Goal: Transaction & Acquisition: Purchase product/service

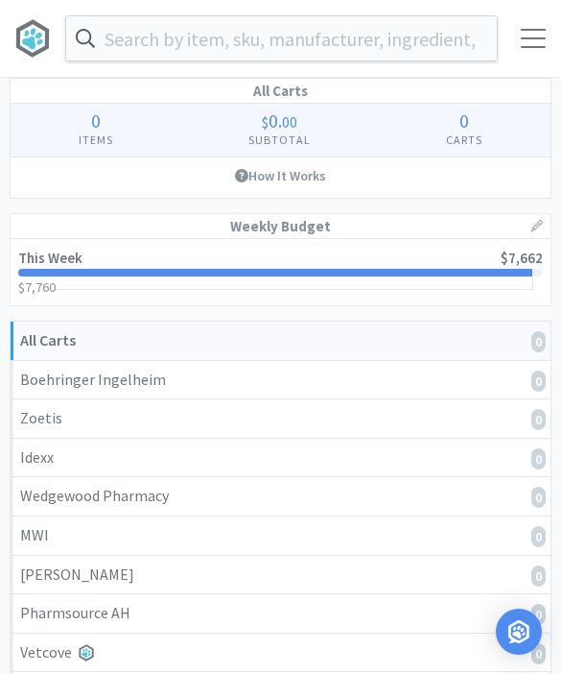
click at [389, 45] on input "text" at bounding box center [281, 38] width 431 height 44
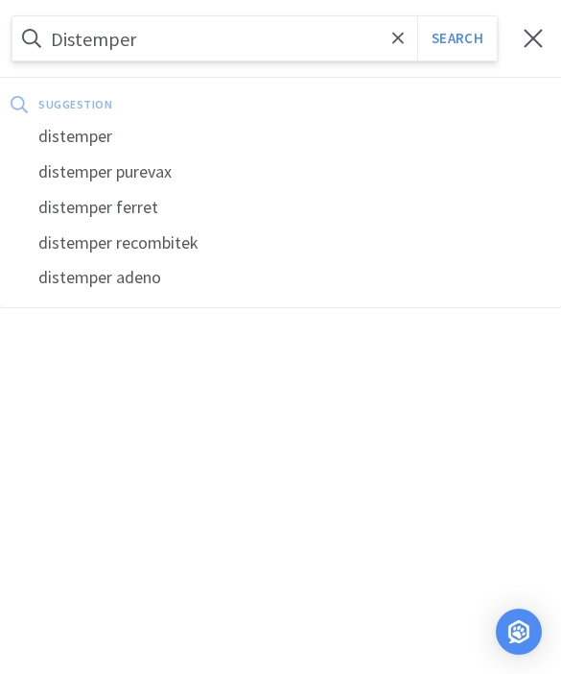
type input "Distemper"
click at [457, 38] on button "Search" at bounding box center [457, 38] width 80 height 44
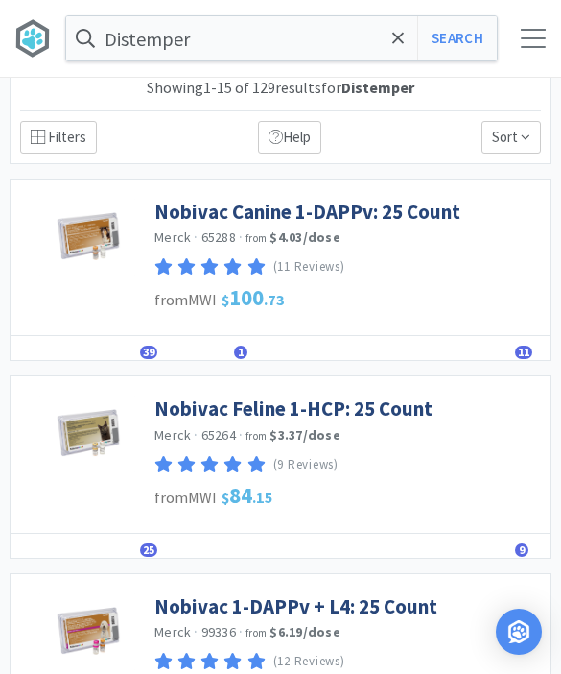
scroll to position [16, 0]
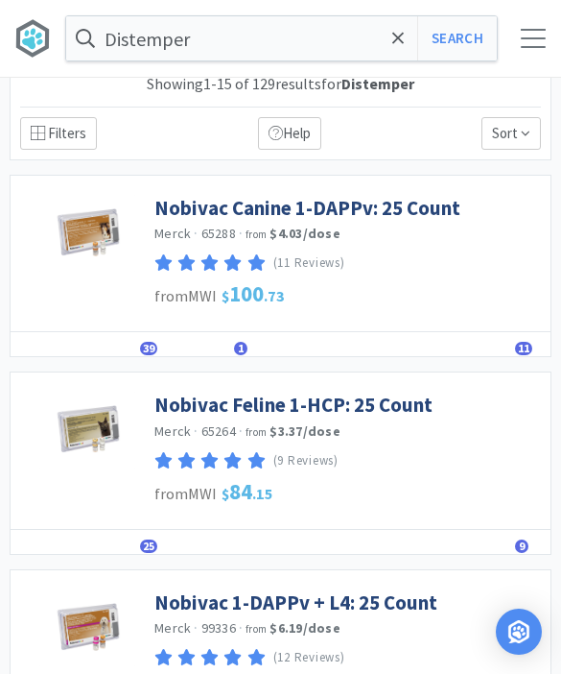
click at [387, 595] on link "Nobivac 1-DAPPv + L4: 25 Count" at bounding box center [295, 602] width 283 height 26
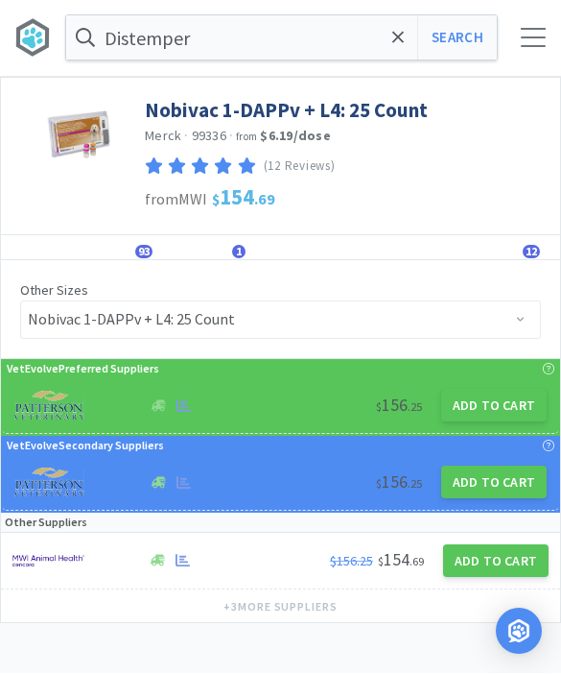
click at [502, 408] on button "Add to Cart" at bounding box center [494, 406] width 106 height 33
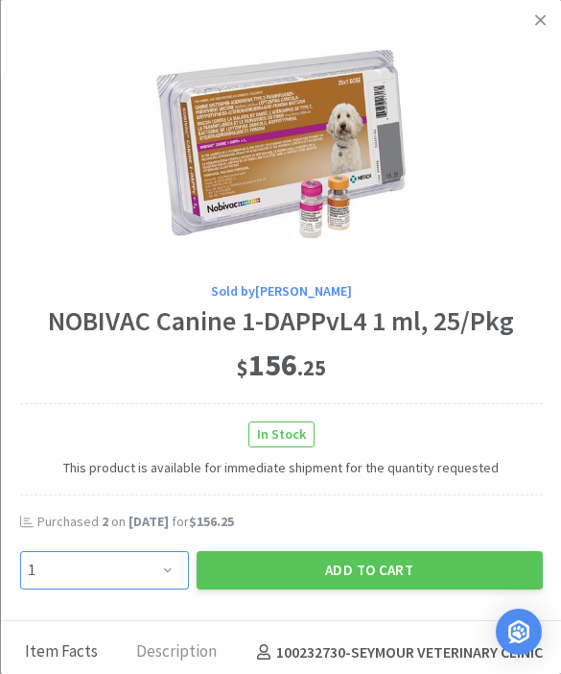
click at [118, 567] on select "Enter Quantity 1 2 3 4 5 6 7 8 9 10 11 12 13 14 15 16 17 18 19 20 Enter Quantity" at bounding box center [103, 570] width 169 height 38
select select "3"
click at [428, 570] on button "Add to Cart" at bounding box center [369, 570] width 346 height 38
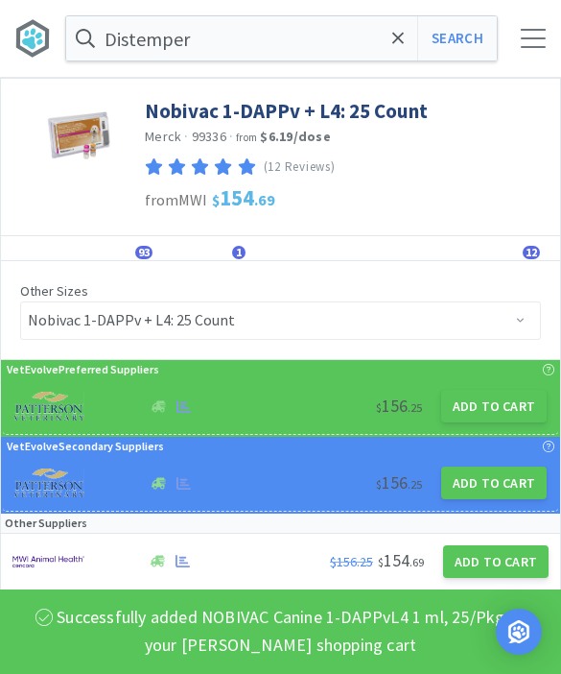
click at [394, 40] on icon at bounding box center [398, 38] width 12 height 19
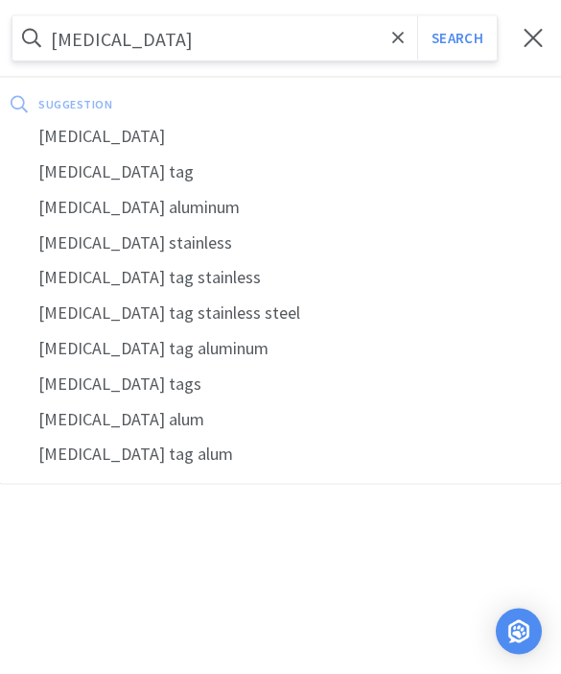
click at [95, 153] on div "[MEDICAL_DATA]" at bounding box center [280, 137] width 561 height 36
type input "[MEDICAL_DATA]"
select select "3"
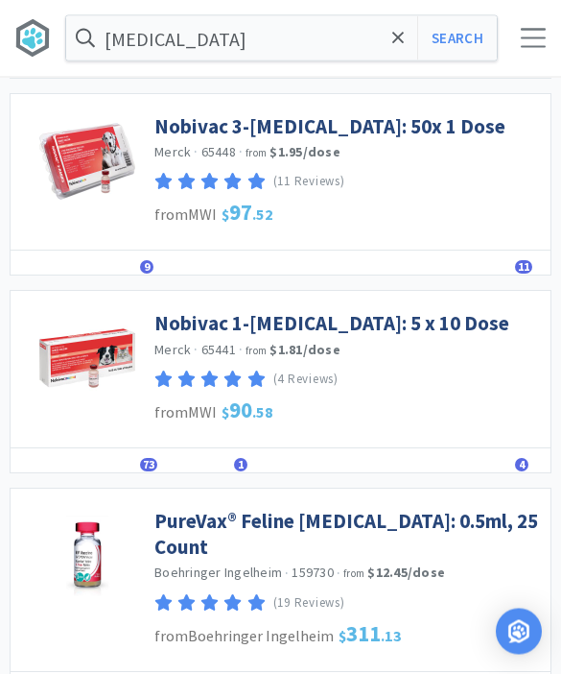
scroll to position [102, 0]
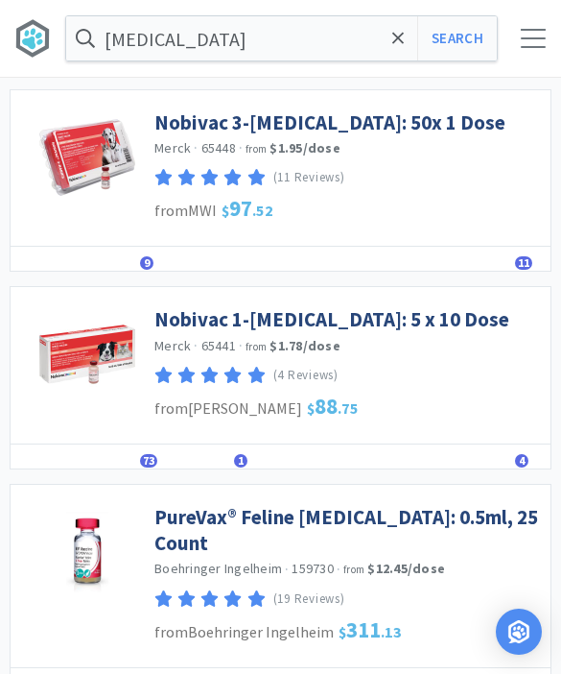
click at [384, 325] on link "Nobivac 1-[MEDICAL_DATA]: 5 x 10 Dose" at bounding box center [331, 319] width 355 height 26
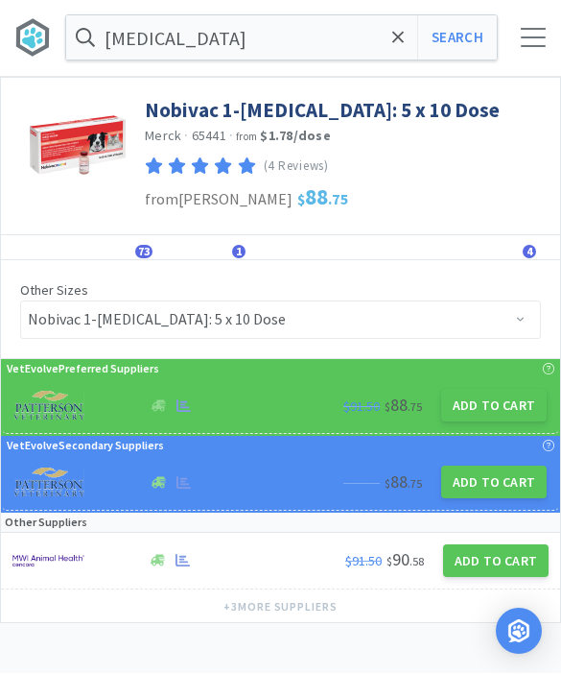
click at [512, 414] on button "Add to Cart" at bounding box center [494, 406] width 106 height 33
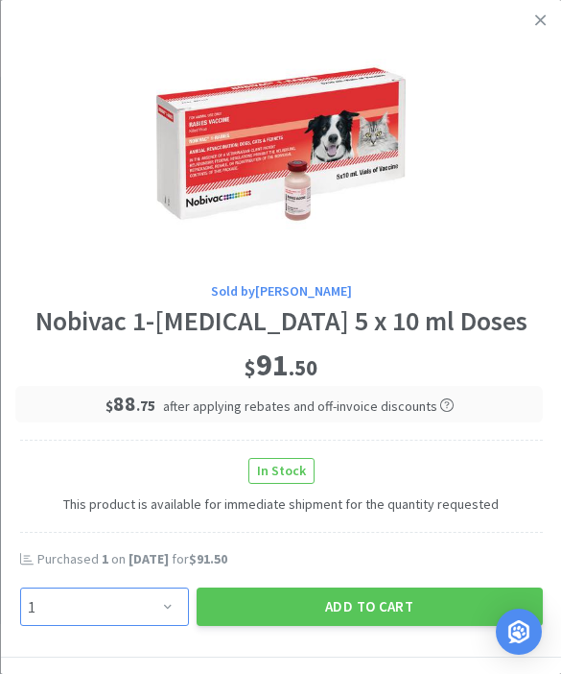
click at [125, 619] on select "Enter Quantity 1 2 3 4 5 6 7 8 9 10 11 12 13 14 15 16 17 18 19 20 Enter Quantity" at bounding box center [103, 606] width 169 height 38
select select "2"
click at [344, 606] on button "Add to Cart" at bounding box center [369, 606] width 346 height 38
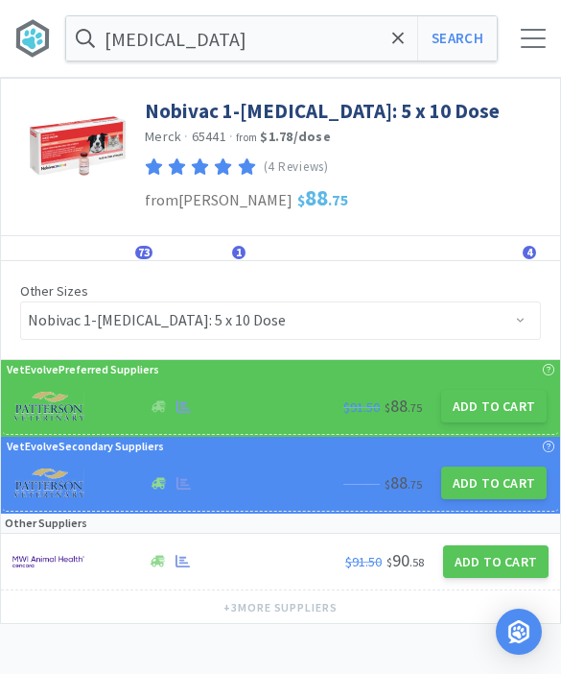
click at [392, 47] on icon at bounding box center [398, 38] width 12 height 19
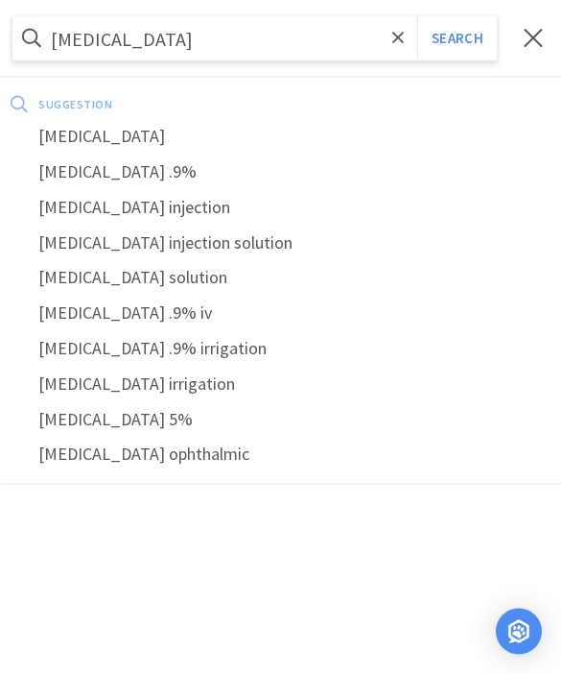
click at [99, 182] on div "[MEDICAL_DATA] .9%" at bounding box center [280, 172] width 561 height 36
type input "[MEDICAL_DATA] .9%"
select select "3"
select select "2"
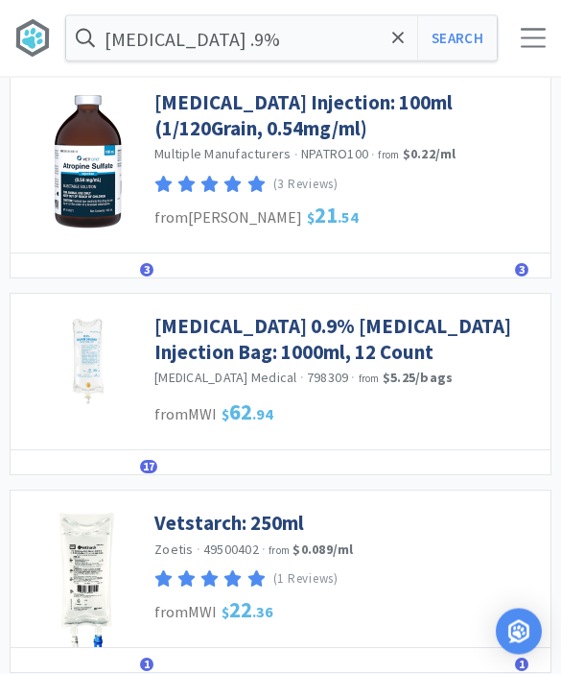
scroll to position [390, 0]
click at [450, 324] on link "[MEDICAL_DATA] 0.9% [MEDICAL_DATA] Injection Bag: 1000ml, 12 Count" at bounding box center [347, 339] width 387 height 53
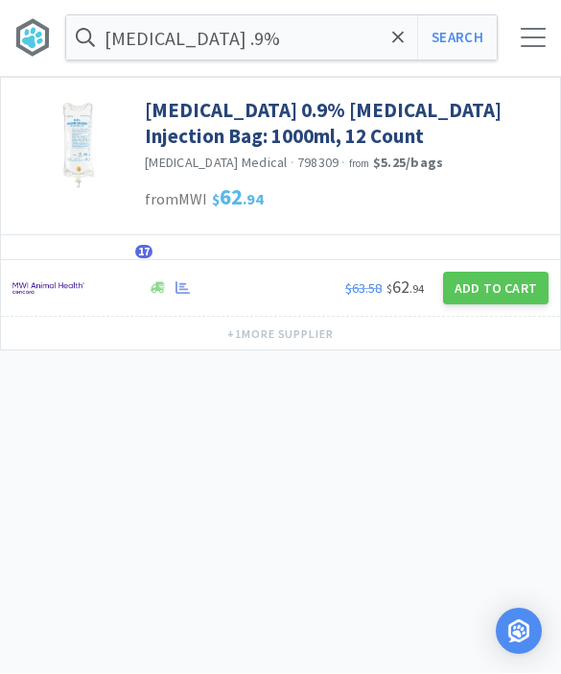
click at [314, 333] on button "+ 1 more supplier" at bounding box center [281, 334] width 126 height 27
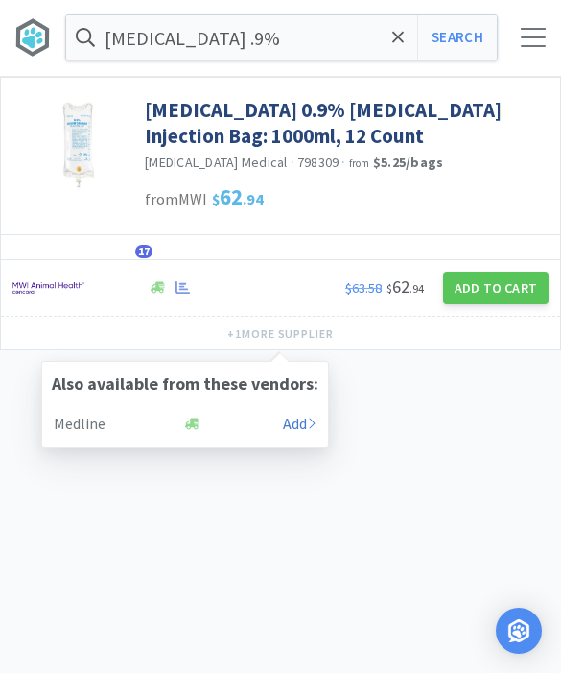
click at [511, 301] on button "Add to Cart" at bounding box center [496, 289] width 106 height 33
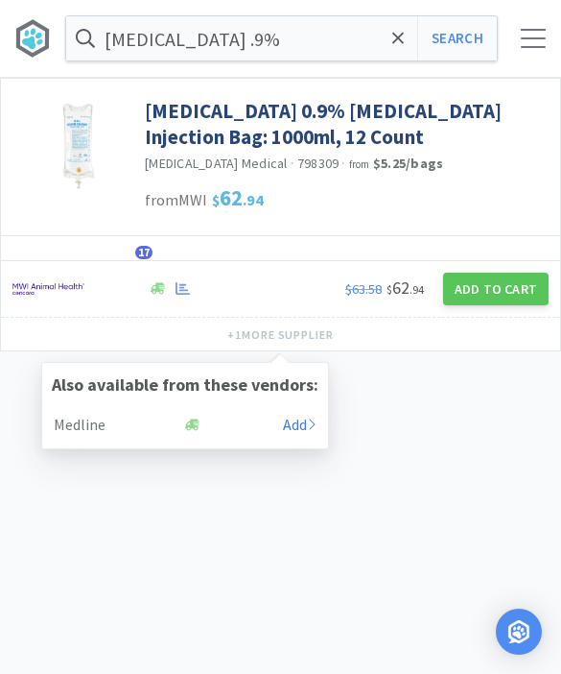
select select "1"
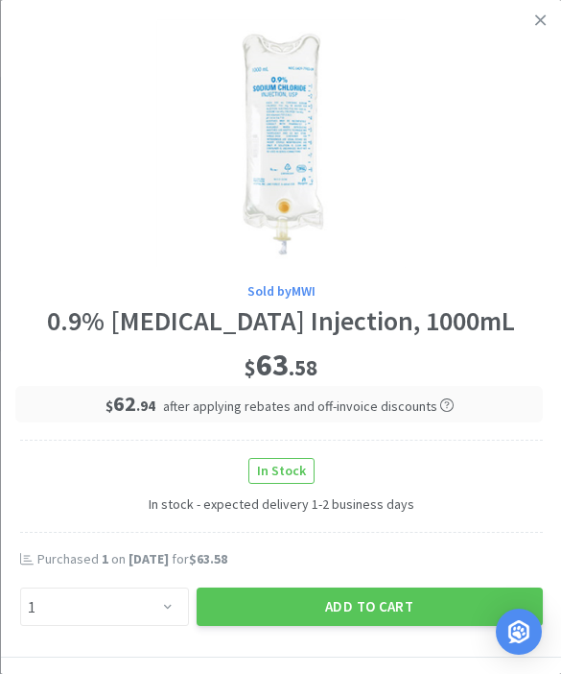
click at [372, 608] on button "Add to Cart" at bounding box center [369, 606] width 346 height 38
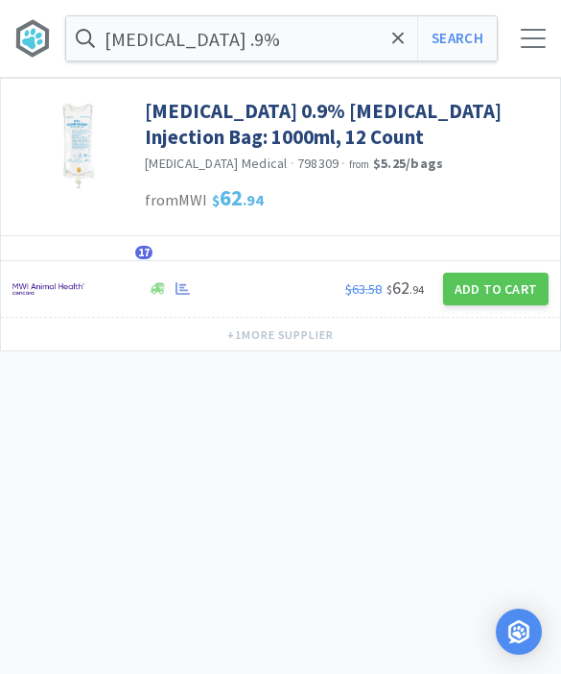
click at [406, 48] on span at bounding box center [399, 38] width 22 height 40
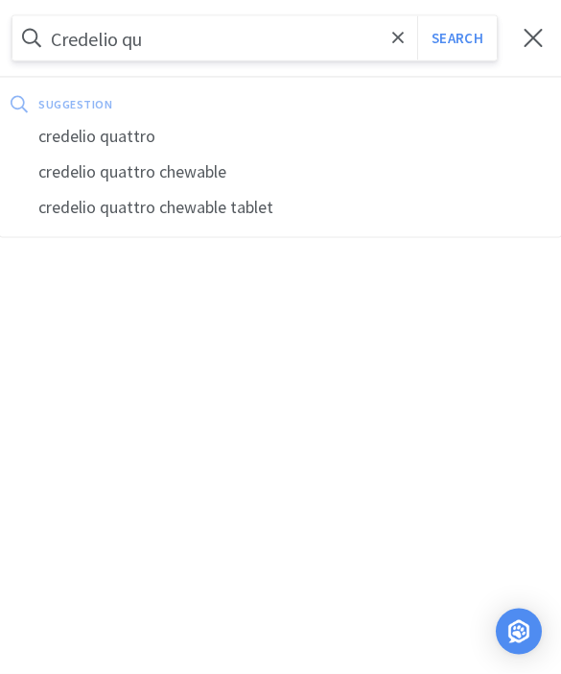
click at [154, 141] on div "credelio quattro" at bounding box center [280, 137] width 561 height 36
type input "credelio quattro"
select select "1"
select select "3"
select select "2"
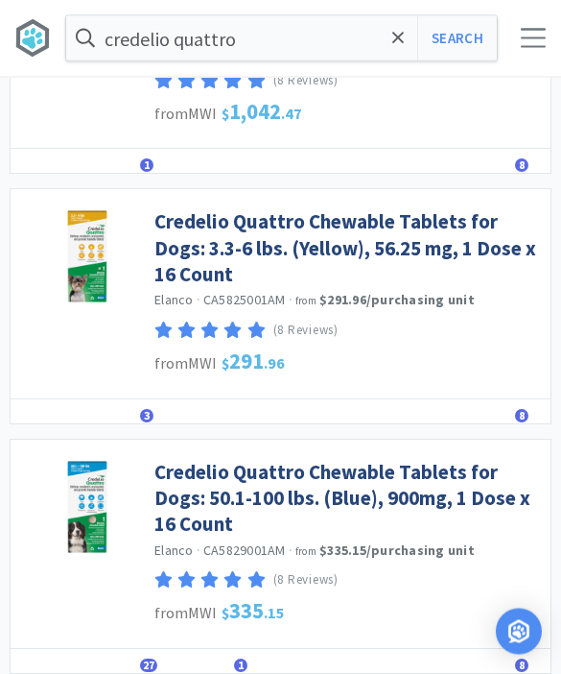
scroll to position [1522, 0]
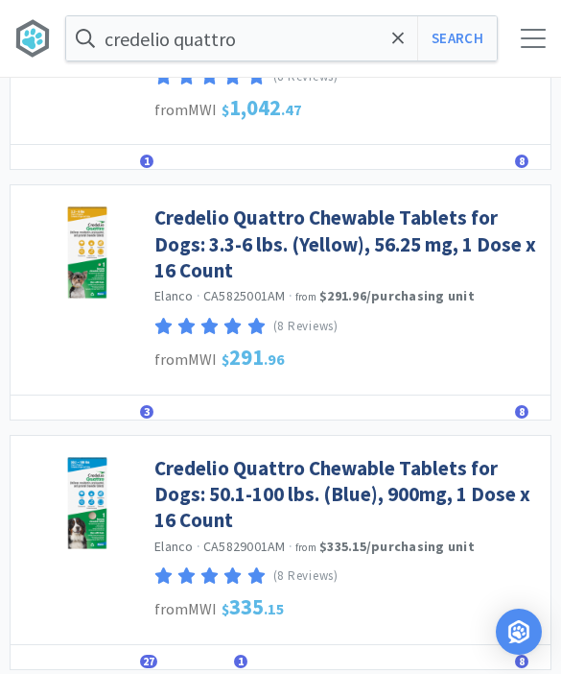
click at [463, 476] on link "Credelio Quattro Chewable Tablets for Dogs: 50.1-100 lbs. (Blue), 900mg, 1 Dose…" at bounding box center [347, 494] width 387 height 79
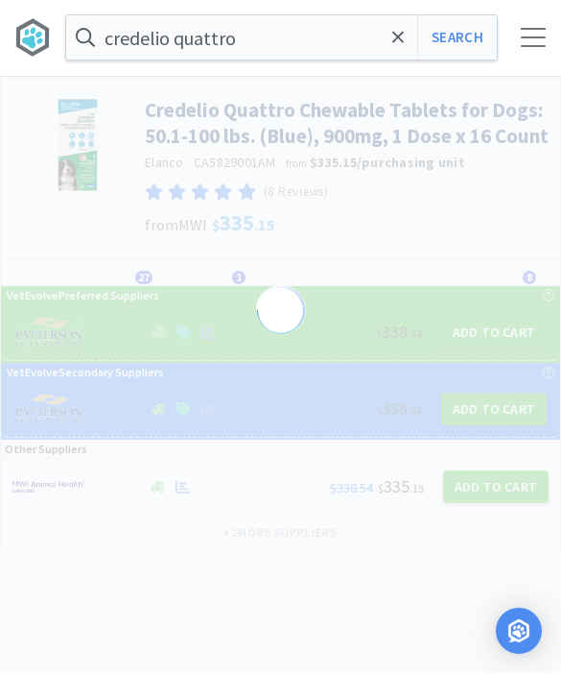
select select "822093"
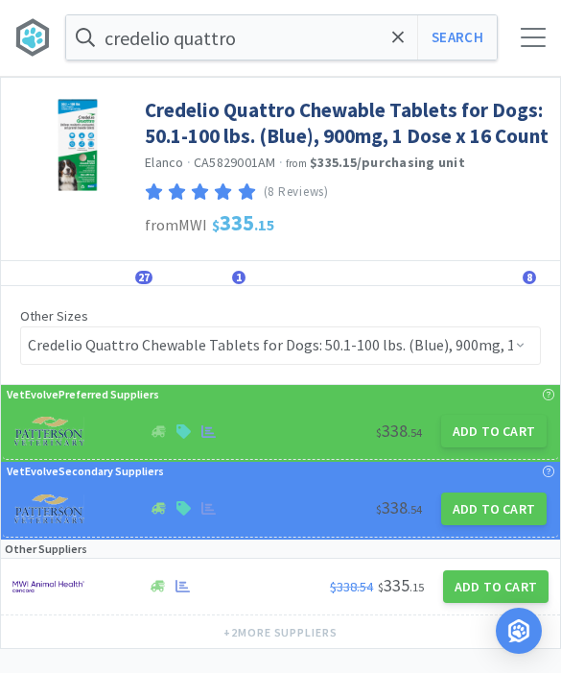
scroll to position [1, 0]
click at [520, 436] on button "Add to Cart" at bounding box center [494, 431] width 106 height 33
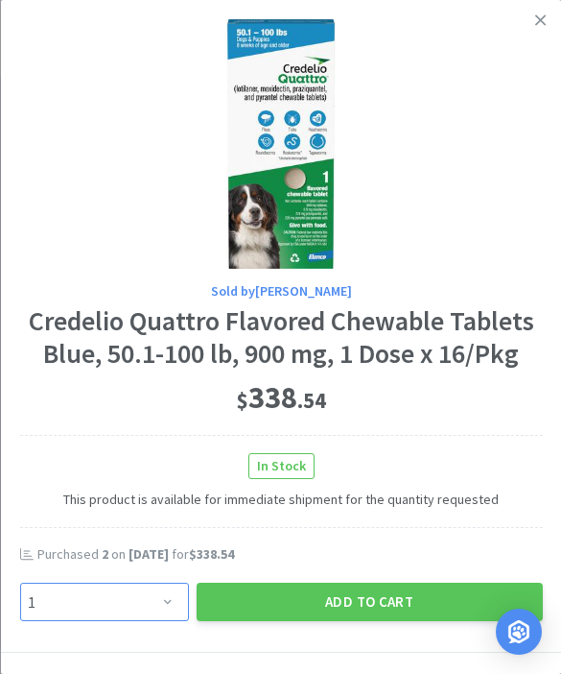
click at [158, 599] on select "Enter Quantity 1 2 3 4 5 6 7 8 9 10 11 12 13 14 15 16 17 18 19 20 Enter Quantity" at bounding box center [103, 601] width 169 height 38
select select "2"
click at [414, 607] on button "Add to Cart" at bounding box center [369, 601] width 346 height 38
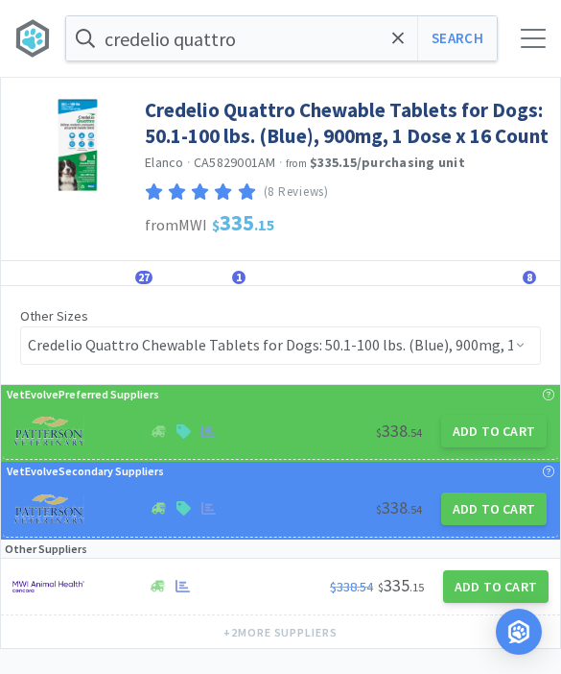
select select "1"
select select "2"
select select "3"
select select "2"
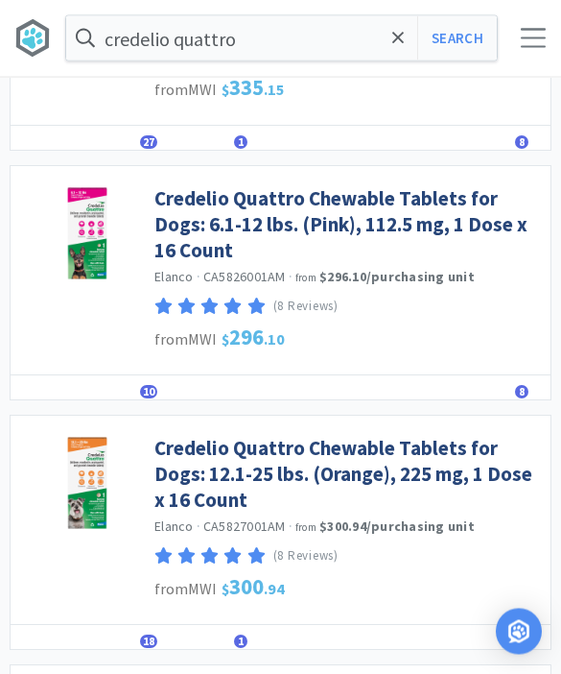
scroll to position [2041, 0]
click at [451, 460] on link "Credelio Quattro Chewable Tablets for Dogs: 12.1-25 lbs. (Orange), 225 mg, 1 Do…" at bounding box center [347, 474] width 387 height 79
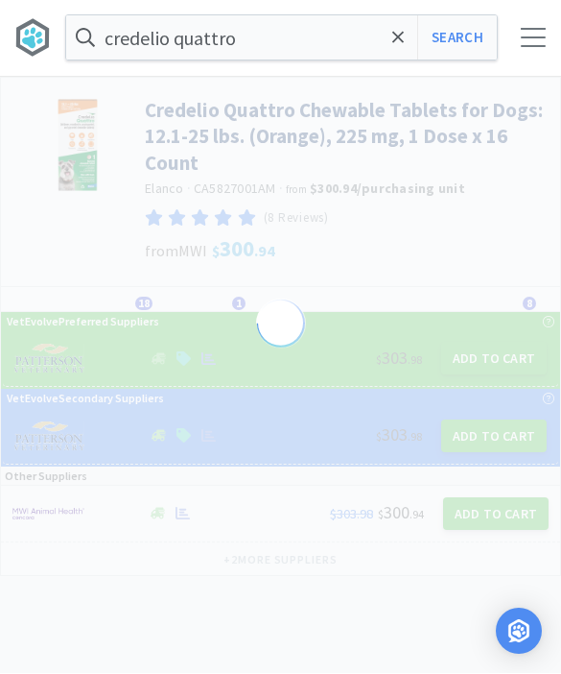
select select "822096"
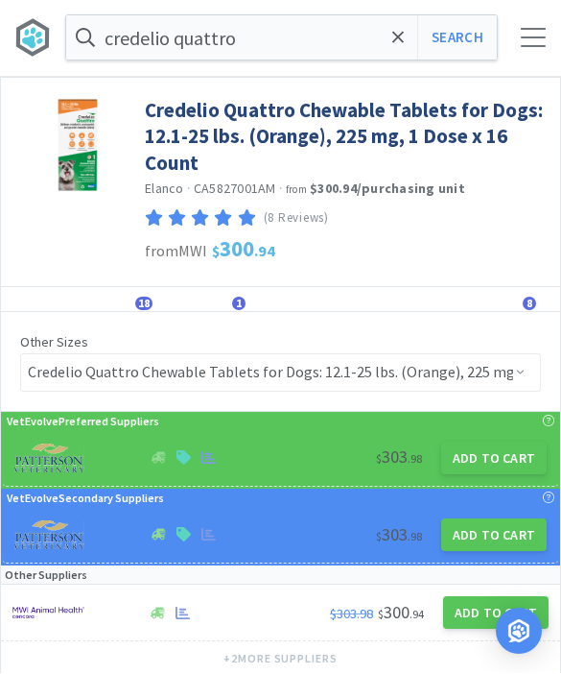
scroll to position [1, 0]
click at [510, 468] on button "Add to Cart" at bounding box center [494, 457] width 106 height 33
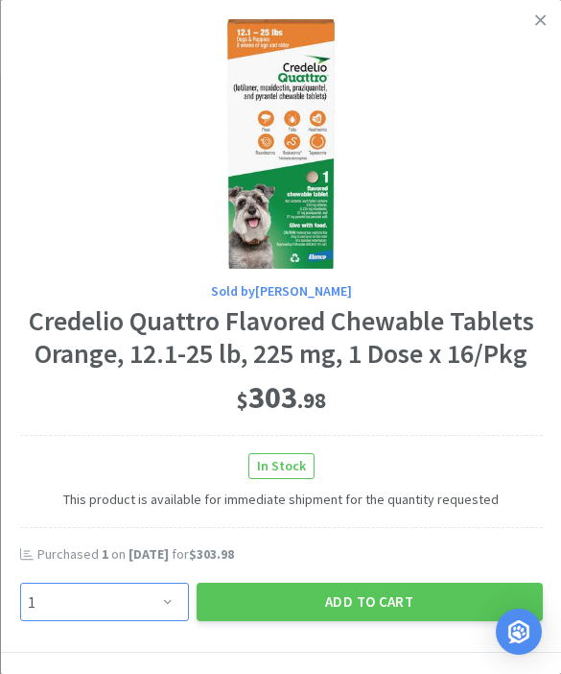
click at [181, 598] on select "Enter Quantity 1 2 3 4 5 6 7 8 9 10 11 12 13 14 15 16 17 18 19 20 Enter Quantity" at bounding box center [103, 601] width 169 height 38
select select "2"
click at [362, 604] on button "Add to Cart" at bounding box center [369, 601] width 346 height 38
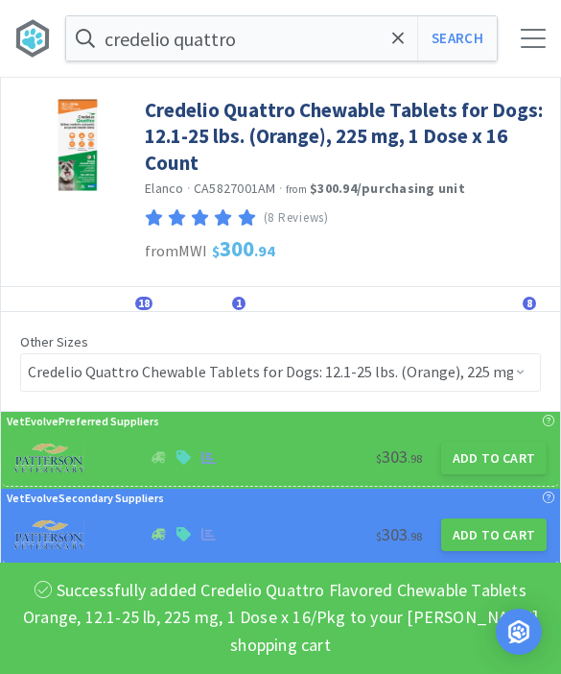
select select "1"
select select "2"
select select "3"
select select "2"
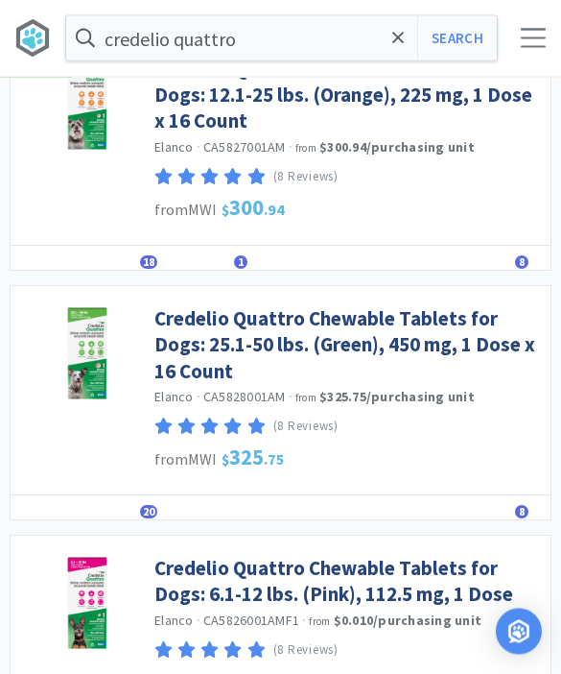
scroll to position [2420, 0]
click at [394, 317] on link "Credelio Quattro Chewable Tablets for Dogs: 25.1-50 lbs. (Green), 450 mg, 1 Dos…" at bounding box center [347, 344] width 387 height 79
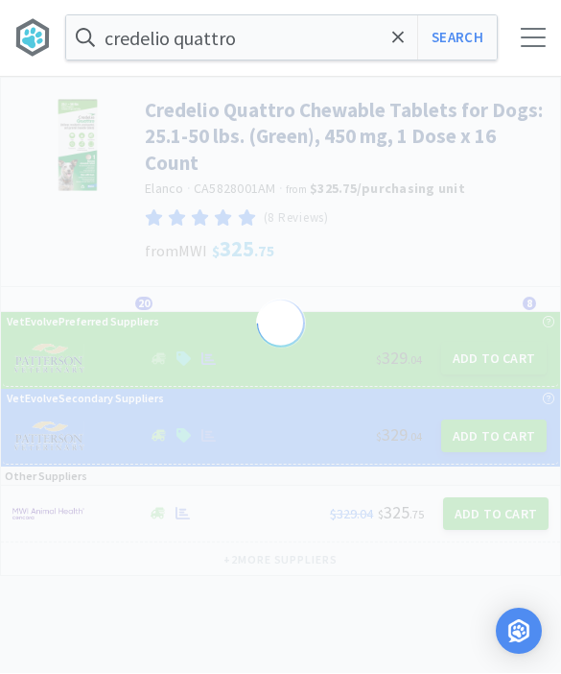
scroll to position [1, 0]
select select "822094"
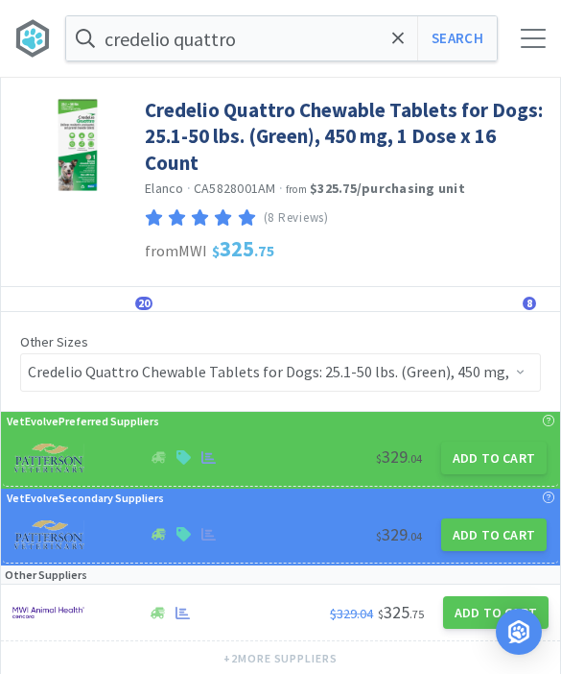
click at [511, 465] on button "Add to Cart" at bounding box center [494, 457] width 106 height 33
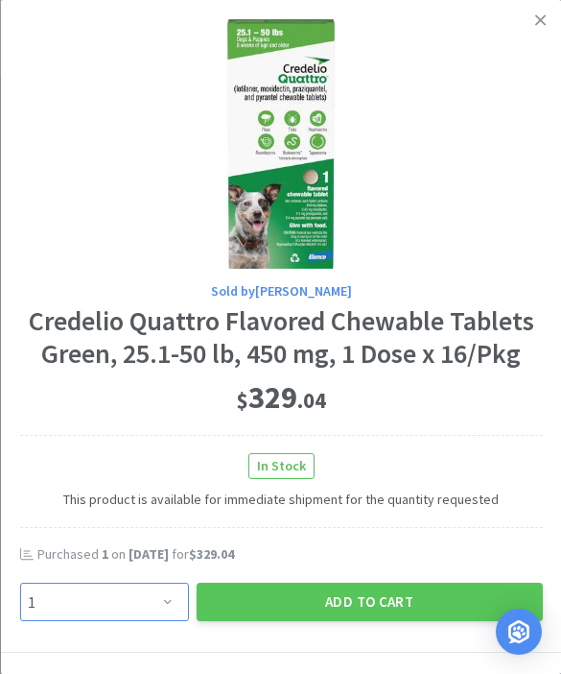
click at [150, 603] on select "Enter Quantity 1 2 3 4 5 6 7 8 9 10 11 12 13 14 15 16 17 18 19 20 Enter Quantity" at bounding box center [103, 601] width 169 height 38
select select "2"
click at [338, 602] on button "Add to Cart" at bounding box center [369, 601] width 346 height 38
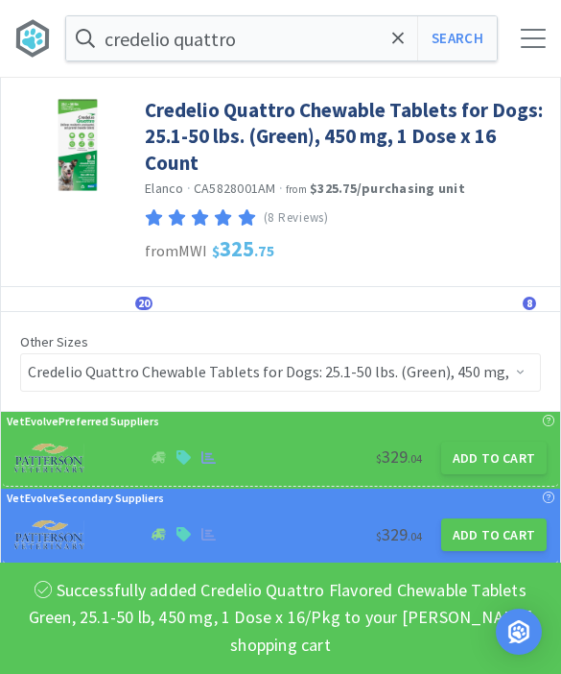
select select "1"
select select "2"
select select "3"
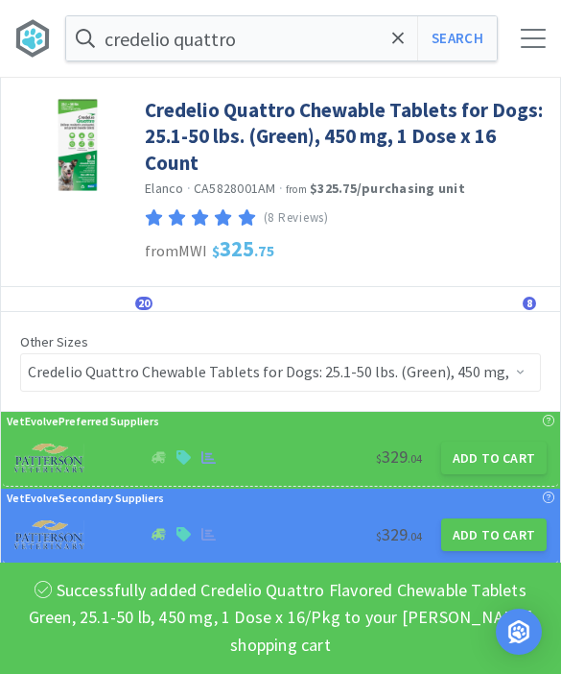
select select "2"
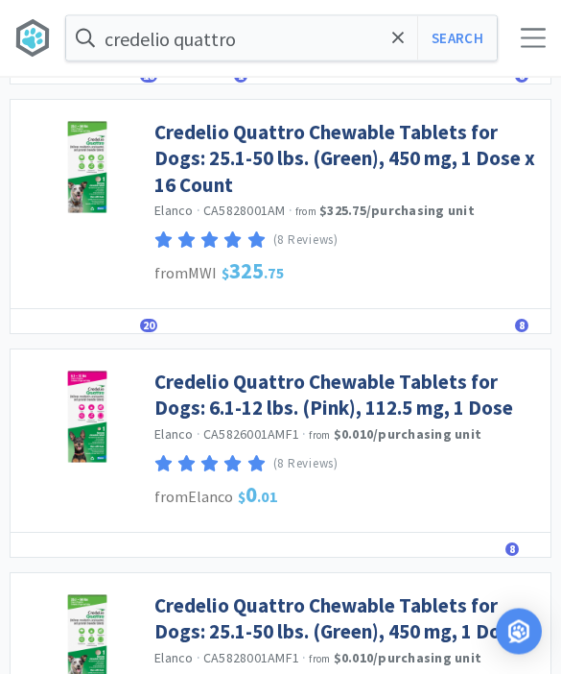
scroll to position [2605, 0]
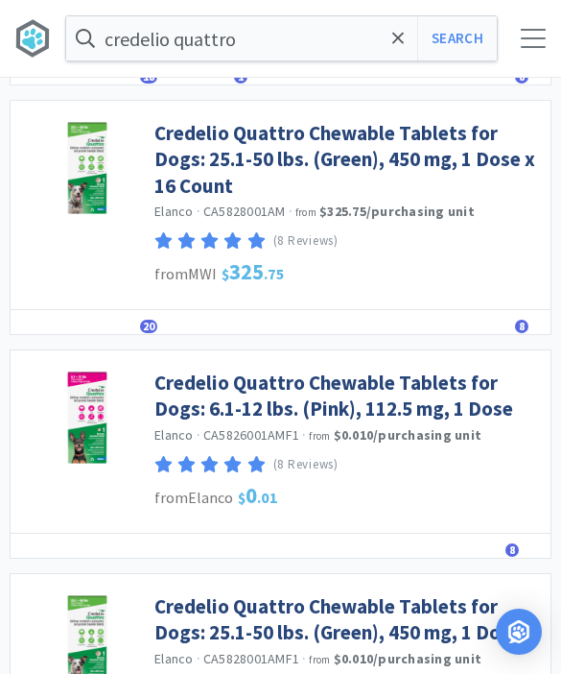
click at [441, 383] on link "Credelio Quattro Chewable Tablets for Dogs: 6.1-12 lbs. (Pink), 112.5 mg, 1 Dose" at bounding box center [347, 395] width 387 height 53
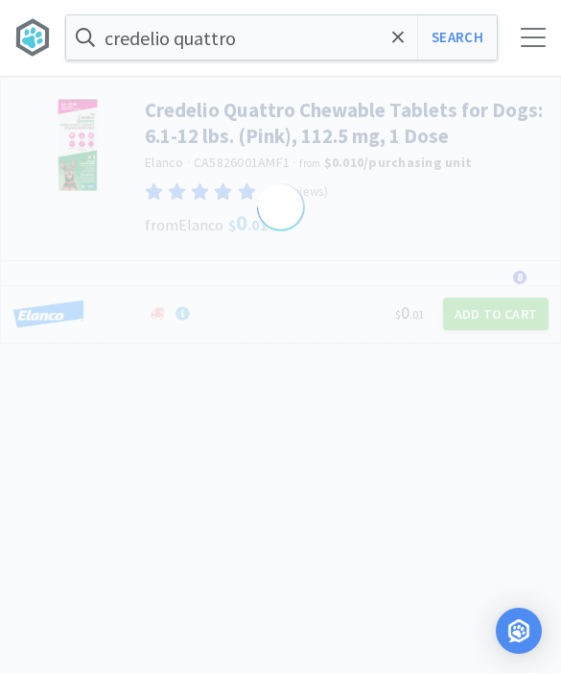
select select "883597"
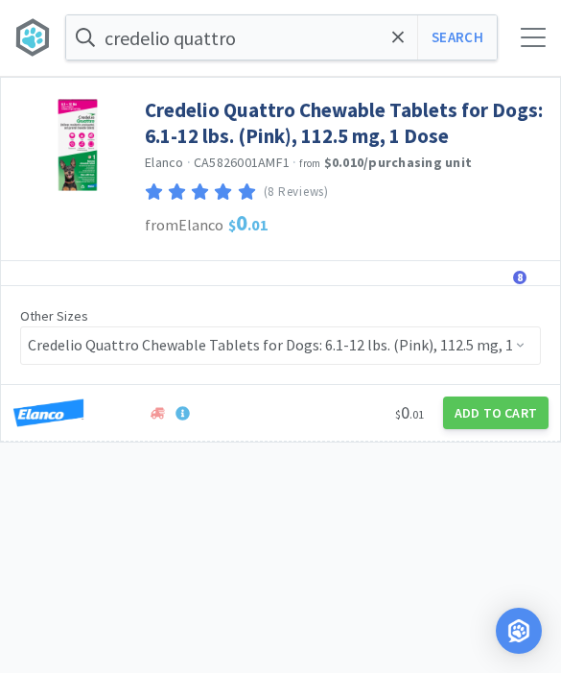
select select "1"
select select "2"
select select "3"
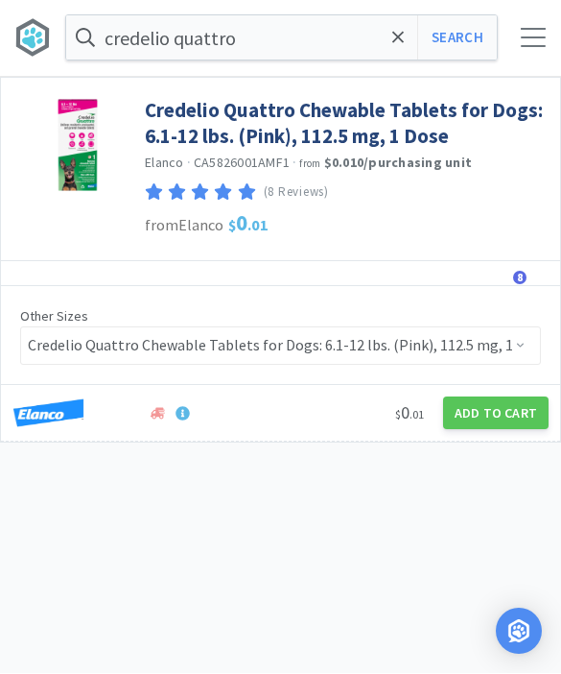
select select "2"
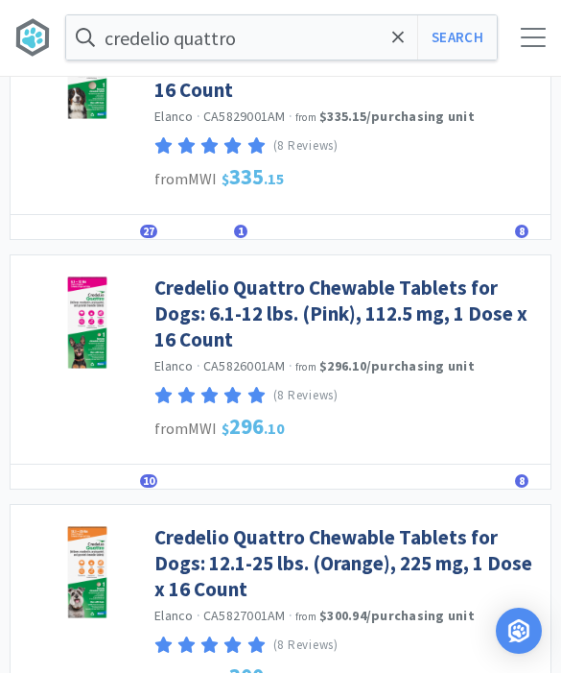
scroll to position [1952, 0]
click at [479, 275] on link "Credelio Quattro Chewable Tablets for Dogs: 6.1-12 lbs. (Pink), 112.5 mg, 1 Dos…" at bounding box center [347, 313] width 387 height 79
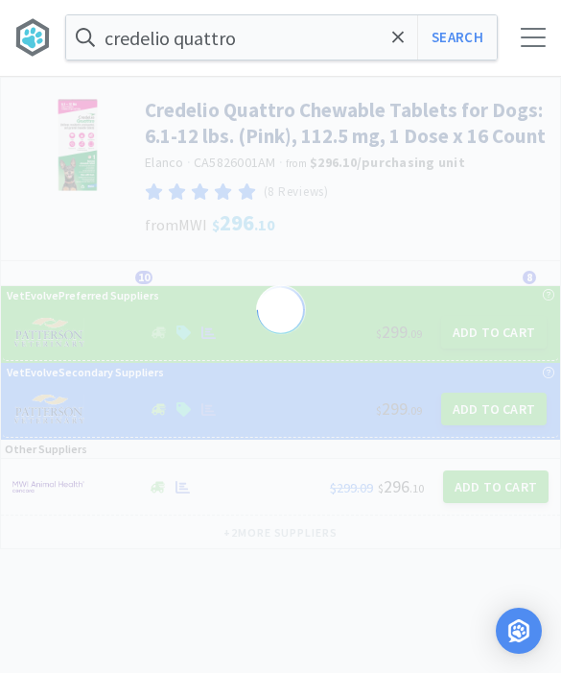
select select "822099"
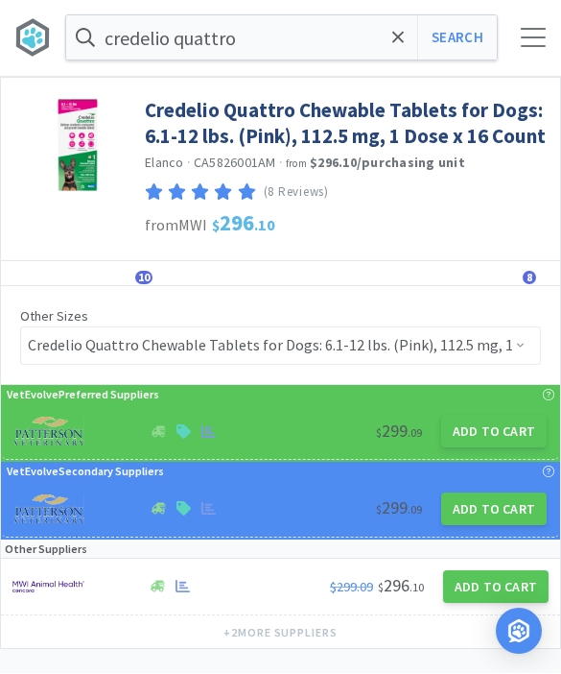
scroll to position [1, 0]
click at [499, 432] on button "Add to Cart" at bounding box center [494, 431] width 106 height 33
select select "1"
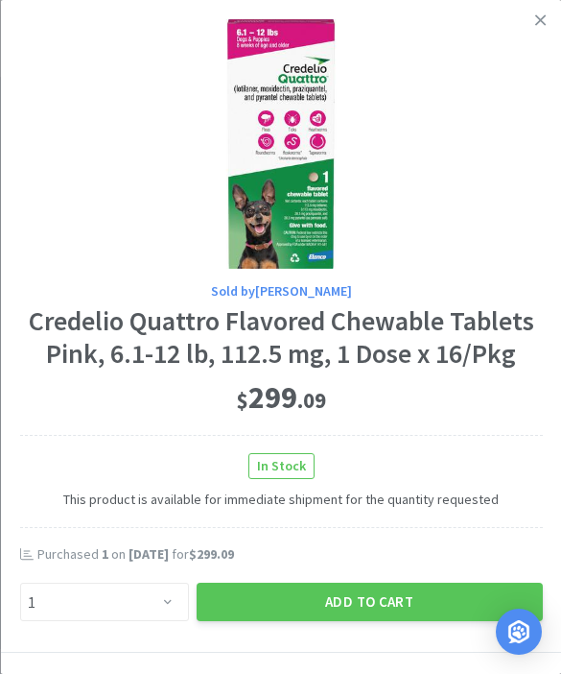
click at [364, 595] on button "Add to Cart" at bounding box center [369, 601] width 346 height 38
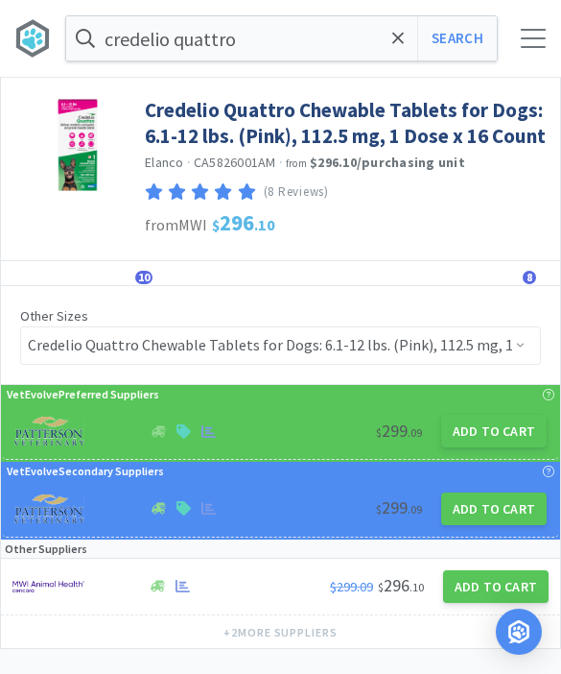
click at [397, 36] on icon at bounding box center [398, 38] width 12 height 19
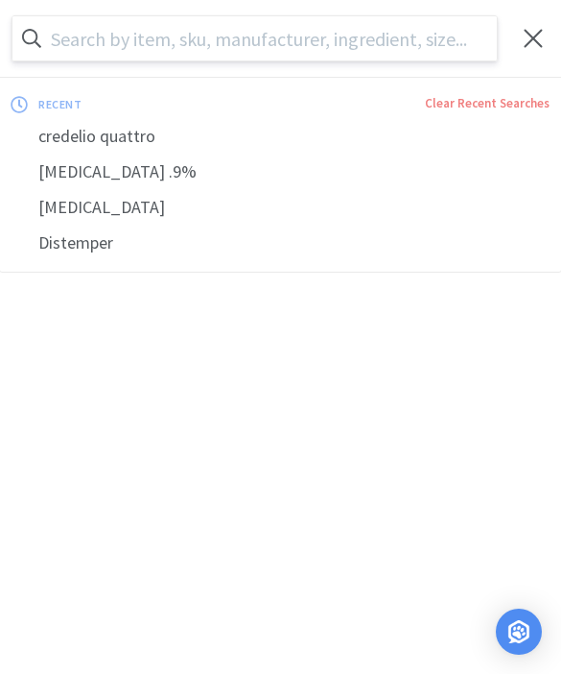
scroll to position [0, 0]
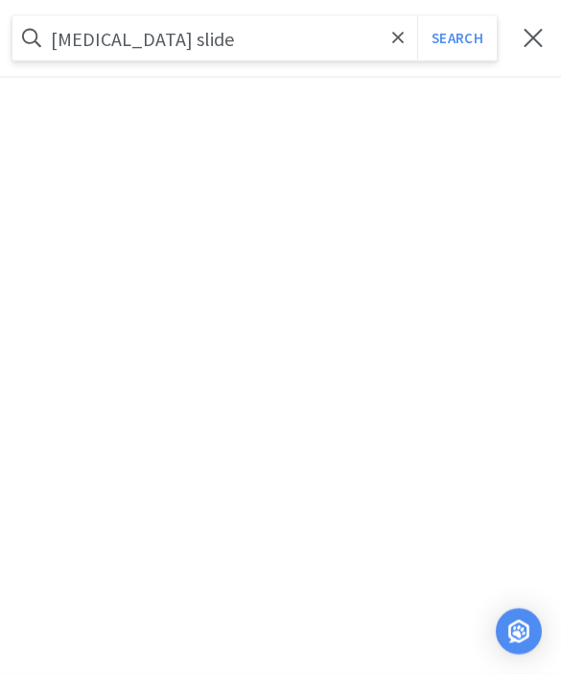
type input "[MEDICAL_DATA] slide"
click at [457, 37] on button "Search" at bounding box center [457, 38] width 80 height 44
select select "1"
select select "2"
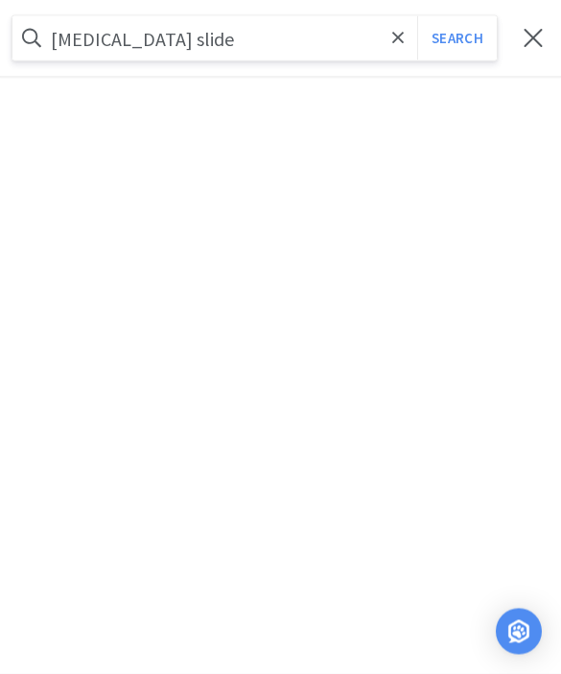
select select "2"
select select "1"
select select "3"
select select "2"
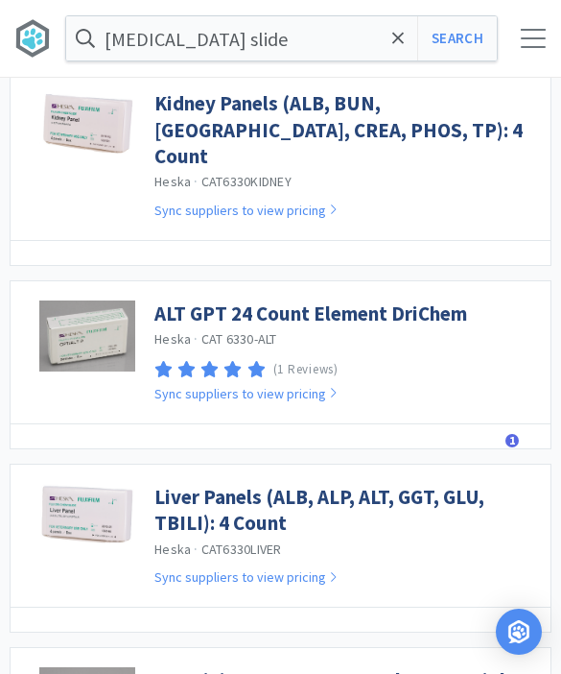
scroll to position [1162, 0]
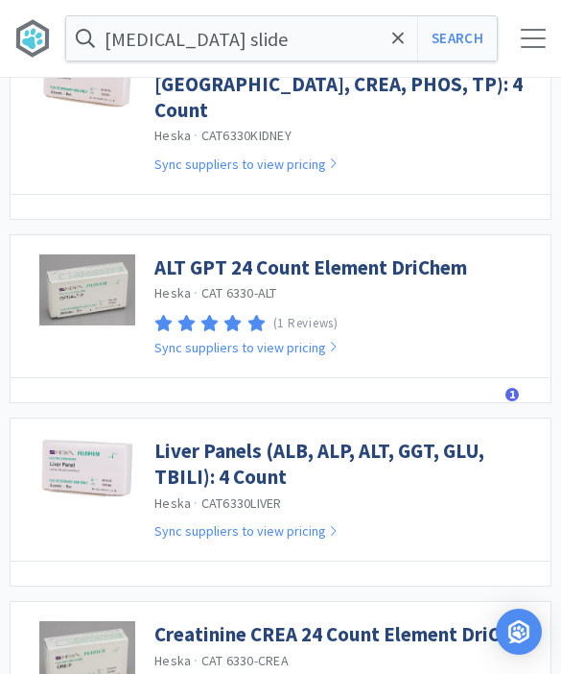
click at [399, 41] on icon at bounding box center [398, 38] width 12 height 19
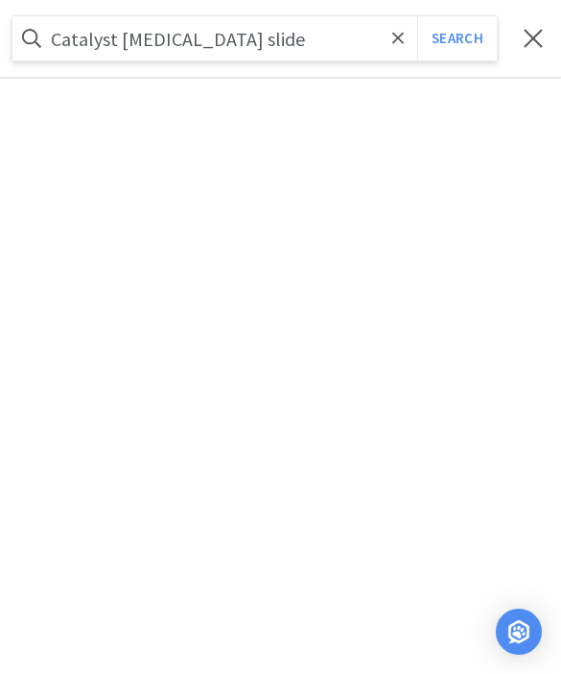
type input "Catalyst [MEDICAL_DATA] slide"
click at [457, 38] on button "Search" at bounding box center [457, 38] width 80 height 44
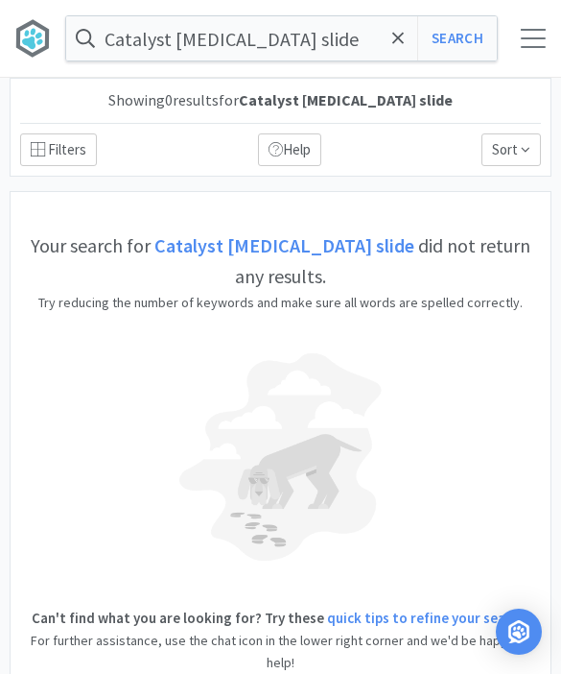
click at [395, 41] on icon at bounding box center [398, 38] width 12 height 12
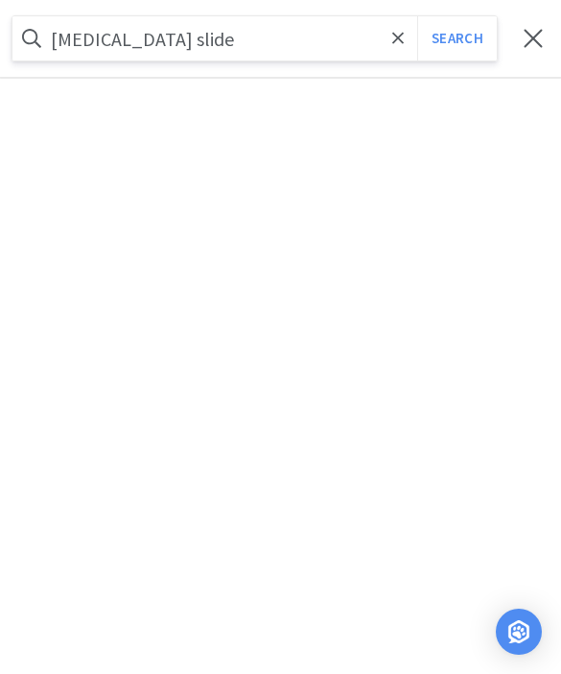
type input "[MEDICAL_DATA] slide"
click at [457, 38] on button "Search" at bounding box center [457, 38] width 80 height 44
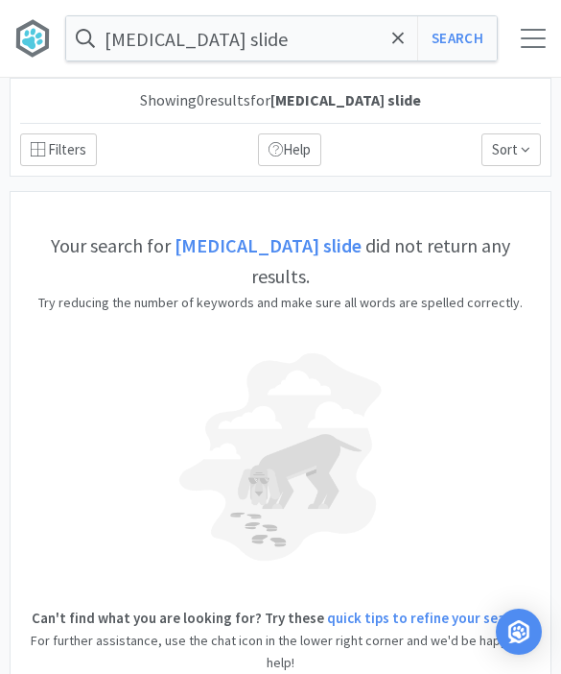
click at [400, 48] on span at bounding box center [399, 38] width 22 height 40
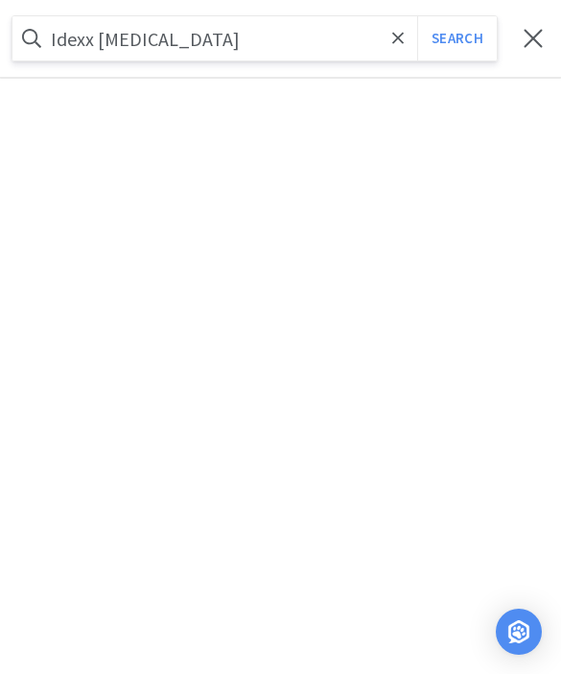
type input "Idexx [MEDICAL_DATA]"
click at [457, 38] on button "Search" at bounding box center [457, 38] width 80 height 44
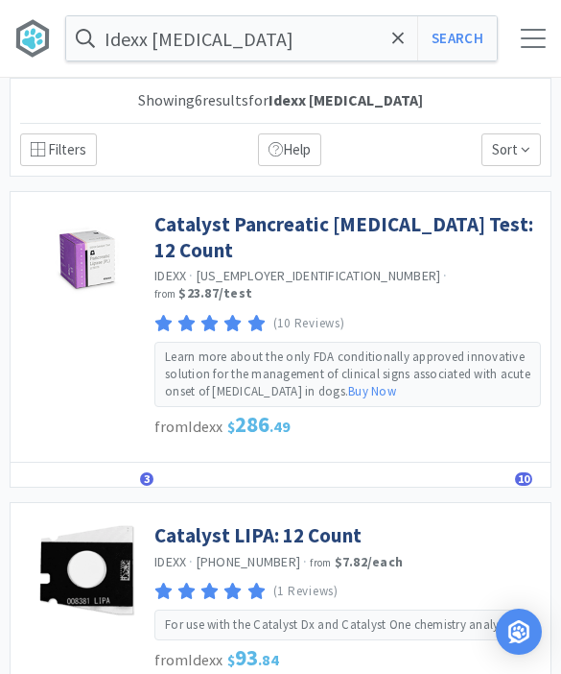
click at [437, 227] on link "Catalyst Pancreatic [MEDICAL_DATA] Test: 12 Count" at bounding box center [347, 237] width 387 height 53
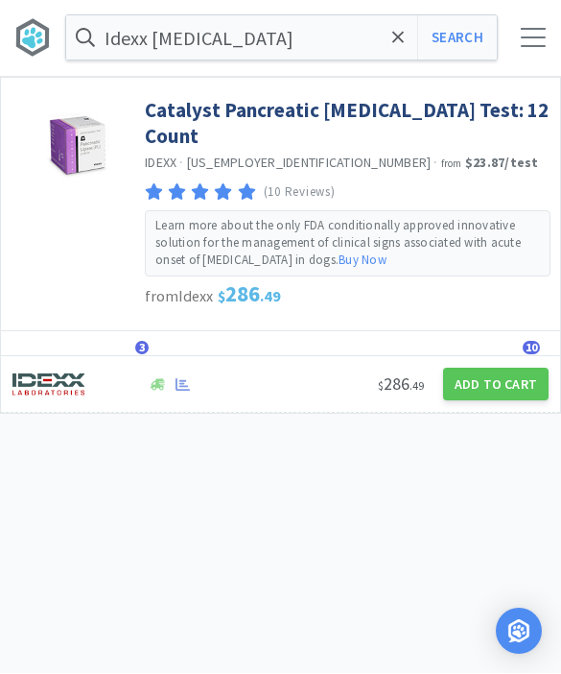
click at [503, 368] on button "Add to Cart" at bounding box center [496, 384] width 106 height 33
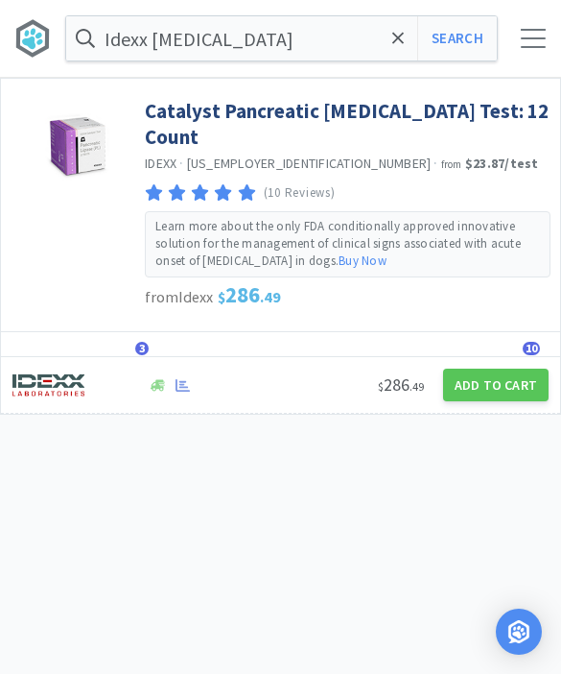
select select "1"
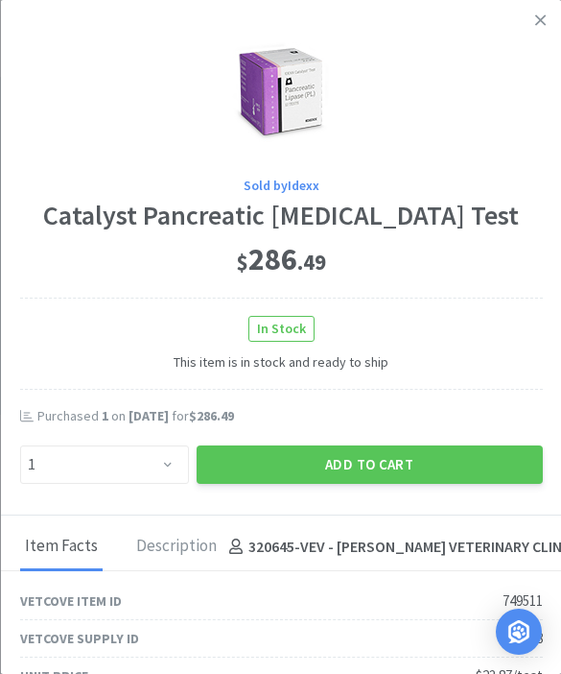
click at [391, 472] on button "Add to Cart" at bounding box center [369, 464] width 346 height 38
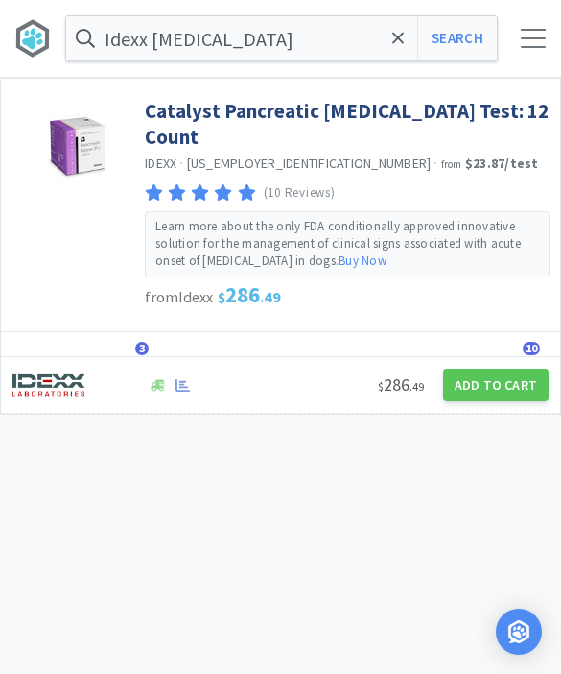
click at [392, 37] on icon at bounding box center [398, 38] width 12 height 19
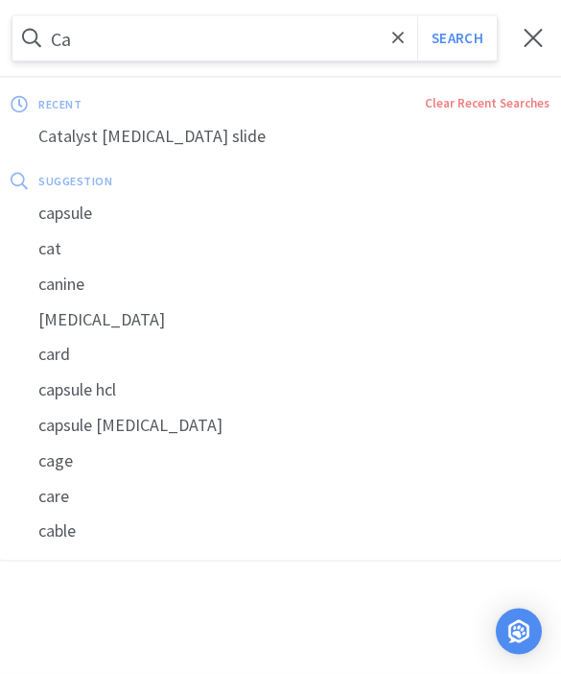
type input "C"
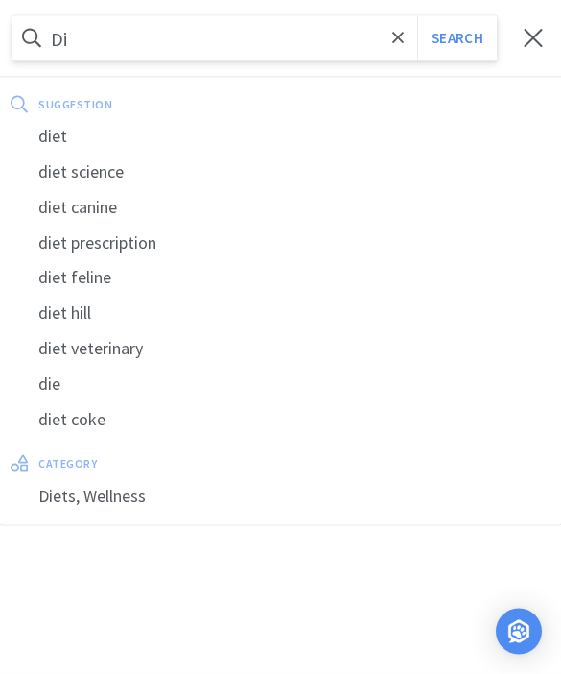
type input "D"
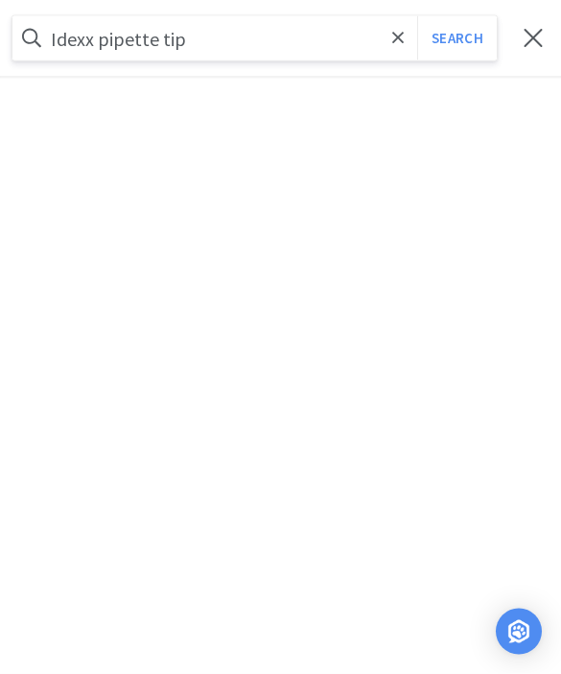
type input "Idexx pipette tip"
click at [457, 38] on button "Search" at bounding box center [457, 38] width 80 height 44
select select "1"
select select "2"
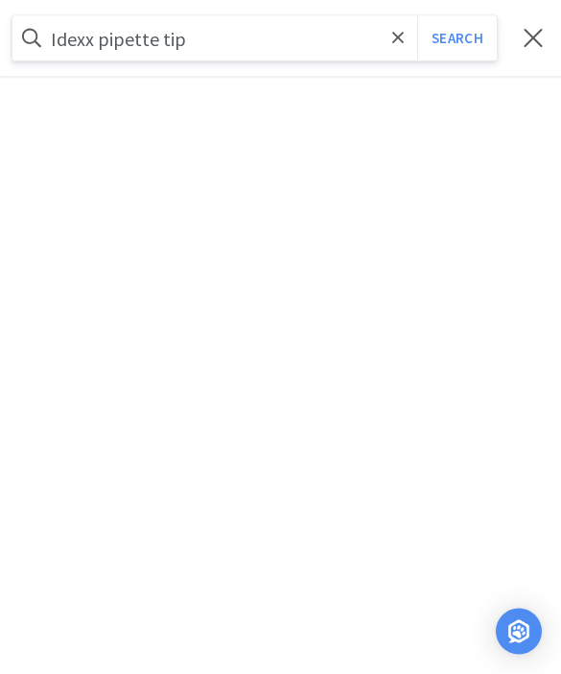
select select "2"
select select "1"
select select "3"
select select "2"
select select "1"
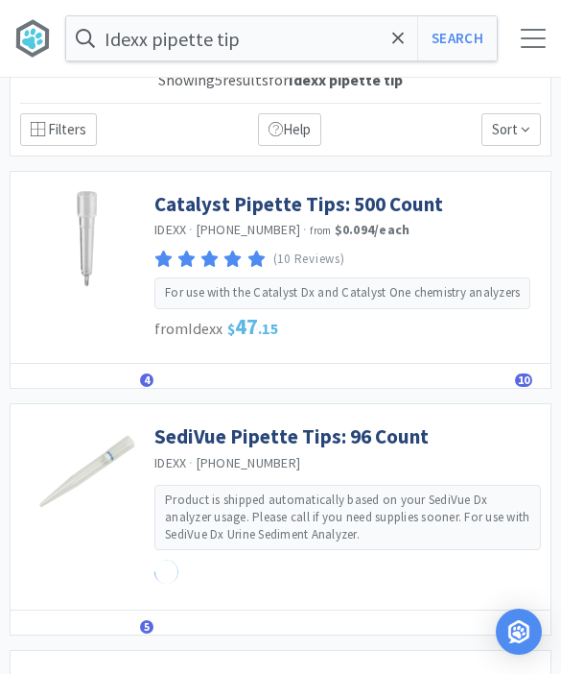
scroll to position [18, 0]
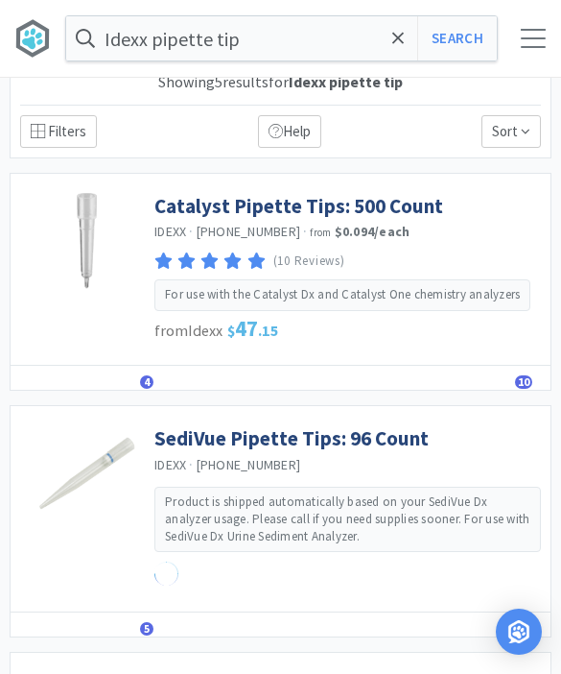
click at [350, 208] on link "Catalyst Pipette Tips: 500 Count" at bounding box center [298, 206] width 289 height 26
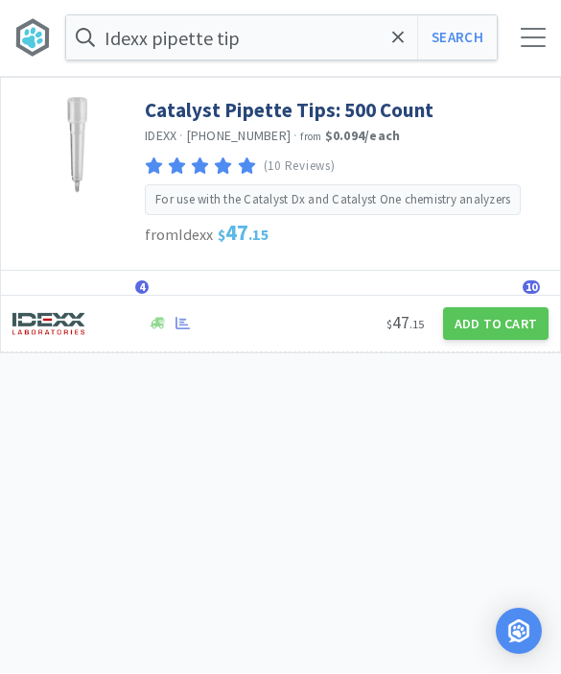
click at [481, 336] on button "Add to Cart" at bounding box center [496, 324] width 106 height 33
select select "1"
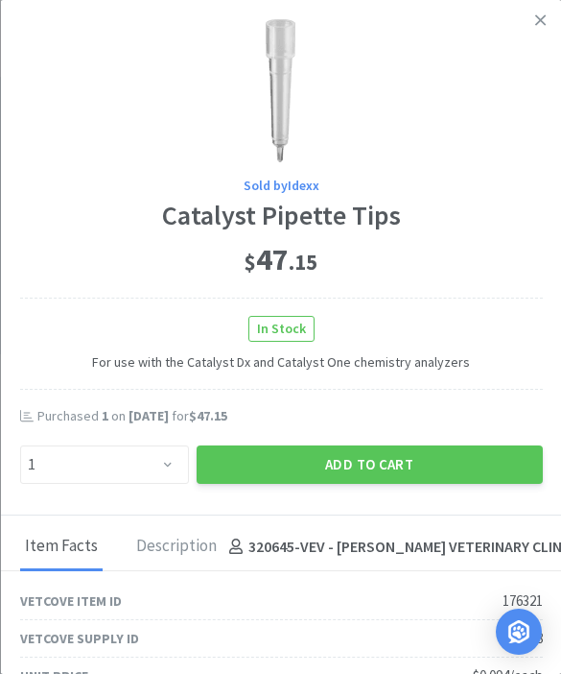
click at [392, 466] on button "Add to Cart" at bounding box center [369, 464] width 346 height 38
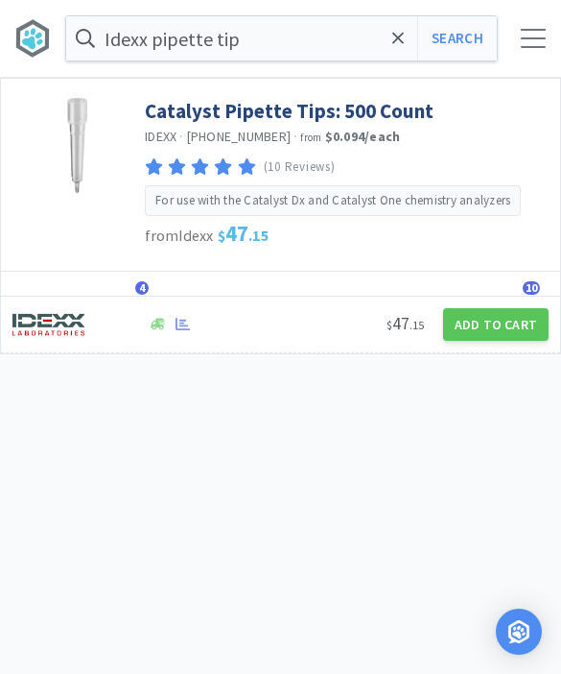
click at [394, 36] on icon at bounding box center [398, 38] width 12 height 19
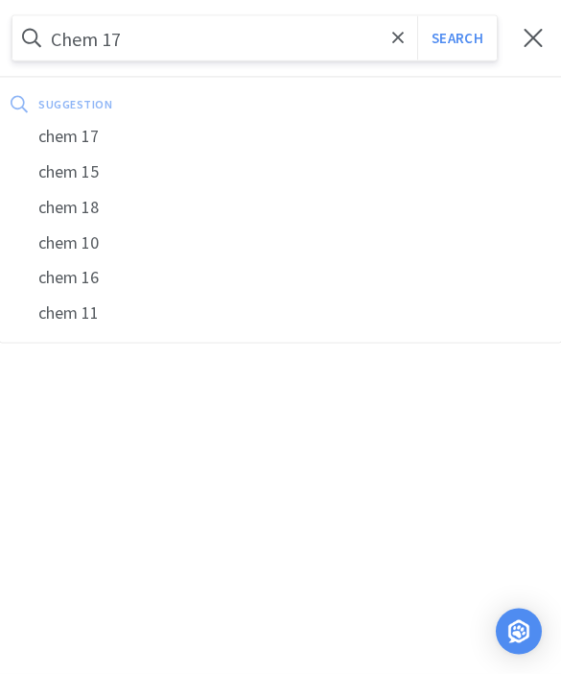
type input "Chem 17"
click at [457, 38] on button "Search" at bounding box center [457, 38] width 80 height 44
select select "1"
select select "2"
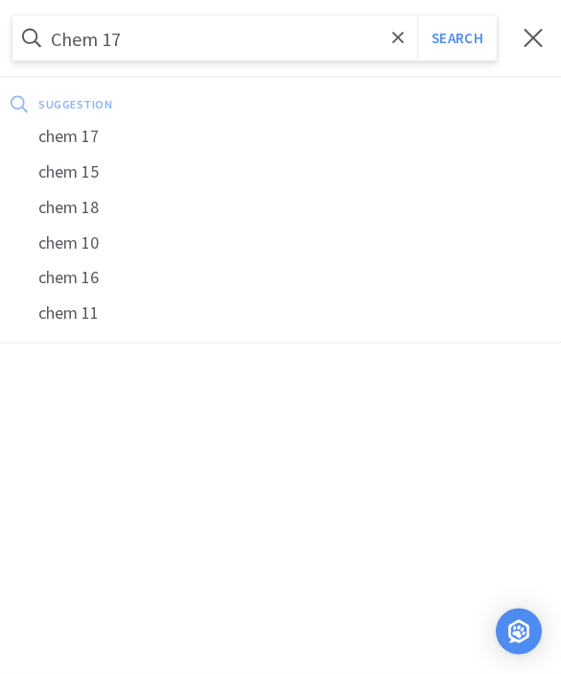
select select "2"
select select "1"
select select "3"
select select "2"
select select "1"
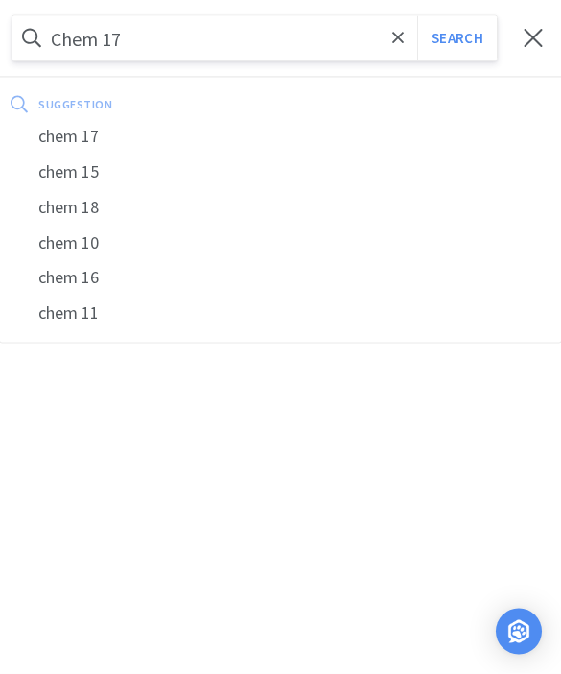
select select "1"
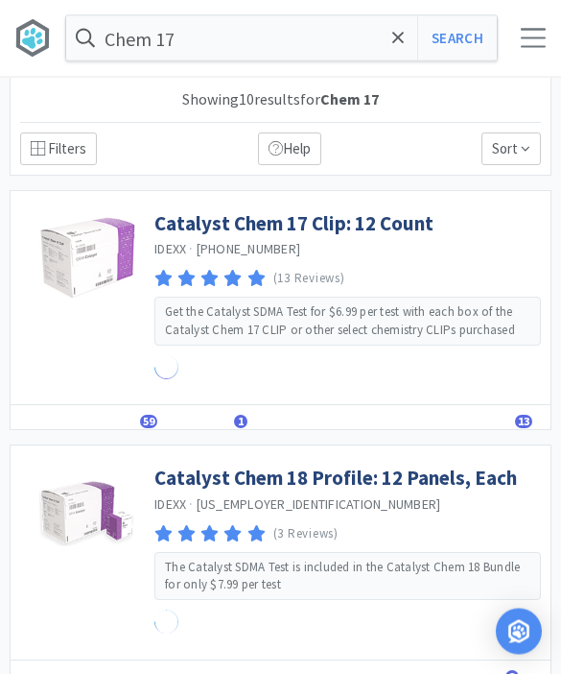
scroll to position [1, 0]
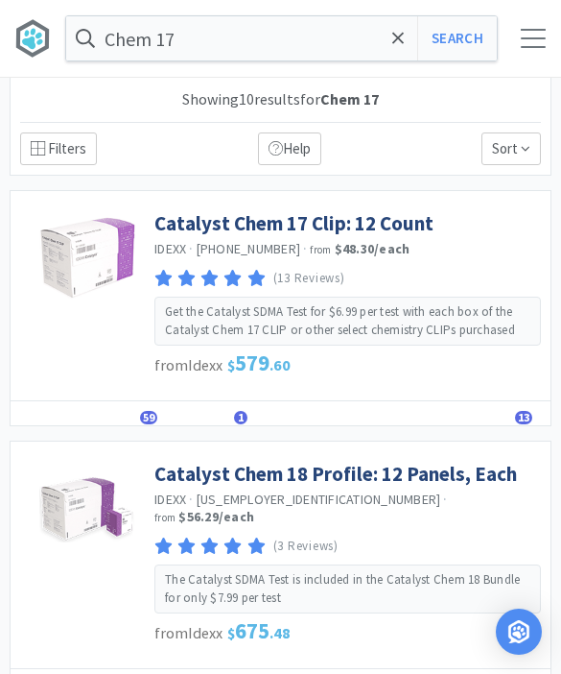
click at [327, 221] on link "Catalyst Chem 17 Clip: 12 Count" at bounding box center [293, 223] width 279 height 26
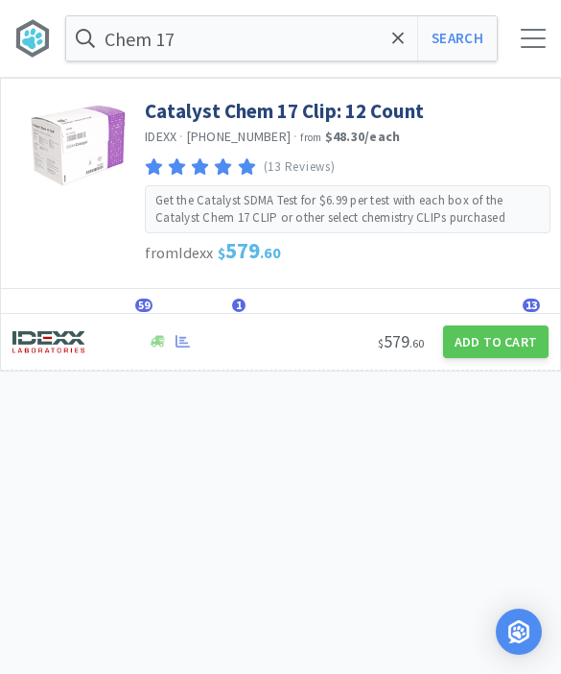
click at [501, 348] on button "Add to Cart" at bounding box center [496, 341] width 106 height 33
select select "1"
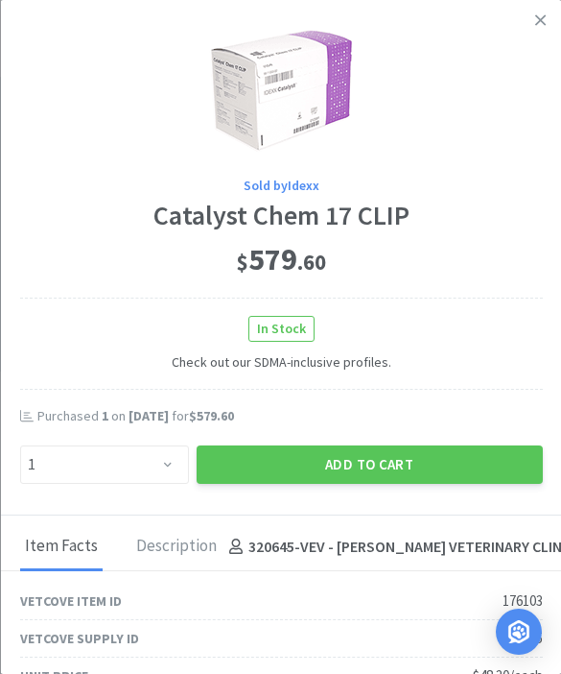
click at [369, 460] on button "Add to Cart" at bounding box center [369, 464] width 346 height 38
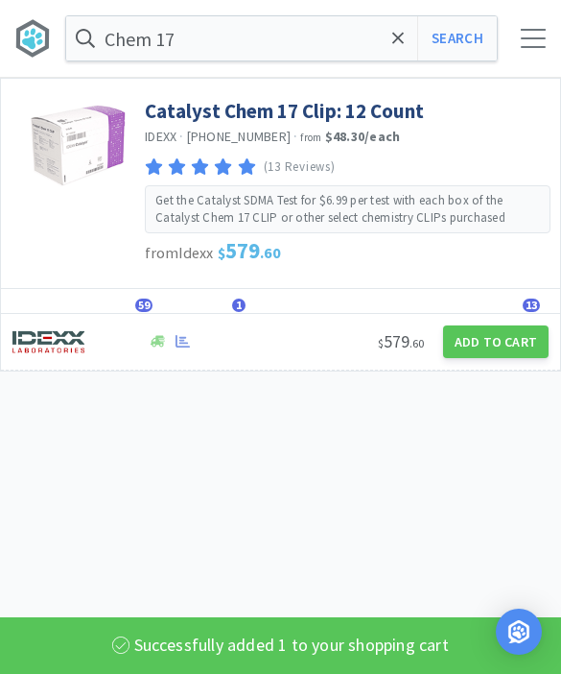
click at [395, 44] on icon at bounding box center [398, 38] width 12 height 19
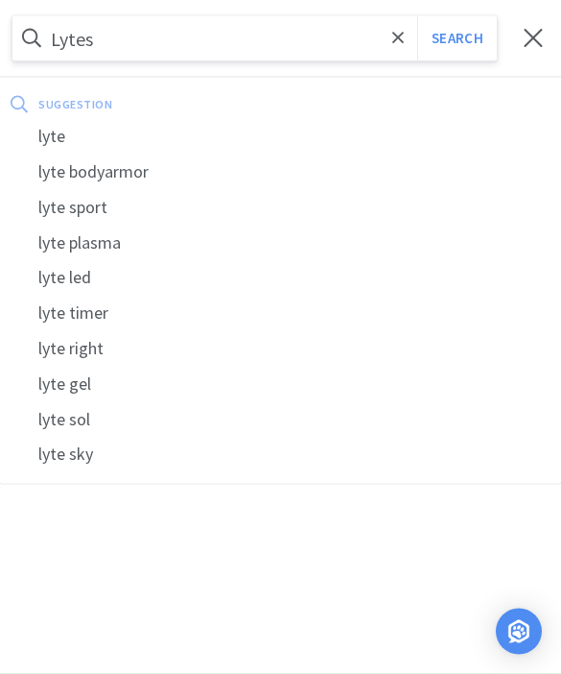
type input "Lytes"
click at [457, 38] on button "Search" at bounding box center [457, 38] width 80 height 44
select select "1"
select select "2"
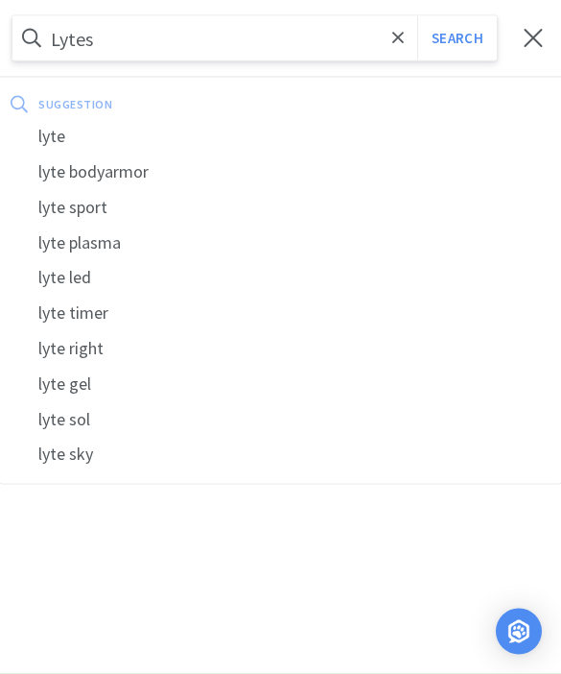
select select "2"
select select "1"
select select "3"
select select "2"
select select "1"
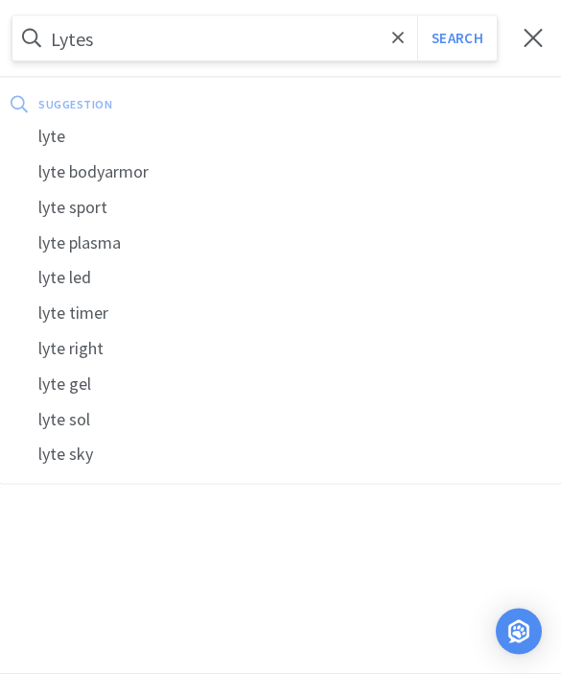
select select "1"
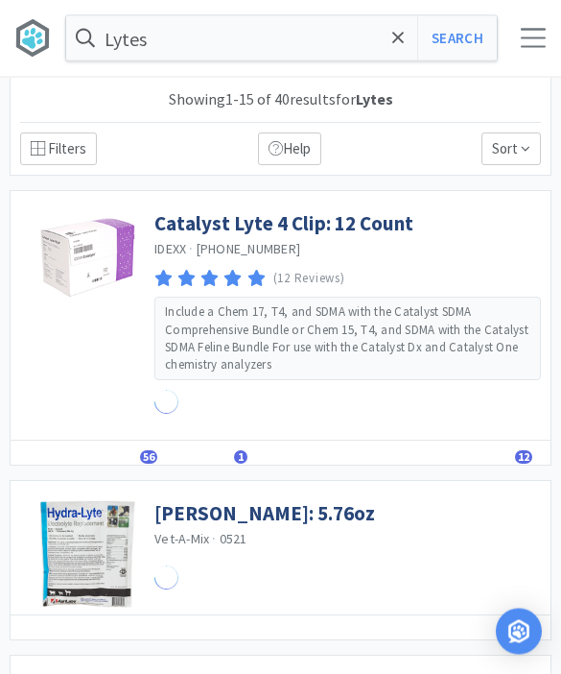
scroll to position [1, 0]
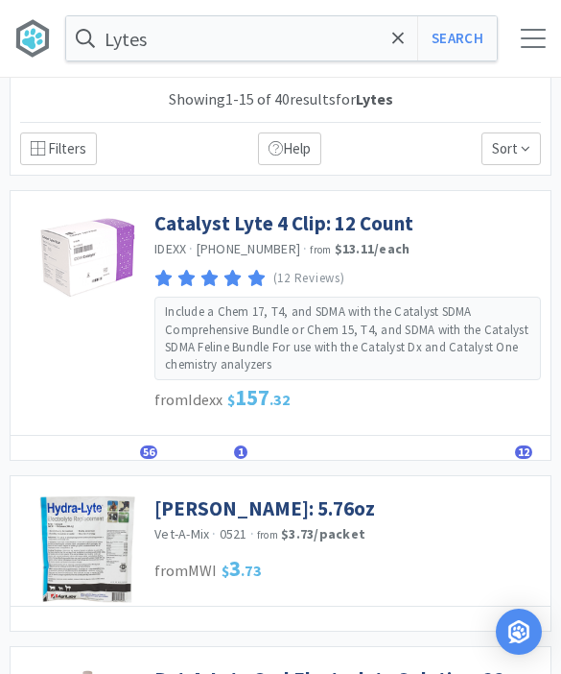
click at [357, 226] on link "Catalyst Lyte 4 Clip: 12 Count" at bounding box center [283, 223] width 259 height 26
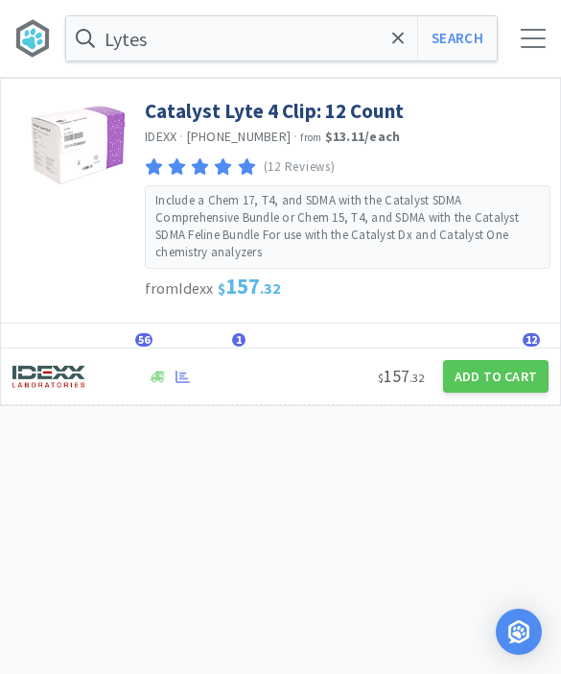
click at [505, 386] on button "Add to Cart" at bounding box center [496, 376] width 106 height 33
select select "1"
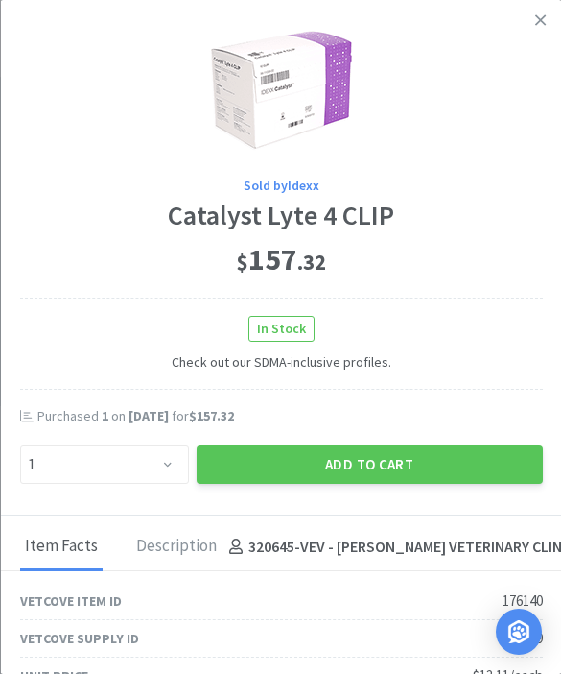
click at [394, 472] on button "Add to Cart" at bounding box center [369, 464] width 346 height 38
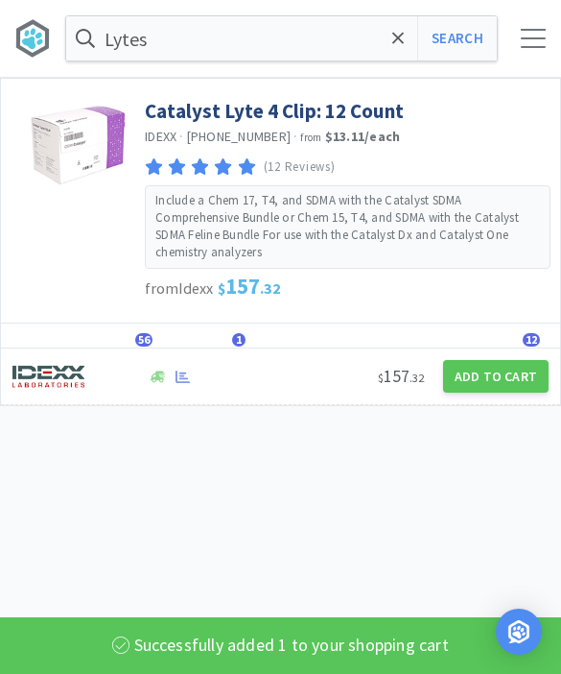
click at [409, 37] on span at bounding box center [399, 38] width 22 height 40
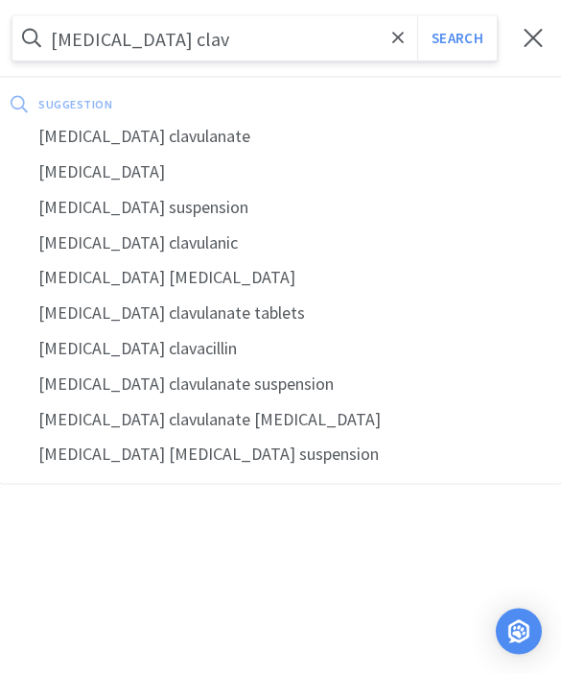
click at [157, 133] on div "[MEDICAL_DATA] clavulanate" at bounding box center [280, 137] width 561 height 36
type input "[MEDICAL_DATA] clavulanate"
select select "1"
select select "2"
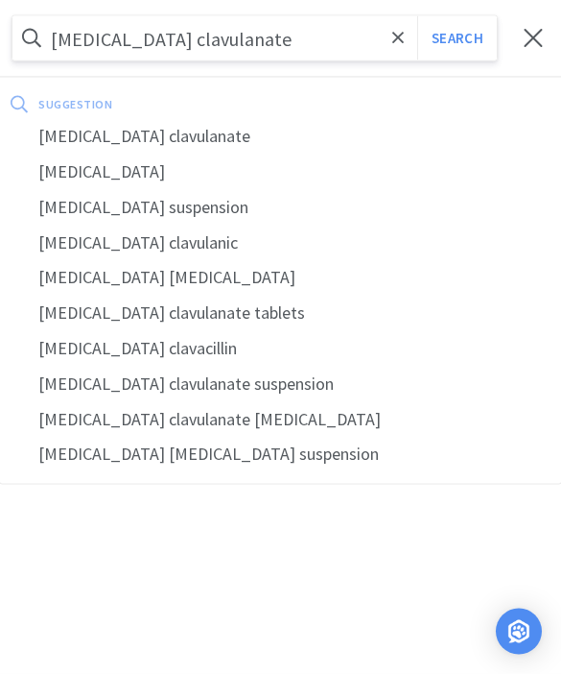
select select "2"
select select "1"
select select "3"
select select "2"
select select "1"
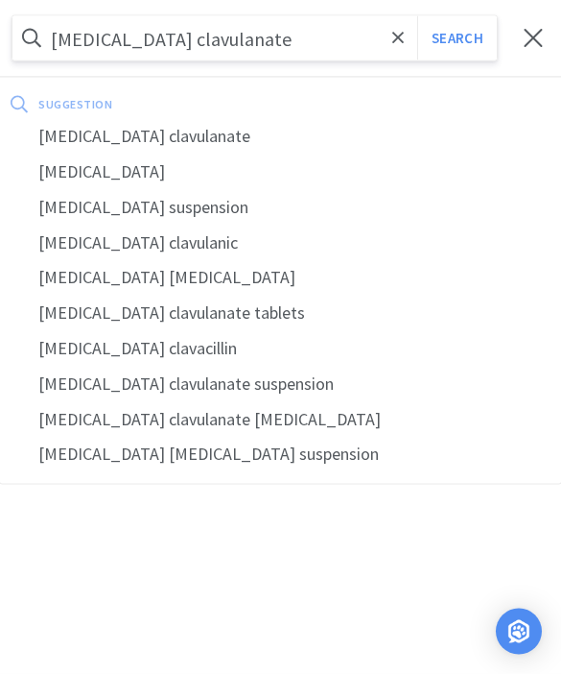
select select "1"
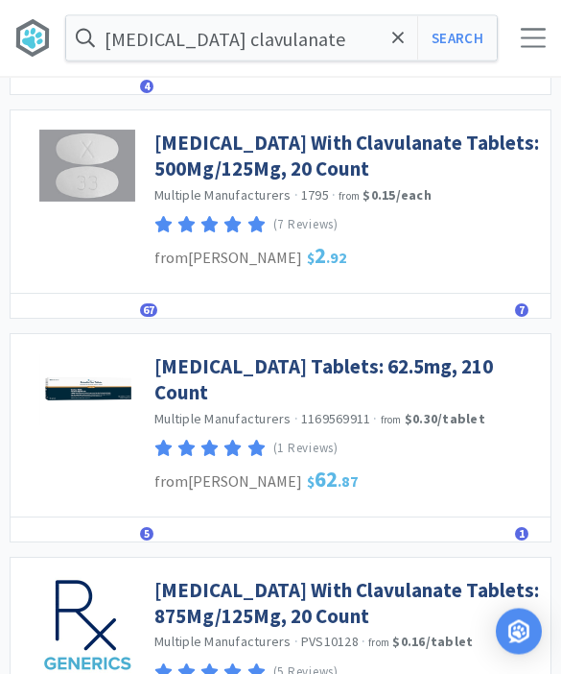
scroll to position [885, 0]
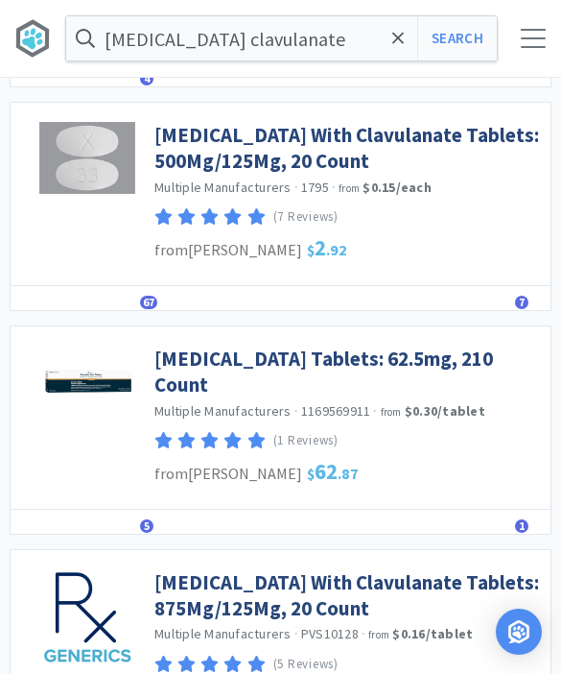
click at [330, 175] on link "[MEDICAL_DATA] With Clavulanate Tablets: 500Mg/125Mg, 20 Count" at bounding box center [347, 148] width 387 height 53
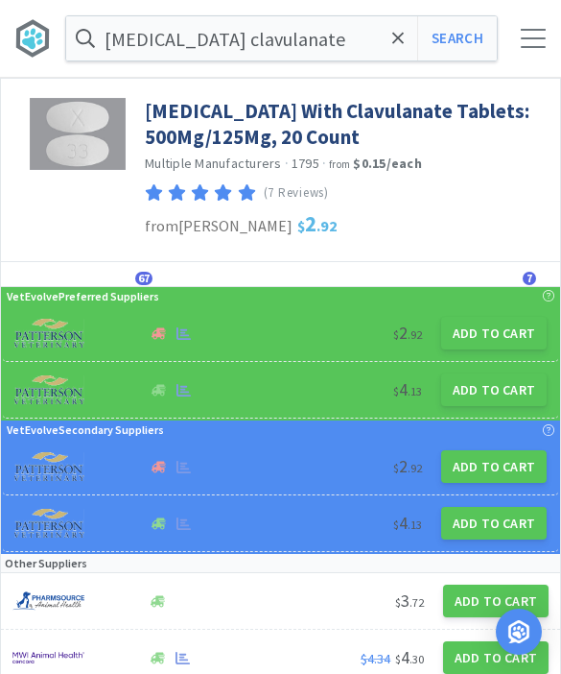
click at [502, 402] on button "Add to Cart" at bounding box center [494, 389] width 106 height 33
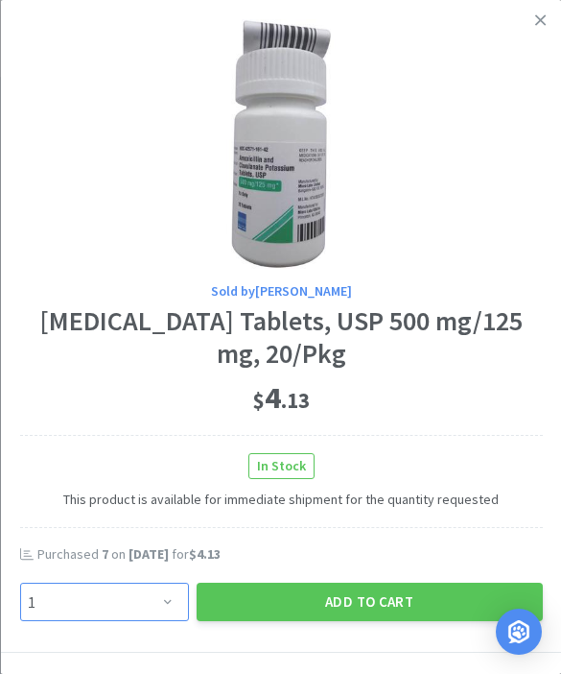
click at [154, 615] on select "Enter Quantity 1 2 3 4 5 6 7 8 9 10 11 12 13 14 15 16 17 18 19 20 Enter Quantity" at bounding box center [103, 601] width 169 height 38
select select "5"
click at [369, 603] on button "Add to Cart" at bounding box center [369, 601] width 346 height 38
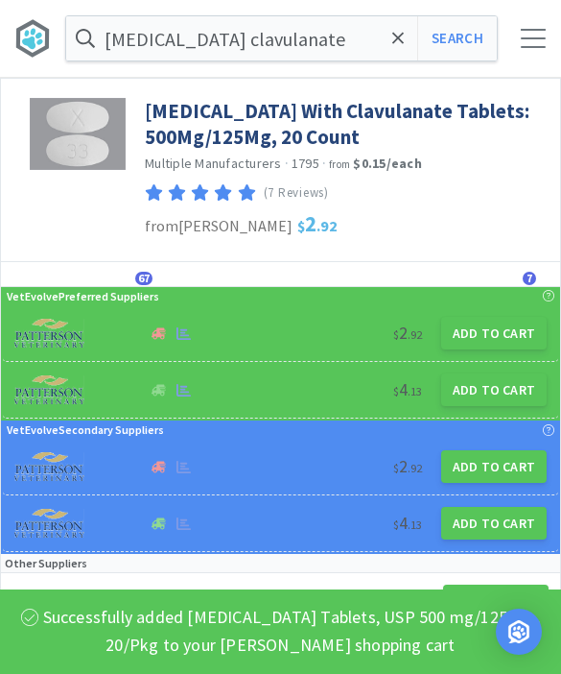
click at [472, 33] on button "Search" at bounding box center [457, 38] width 80 height 44
select select "1"
select select "5"
select select "2"
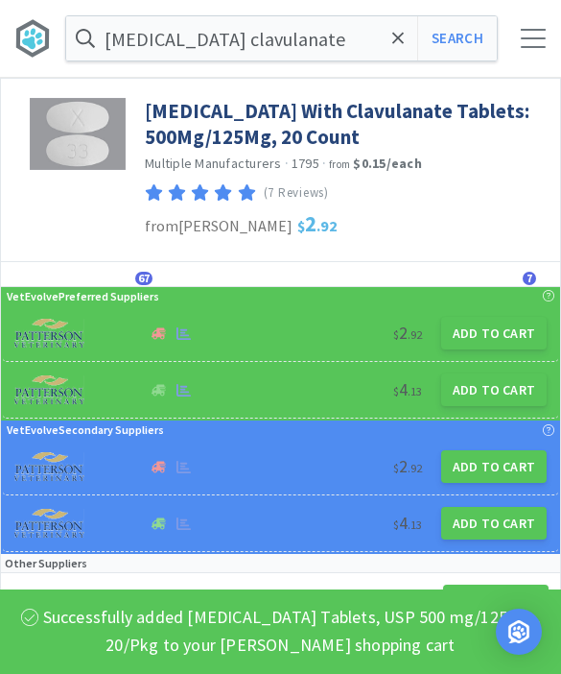
select select "2"
select select "1"
select select "3"
select select "2"
select select "1"
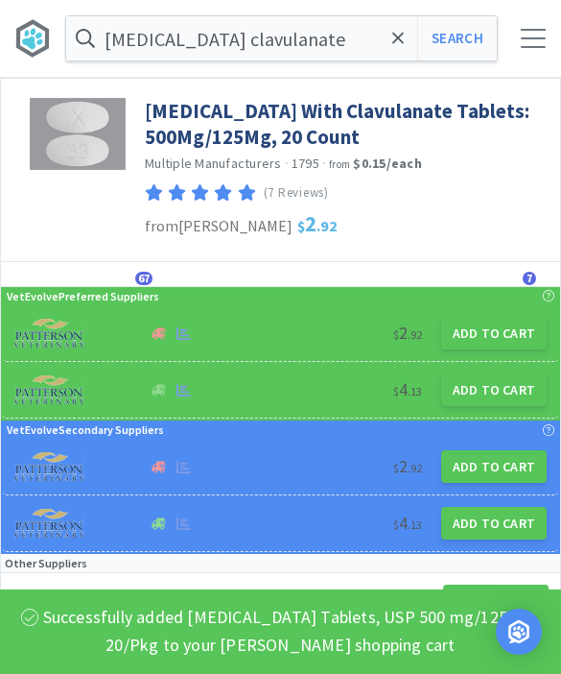
select select "1"
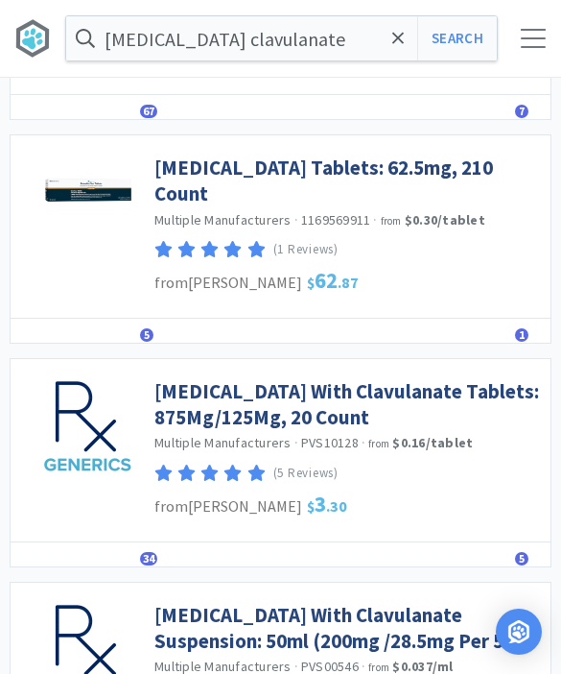
scroll to position [1082, 0]
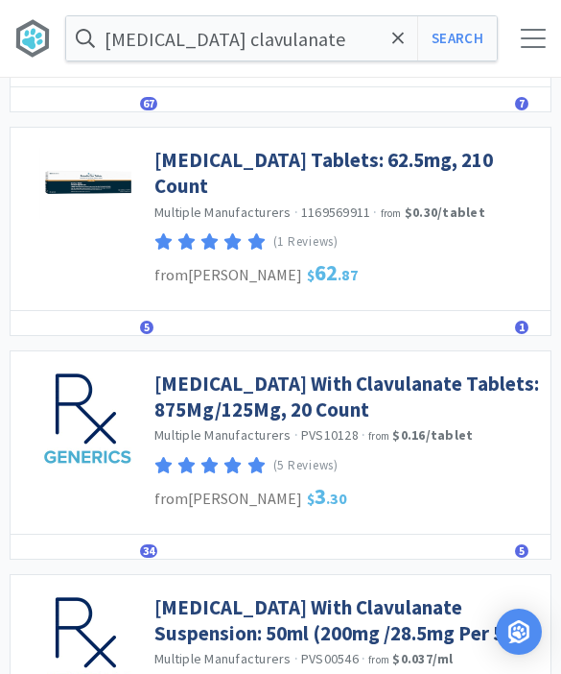
click at [330, 423] on link "[MEDICAL_DATA] With Clavulanate Tablets: 875Mg/125Mg, 20 Count" at bounding box center [347, 396] width 387 height 53
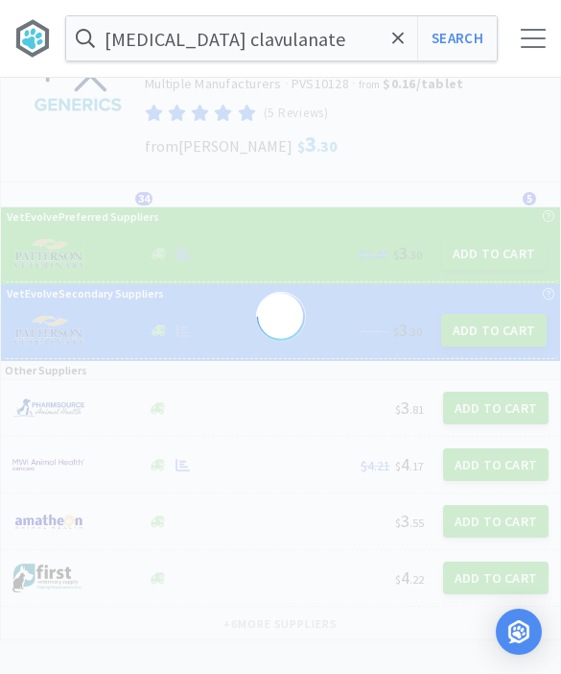
scroll to position [12, 0]
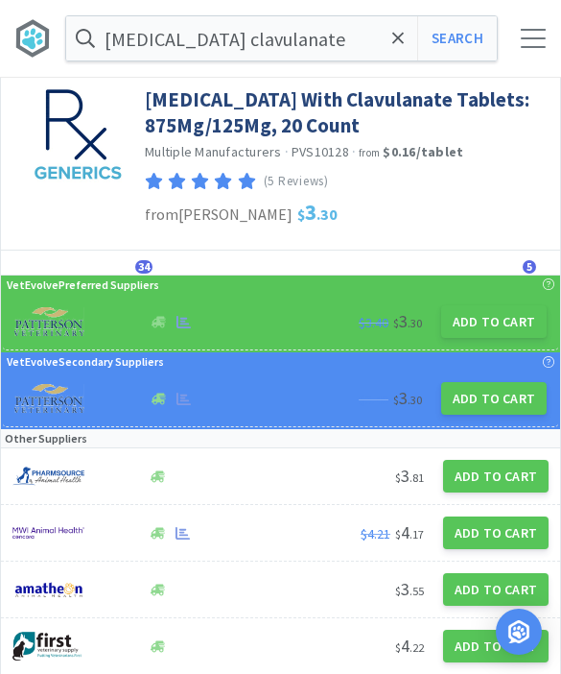
click at [497, 326] on button "Add to Cart" at bounding box center [494, 321] width 106 height 33
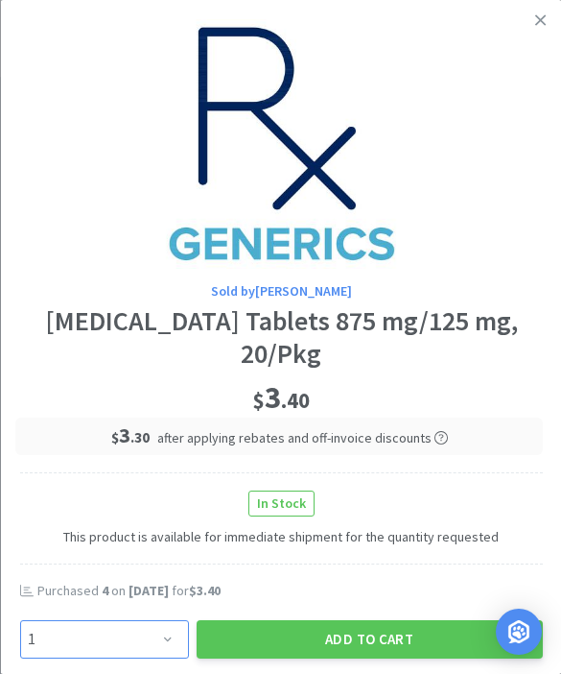
click at [178, 626] on select "Enter Quantity 1 2 3 4 5 6 7 8 9 10 11 12 13 14 15 16 17 18 19 20 Enter Quantity" at bounding box center [103, 639] width 169 height 38
click at [161, 645] on select "Enter Quantity 1 2 3 4 5 6 7 8 9 10 11 12 13 14 15 16 17 18 19 20 Enter Quantity" at bounding box center [103, 639] width 169 height 38
select select "3"
click at [377, 636] on button "Add to Cart" at bounding box center [369, 639] width 346 height 38
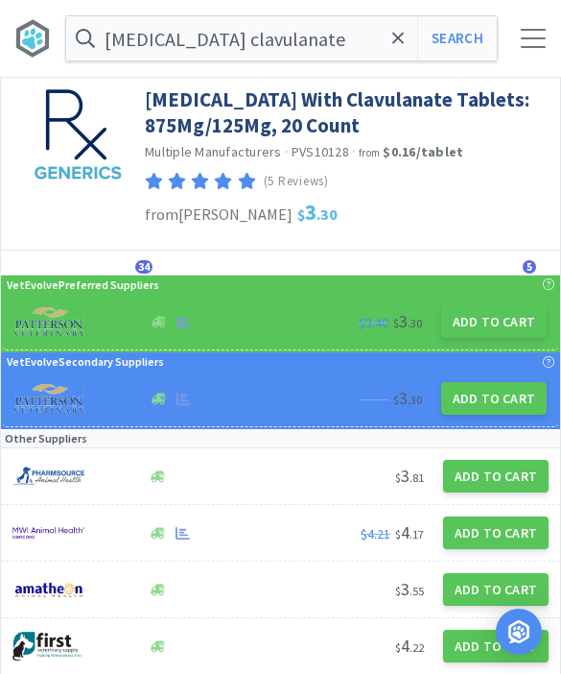
click at [391, 48] on span at bounding box center [399, 38] width 22 height 40
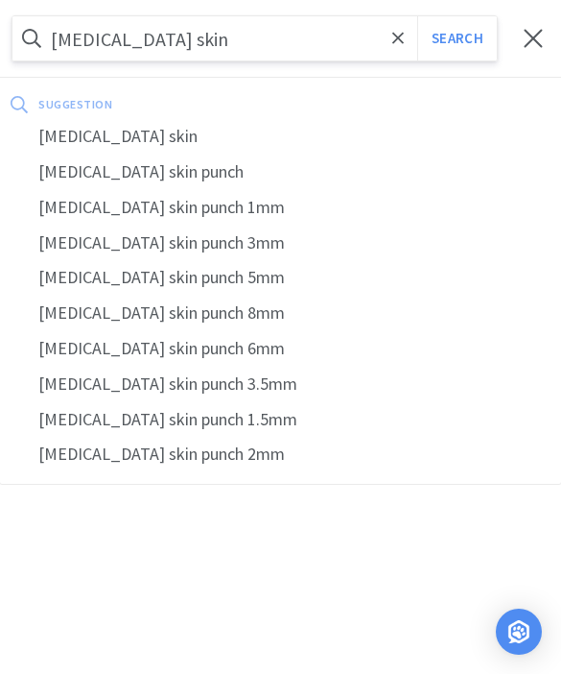
click at [157, 176] on div "[MEDICAL_DATA] skin punch" at bounding box center [280, 172] width 561 height 36
type input "[MEDICAL_DATA] skin punch"
select select "1"
select select "5"
select select "3"
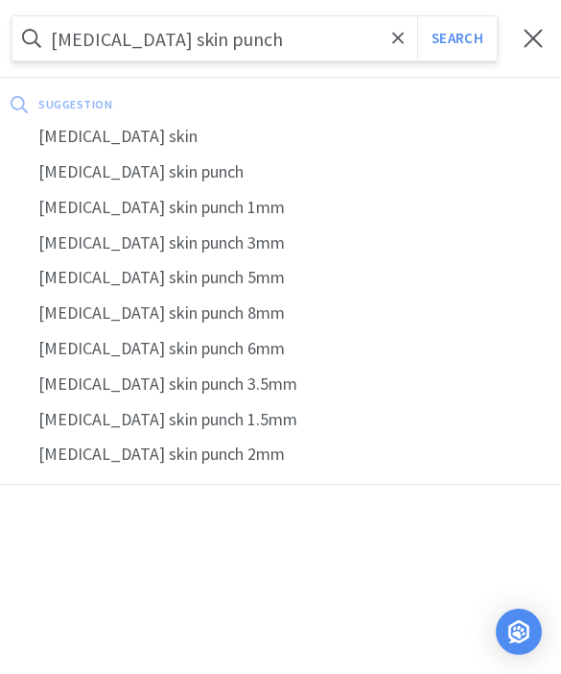
select select "2"
select select "1"
select select "3"
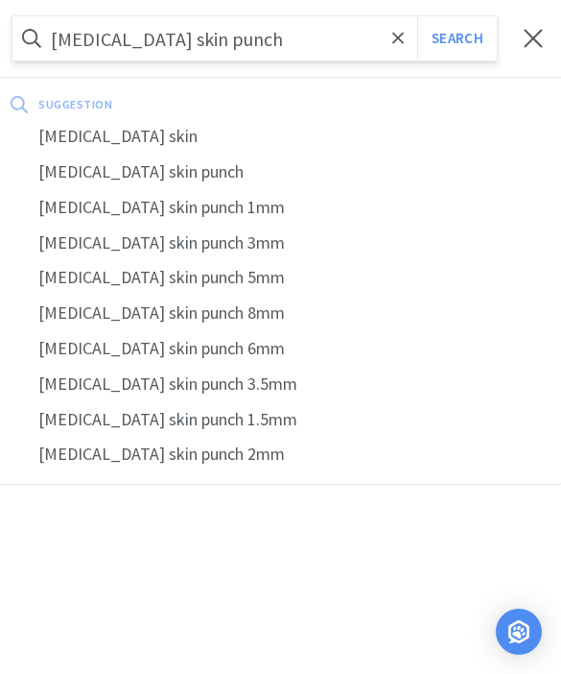
select select "2"
select select "1"
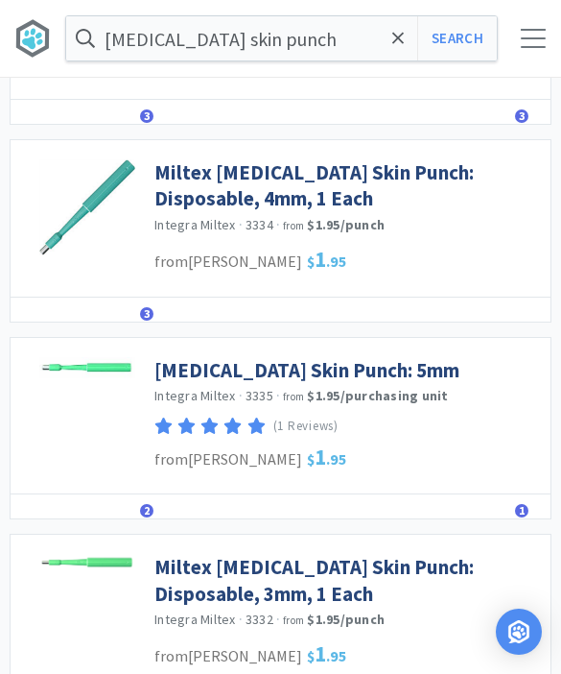
scroll to position [473, 0]
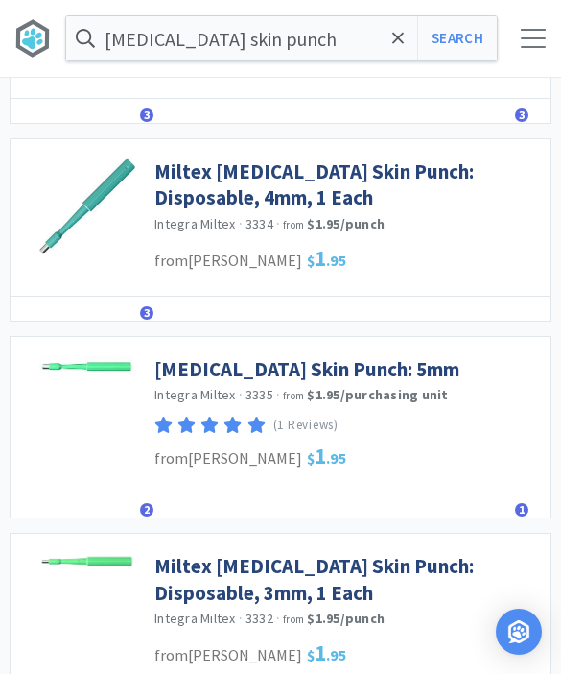
click at [351, 368] on link "[MEDICAL_DATA] Skin Punch: 5mm" at bounding box center [306, 369] width 305 height 26
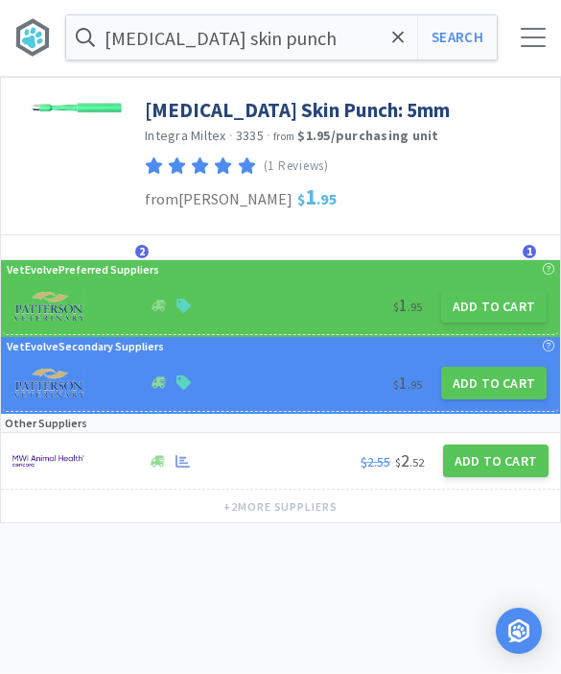
click at [499, 319] on button "Add to Cart" at bounding box center [494, 307] width 106 height 33
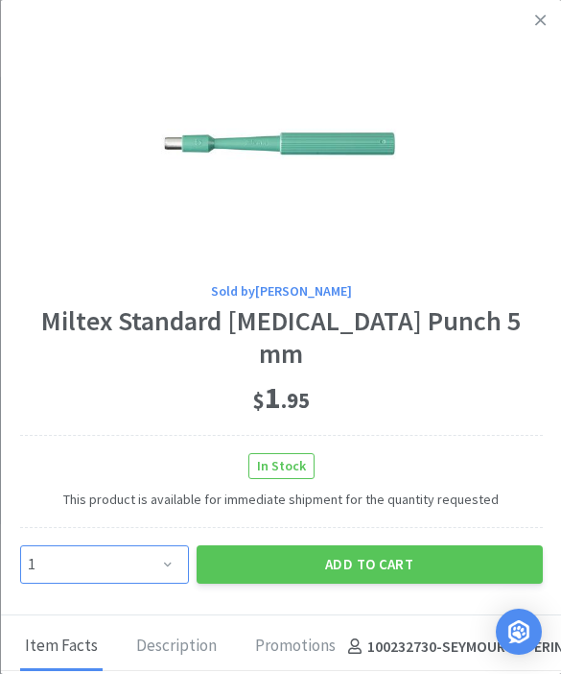
click at [160, 545] on select "Enter Quantity 1 2 3 4 5 6 7 8 9 10 11 12 13 14 15 16 17 18 19 20 Enter Quantity" at bounding box center [103, 564] width 169 height 38
select select "3"
click at [392, 545] on button "Add to Cart" at bounding box center [369, 564] width 346 height 38
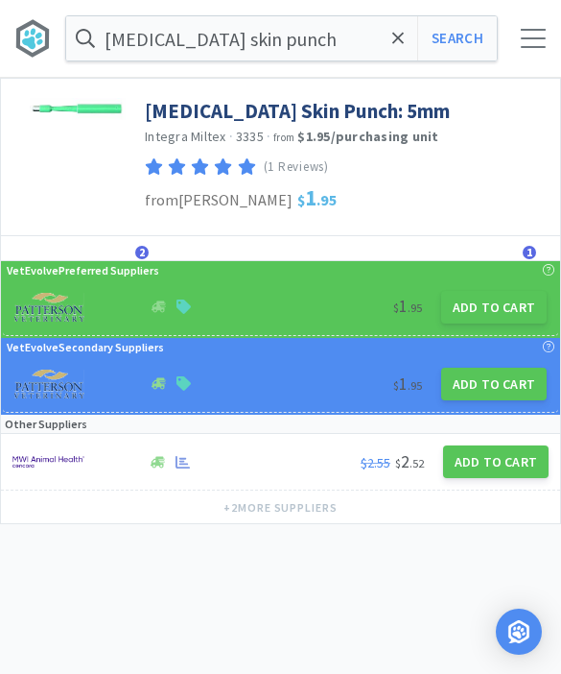
click at [478, 318] on button "Add to Cart" at bounding box center [494, 307] width 106 height 33
select select "1"
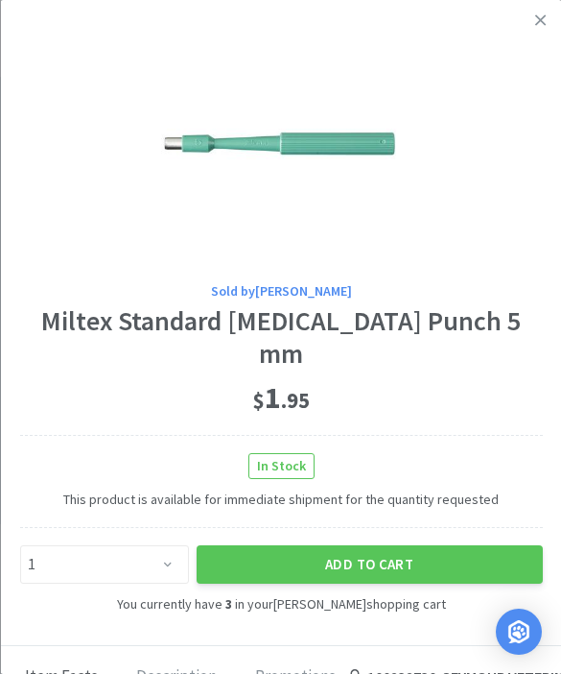
click at [538, 26] on icon at bounding box center [540, 20] width 11 height 17
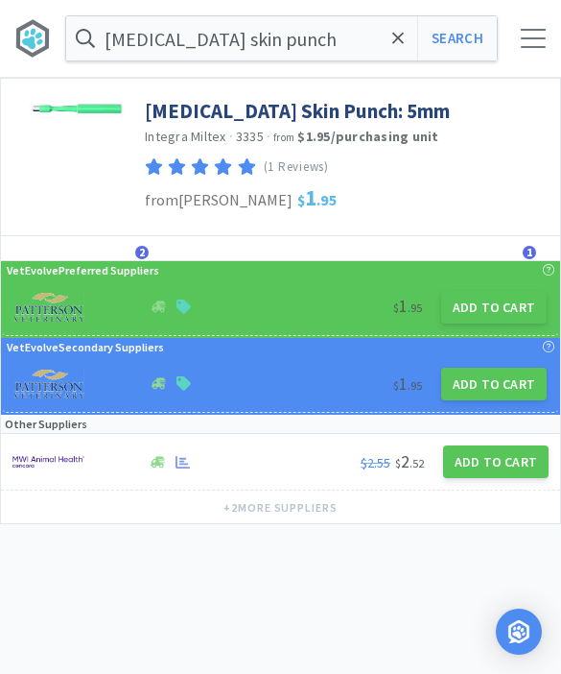
select select "1"
select select "5"
select select "3"
select select "2"
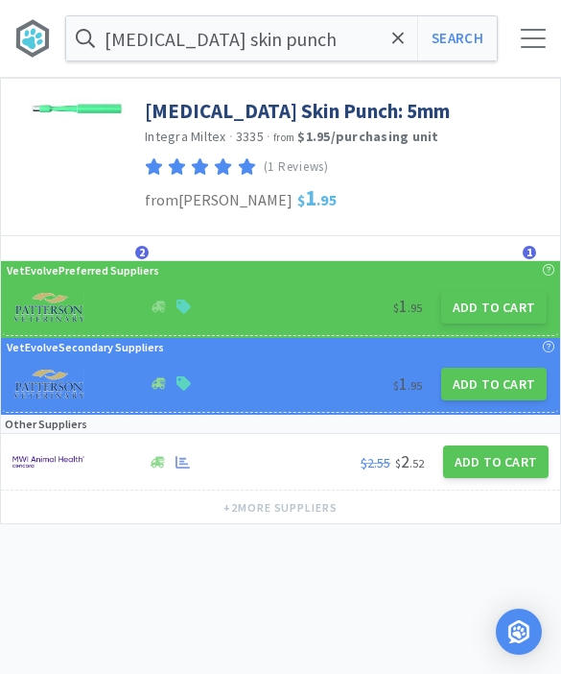
select select "2"
select select "1"
select select "3"
select select "2"
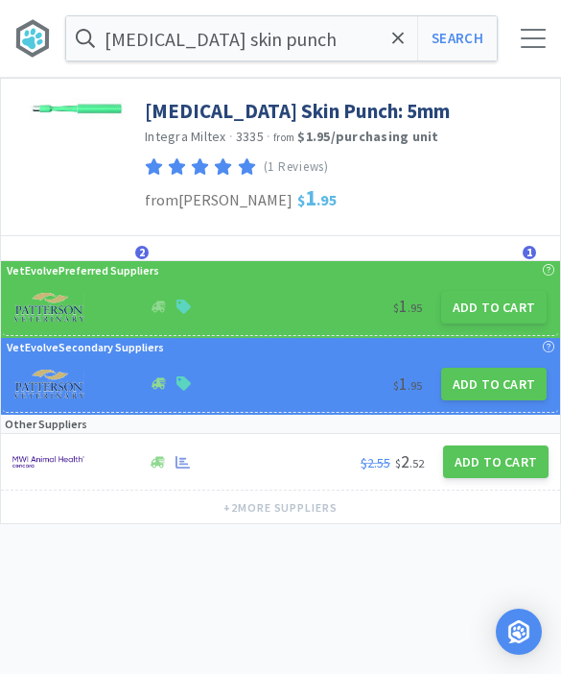
select select "1"
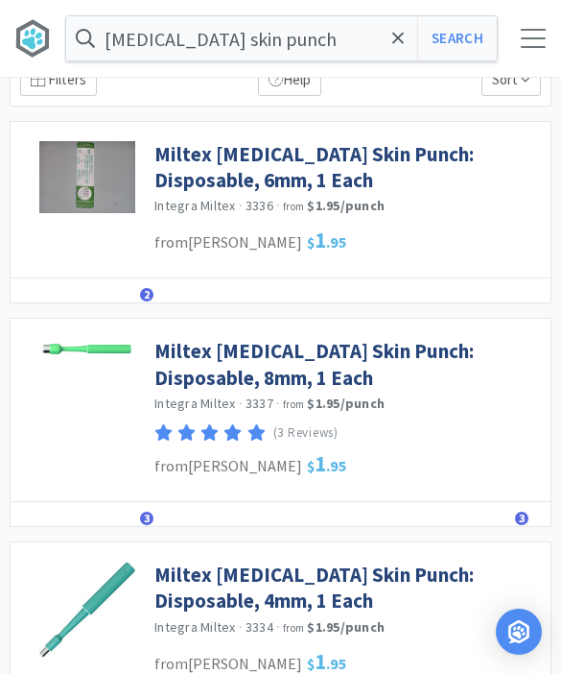
scroll to position [69, 0]
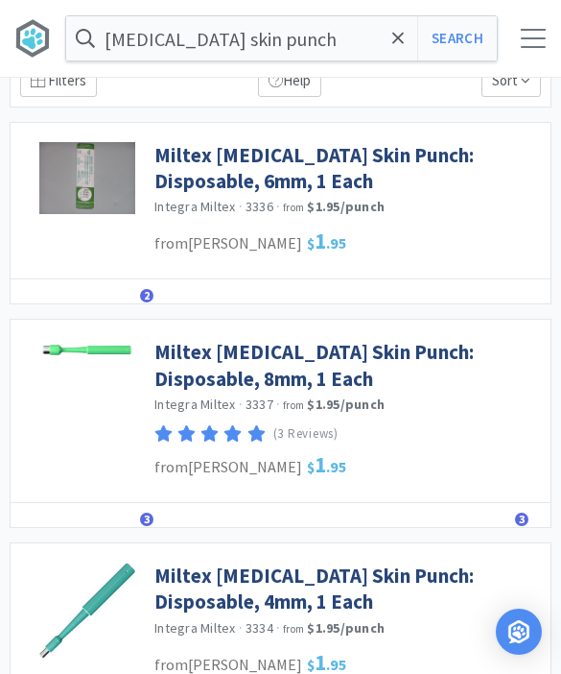
click at [402, 372] on link "Miltex [MEDICAL_DATA] Skin Punch: Disposable, 8mm, 1 Each" at bounding box center [347, 365] width 387 height 53
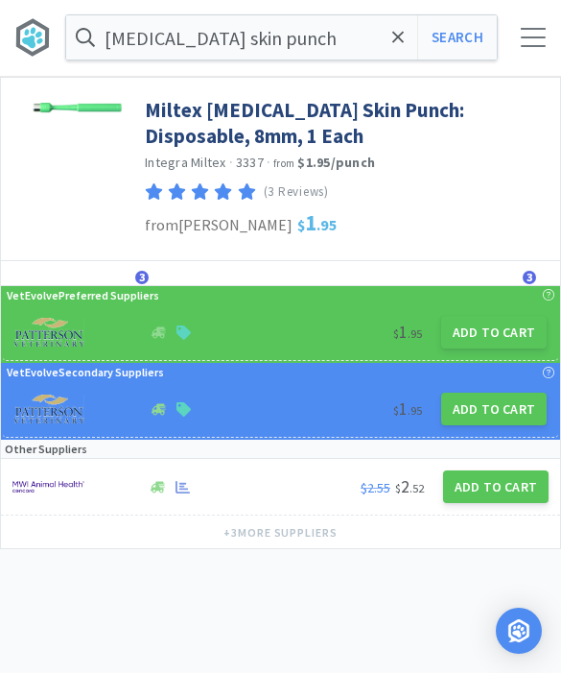
click at [505, 343] on button "Add to Cart" at bounding box center [494, 333] width 106 height 33
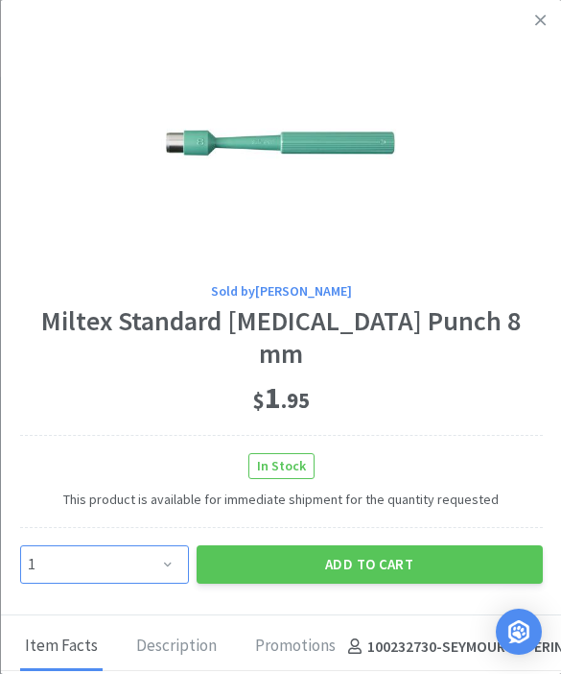
click at [172, 545] on select "Enter Quantity 1 2 3 4 5 6 7 8 9 10 11 12 13 14 15 16 17 18 19 20 Enter Quantity" at bounding box center [103, 564] width 169 height 38
select select "2"
click at [407, 545] on button "Add to Cart" at bounding box center [369, 564] width 346 height 38
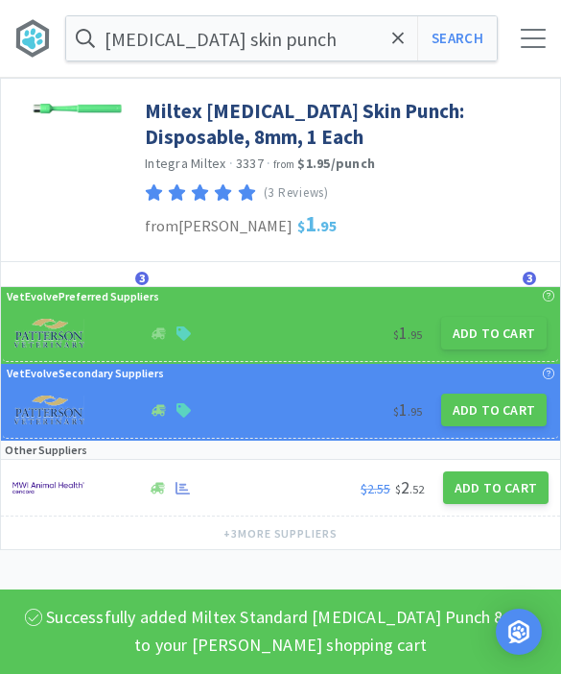
click at [391, 50] on span at bounding box center [399, 38] width 22 height 40
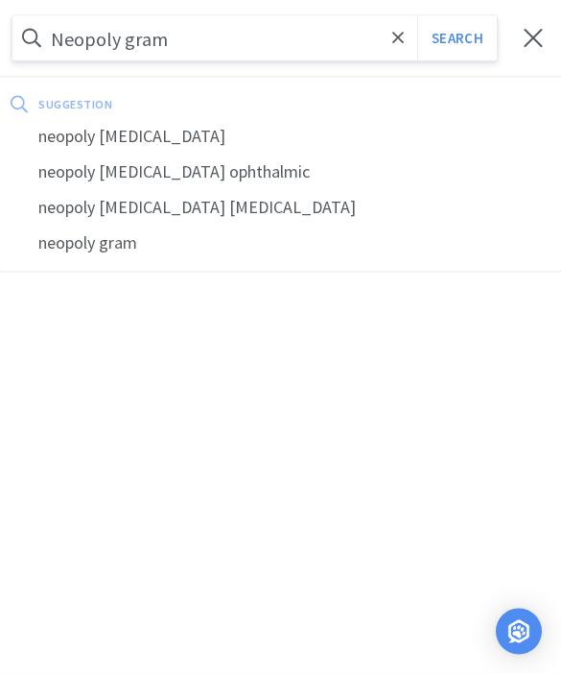
click at [144, 133] on div "neopoly [MEDICAL_DATA]" at bounding box center [280, 137] width 561 height 36
type input "neopoly [MEDICAL_DATA]"
select select "1"
select select "5"
select select "3"
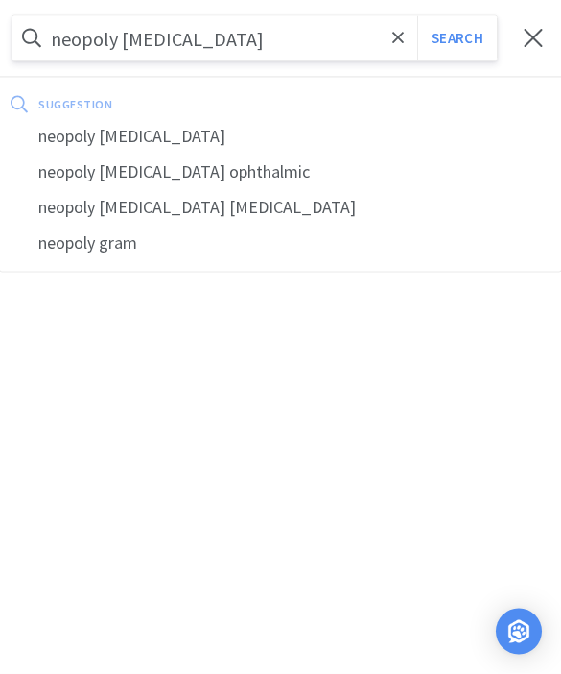
select select "3"
select select "2"
select select "1"
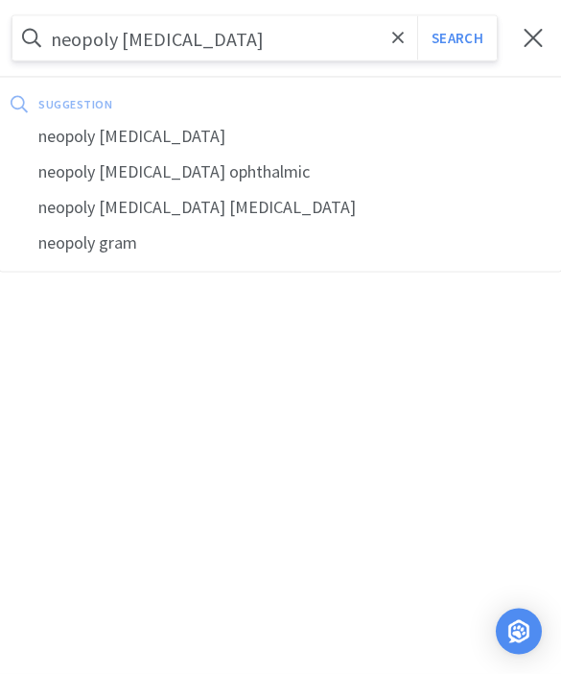
select select "2"
select select "3"
select select "2"
select select "1"
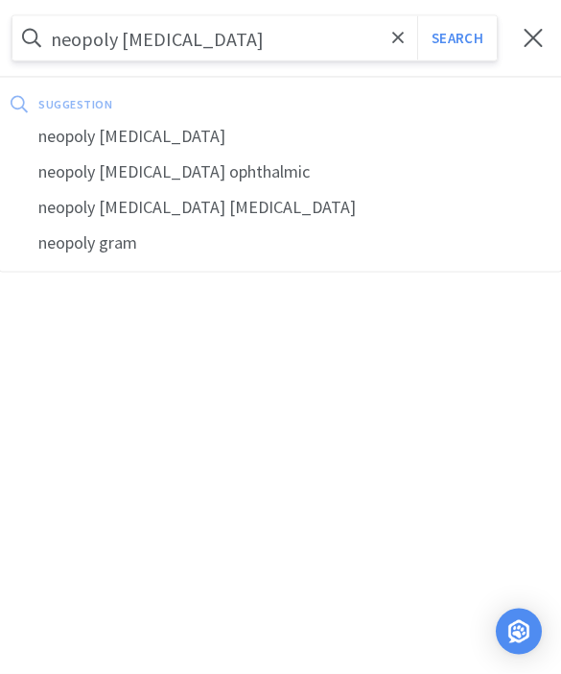
select select "1"
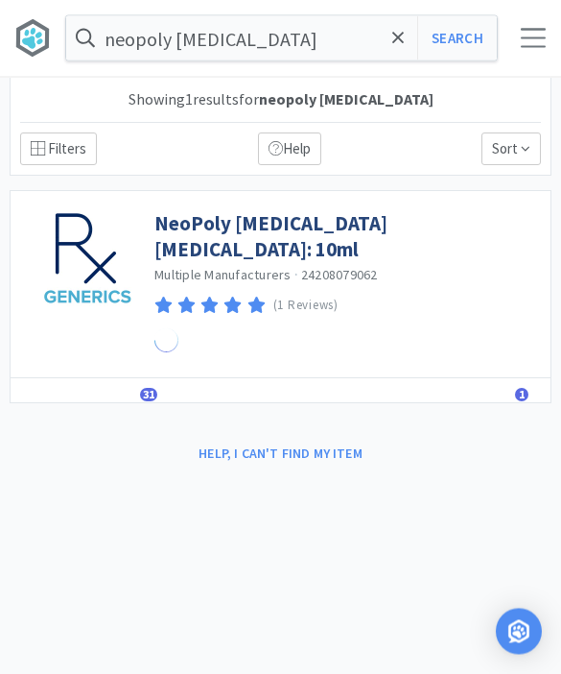
scroll to position [1, 0]
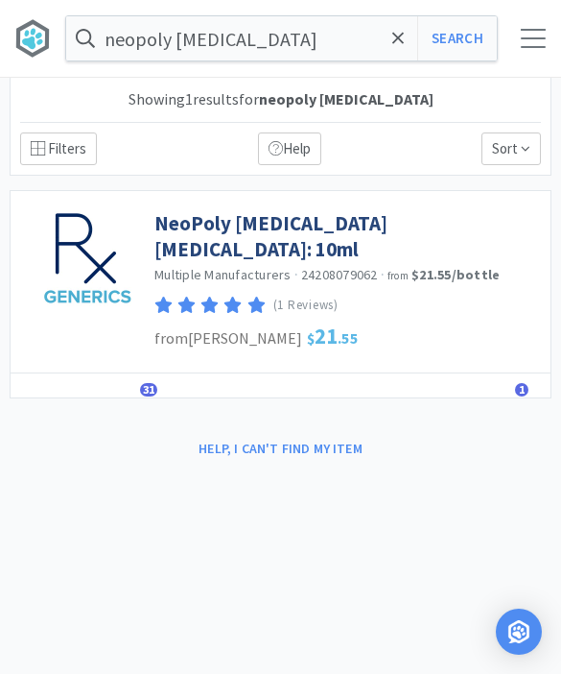
click at [416, 204] on div "NeoPoly [MEDICAL_DATA] [MEDICAL_DATA]: 10ml Multiple Manufacturers · 2420807906…" at bounding box center [347, 260] width 387 height 118
click at [416, 224] on link "NeoPoly [MEDICAL_DATA] [MEDICAL_DATA]: 10ml" at bounding box center [347, 236] width 387 height 53
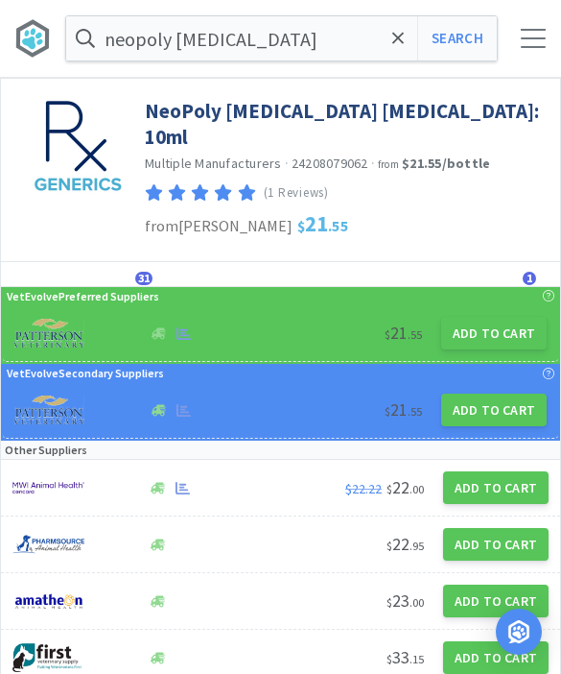
click at [452, 358] on div "$ 21 . 55 Add to Cart" at bounding box center [281, 333] width 556 height 57
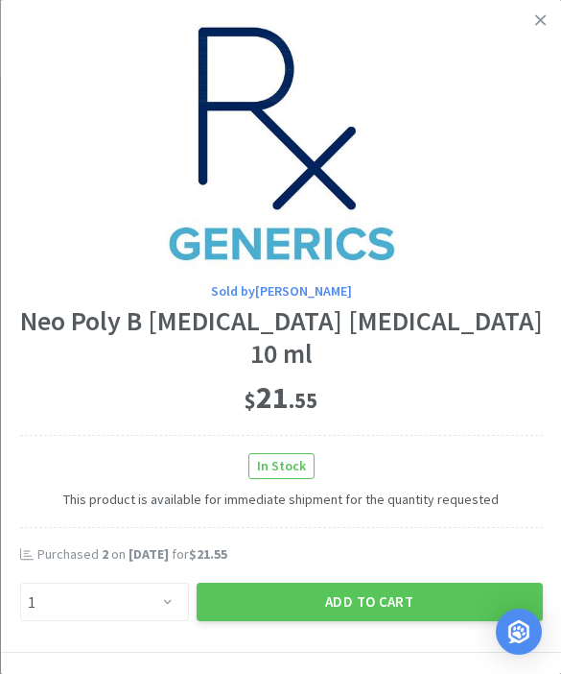
click at [489, 342] on div "Neo Poly B [MEDICAL_DATA] [MEDICAL_DATA] 10 ml" at bounding box center [280, 337] width 523 height 64
click at [153, 596] on select "Enter Quantity 1 2 3 4 5 6 7 8 9 10 11 12 13 14 15 16 17 18 19 20 Enter Quantity" at bounding box center [103, 601] width 169 height 38
select select "2"
click at [432, 593] on button "Add to Cart" at bounding box center [369, 601] width 346 height 38
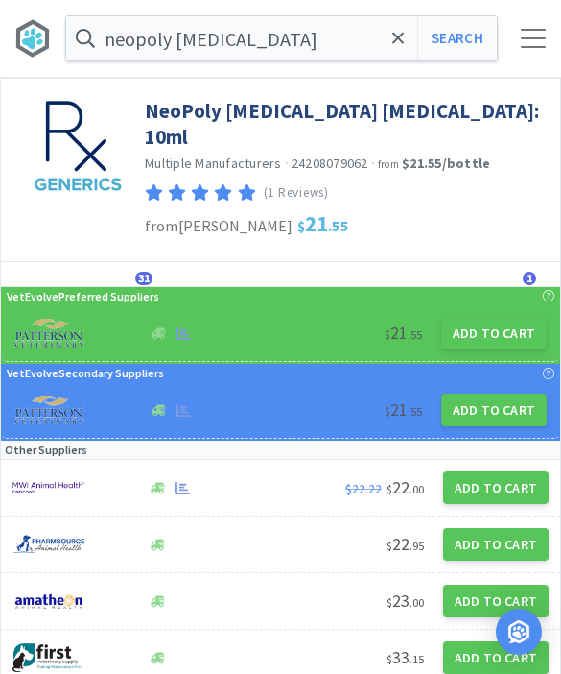
click at [398, 50] on span at bounding box center [399, 38] width 22 height 40
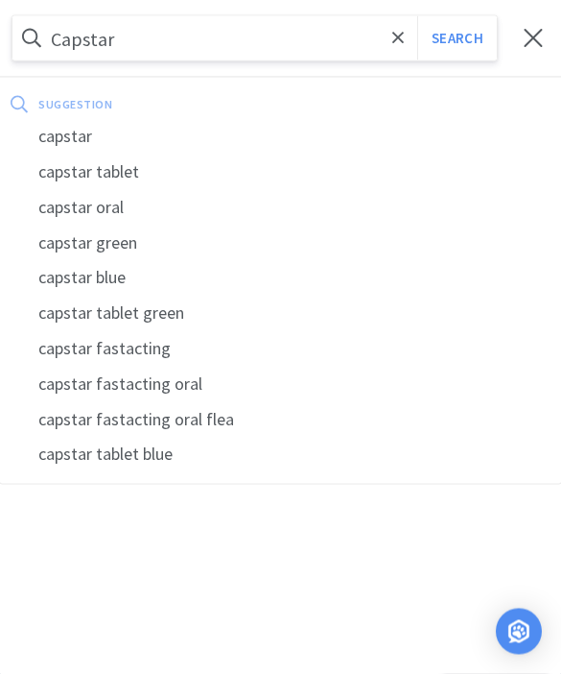
type input "Capstar"
click at [457, 37] on button "Search" at bounding box center [457, 38] width 80 height 44
select select "1"
select select "5"
select select "3"
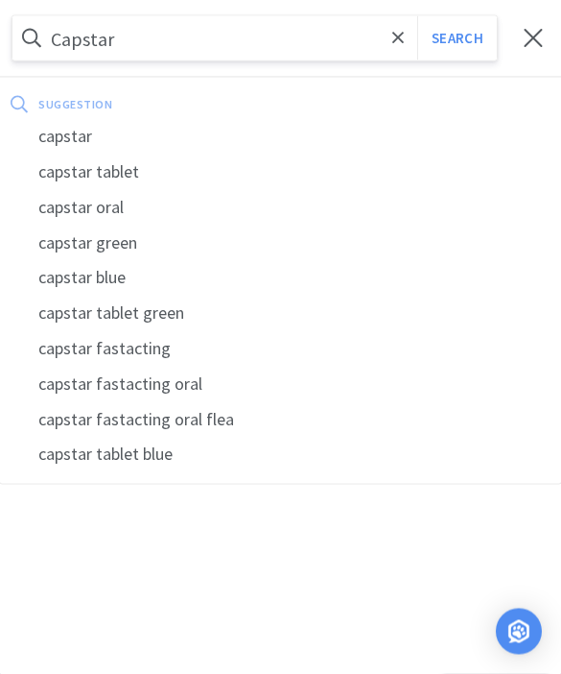
select select "3"
select select "2"
select select "1"
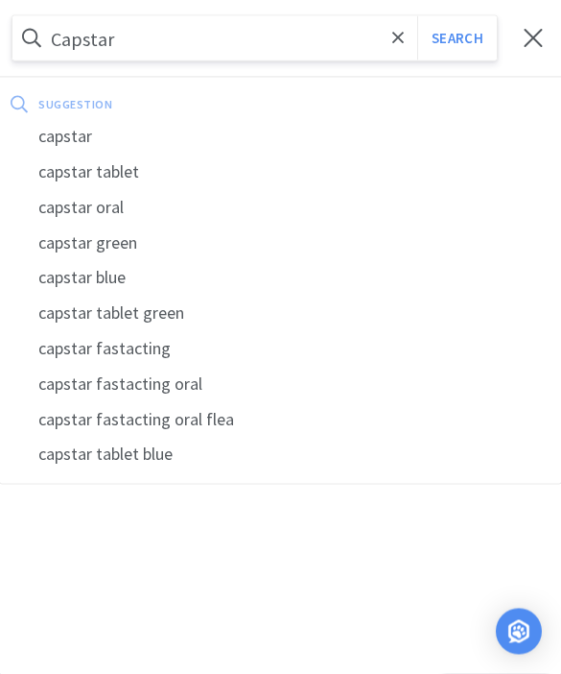
select select "2"
select select "3"
select select "2"
select select "1"
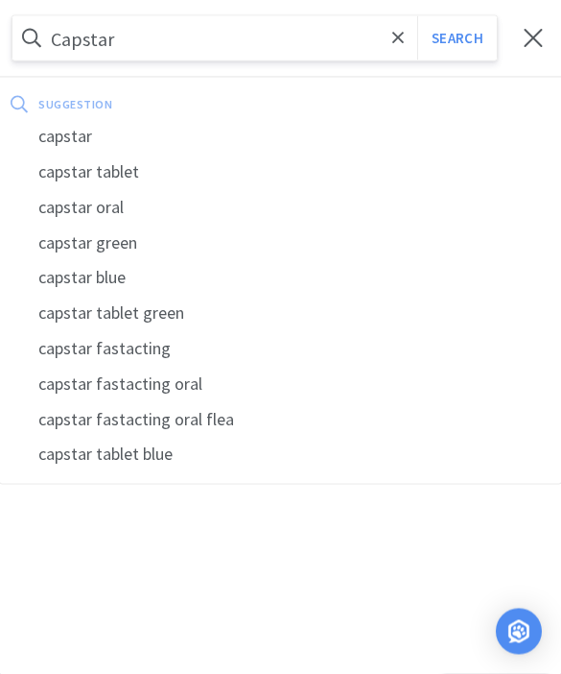
select select "1"
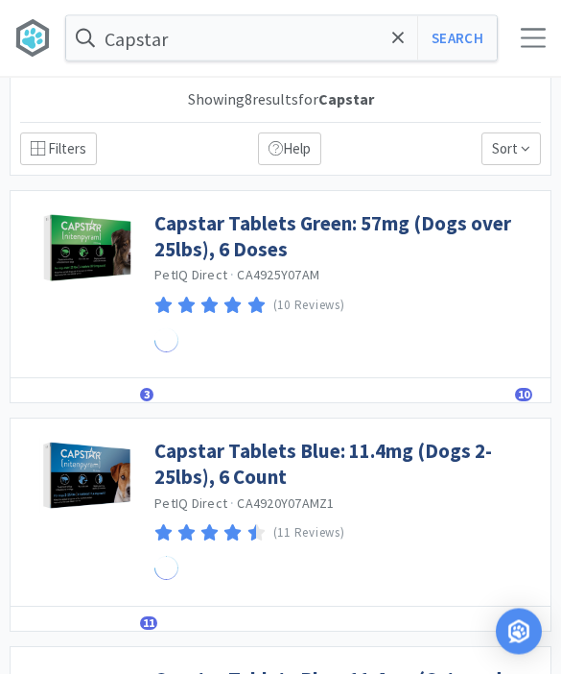
scroll to position [1, 0]
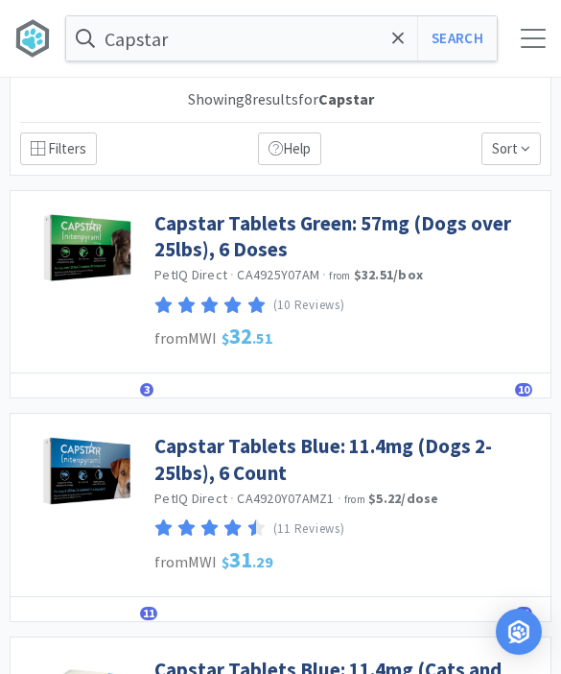
click at [387, 448] on link "Capstar Tablets Blue: 11.4mg (Dogs 2-25lbs), 6 Count" at bounding box center [347, 459] width 387 height 53
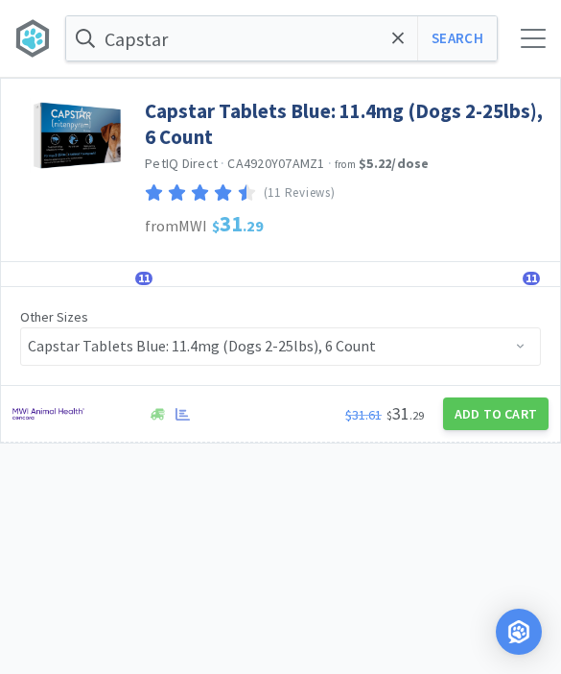
click at [507, 416] on button "Add to Cart" at bounding box center [496, 413] width 106 height 33
select select "1"
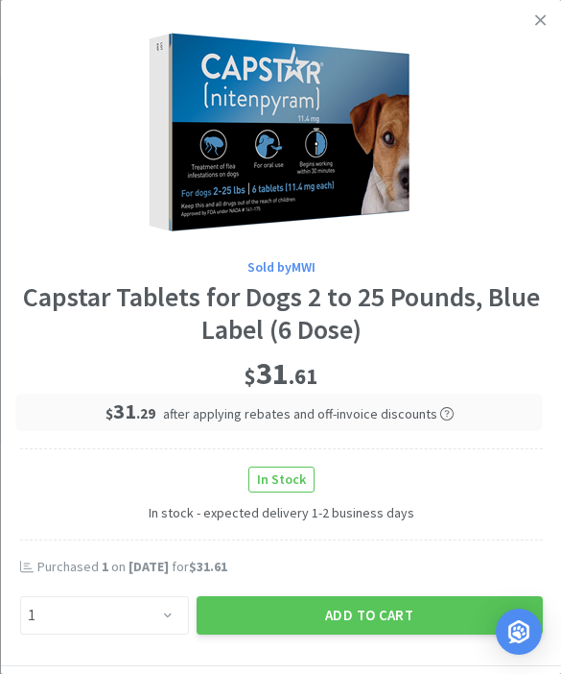
click at [371, 615] on button "Add to Cart" at bounding box center [369, 615] width 346 height 38
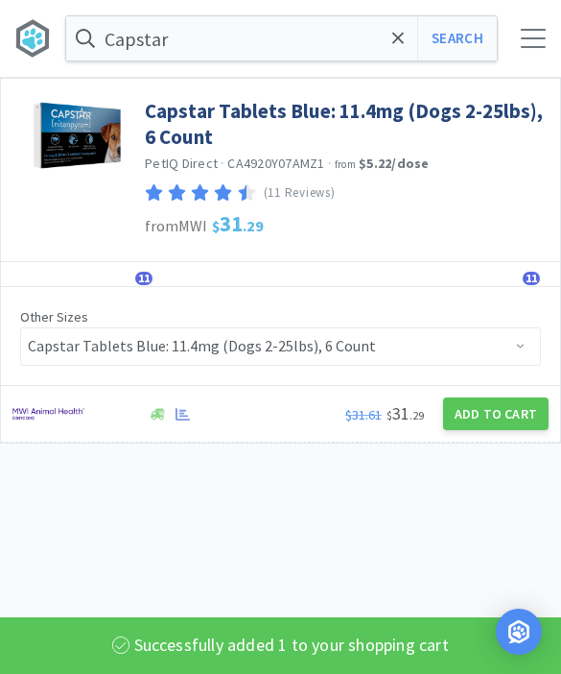
click at [415, 35] on input "Capstar" at bounding box center [281, 38] width 431 height 44
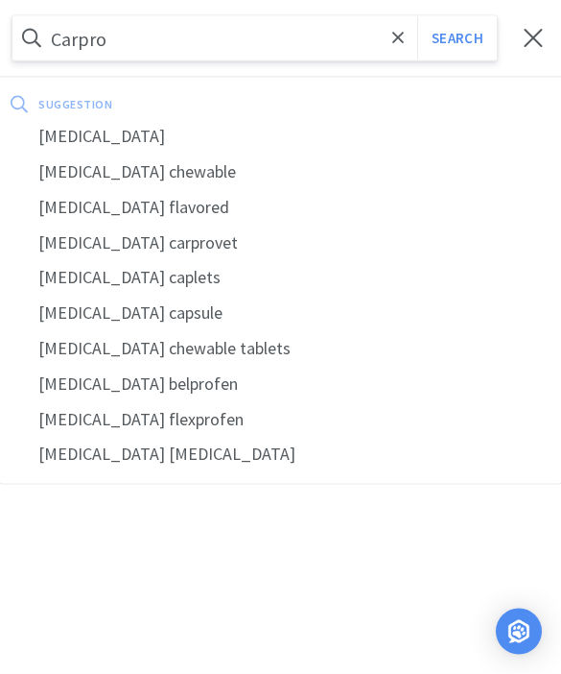
click at [112, 128] on div "[MEDICAL_DATA]" at bounding box center [280, 137] width 561 height 36
type input "[MEDICAL_DATA]"
select select "1"
select select "5"
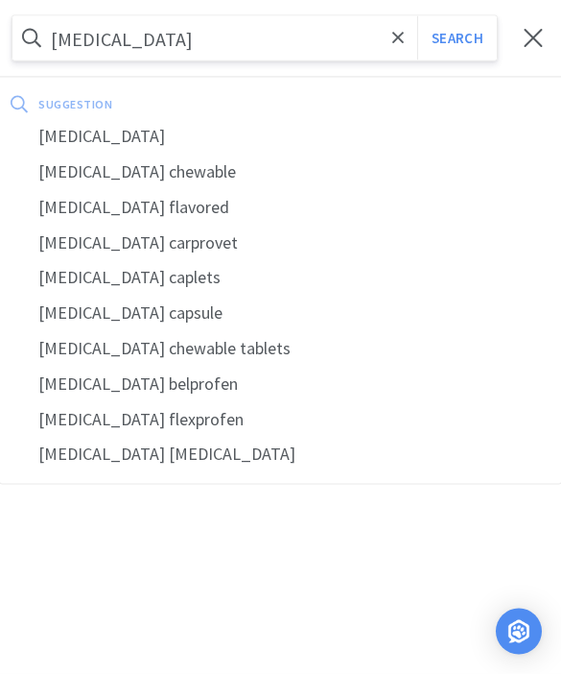
select select "3"
select select "2"
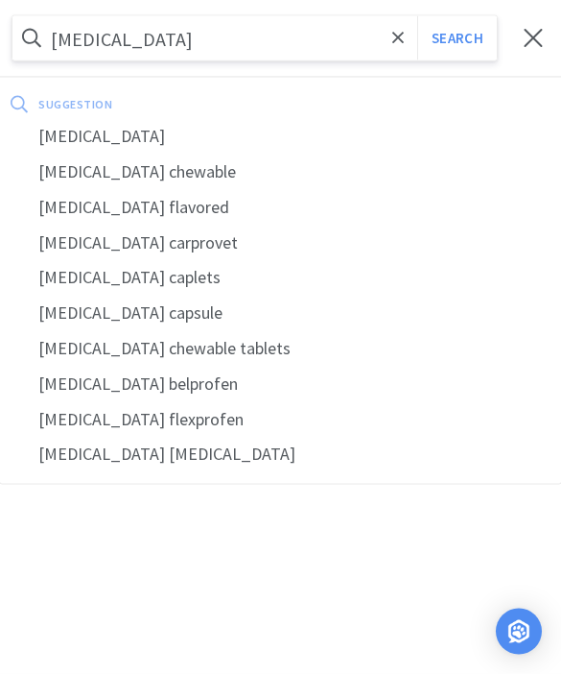
select select "1"
select select "2"
select select "3"
select select "2"
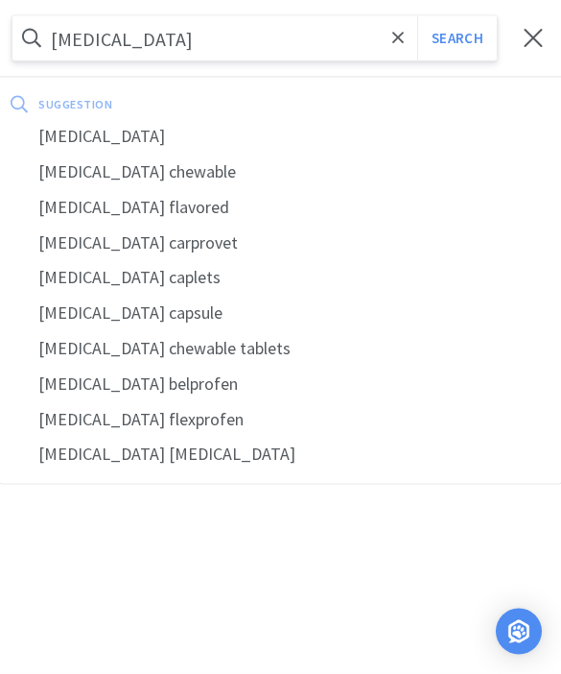
select select "1"
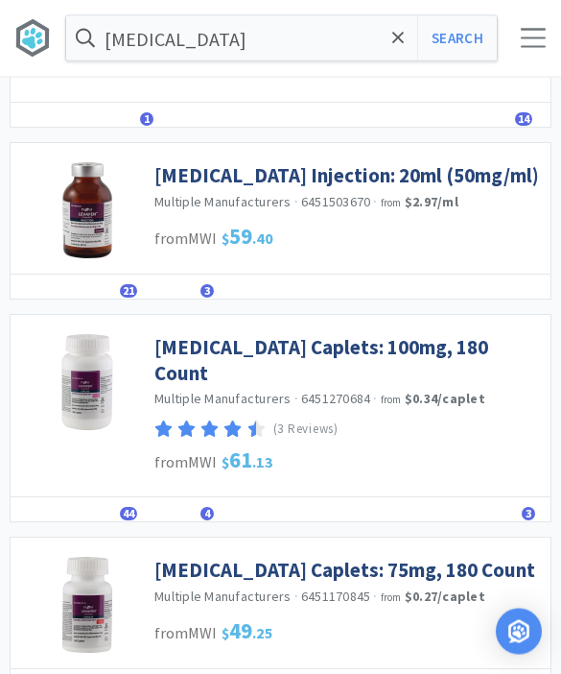
scroll to position [859, 0]
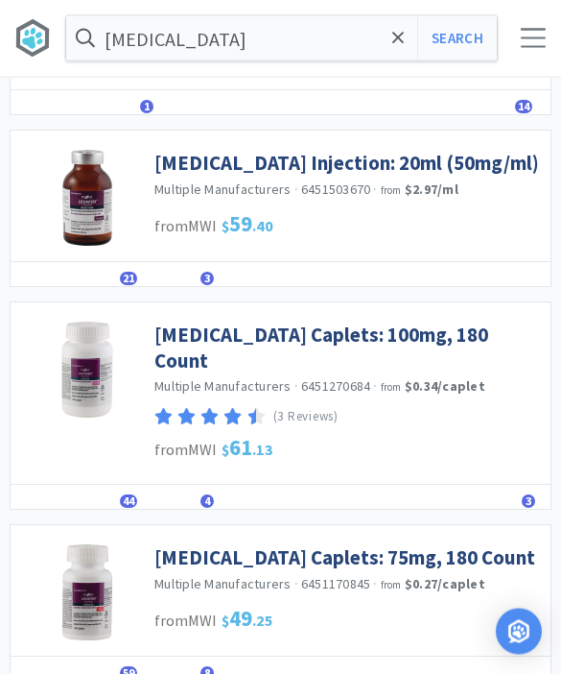
click at [451, 336] on link "[MEDICAL_DATA] Caplets: 100mg, 180 Count" at bounding box center [347, 348] width 387 height 53
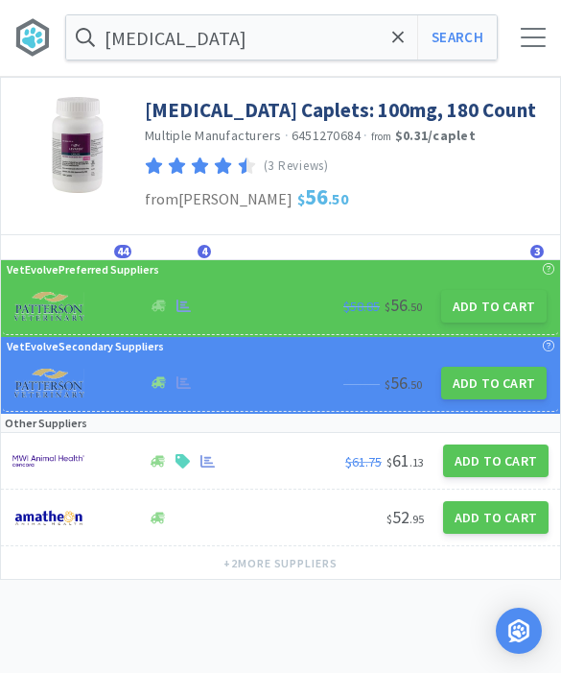
click at [515, 297] on button "Add to Cart" at bounding box center [494, 307] width 106 height 33
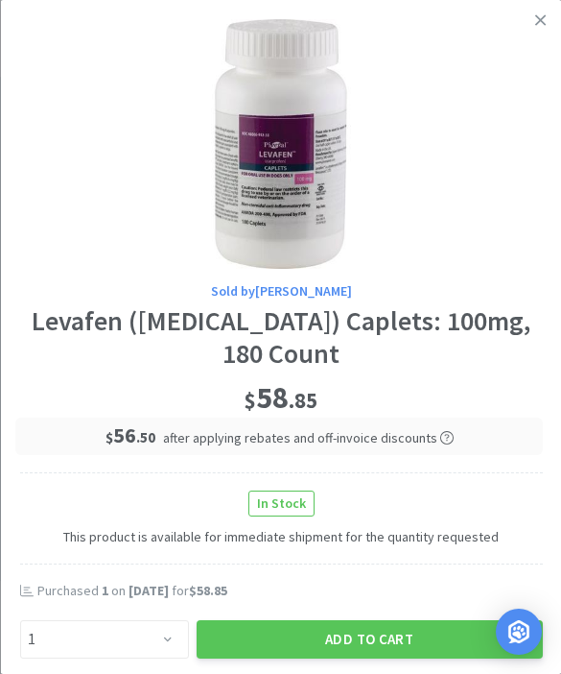
click at [410, 626] on button "Add to Cart" at bounding box center [369, 639] width 346 height 38
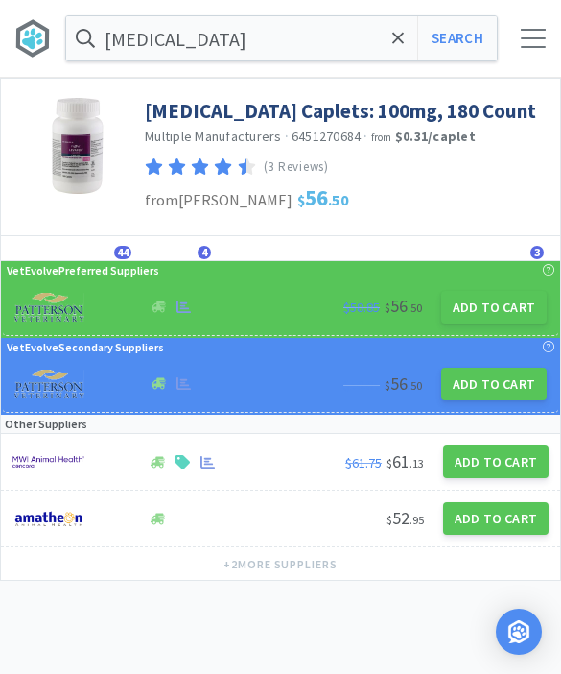
click at [401, 42] on icon at bounding box center [398, 38] width 12 height 12
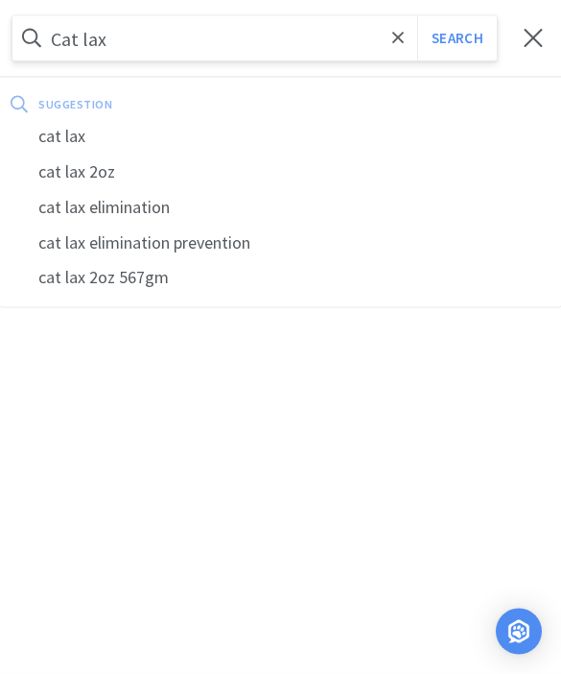
click at [457, 38] on button "Search" at bounding box center [457, 38] width 80 height 44
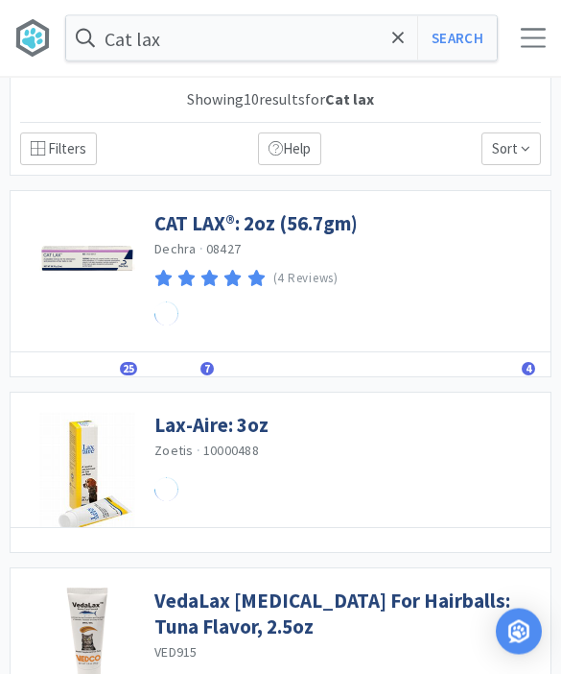
scroll to position [1, 0]
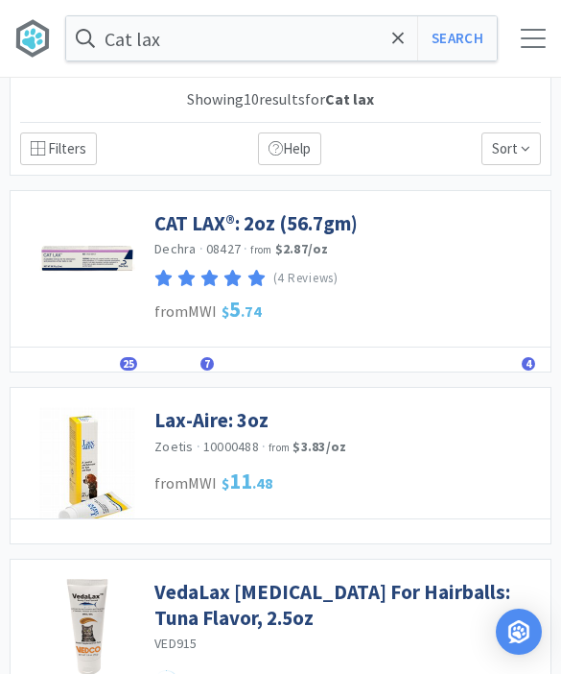
click at [297, 229] on link "CAT LAX®: 2oz (56.7gm)" at bounding box center [255, 223] width 203 height 26
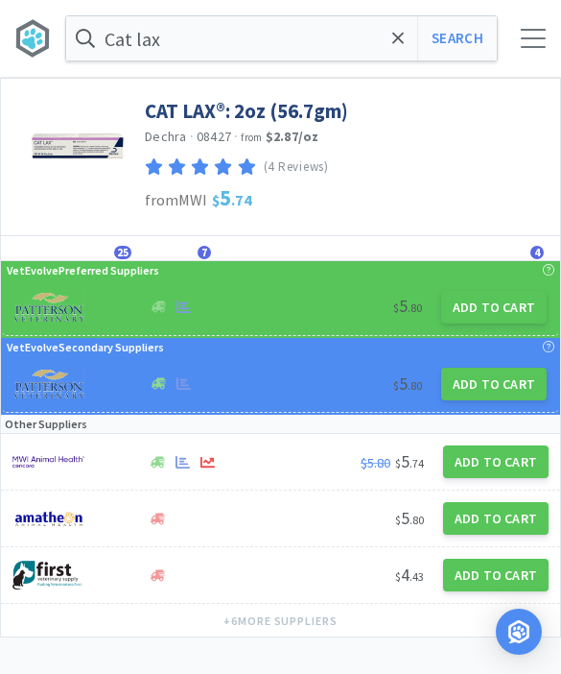
click at [511, 314] on button "Add to Cart" at bounding box center [494, 307] width 106 height 33
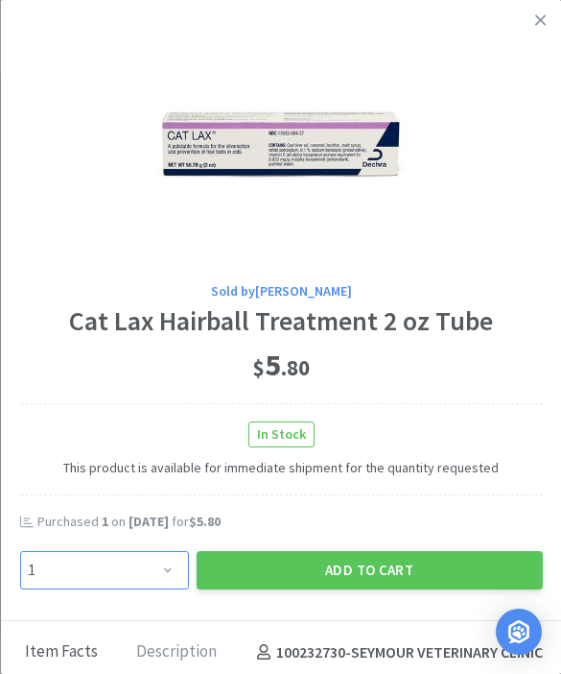
click at [137, 567] on select "Enter Quantity 1 2 3 4 5 6 7 8 9 10 11 12 13 14 15 16 17 18 19 20 Enter Quantity" at bounding box center [103, 570] width 169 height 38
click at [164, 584] on select "Enter Quantity 1 2 3 4 5 6 7 8 9 10 11 12 13 14 15 16 17 18 19 20 Enter Quantity" at bounding box center [103, 570] width 169 height 38
click at [381, 560] on button "Add to Cart" at bounding box center [369, 570] width 346 height 38
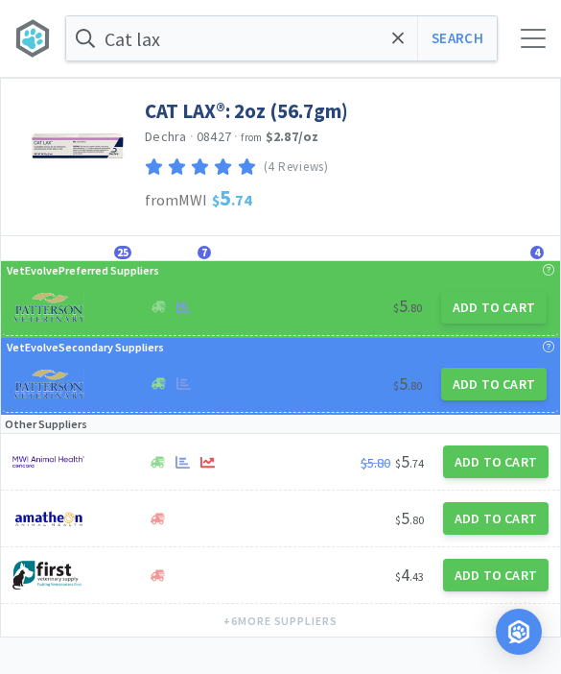
click at [393, 40] on icon at bounding box center [398, 38] width 12 height 19
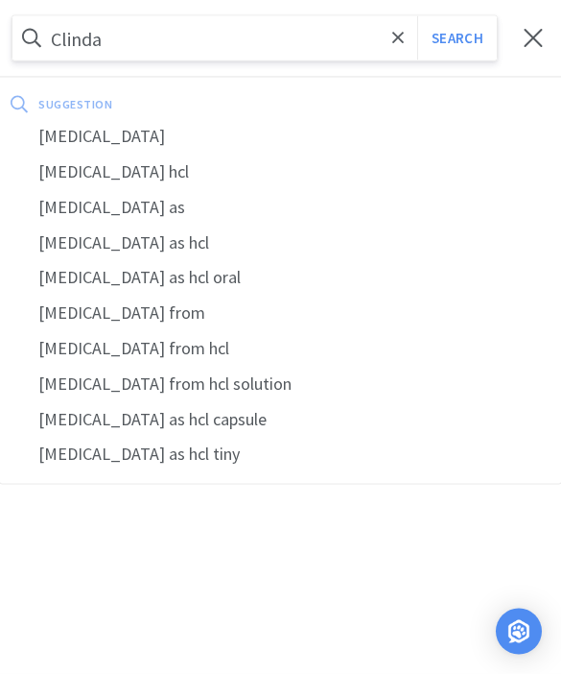
click at [123, 128] on div "[MEDICAL_DATA]" at bounding box center [280, 137] width 561 height 36
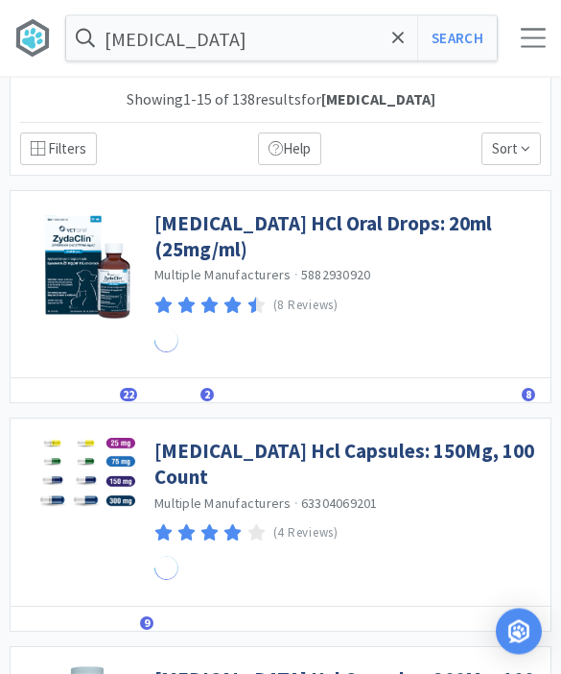
scroll to position [1, 0]
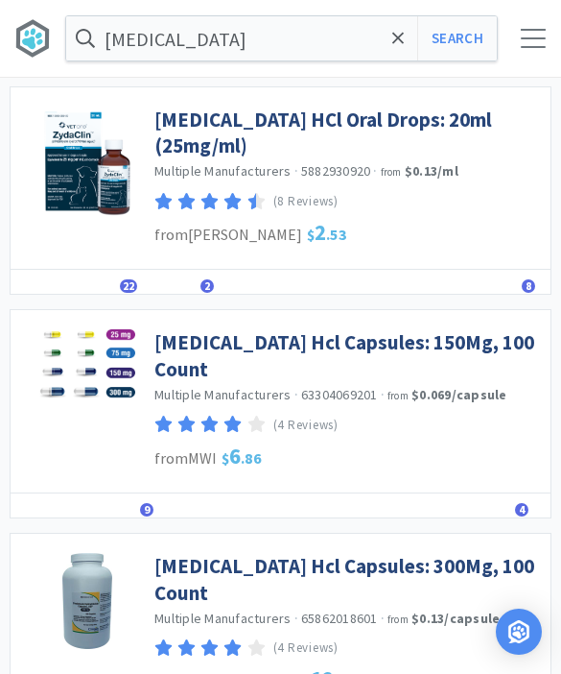
click at [449, 347] on link "[MEDICAL_DATA] Hcl Capsules: 150Mg, 100 Count" at bounding box center [347, 355] width 387 height 53
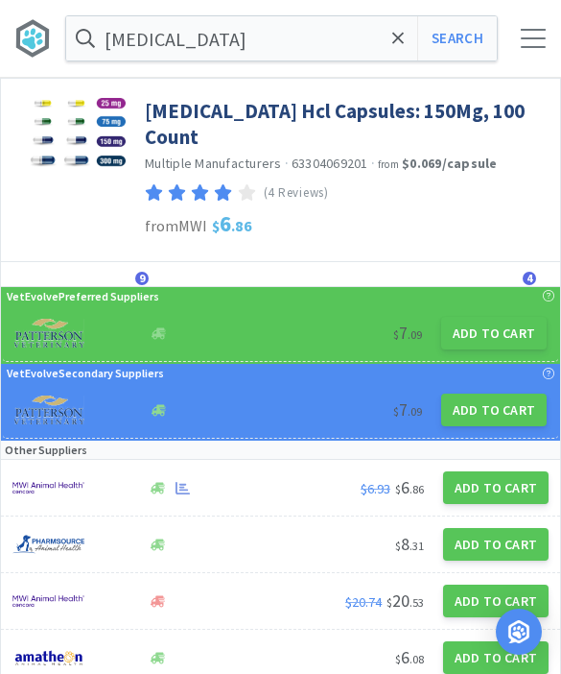
click at [510, 317] on button "Add to Cart" at bounding box center [494, 333] width 106 height 33
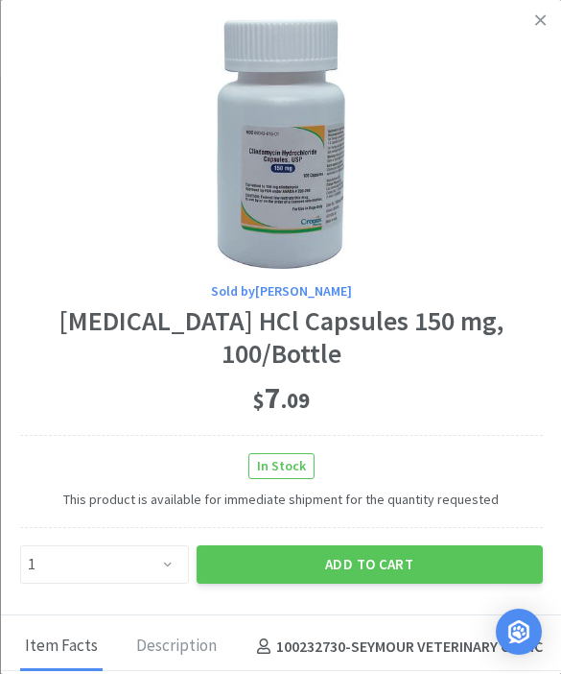
click at [397, 545] on button "Add to Cart" at bounding box center [369, 564] width 346 height 38
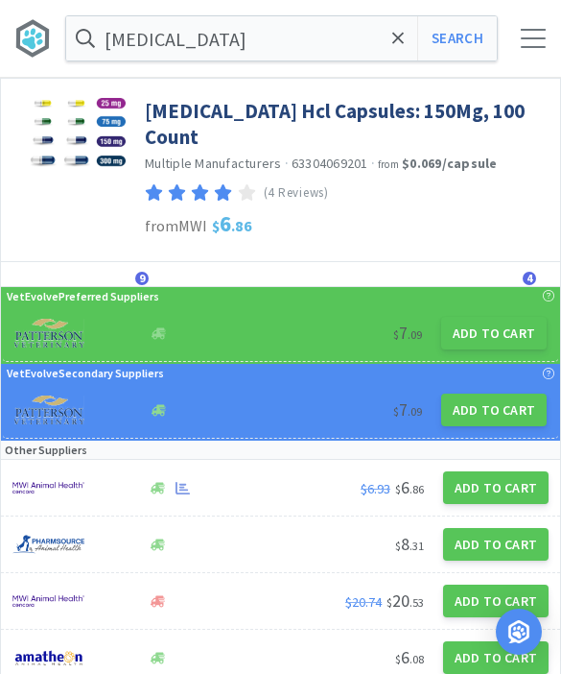
click at [392, 48] on span at bounding box center [399, 38] width 22 height 40
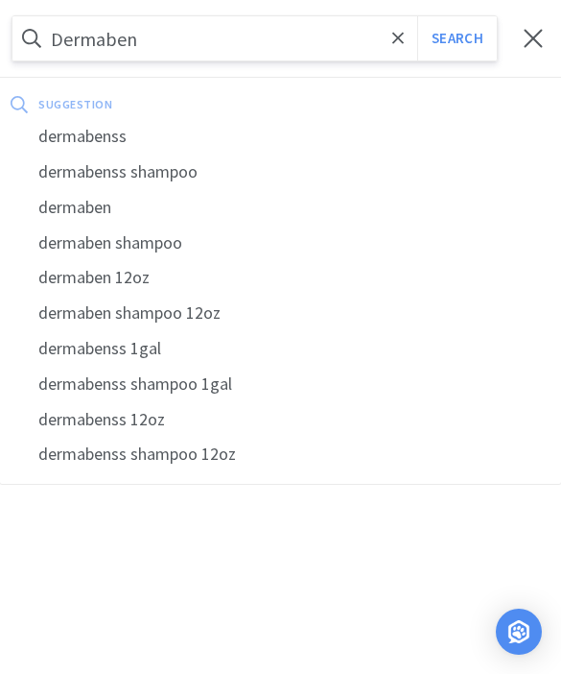
click at [145, 178] on div "dermabenss shampoo" at bounding box center [280, 172] width 561 height 36
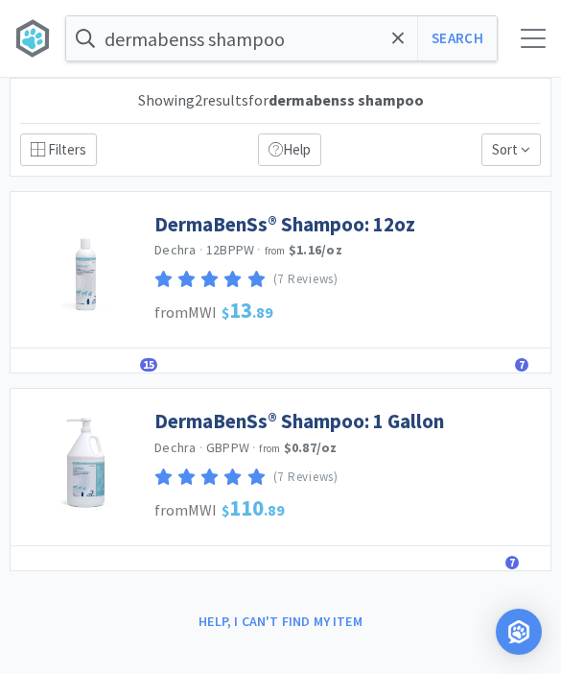
click at [365, 224] on link "DermaBenSs® Shampoo: 12oz" at bounding box center [284, 224] width 261 height 26
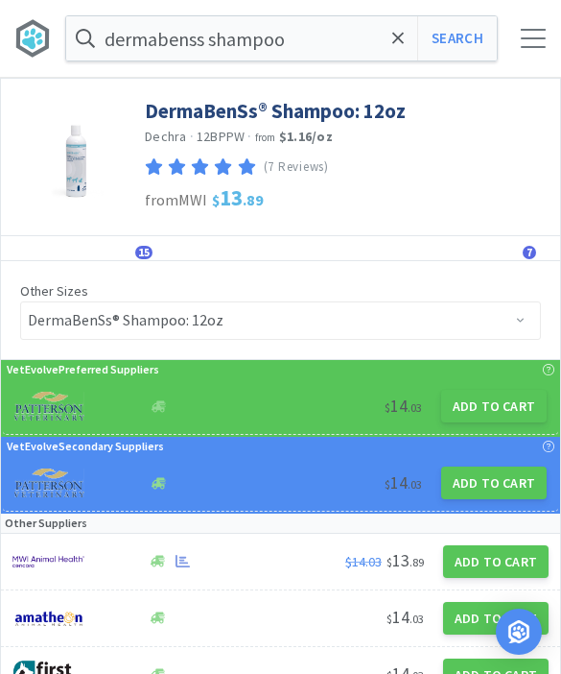
click at [488, 407] on button "Add to Cart" at bounding box center [494, 406] width 106 height 33
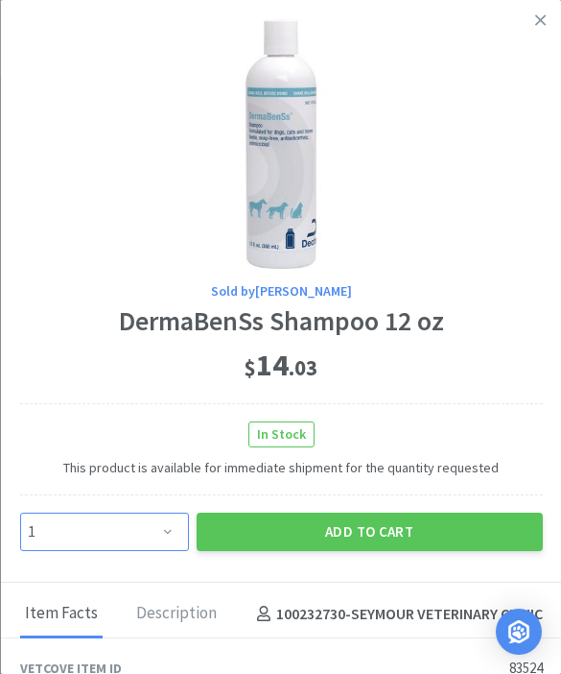
click at [164, 534] on select "Enter Quantity 1 2 3 4 5 6 7 8 9 10 11 12 13 14 15 16 17 18 19 20 Enter Quantity" at bounding box center [103, 531] width 169 height 38
click at [406, 537] on button "Add to Cart" at bounding box center [369, 531] width 346 height 38
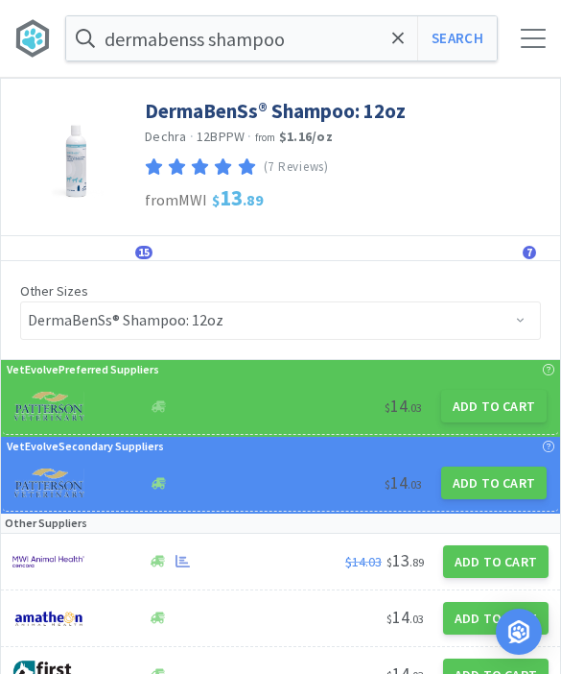
click at [401, 31] on icon at bounding box center [398, 38] width 12 height 19
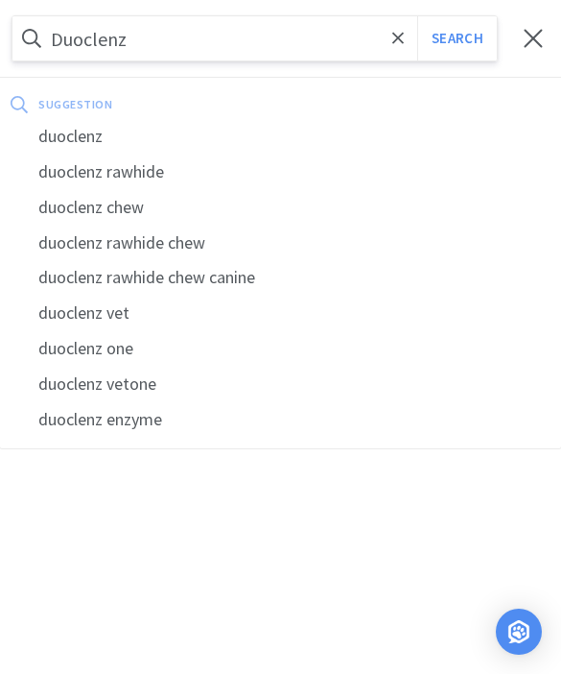
click at [106, 138] on div "duoclenz" at bounding box center [280, 137] width 561 height 36
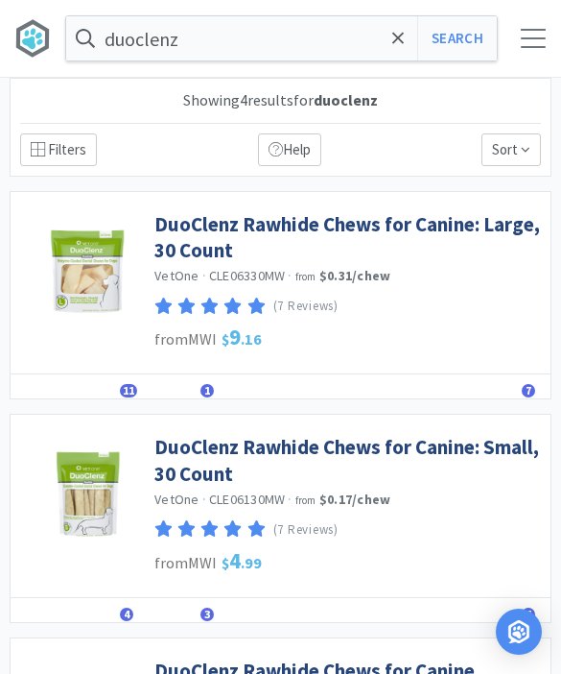
click at [392, 228] on link "DuoClenz Rawhide Chews for Canine: Large, 30 Count" at bounding box center [347, 237] width 387 height 53
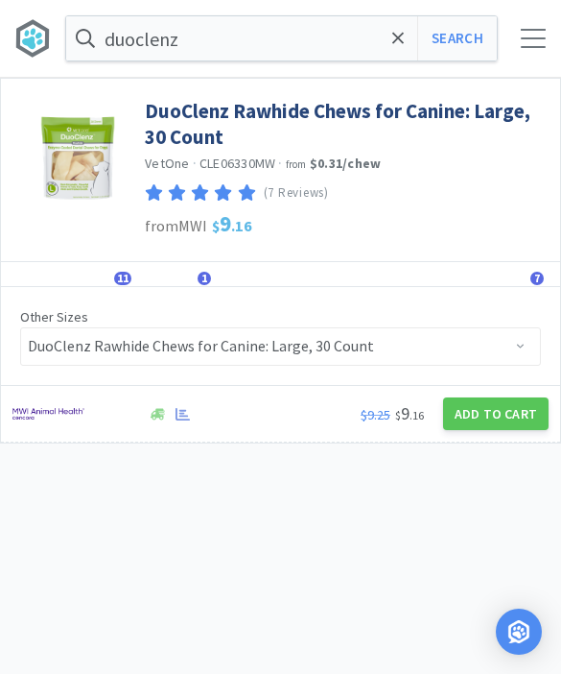
click at [491, 410] on button "Add to Cart" at bounding box center [496, 413] width 106 height 33
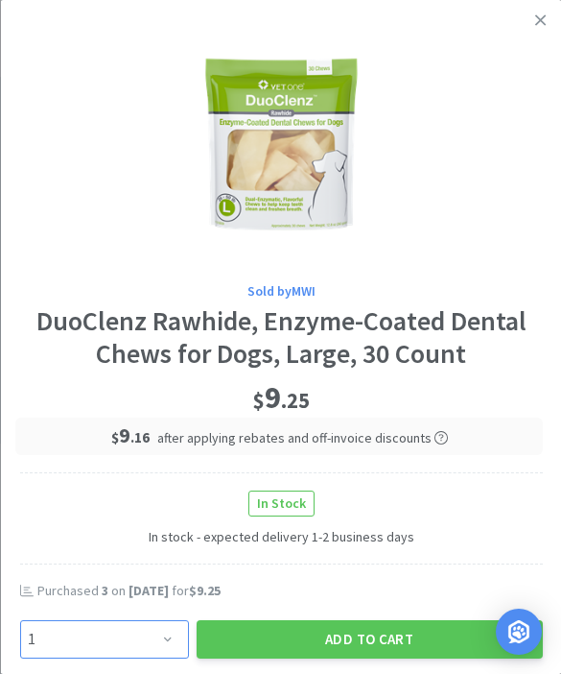
click at [154, 625] on select "Enter Quantity 1 2 3 4 5 6 7 8 9 10 11 12 13 14 15 16 17 18 19 20 Enter Quantity" at bounding box center [103, 639] width 169 height 38
click at [413, 616] on div "Add to Cart" at bounding box center [369, 639] width 354 height 46
click at [418, 635] on button "Add to Cart" at bounding box center [369, 639] width 346 height 38
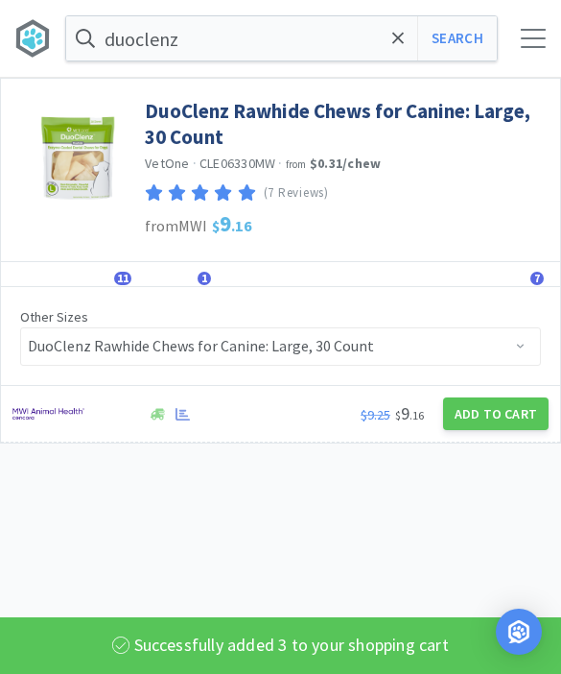
click at [394, 39] on icon at bounding box center [398, 38] width 12 height 19
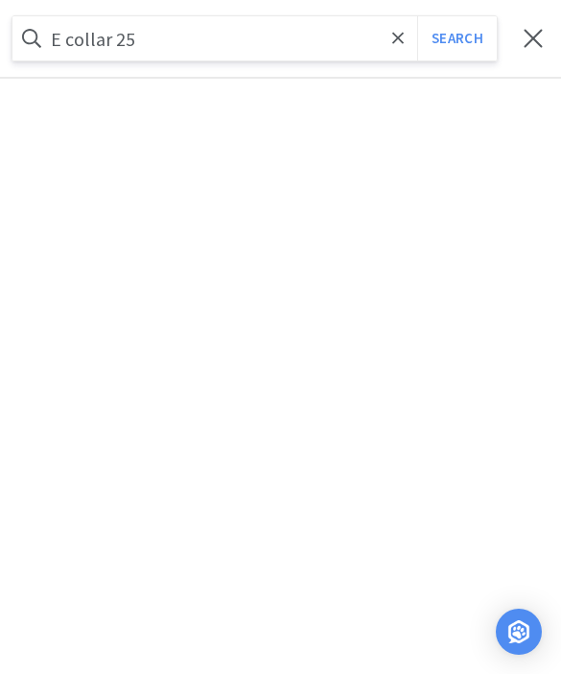
click at [457, 38] on button "Search" at bounding box center [457, 38] width 80 height 44
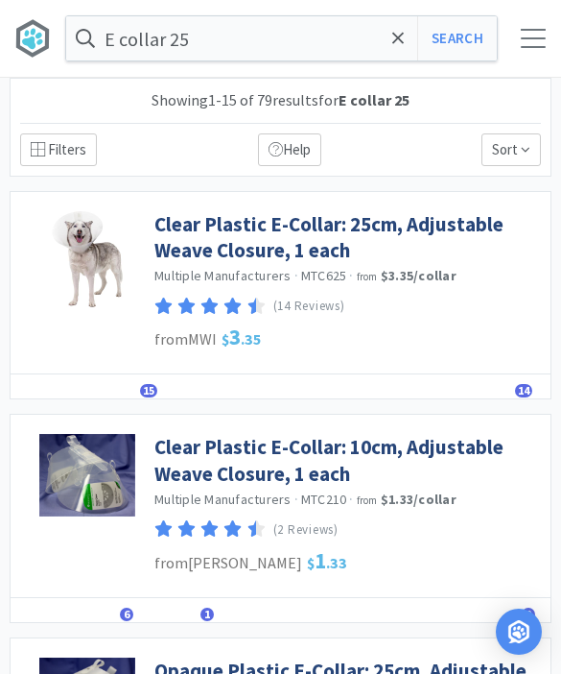
click at [407, 239] on link "Clear Plastic E-Collar: 25cm, Adjustable Weave Closure, 1 each" at bounding box center [347, 237] width 387 height 53
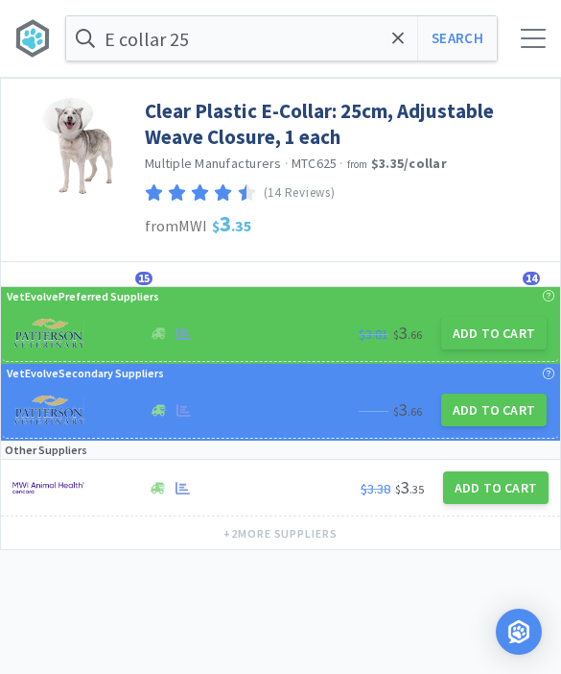
click at [495, 344] on button "Add to Cart" at bounding box center [494, 333] width 106 height 33
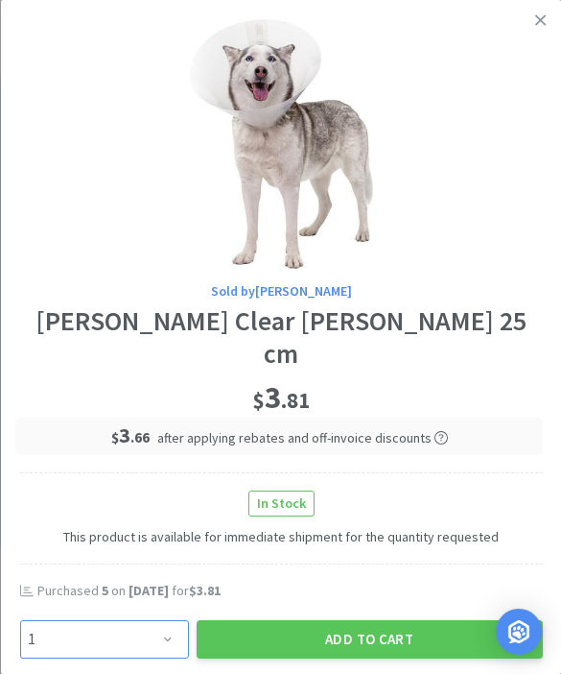
click at [156, 633] on select "Enter Quantity 1 2 3 4 5 6 7 8 9 10 11 12 13 14 15 16 17 18 19 20 Enter Quantity" at bounding box center [103, 639] width 169 height 38
click at [403, 622] on button "Add to Cart" at bounding box center [369, 639] width 346 height 38
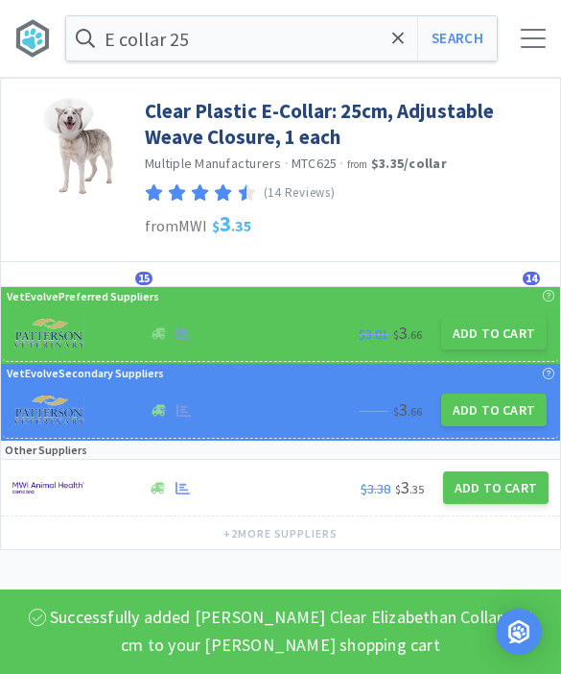
click at [392, 37] on span at bounding box center [399, 38] width 22 height 40
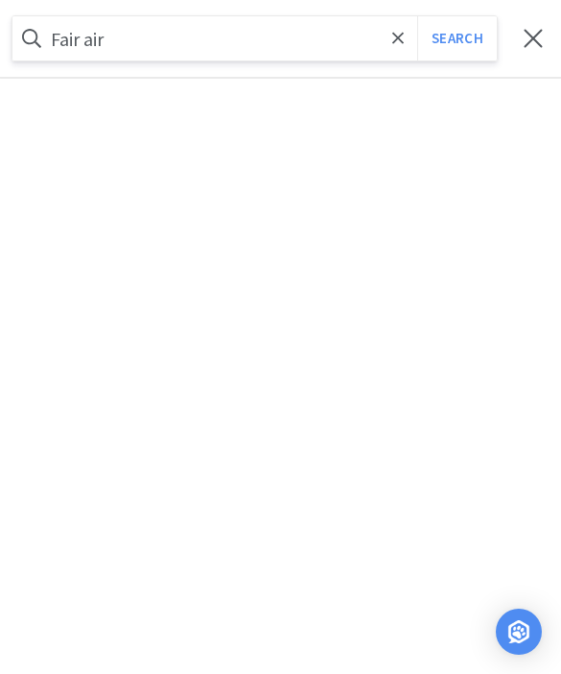
click at [457, 38] on button "Search" at bounding box center [457, 38] width 80 height 44
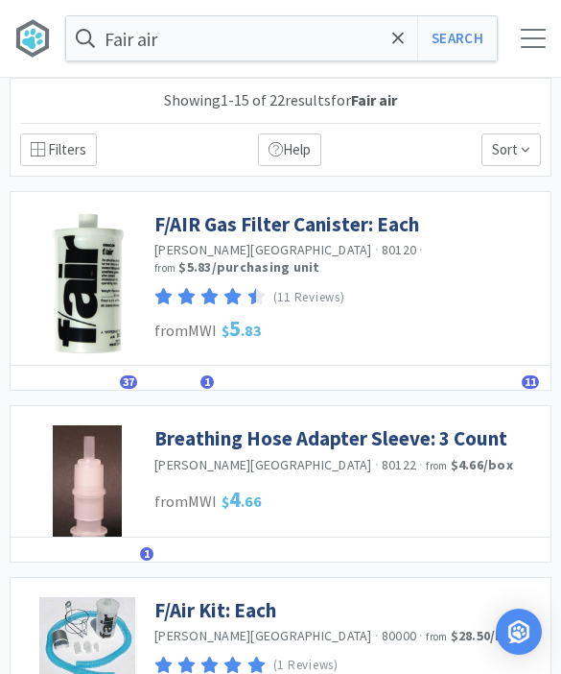
click at [300, 219] on link "F/AIR Gas Filter Canister: Each" at bounding box center [286, 224] width 265 height 26
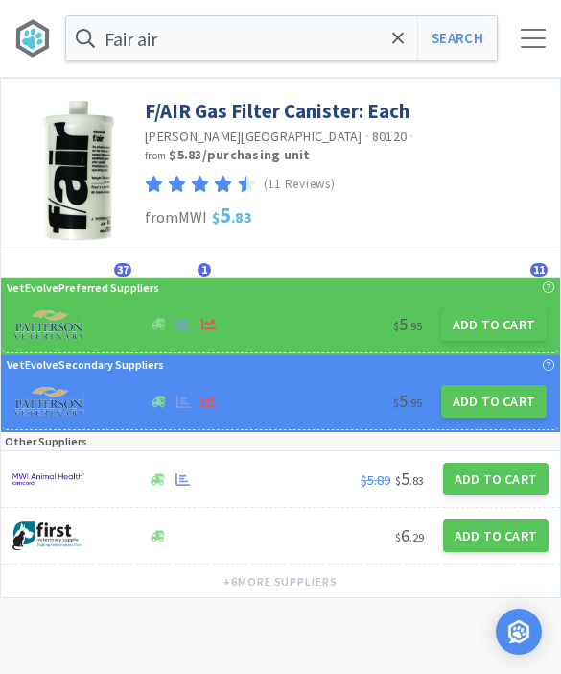
click at [499, 309] on button "Add to Cart" at bounding box center [494, 324] width 106 height 33
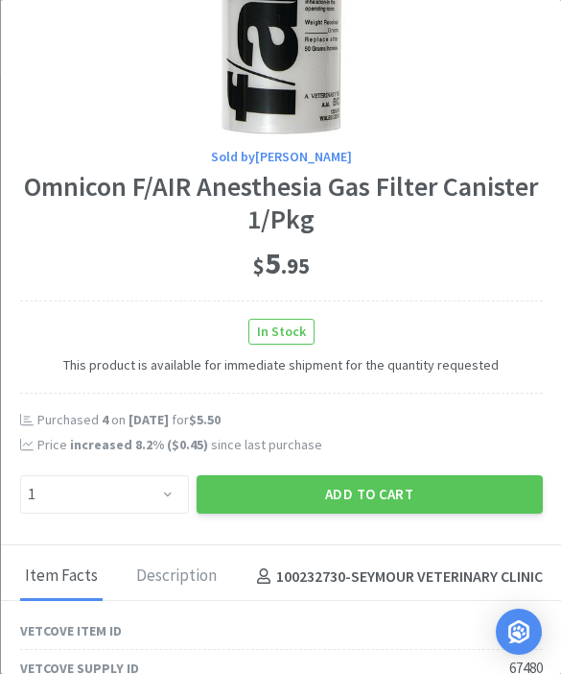
scroll to position [135, 0]
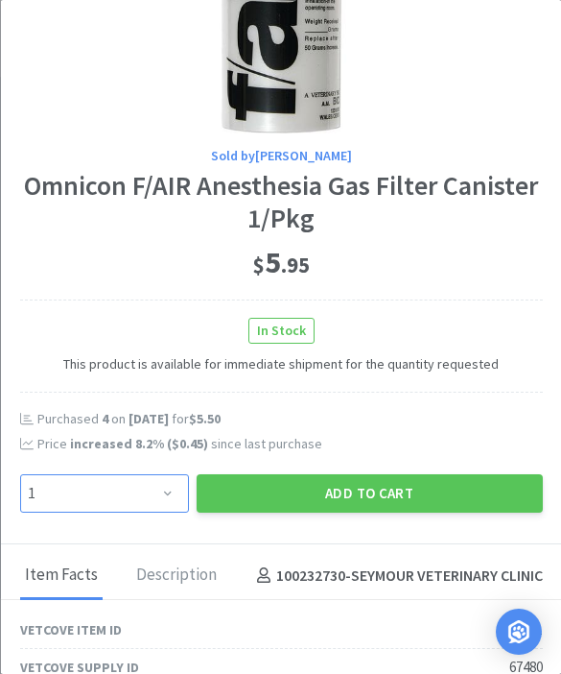
click at [171, 492] on select "Enter Quantity 1 2 3 4 5 6 7 8 9 10 11 12 13 14 15 16 17 18 19 20 Enter Quantity" at bounding box center [103, 493] width 169 height 38
click at [418, 487] on button "Add to Cart" at bounding box center [369, 493] width 346 height 38
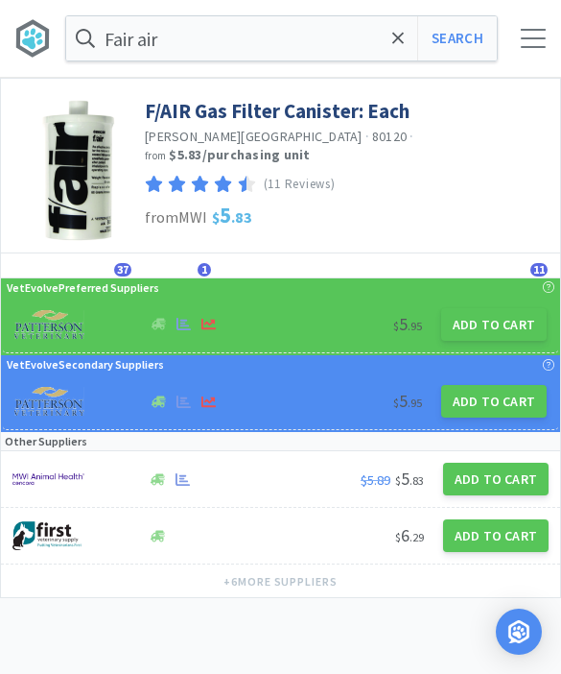
click at [400, 55] on span at bounding box center [399, 38] width 22 height 40
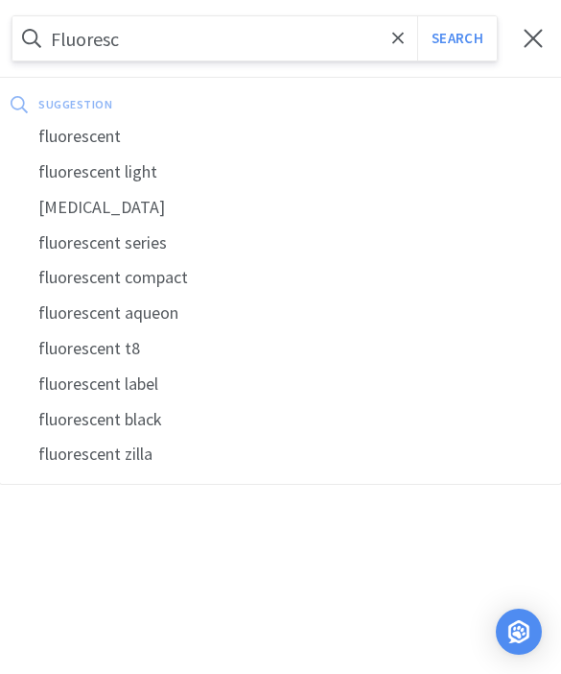
click at [118, 207] on div "[MEDICAL_DATA]" at bounding box center [280, 208] width 561 height 36
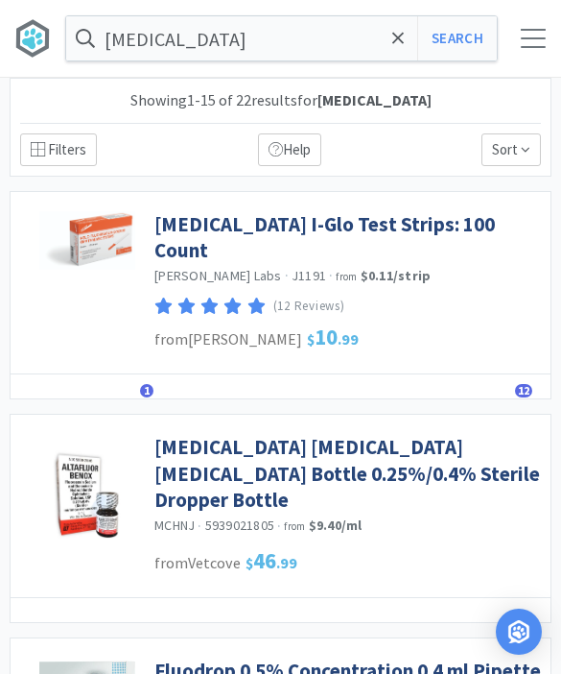
click at [457, 226] on link "[MEDICAL_DATA] I-Glo Test Strips: 100 Count" at bounding box center [347, 237] width 387 height 53
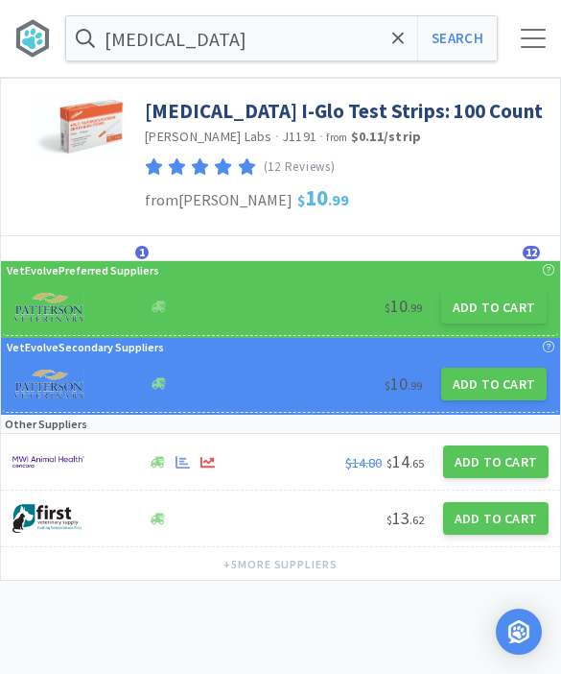
click at [480, 409] on div "$ 10 . 99 Add to Cart" at bounding box center [281, 384] width 556 height 57
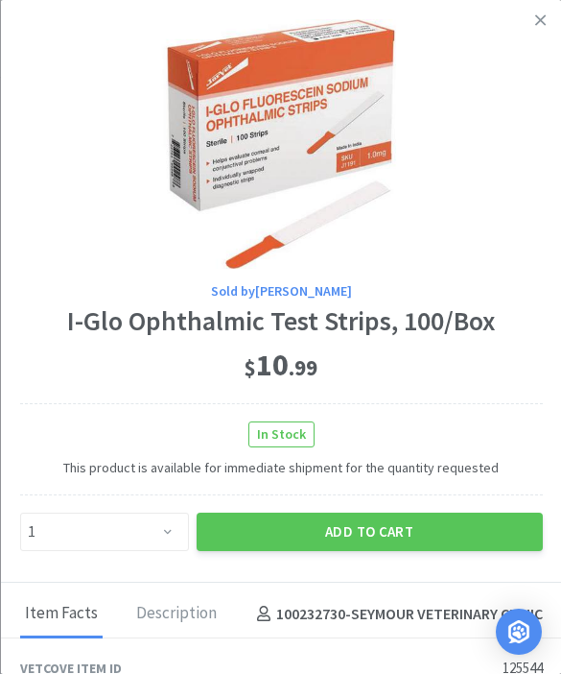
click at [551, 29] on link at bounding box center [541, 20] width 34 height 41
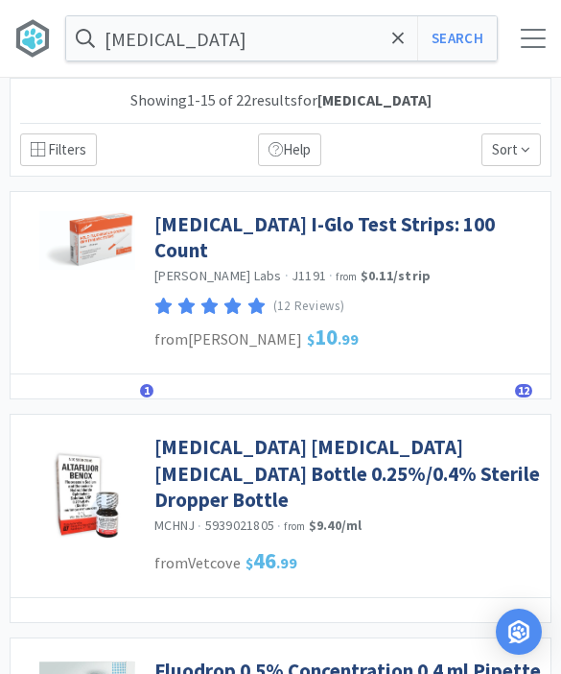
click at [409, 230] on link "[MEDICAL_DATA] I-Glo Test Strips: 100 Count" at bounding box center [347, 237] width 387 height 53
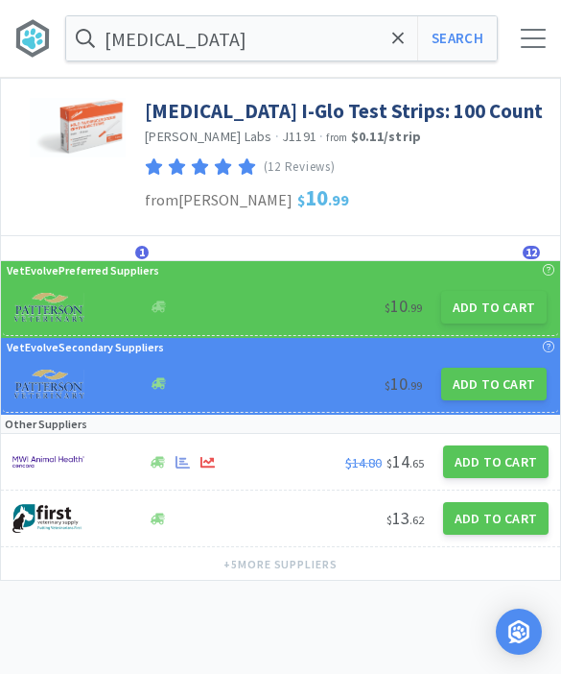
click at [516, 300] on button "Add to Cart" at bounding box center [494, 307] width 106 height 33
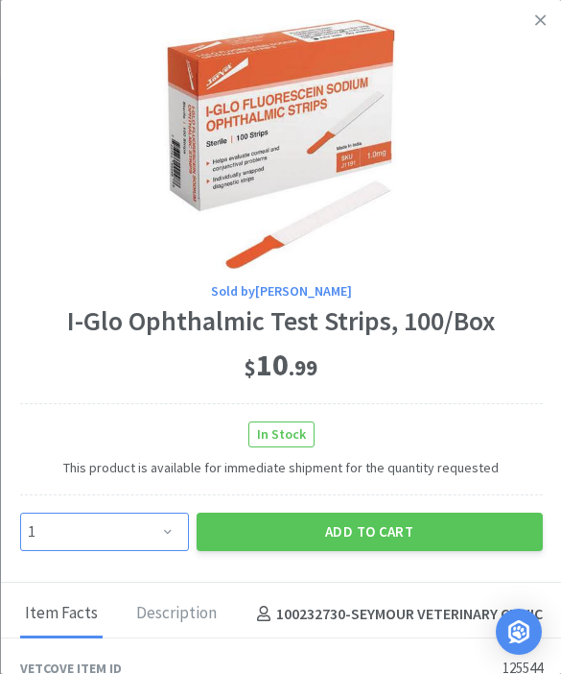
click at [178, 541] on select "Enter Quantity 1 2 3 4 5 6 7 8 9 10 11 12 13 14 15 16 17 18 19 20 Enter Quantity" at bounding box center [103, 531] width 169 height 38
click at [402, 531] on button "Add to Cart" at bounding box center [369, 531] width 346 height 38
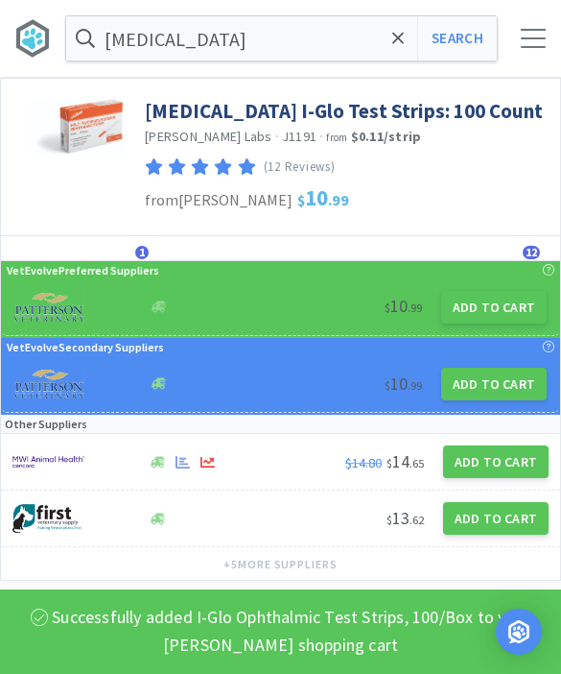
click at [403, 51] on span at bounding box center [399, 38] width 22 height 40
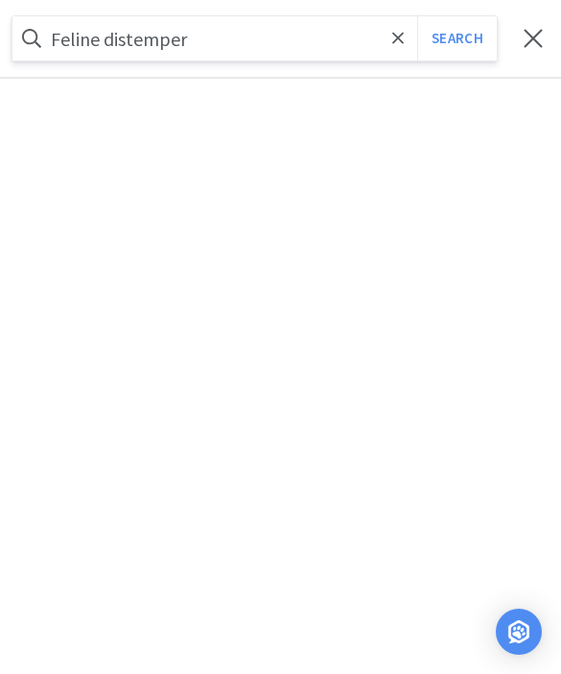
click at [457, 38] on button "Search" at bounding box center [457, 38] width 80 height 44
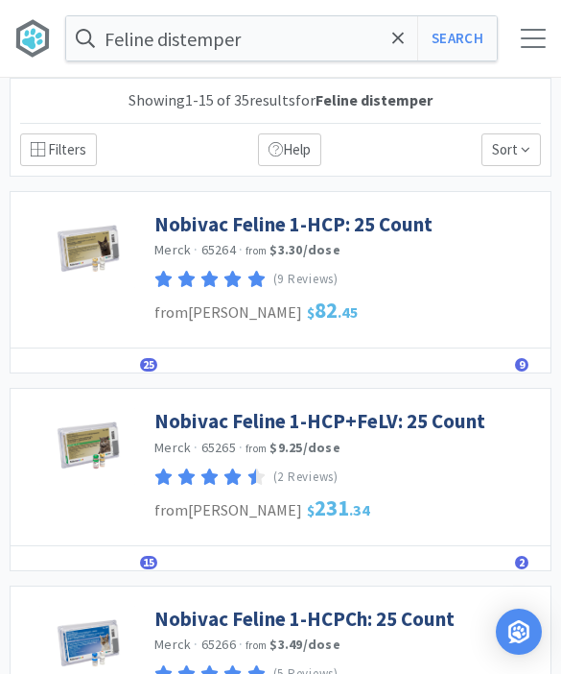
click at [452, 422] on link "Nobivac Feline 1-HCP+FeLV: 25 Count" at bounding box center [319, 421] width 331 height 26
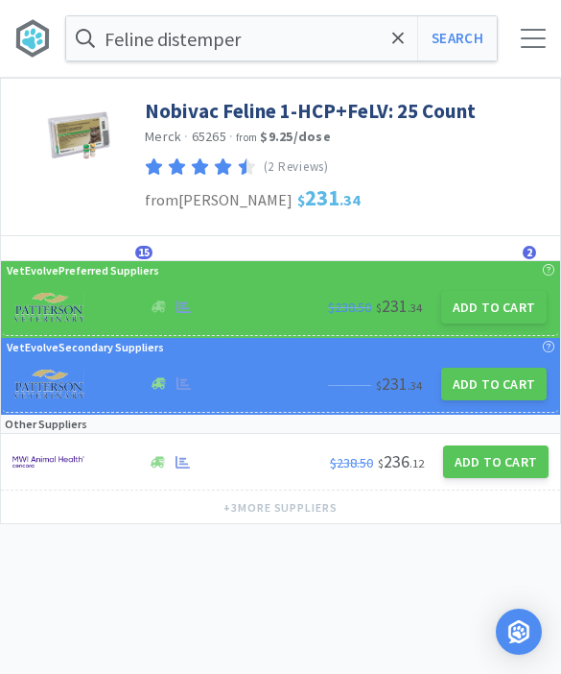
click at [492, 310] on button "Add to Cart" at bounding box center [494, 307] width 106 height 33
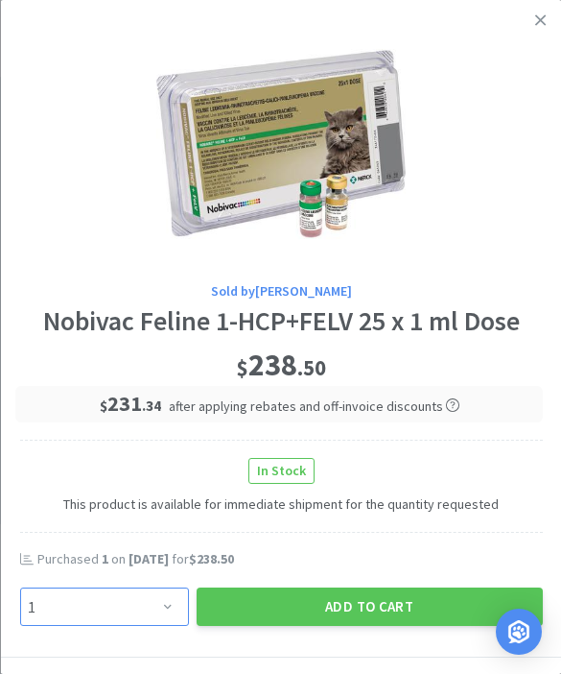
click at [157, 612] on select "Enter Quantity 1 2 3 4 5 6 7 8 9 10 11 12 13 14 15 16 17 18 19 20 Enter Quantity" at bounding box center [103, 606] width 169 height 38
click at [410, 614] on button "Add to Cart" at bounding box center [369, 606] width 346 height 38
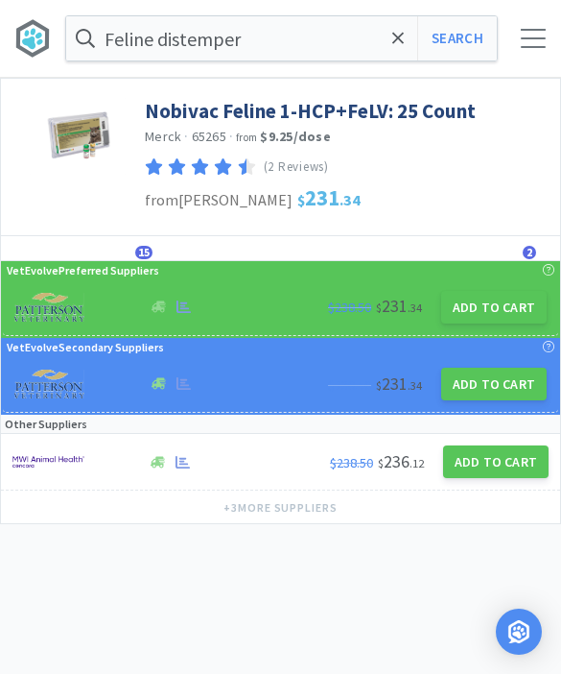
click at [399, 45] on icon at bounding box center [398, 38] width 12 height 19
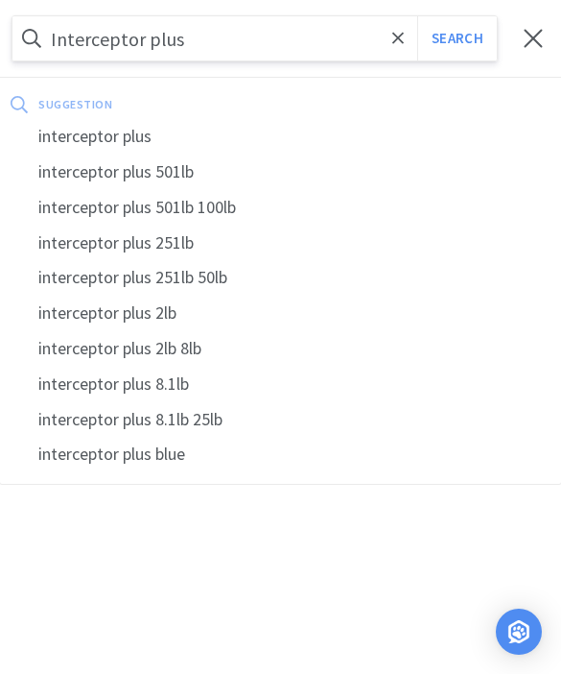
click at [457, 38] on button "Search" at bounding box center [457, 38] width 80 height 44
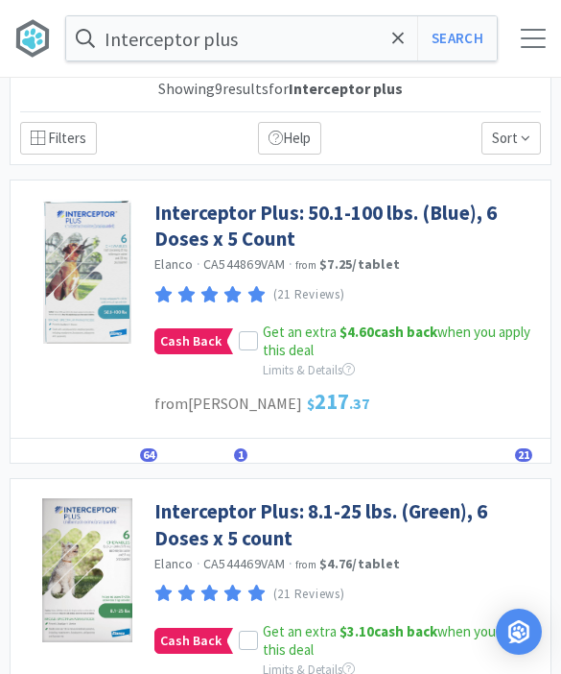
scroll to position [53, 0]
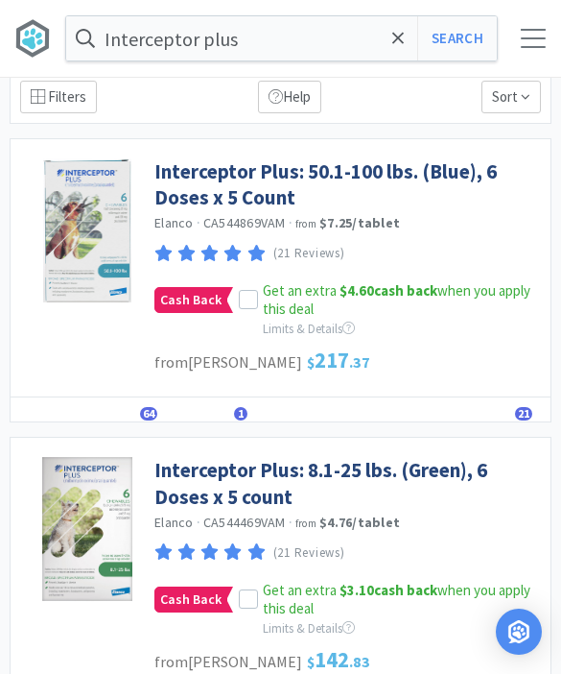
click at [249, 603] on span at bounding box center [248, 599] width 13 height 17
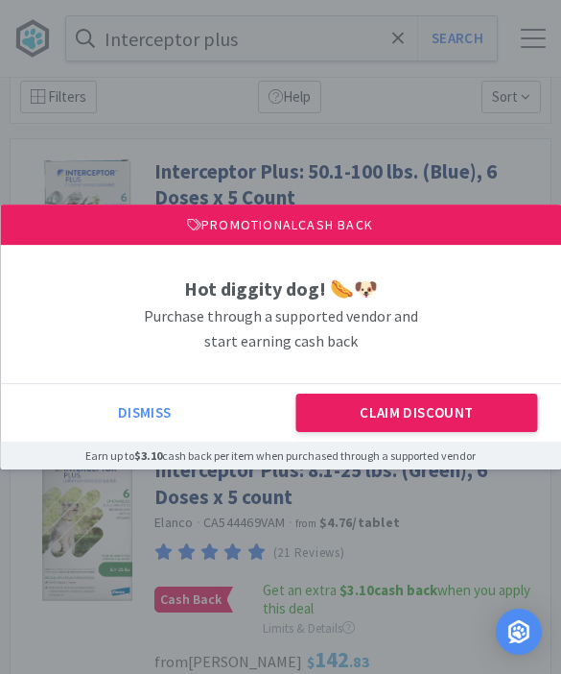
click at [427, 432] on button "Claim Discount" at bounding box center [417, 412] width 241 height 38
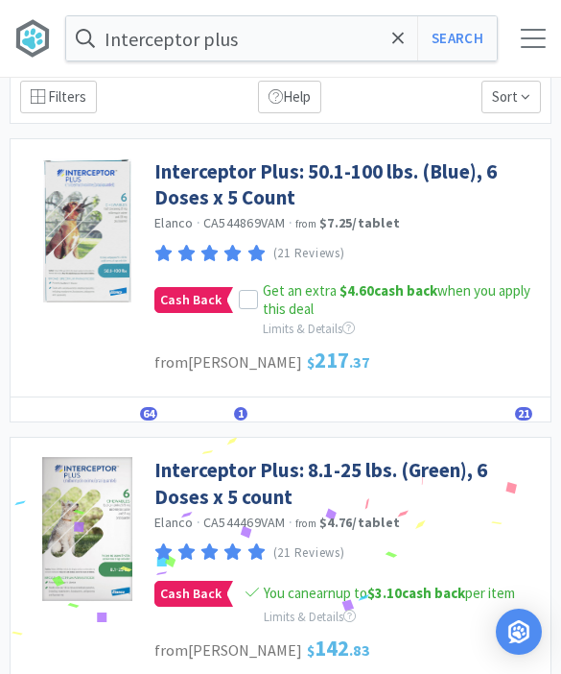
click at [390, 469] on link "Interceptor Plus: 8.1-25 lbs. (Green), 6 Doses x 5 count" at bounding box center [347, 483] width 387 height 53
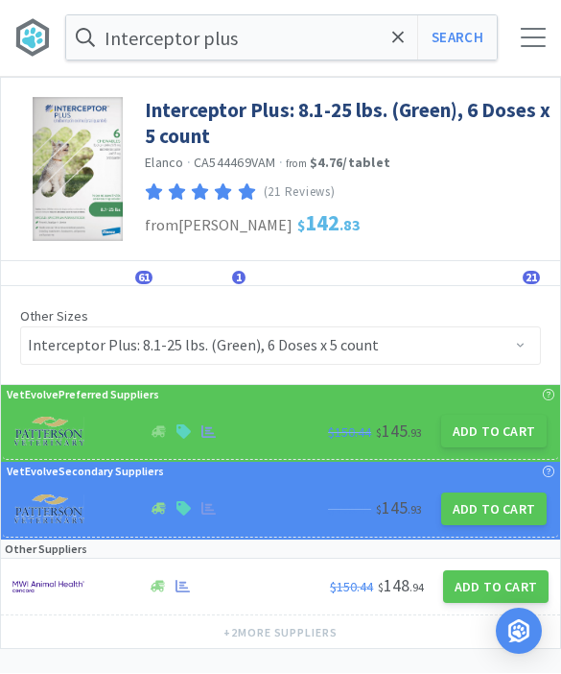
scroll to position [1, 0]
click at [503, 438] on button "Add to Cart" at bounding box center [494, 431] width 106 height 33
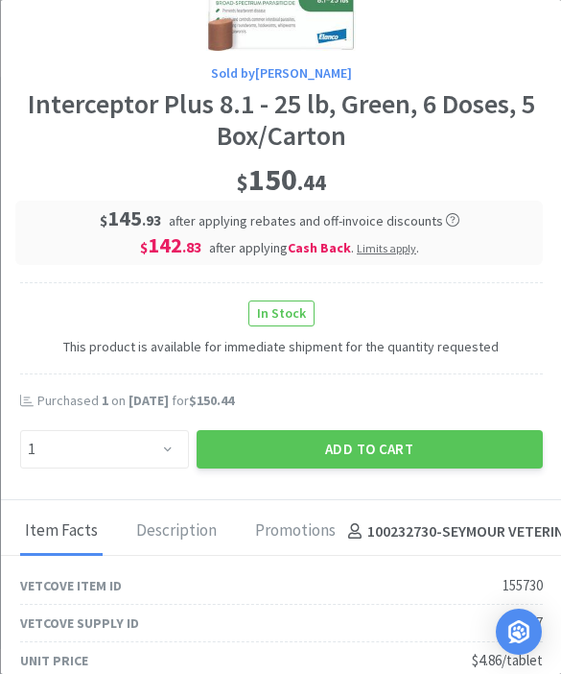
scroll to position [261, 0]
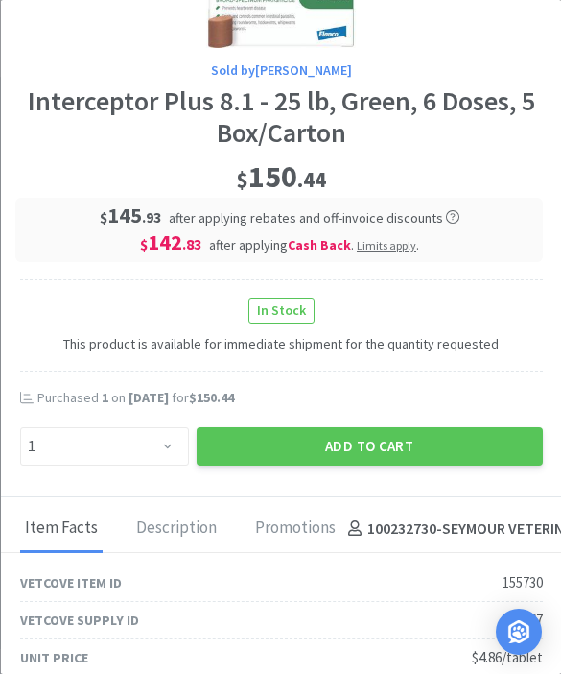
click at [411, 449] on button "Add to Cart" at bounding box center [369, 446] width 346 height 38
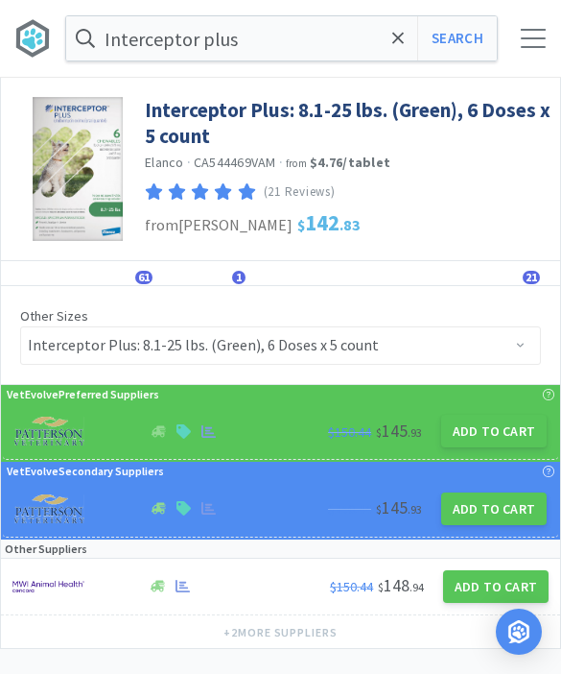
click at [466, 46] on button "Search" at bounding box center [457, 38] width 80 height 44
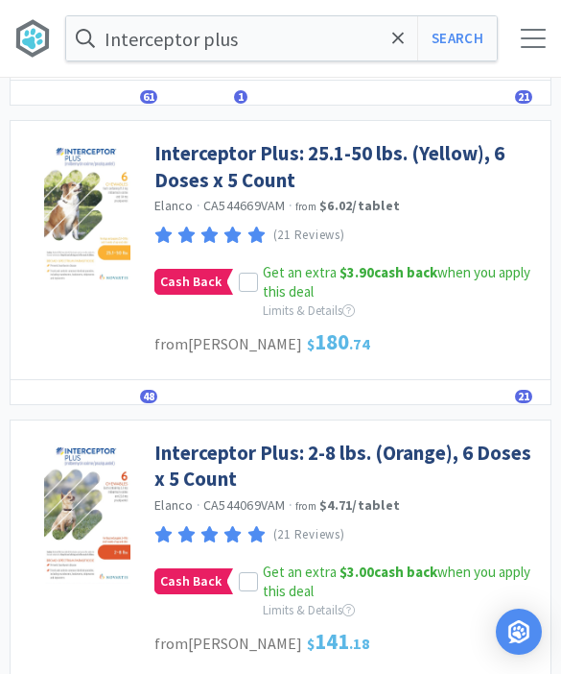
scroll to position [781, 0]
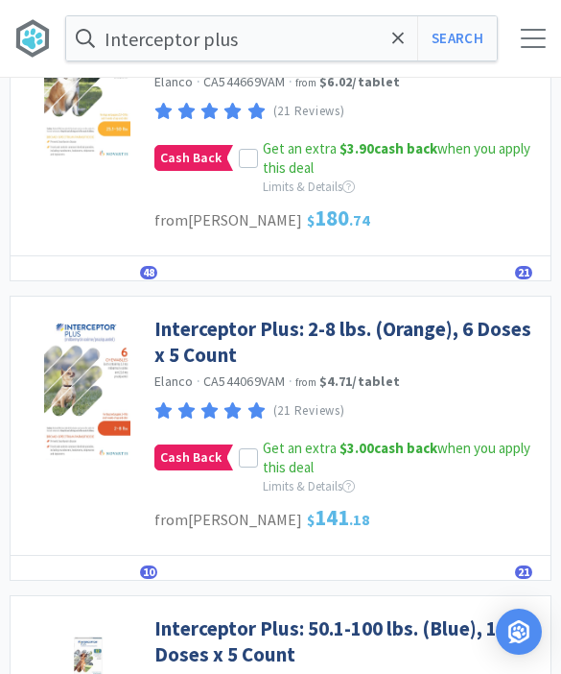
click at [247, 454] on icon at bounding box center [248, 457] width 13 height 13
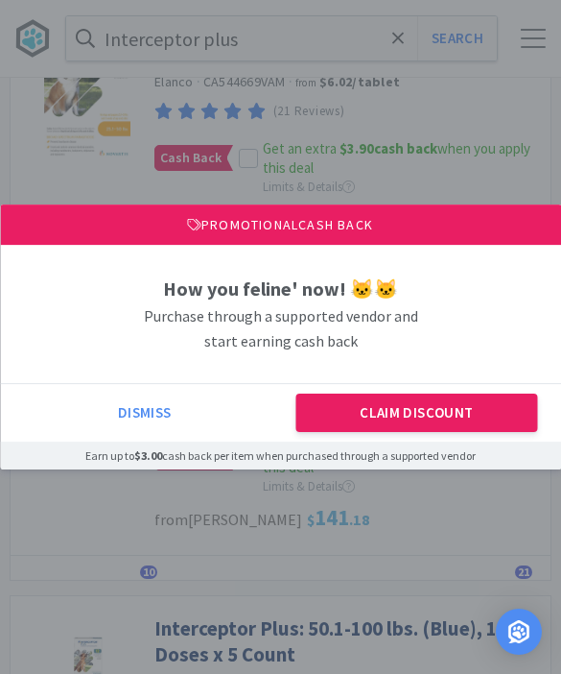
click at [467, 432] on button "Claim Discount" at bounding box center [417, 412] width 241 height 38
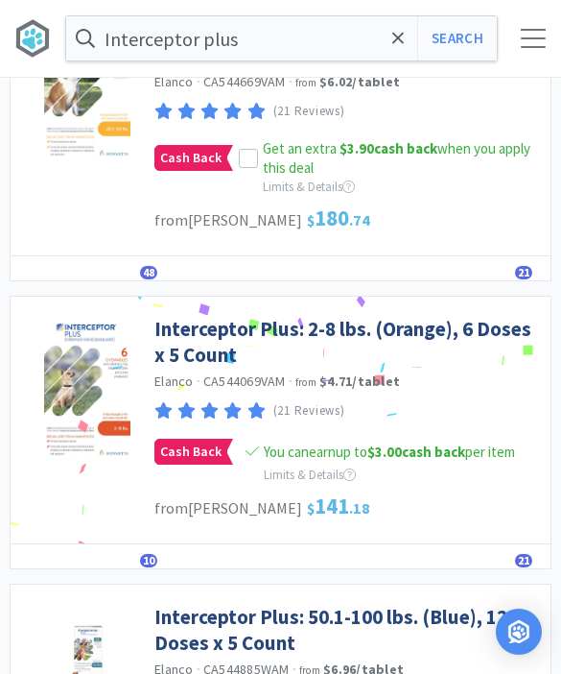
click at [455, 324] on link "Interceptor Plus: 2-8 lbs. (Orange), 6 Doses x 5 Count" at bounding box center [347, 342] width 387 height 53
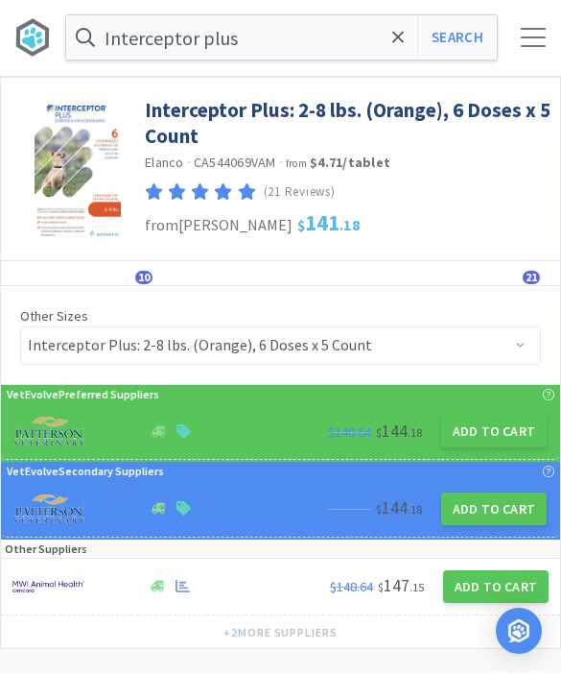
scroll to position [1, 0]
click at [504, 426] on button "Add to Cart" at bounding box center [494, 431] width 106 height 33
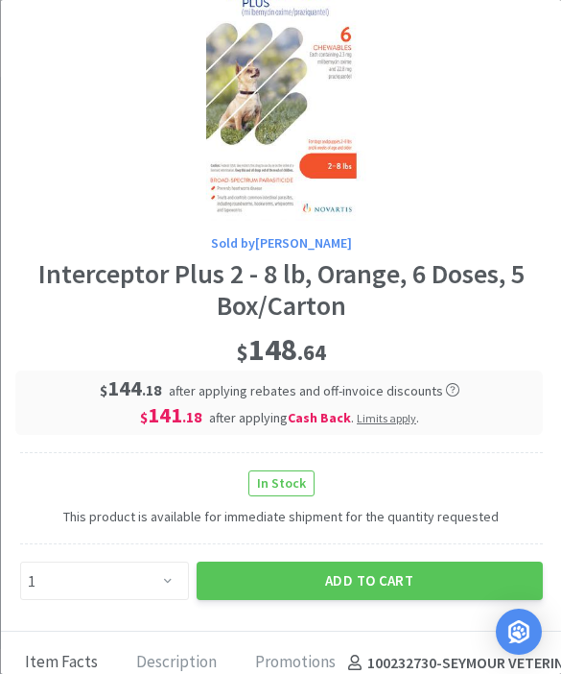
scroll to position [111, 0]
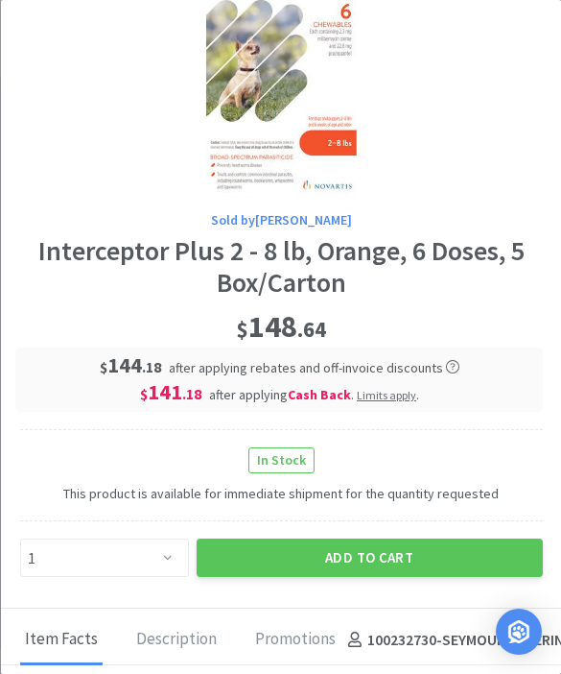
click at [397, 555] on button "Add to Cart" at bounding box center [369, 557] width 346 height 38
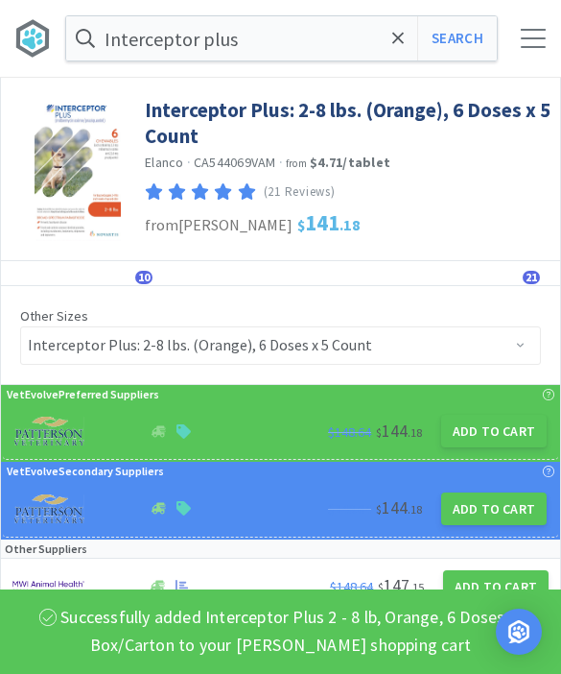
click at [398, 37] on icon at bounding box center [398, 38] width 12 height 12
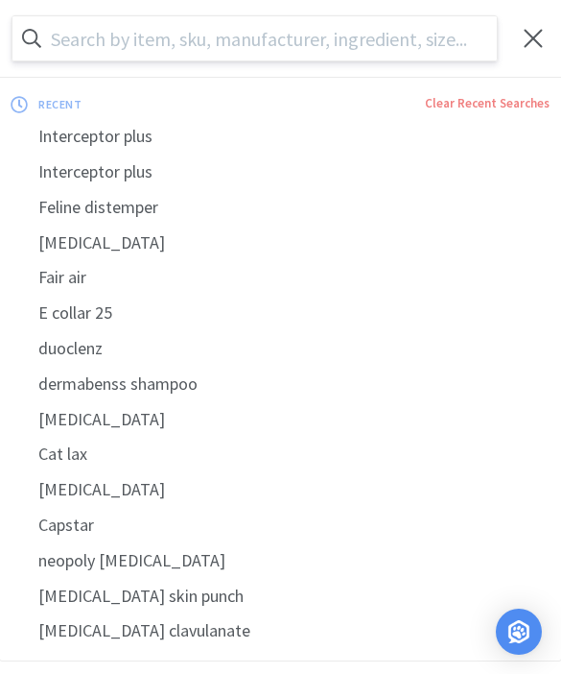
scroll to position [0, 0]
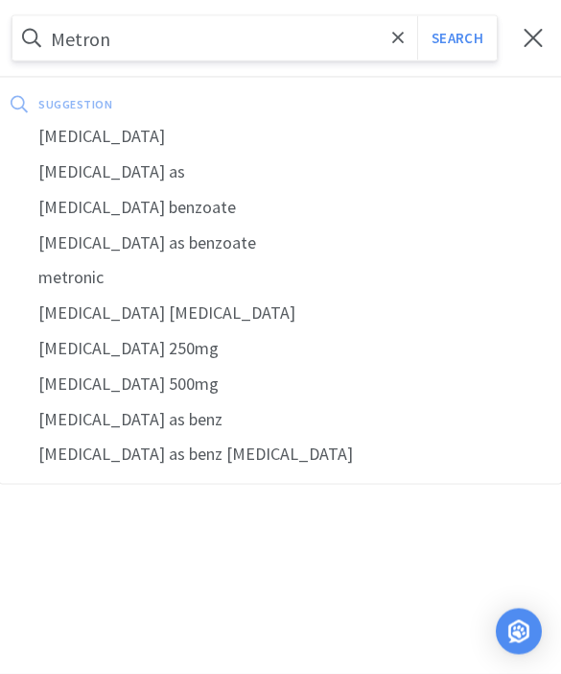
click at [139, 137] on div "[MEDICAL_DATA]" at bounding box center [280, 137] width 561 height 36
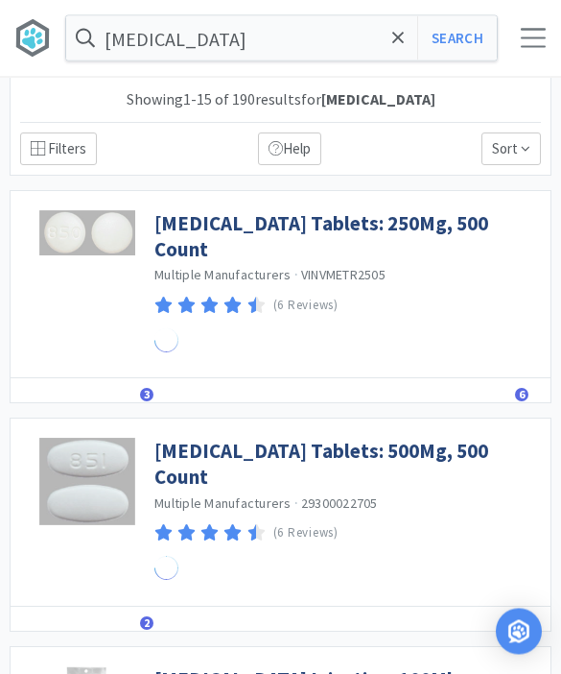
scroll to position [1, 0]
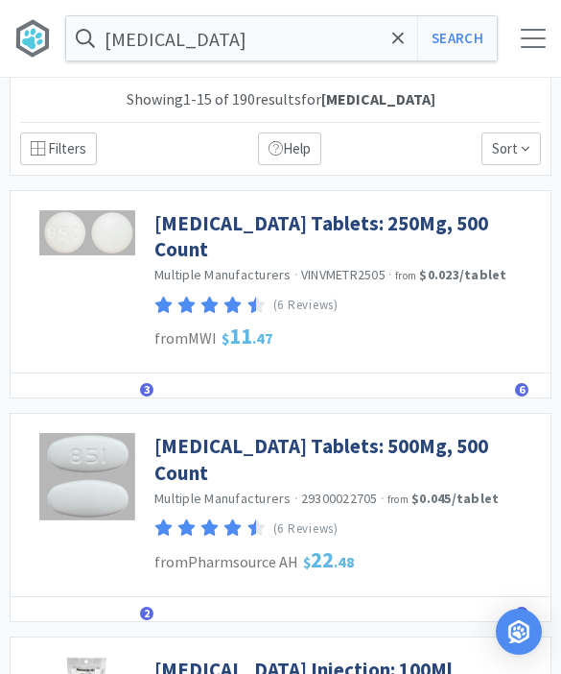
click at [480, 433] on link "[MEDICAL_DATA] Tablets: 500Mg, 500 Count" at bounding box center [347, 459] width 387 height 53
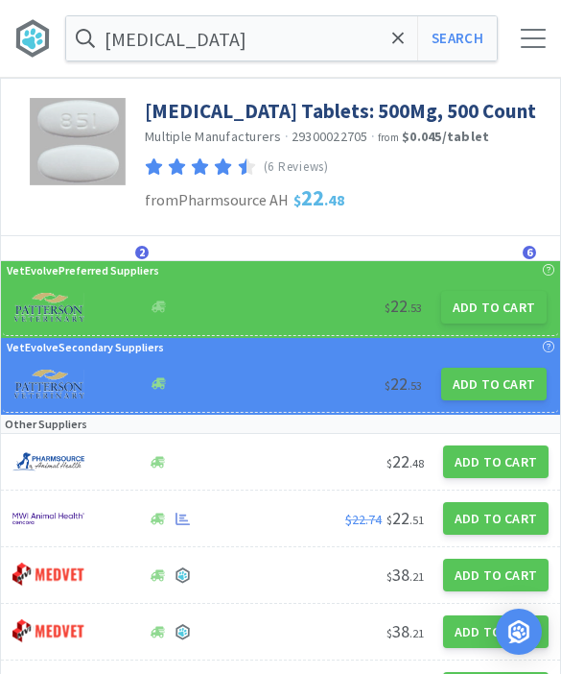
click at [514, 304] on button "Add to Cart" at bounding box center [494, 307] width 106 height 33
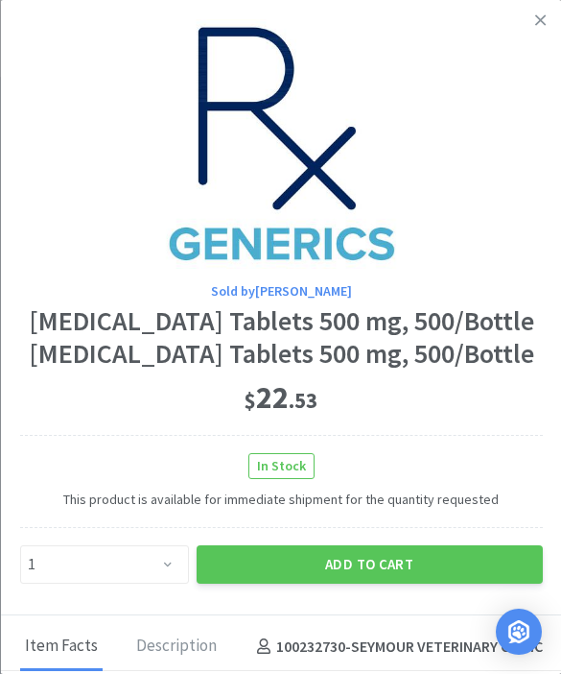
click at [410, 559] on button "Add to Cart" at bounding box center [369, 564] width 346 height 38
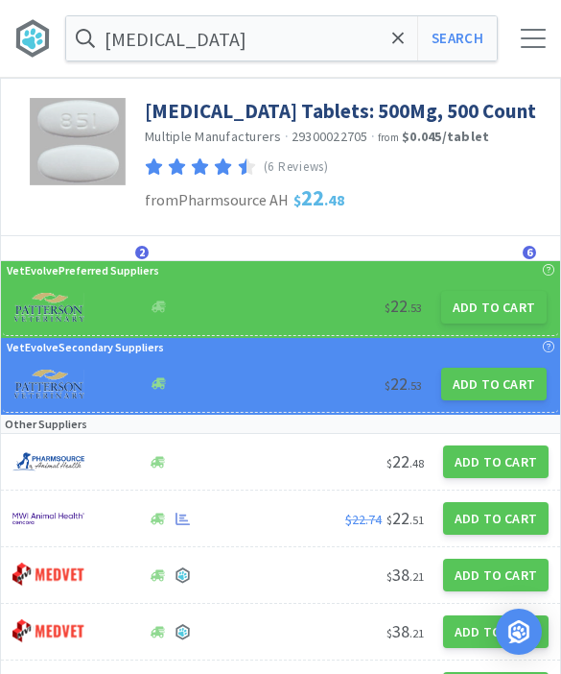
click at [406, 59] on input "[MEDICAL_DATA]" at bounding box center [281, 38] width 431 height 44
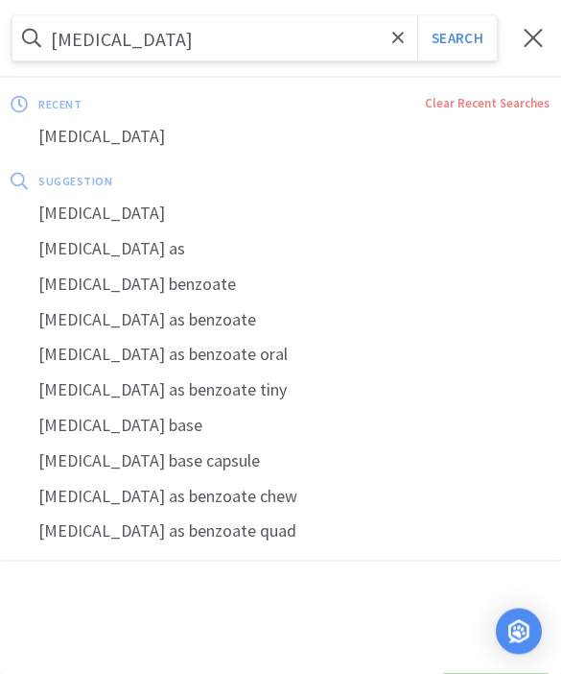
click at [399, 32] on icon at bounding box center [398, 38] width 12 height 19
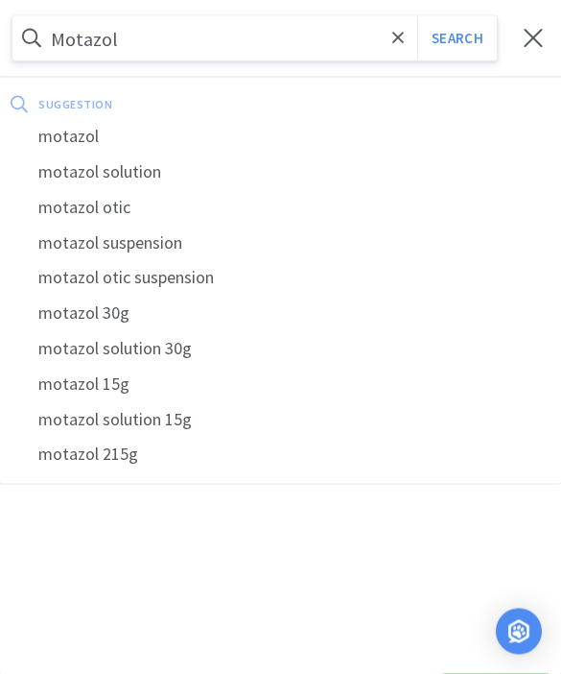
click at [457, 37] on button "Search" at bounding box center [457, 38] width 80 height 44
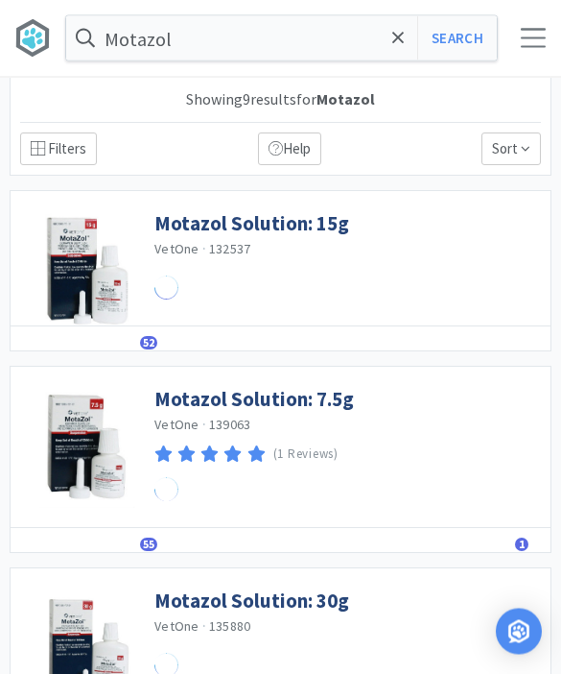
scroll to position [1, 0]
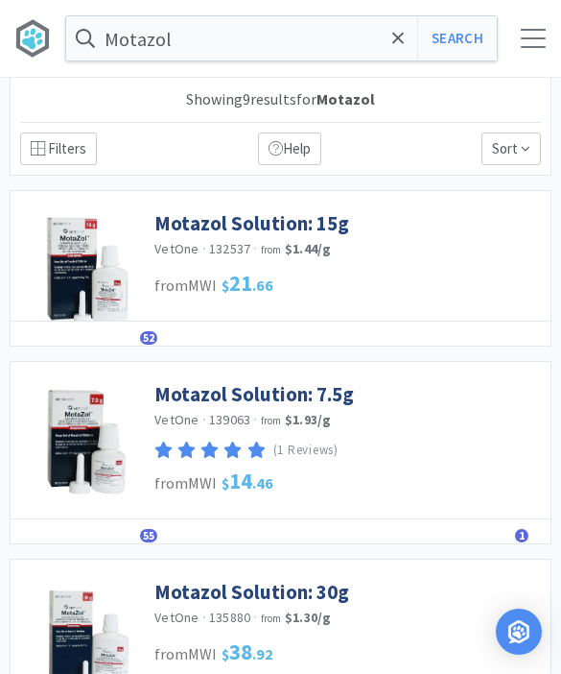
click at [301, 219] on link "Motazol Solution: 15g" at bounding box center [251, 223] width 195 height 26
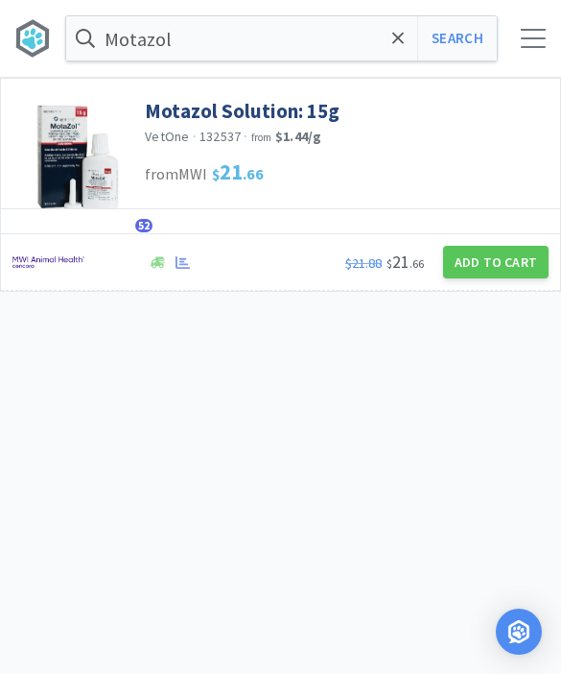
click at [498, 275] on button "Add to Cart" at bounding box center [496, 262] width 106 height 33
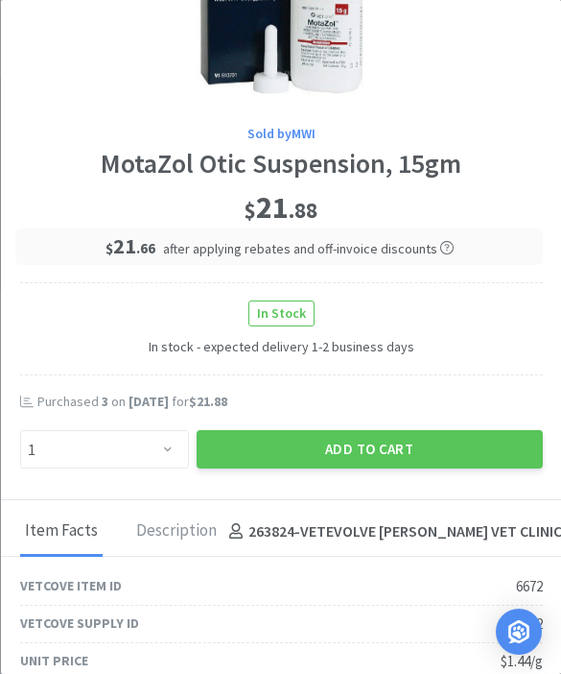
scroll to position [177, 0]
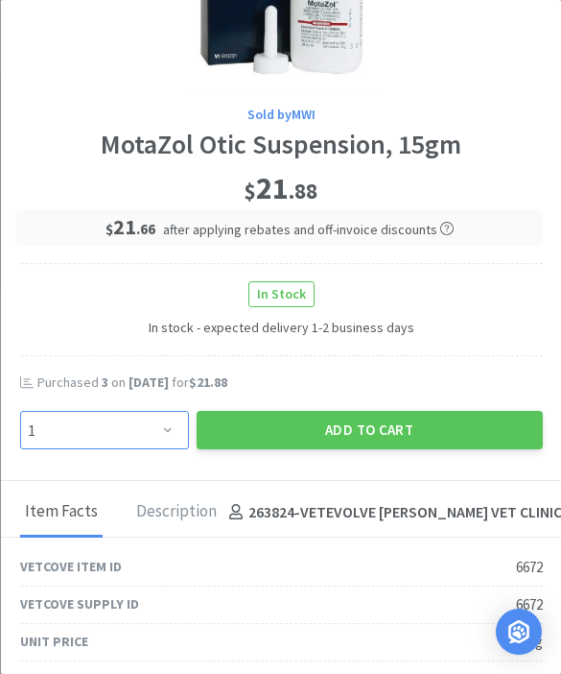
click at [147, 427] on select "Enter Quantity 1 2 3 4 5 6 7 8 9 10 11 12 13 14 15 16 17 18 19 20 Enter Quantity" at bounding box center [103, 430] width 169 height 38
click at [363, 427] on button "Add to Cart" at bounding box center [369, 430] width 346 height 38
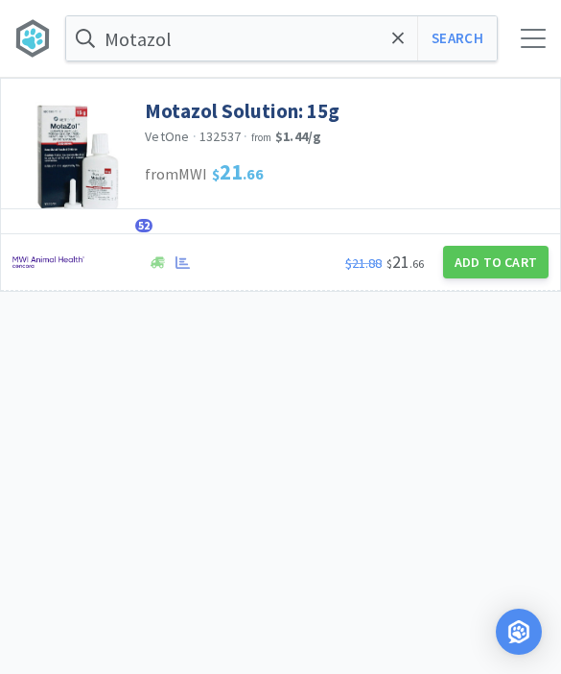
click at [407, 47] on span at bounding box center [399, 38] width 22 height 40
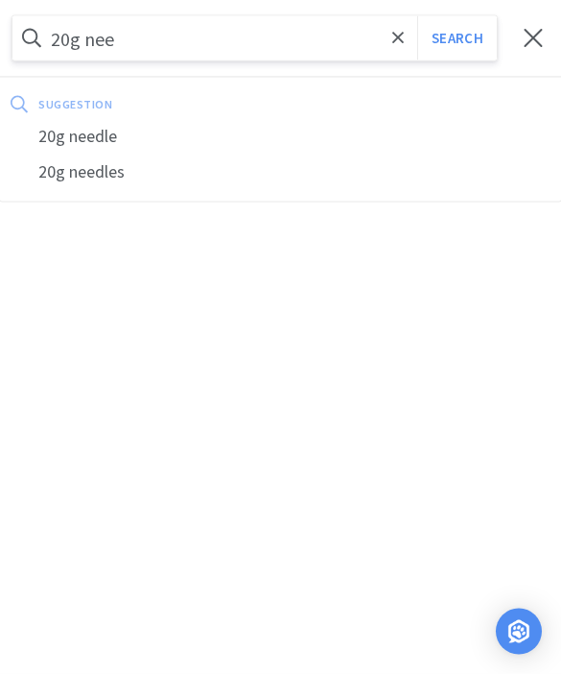
click at [122, 148] on div "20g needle" at bounding box center [280, 137] width 561 height 36
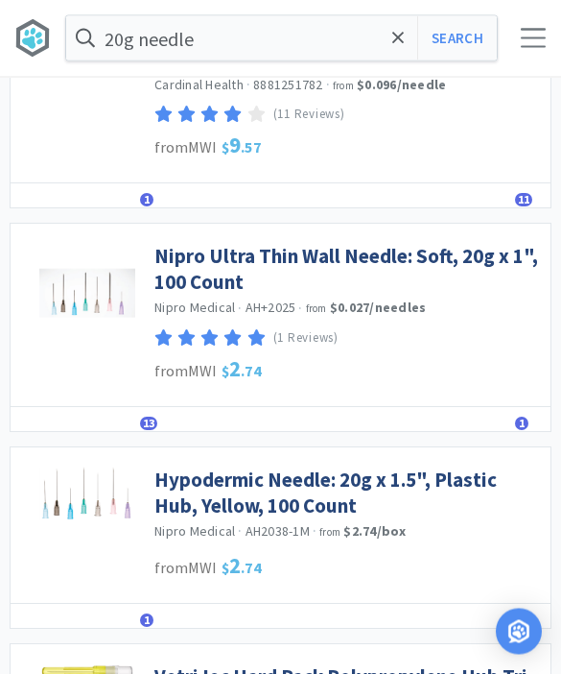
scroll to position [218, 0]
click at [409, 257] on link "Nipro Ultra Thin Wall Needle: Soft, 20g x 1", 100 Count" at bounding box center [347, 269] width 387 height 53
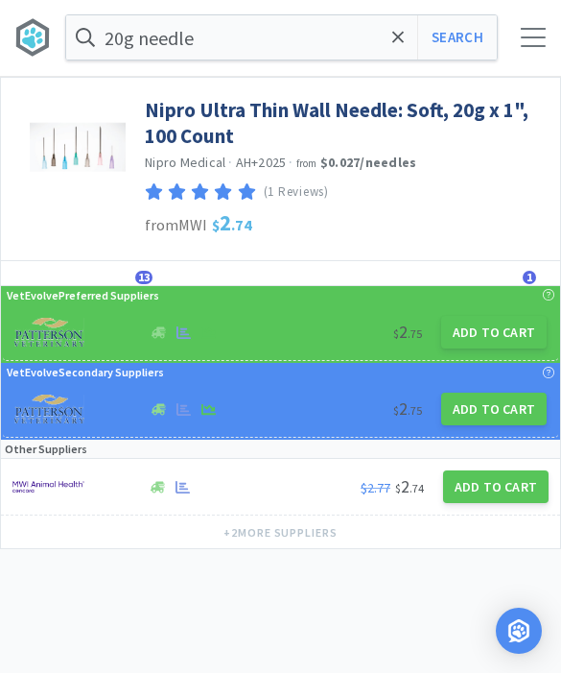
click at [497, 329] on button "Add to Cart" at bounding box center [494, 333] width 106 height 33
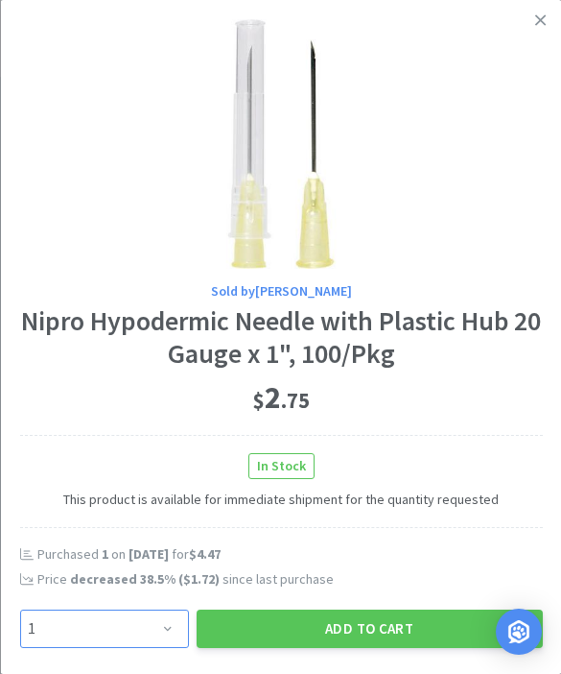
click at [155, 631] on select "Enter Quantity 1 2 3 4 5 6 7 8 9 10 11 12 13 14 15 16 17 18 19 20 Enter Quantity" at bounding box center [103, 628] width 169 height 38
click at [154, 631] on select "Enter Quantity 1 2 3 4 5 6 7 8 9 10 11 12 13 14 15 16 17 18 19 20 Enter Quantity" at bounding box center [103, 628] width 169 height 38
click at [257, 632] on button "Add to Cart" at bounding box center [369, 628] width 346 height 38
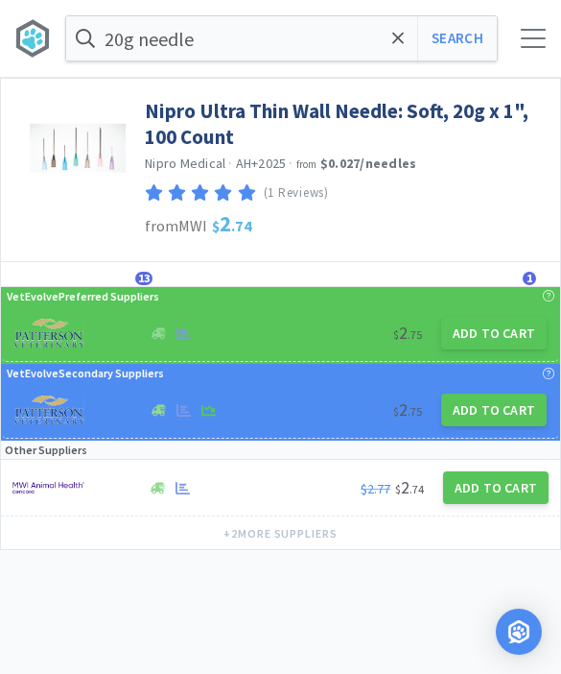
click at [400, 55] on span at bounding box center [399, 38] width 22 height 40
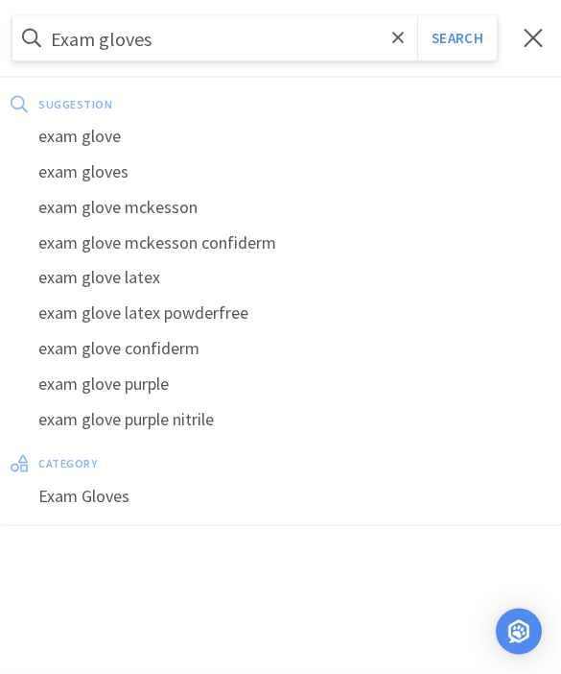
click at [457, 38] on button "Search" at bounding box center [457, 38] width 80 height 44
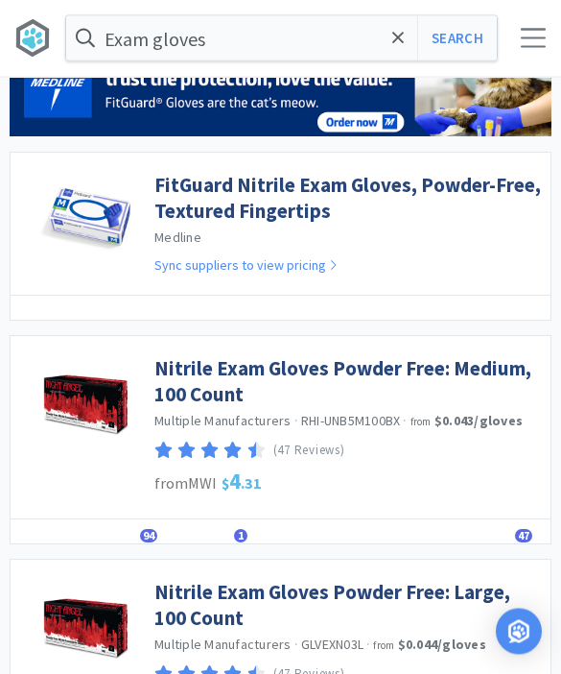
scroll to position [150, 0]
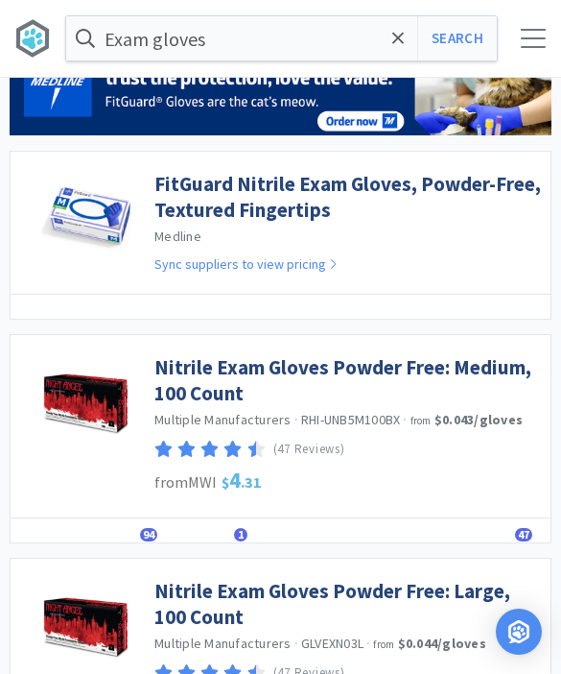
click at [472, 386] on link "Nitrile Exam Gloves Powder Free: Medium, 100 Count" at bounding box center [347, 380] width 387 height 53
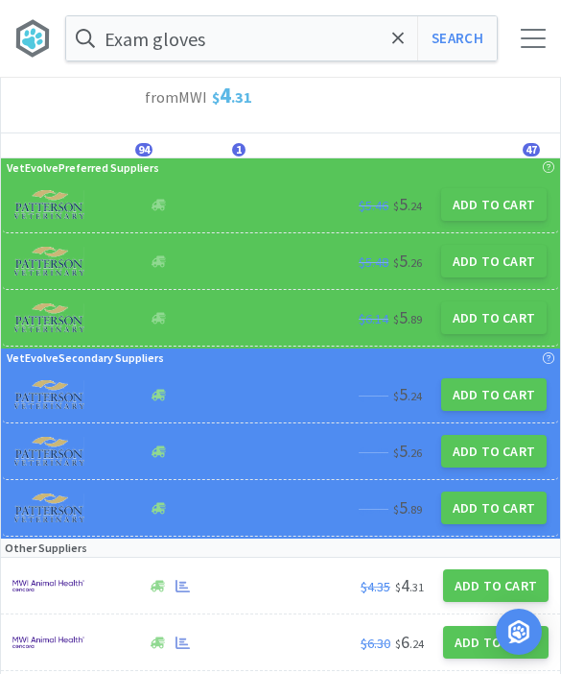
scroll to position [153, 0]
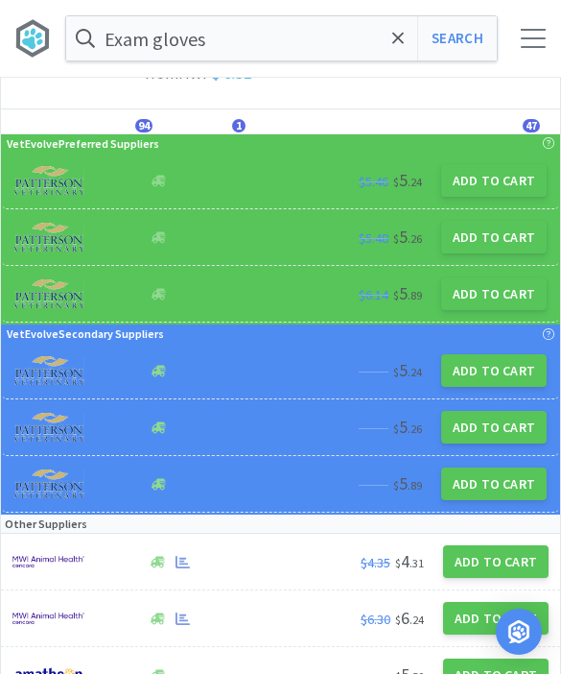
click at [497, 566] on button "Add to Cart" at bounding box center [496, 561] width 106 height 33
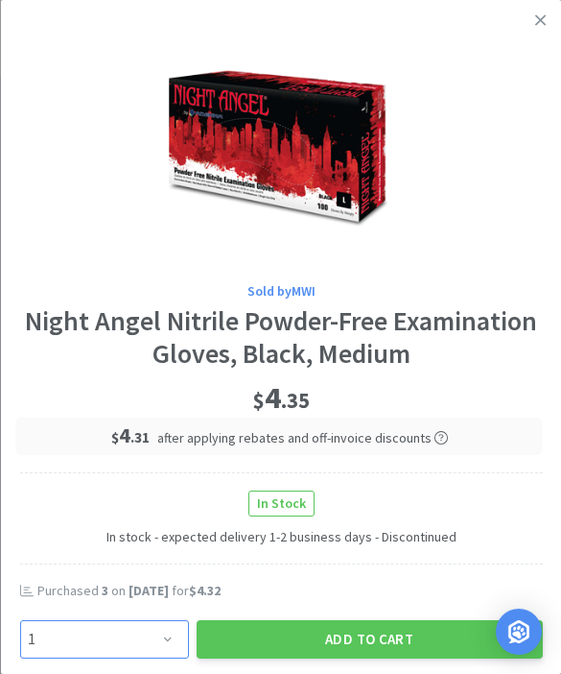
click at [175, 633] on select "Enter Quantity 1 2 3 4 5 6 7 8 9 10 11 12 13 14 15 16 17 18 19 20 Enter Quantity" at bounding box center [103, 639] width 169 height 38
click at [346, 638] on button "Add to Cart" at bounding box center [369, 639] width 346 height 38
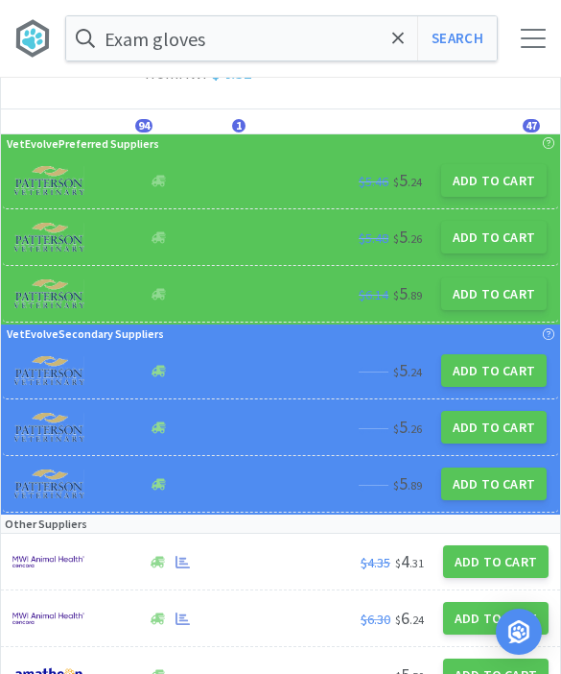
click at [388, 48] on span at bounding box center [399, 38] width 22 height 40
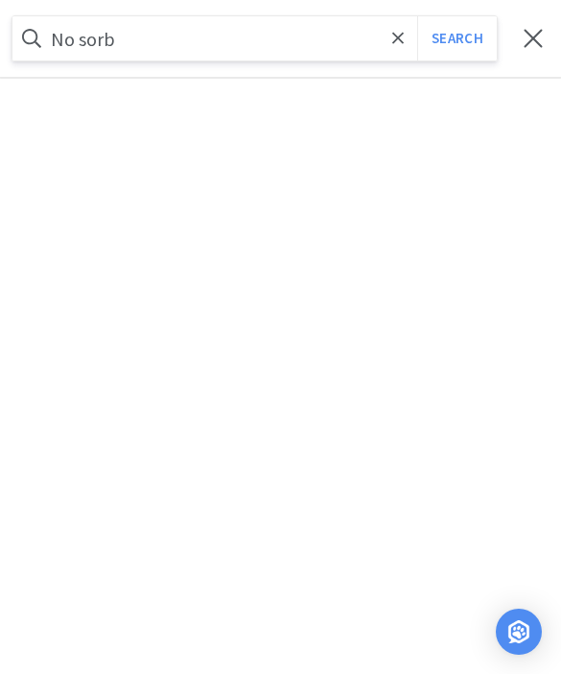
click at [457, 38] on button "Search" at bounding box center [457, 38] width 80 height 44
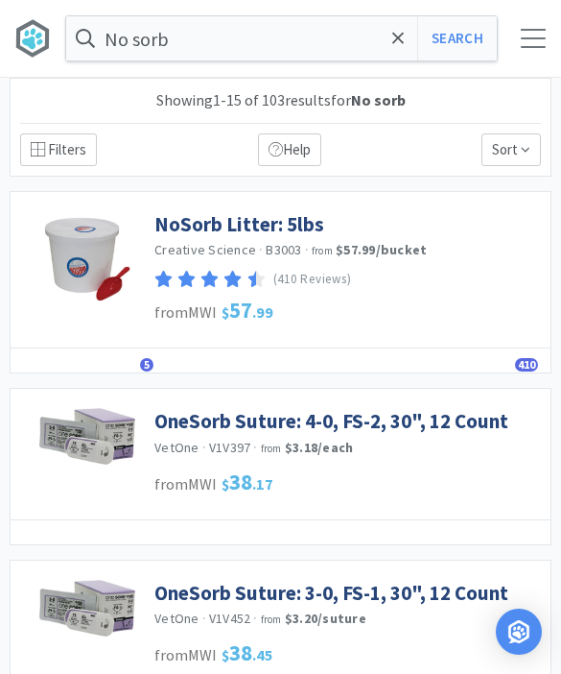
click at [393, 43] on icon at bounding box center [398, 38] width 12 height 12
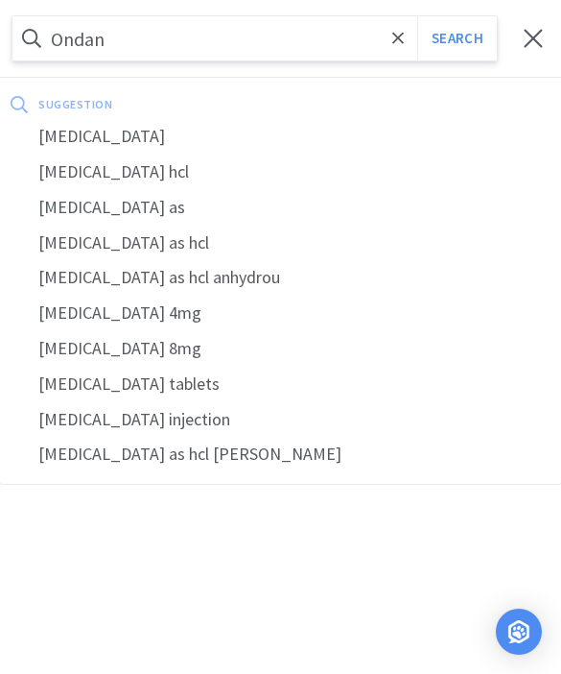
click at [98, 131] on div "[MEDICAL_DATA]" at bounding box center [280, 137] width 561 height 36
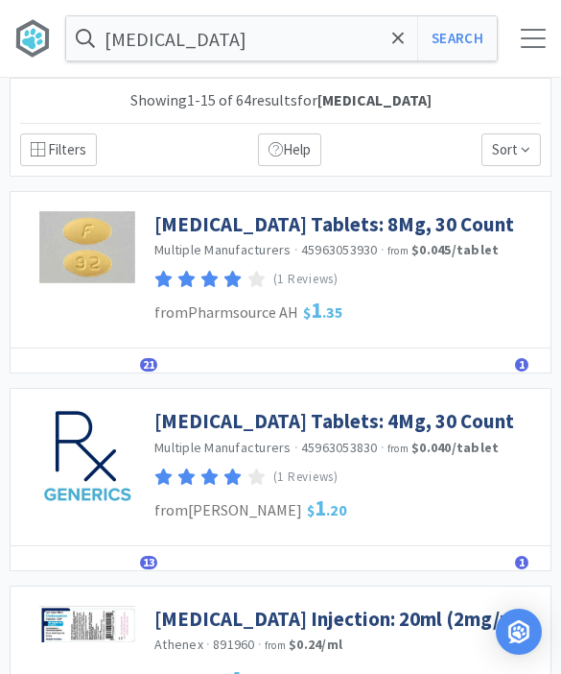
click at [425, 226] on link "[MEDICAL_DATA] Tablets: 8Mg, 30 Count" at bounding box center [334, 224] width 360 height 26
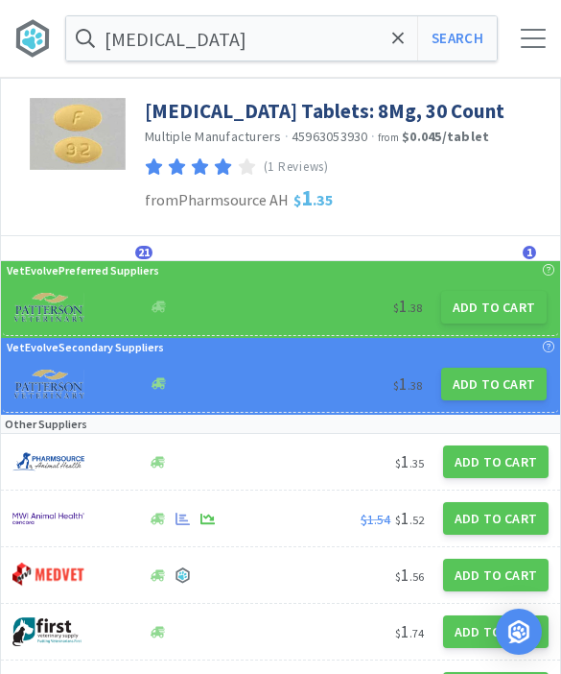
click at [501, 320] on button "Add to Cart" at bounding box center [494, 307] width 106 height 33
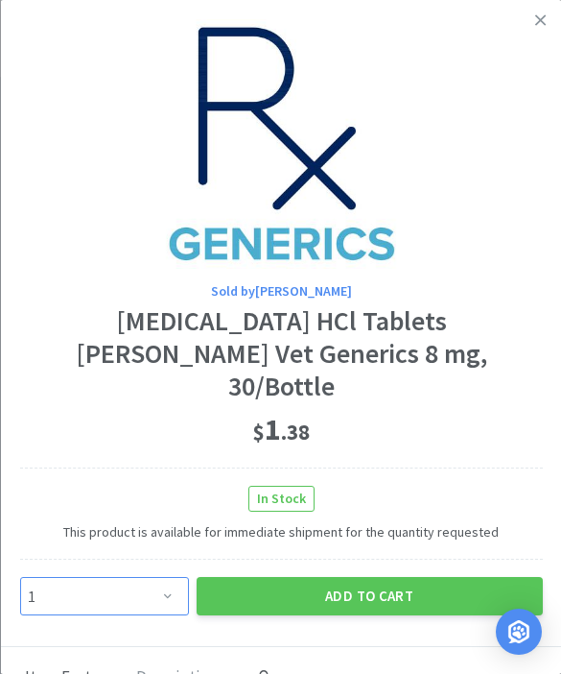
click at [166, 577] on select "Enter Quantity 1 2 3 4 5 6 7 8 9 10 11 12 13 14 15 16 17 18 19 20 Enter Quantity" at bounding box center [103, 596] width 169 height 38
click at [339, 577] on button "Add to Cart" at bounding box center [369, 596] width 346 height 38
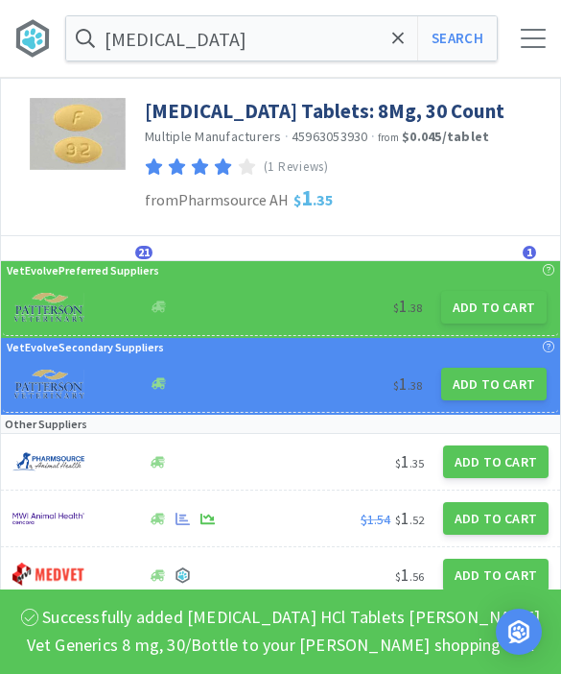
click at [407, 29] on span at bounding box center [399, 38] width 22 height 40
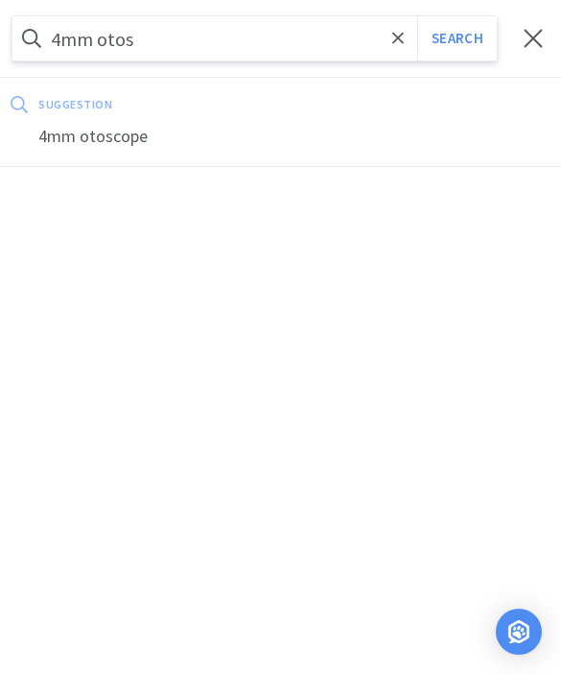
click at [121, 146] on div "4mm otoscope" at bounding box center [280, 137] width 561 height 36
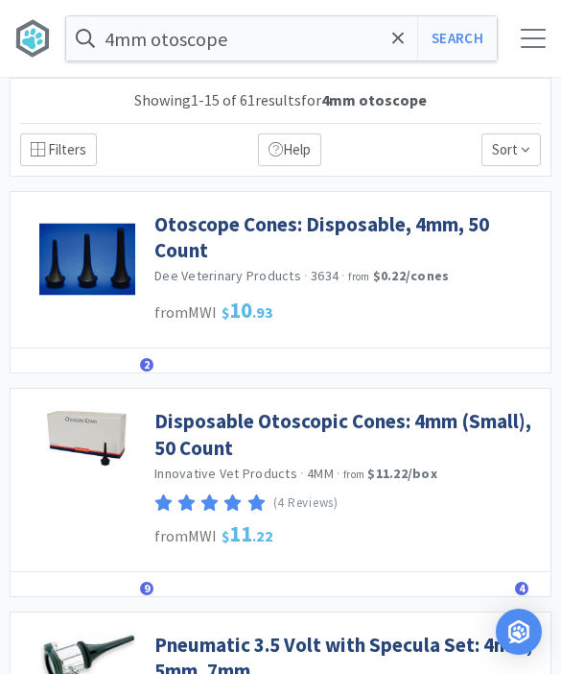
click at [449, 429] on link "Disposable Otoscopic Cones: 4mm (Small), 50 Count" at bounding box center [347, 434] width 387 height 53
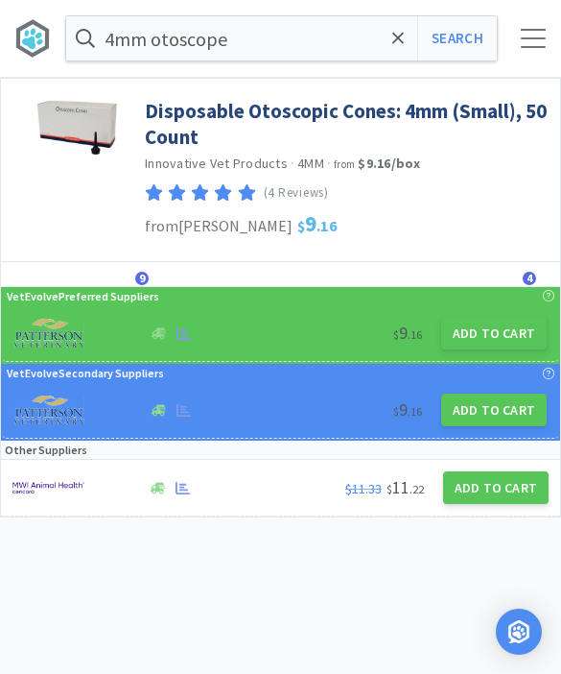
click at [505, 345] on button "Add to Cart" at bounding box center [494, 333] width 106 height 33
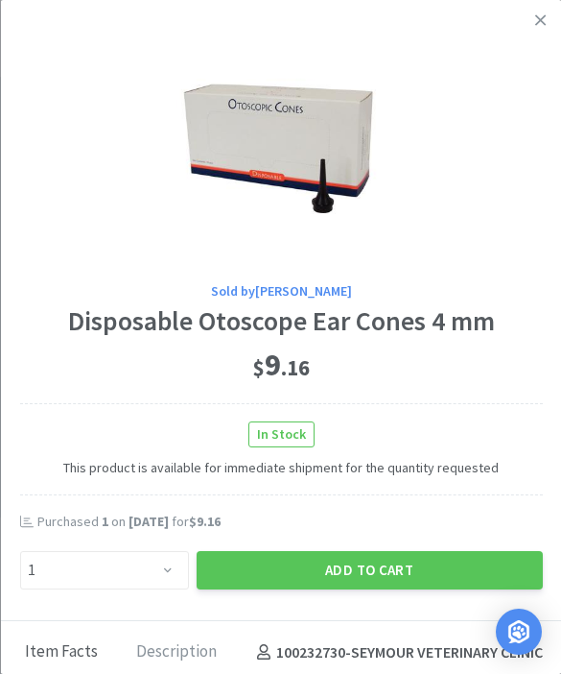
click at [419, 566] on button "Add to Cart" at bounding box center [369, 570] width 346 height 38
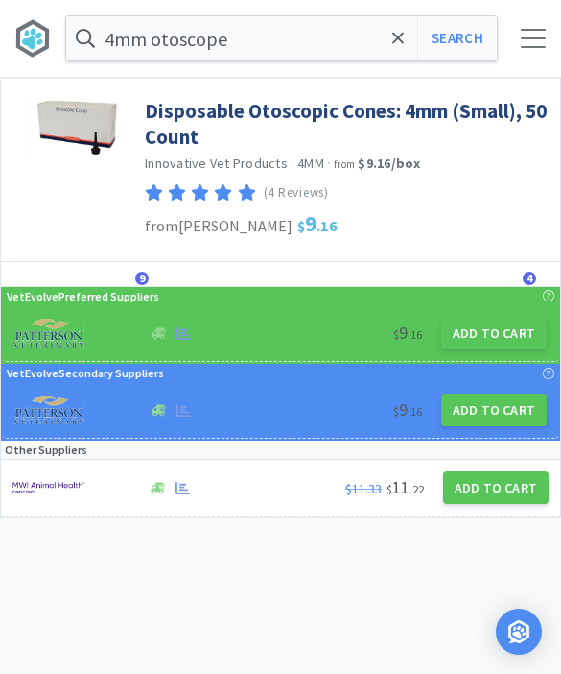
click at [391, 40] on span at bounding box center [399, 38] width 22 height 40
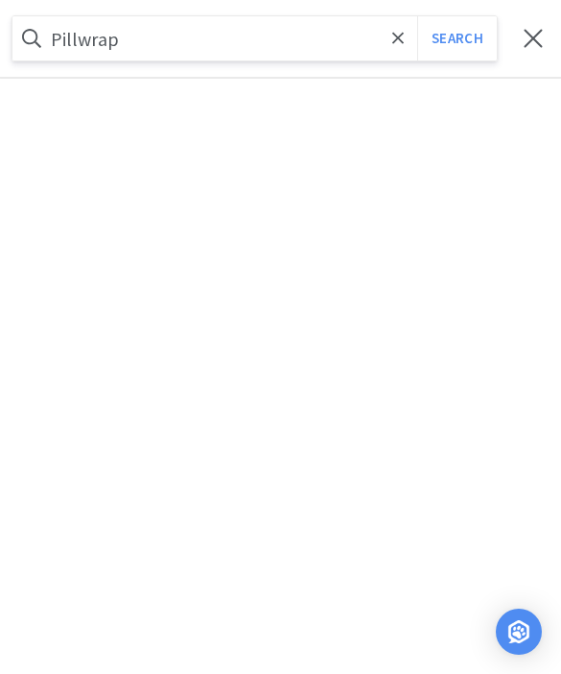
click at [457, 38] on button "Search" at bounding box center [457, 38] width 80 height 44
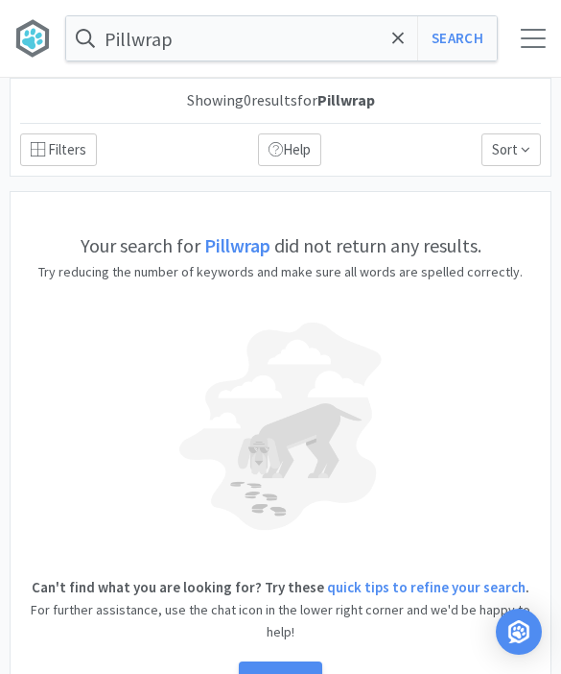
click at [396, 42] on icon at bounding box center [398, 38] width 12 height 19
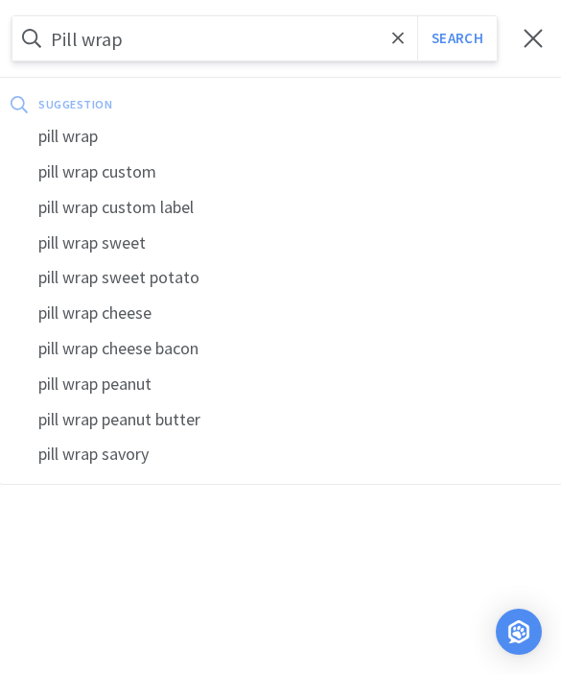
click at [457, 38] on button "Search" at bounding box center [457, 38] width 80 height 44
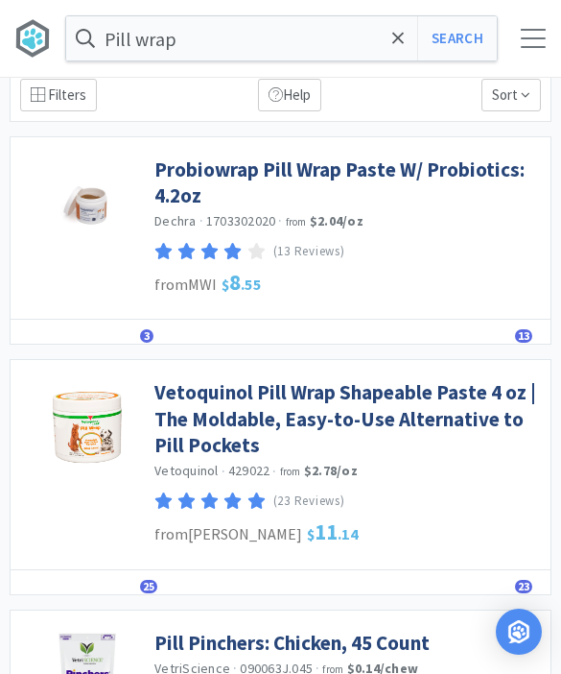
scroll to position [57, 0]
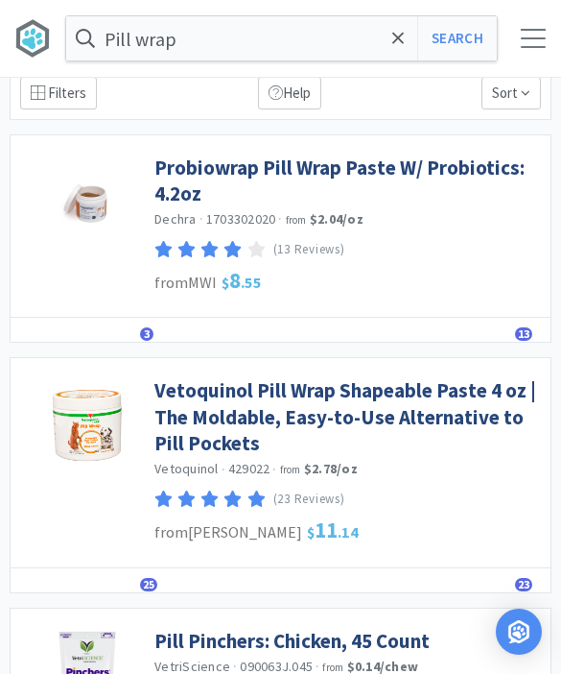
click at [456, 406] on link "Vetoquinol Pill Wrap Shapeable Paste 4 oz | The Moldable, Easy-to-Use Alternati…" at bounding box center [347, 416] width 387 height 79
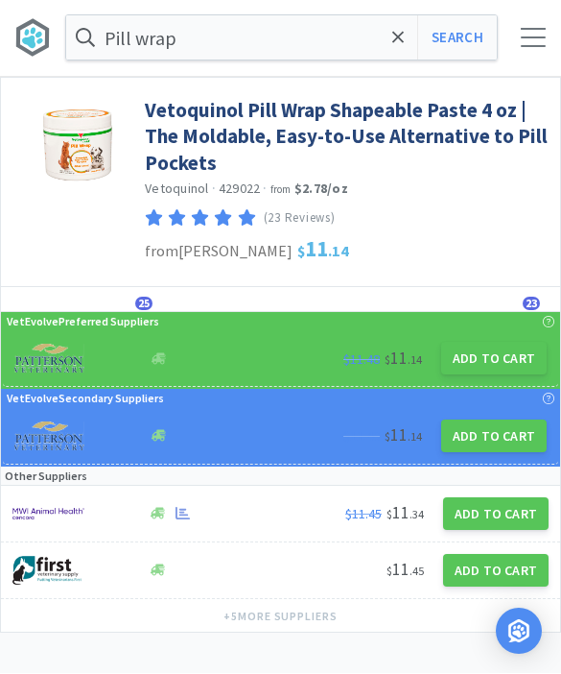
click at [497, 368] on button "Add to Cart" at bounding box center [494, 359] width 106 height 33
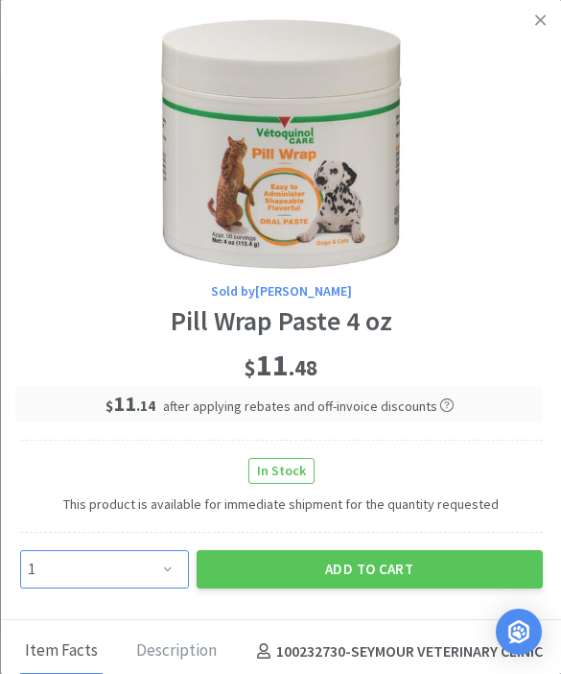
click at [178, 567] on select "Enter Quantity 1 2 3 4 5 6 7 8 9 10 11 12 13 14 15 16 17 18 19 20 Enter Quantity" at bounding box center [103, 569] width 169 height 38
click at [409, 577] on button "Add to Cart" at bounding box center [369, 569] width 346 height 38
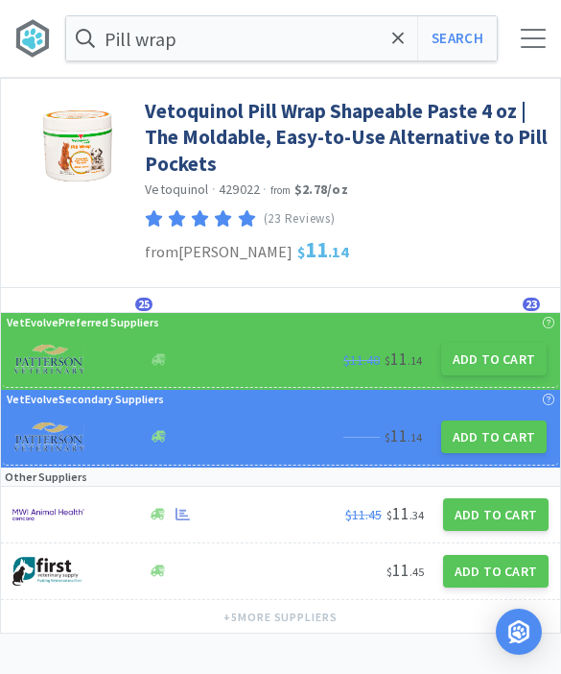
click at [394, 53] on span at bounding box center [399, 38] width 22 height 40
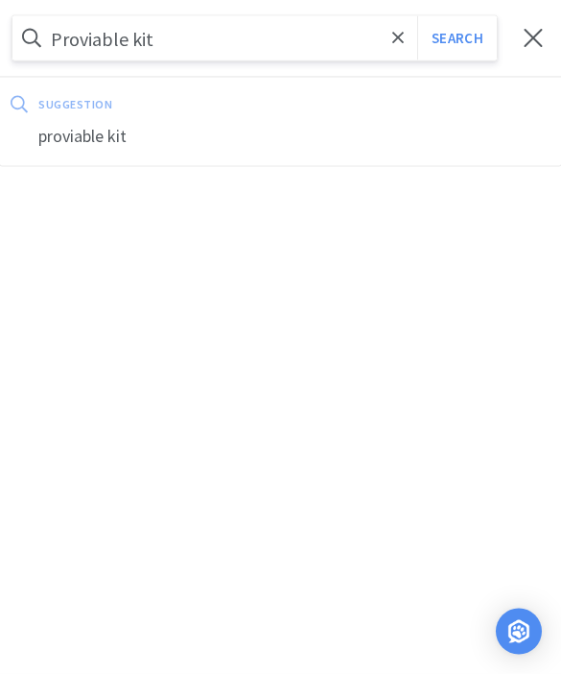
click at [457, 38] on button "Search" at bounding box center [457, 38] width 80 height 44
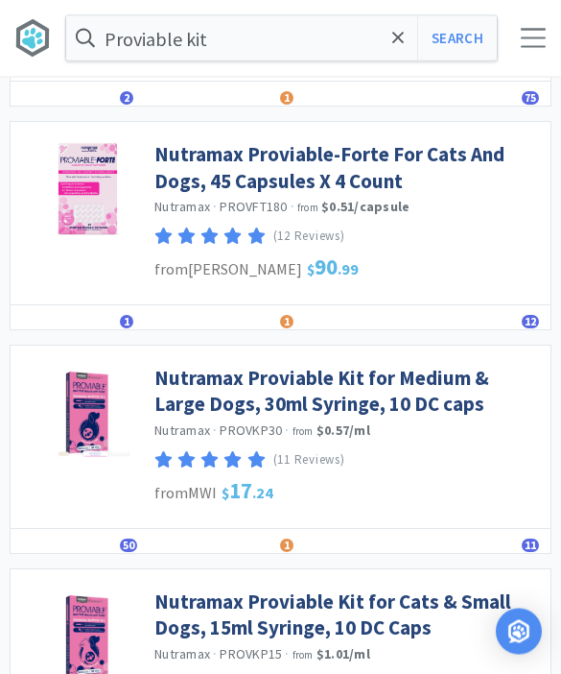
scroll to position [532, 0]
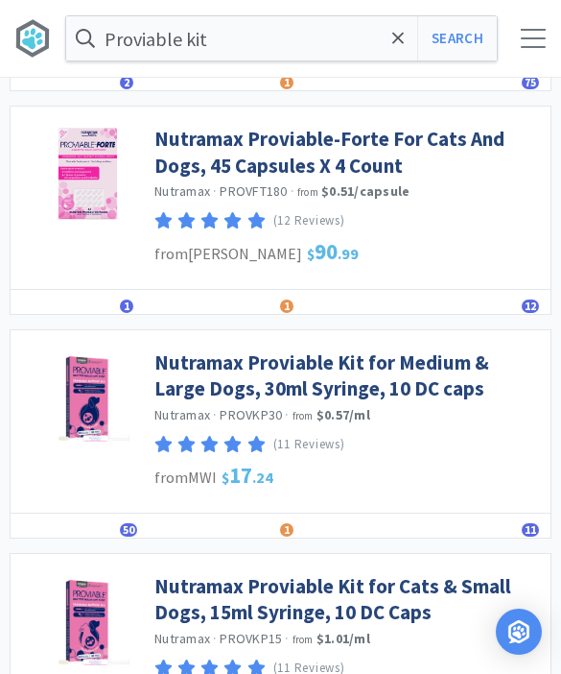
click at [459, 370] on link "Nutramax Proviable Kit for Medium & Large Dogs, 30ml Syringe, 10 DC caps" at bounding box center [347, 375] width 387 height 53
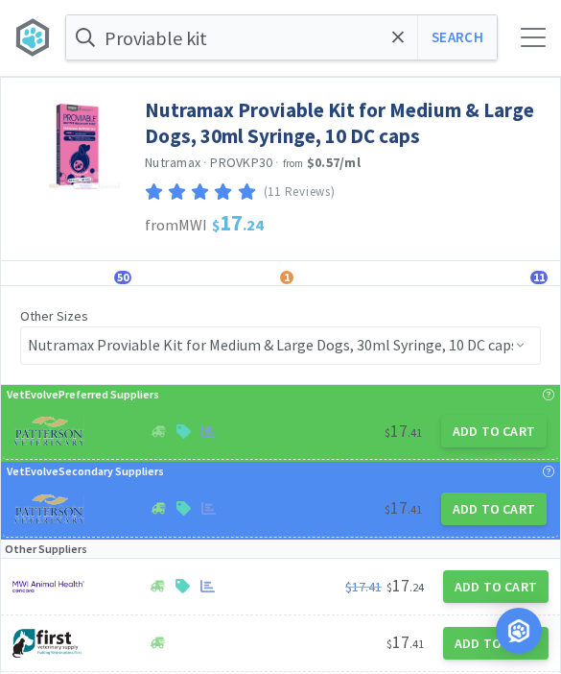
scroll to position [1, 0]
click at [511, 436] on button "Add to Cart" at bounding box center [494, 431] width 106 height 33
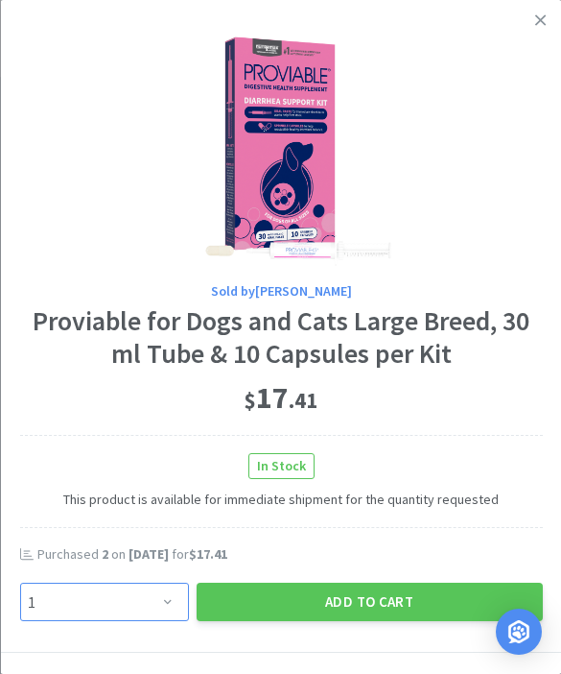
click at [161, 603] on select "Enter Quantity 1 2 3 4 5 6 7 8 9 10 11 12 13 14 15 16 17 18 19 20 Enter Quantity" at bounding box center [103, 601] width 169 height 38
click at [387, 599] on button "Add to Cart" at bounding box center [369, 601] width 346 height 38
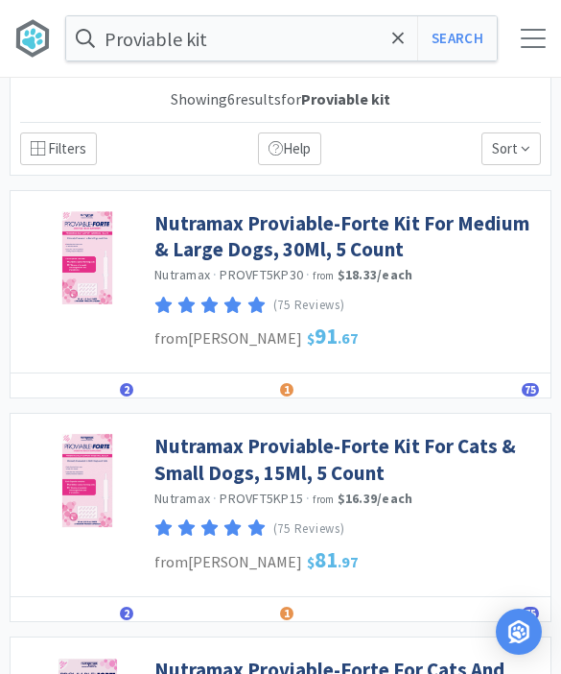
scroll to position [599, 0]
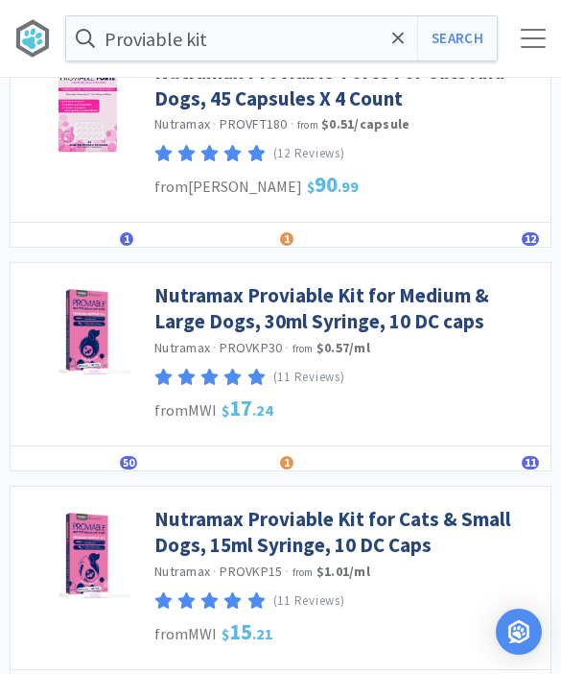
click at [430, 533] on link "Nutramax Proviable Kit for Cats & Small Dogs, 15ml Syringe, 10 DC Caps" at bounding box center [347, 532] width 387 height 53
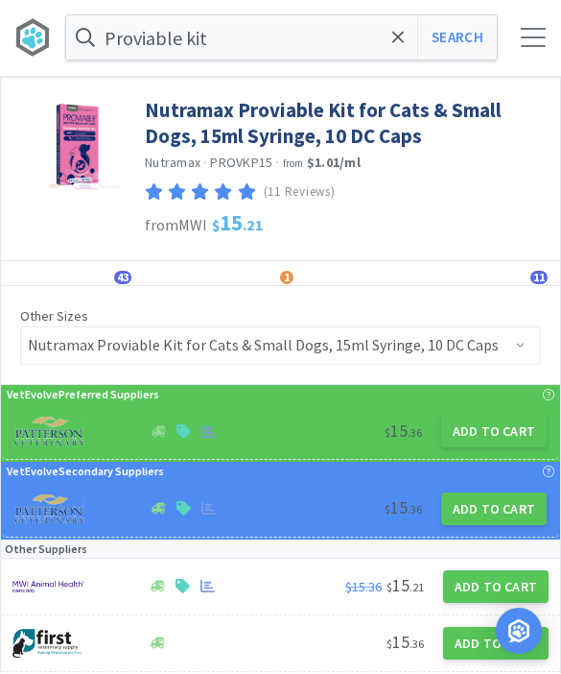
scroll to position [1, 0]
click at [513, 433] on button "Add to Cart" at bounding box center [494, 431] width 106 height 33
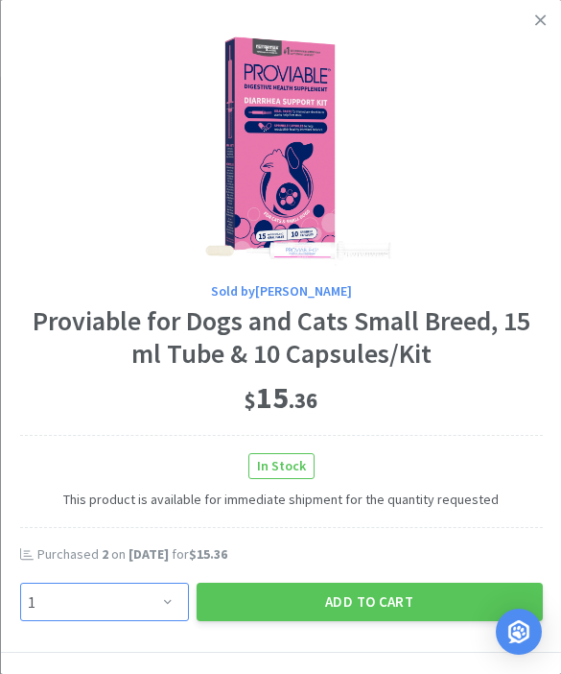
click at [162, 605] on select "Enter Quantity 1 2 3 4 5 6 7 8 9 10 11 12 13 14 15 16 17 18 19 20 Enter Quantity" at bounding box center [103, 601] width 169 height 38
click at [367, 613] on button "Add to Cart" at bounding box center [369, 601] width 346 height 38
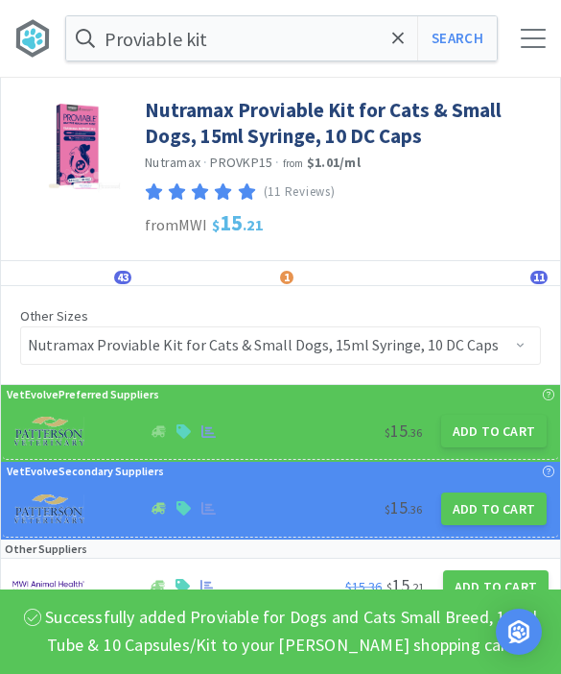
click at [397, 45] on icon at bounding box center [398, 38] width 12 height 19
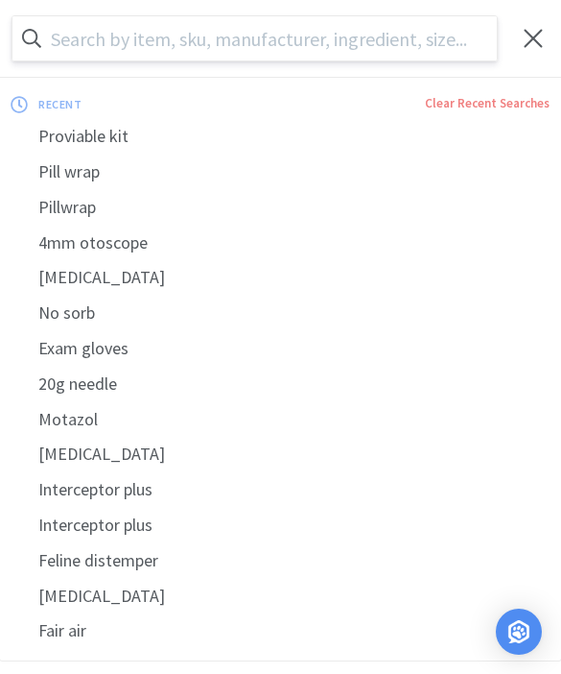
scroll to position [0, 0]
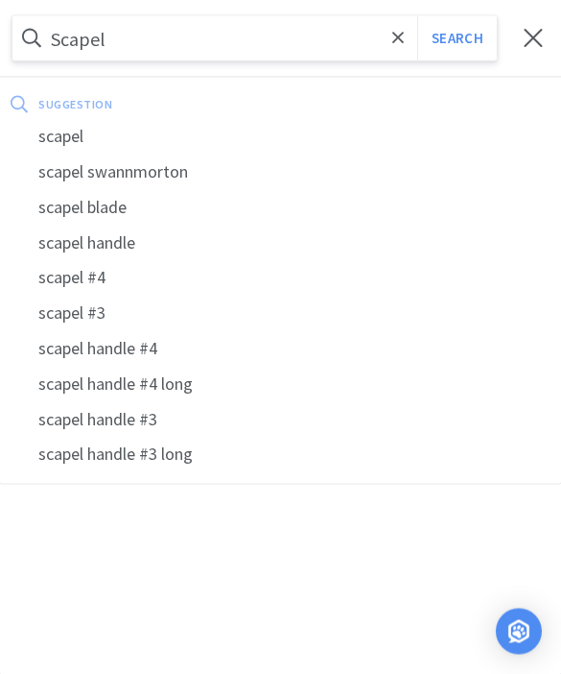
click at [119, 208] on div "scapel blade" at bounding box center [280, 208] width 561 height 36
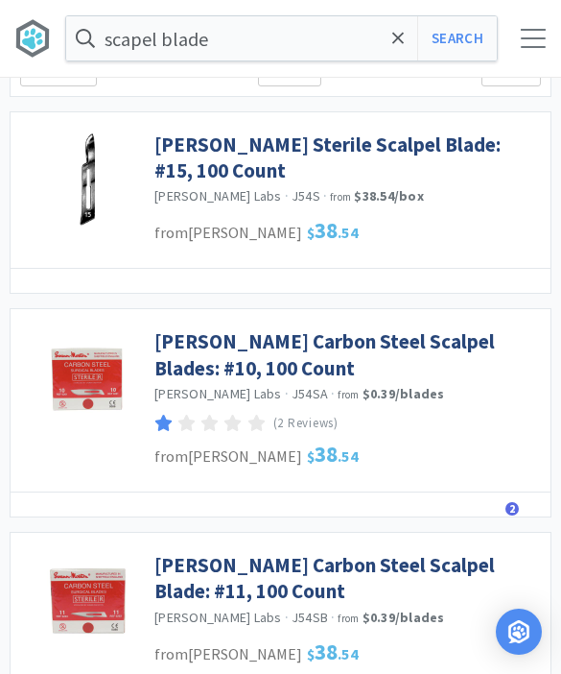
scroll to position [79, 0]
click at [409, 340] on link "[PERSON_NAME] Carbon Steel Scalpel Blades: #10, 100 Count" at bounding box center [347, 355] width 387 height 53
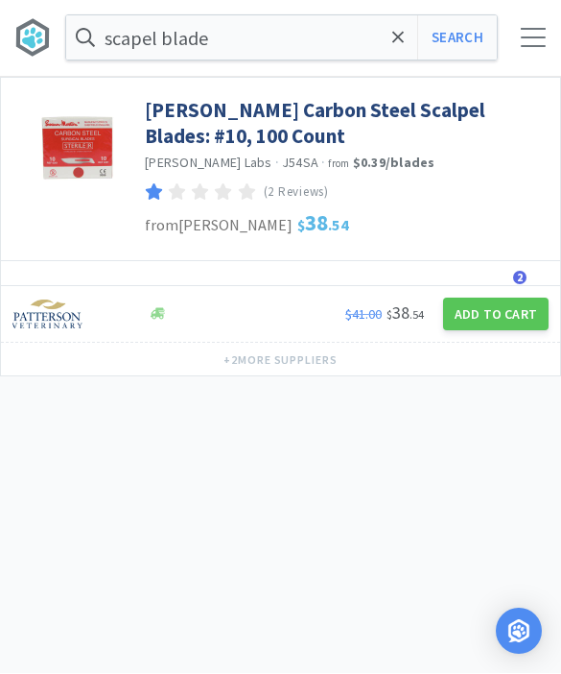
click at [504, 312] on button "Add to Cart" at bounding box center [496, 314] width 106 height 33
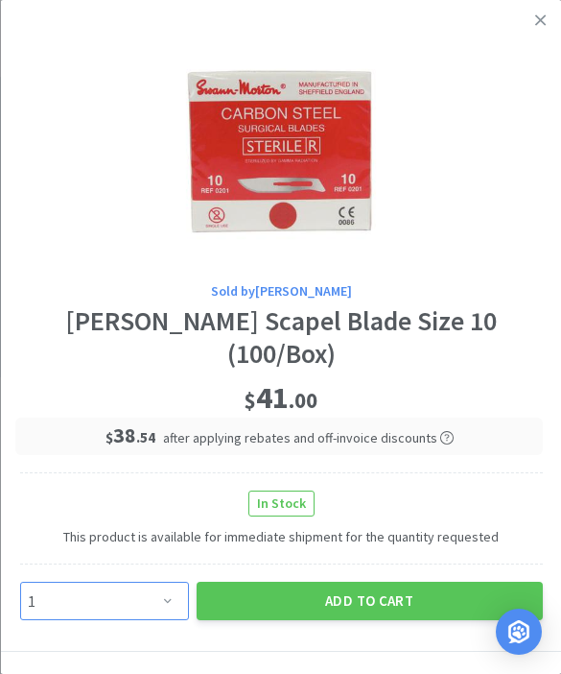
click at [170, 603] on select "Enter Quantity 1 2 3 4 5 6 7 8 9 10 11 12 13 14 15 16 17 18 19 20 Enter Quantity" at bounding box center [103, 601] width 169 height 38
click at [409, 602] on button "Add to Cart" at bounding box center [369, 601] width 346 height 38
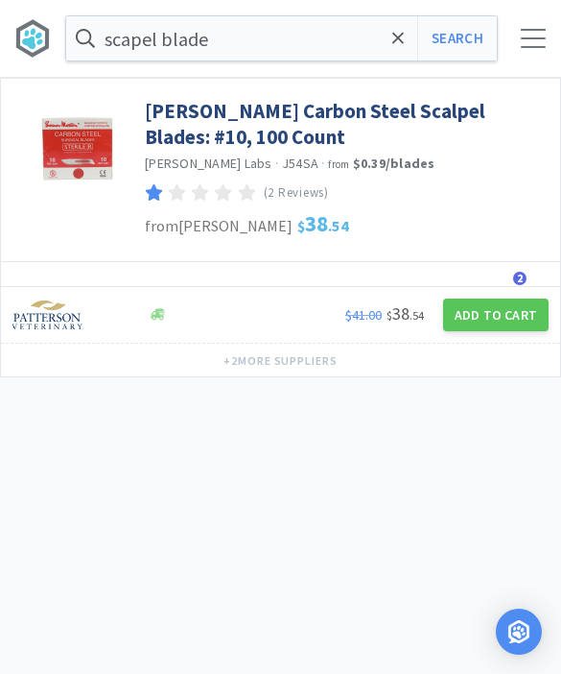
click at [392, 42] on span at bounding box center [399, 38] width 22 height 40
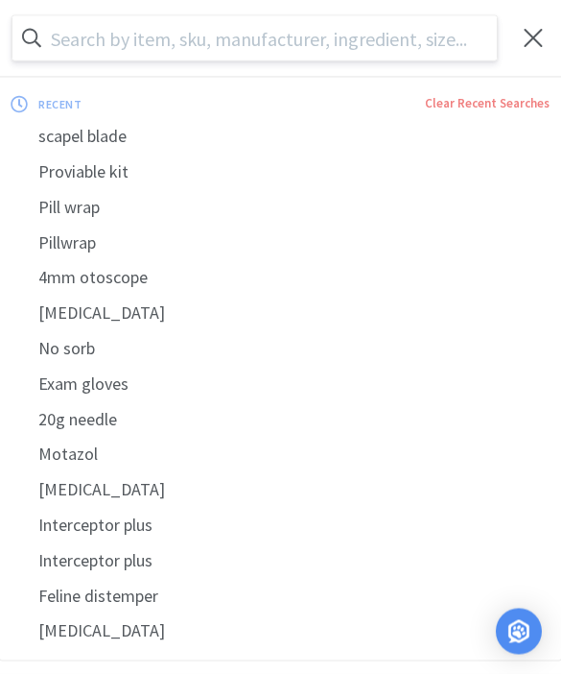
click at [416, 46] on input "text" at bounding box center [254, 38] width 485 height 44
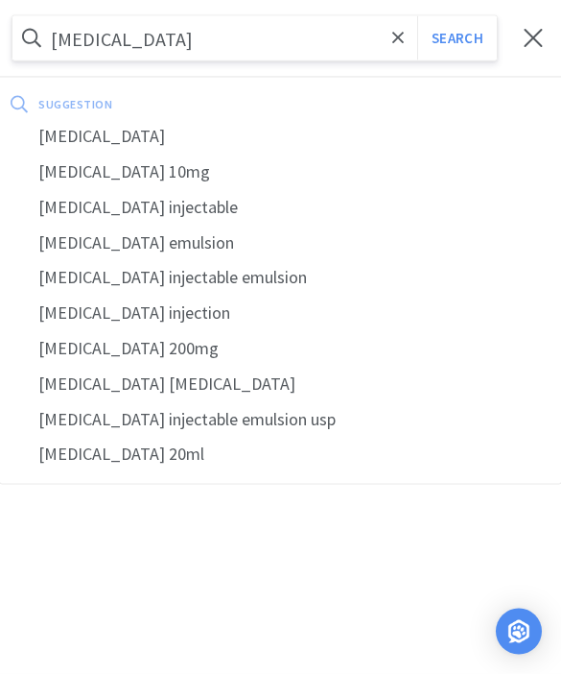
click at [457, 38] on button "Search" at bounding box center [457, 38] width 80 height 44
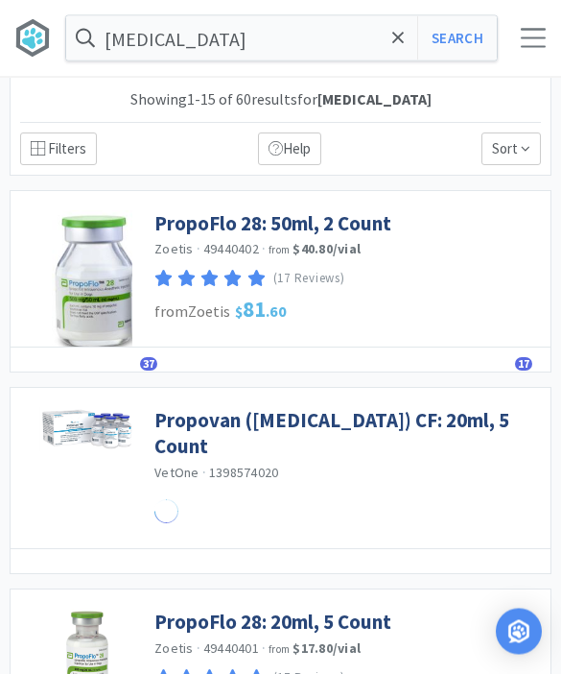
scroll to position [1, 0]
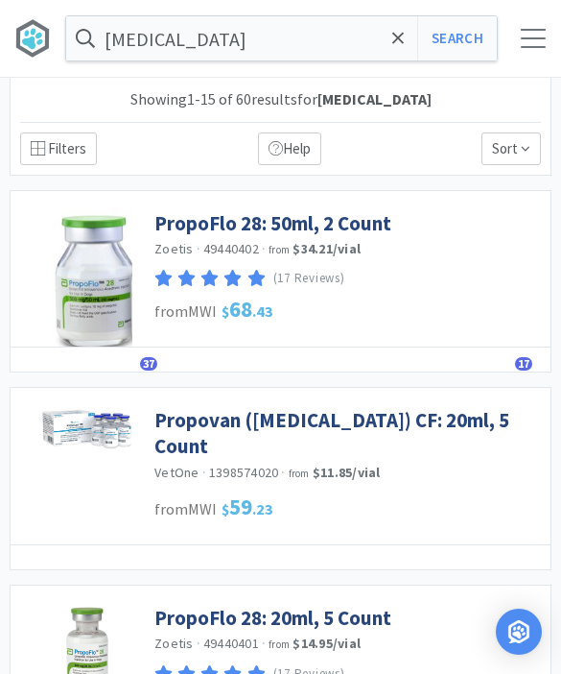
click at [351, 230] on link "PropoFlo 28: 50ml, 2 Count" at bounding box center [272, 223] width 237 height 26
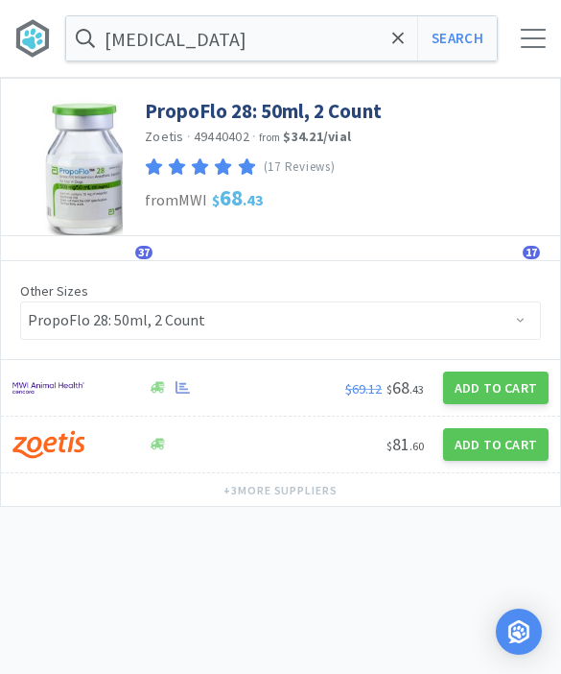
click at [487, 392] on button "Add to Cart" at bounding box center [496, 387] width 106 height 33
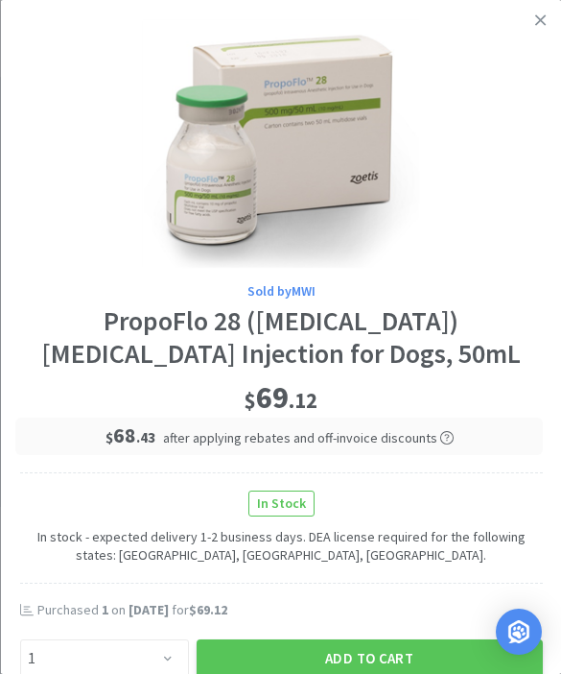
click at [373, 639] on button "Add to Cart" at bounding box center [369, 658] width 346 height 38
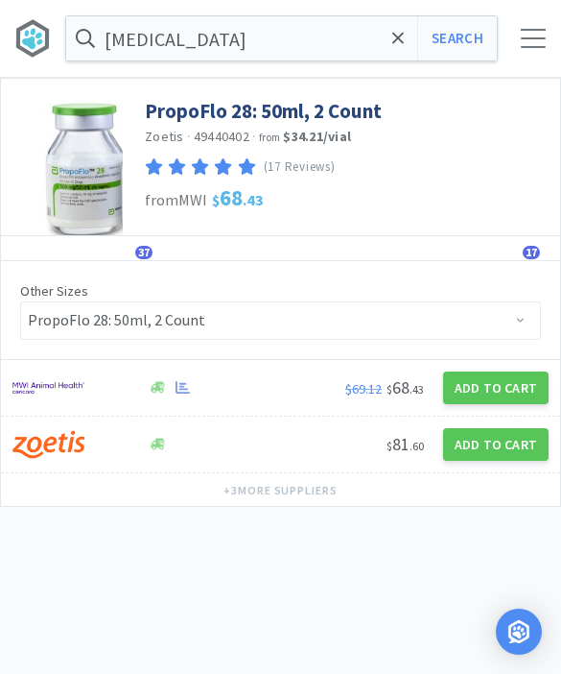
click at [409, 41] on span at bounding box center [399, 38] width 22 height 40
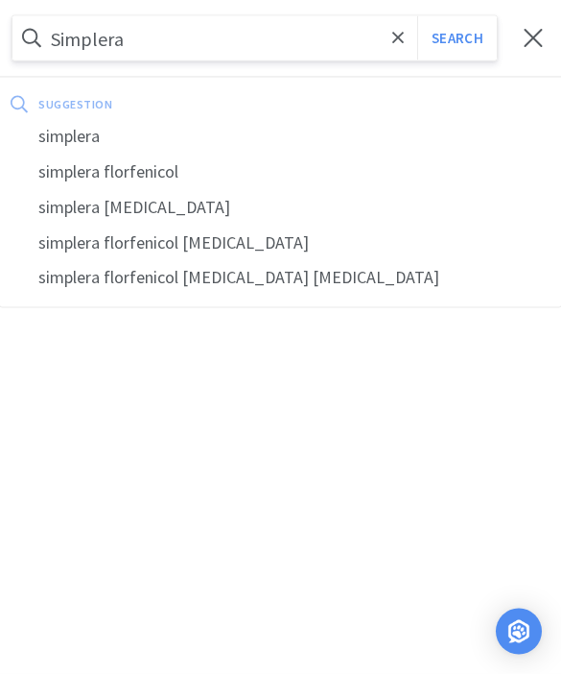
click at [457, 38] on button "Search" at bounding box center [457, 38] width 80 height 44
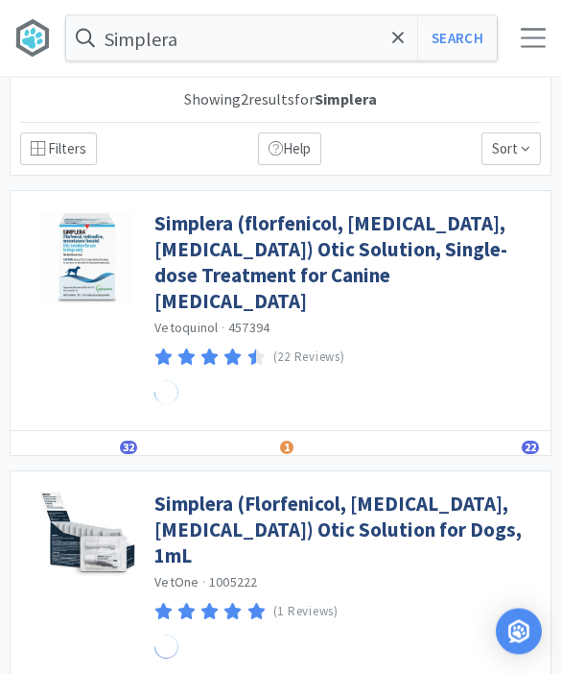
scroll to position [1, 0]
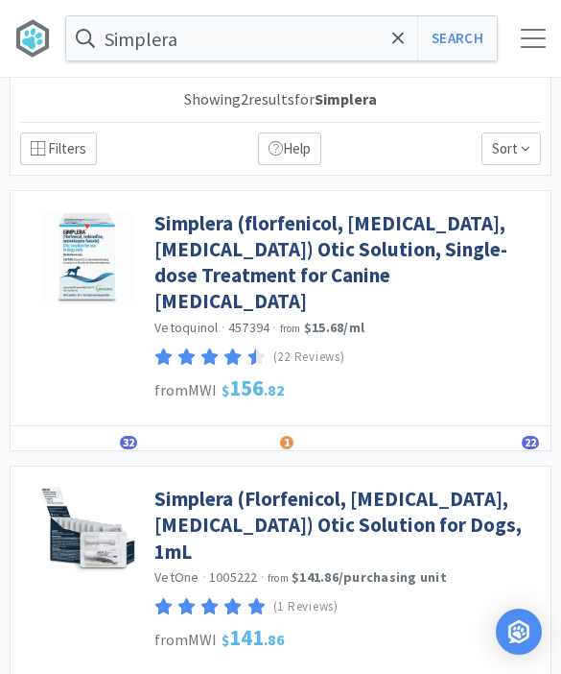
click at [416, 255] on link "Simplera (florfenicol, [MEDICAL_DATA], [MEDICAL_DATA]) Otic Solution, Single-do…" at bounding box center [347, 262] width 387 height 105
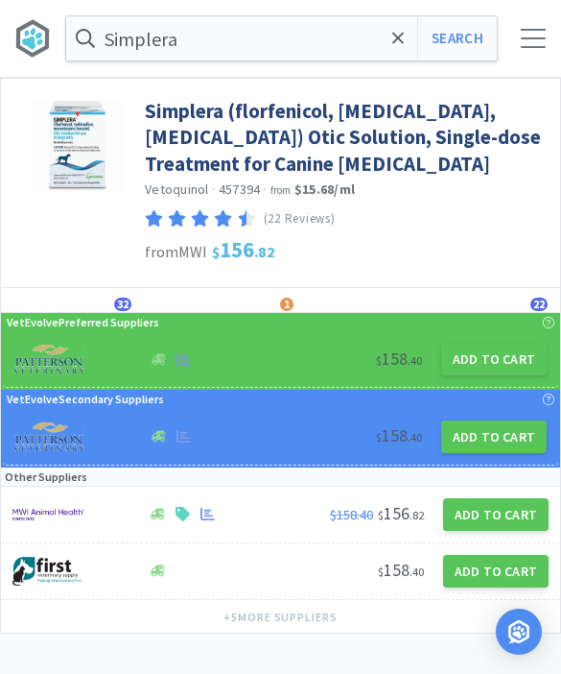
click at [491, 365] on button "Add to Cart" at bounding box center [494, 359] width 106 height 33
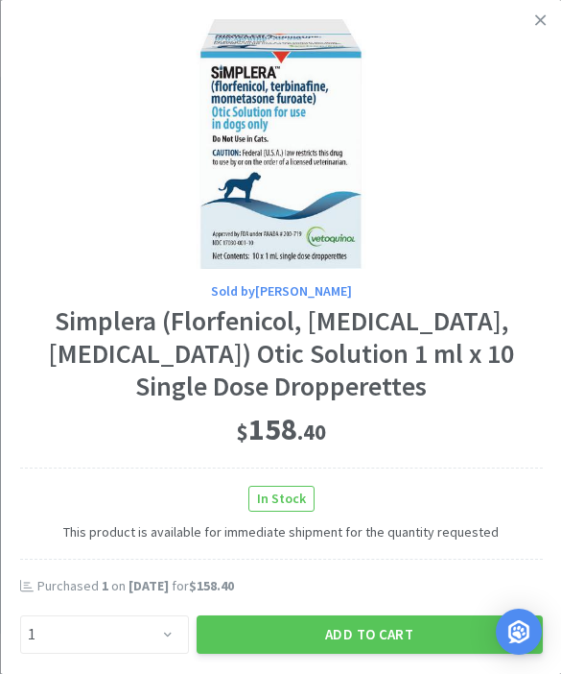
click at [315, 623] on button "Add to Cart" at bounding box center [369, 634] width 346 height 38
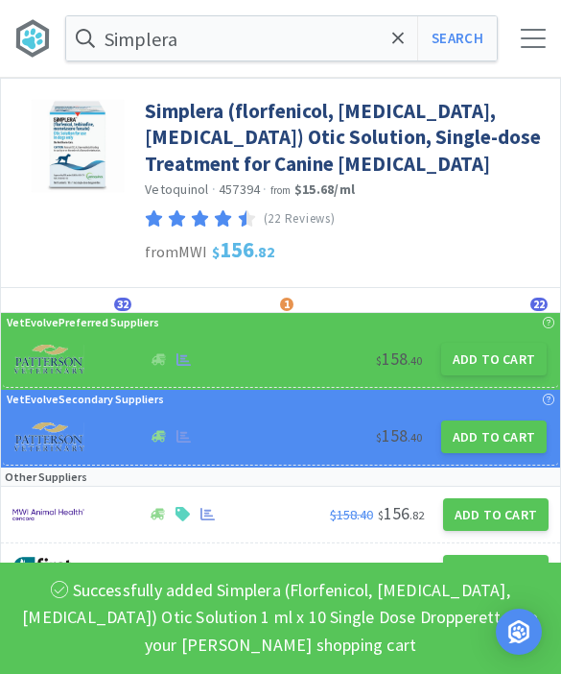
click at [398, 36] on icon at bounding box center [398, 38] width 12 height 19
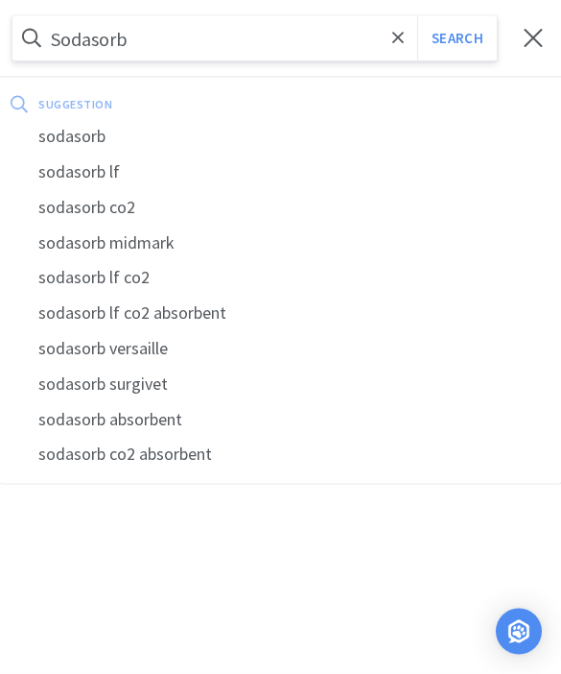
click at [457, 38] on button "Search" at bounding box center [457, 38] width 80 height 44
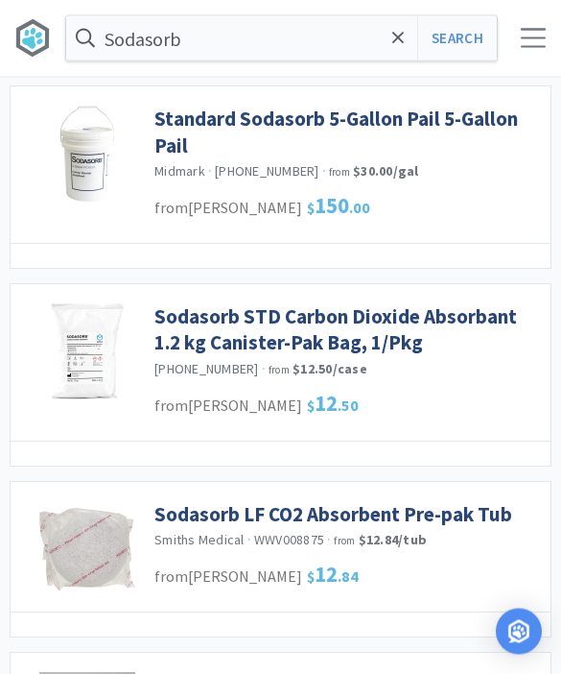
scroll to position [1315, 0]
click at [398, 52] on span at bounding box center [399, 38] width 22 height 40
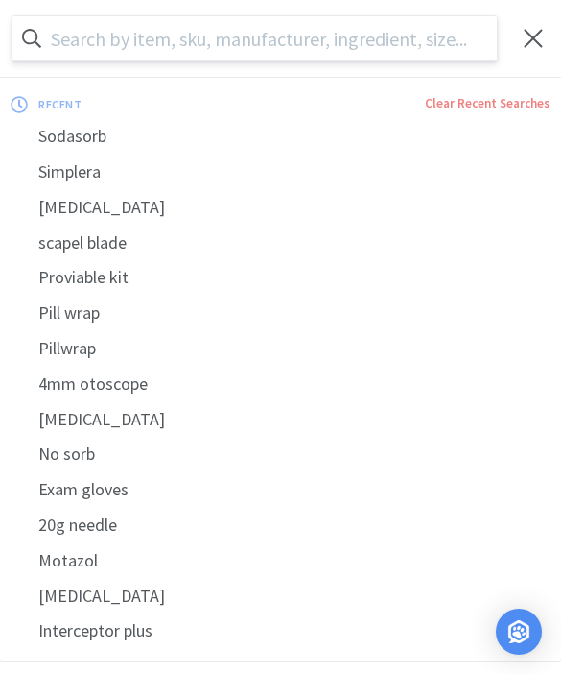
scroll to position [1314, 0]
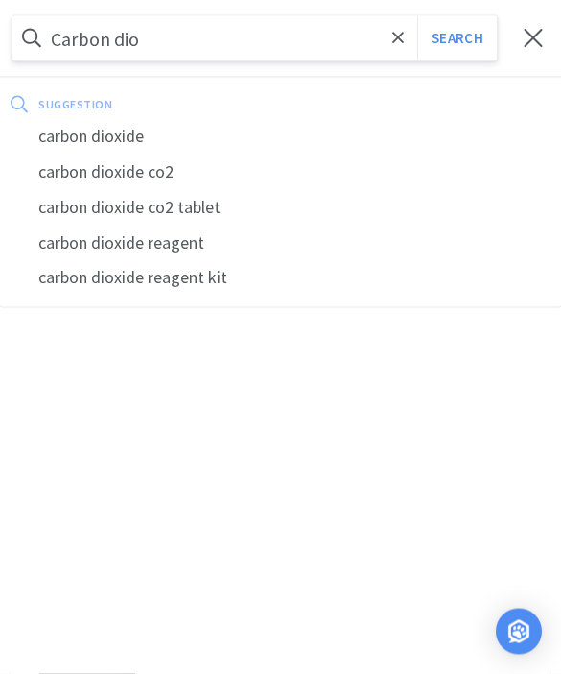
click at [141, 140] on div "carbon dioxide" at bounding box center [280, 137] width 561 height 36
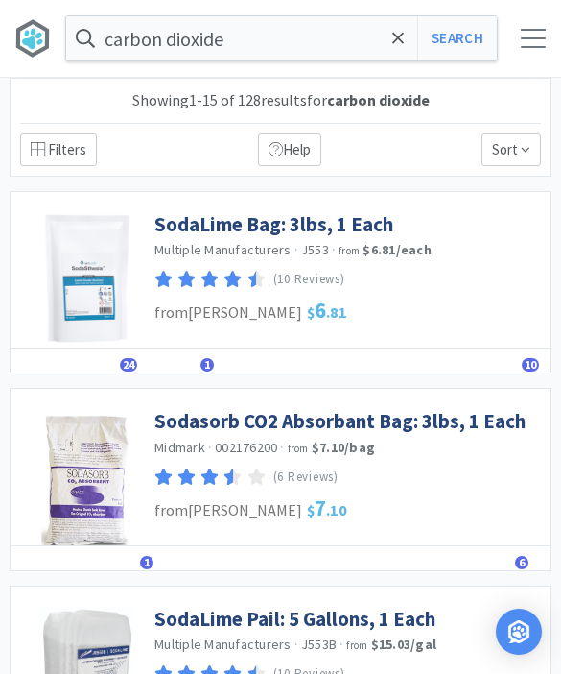
click at [366, 226] on link "SodaLime Bag: 3lbs, 1 Each" at bounding box center [273, 224] width 239 height 26
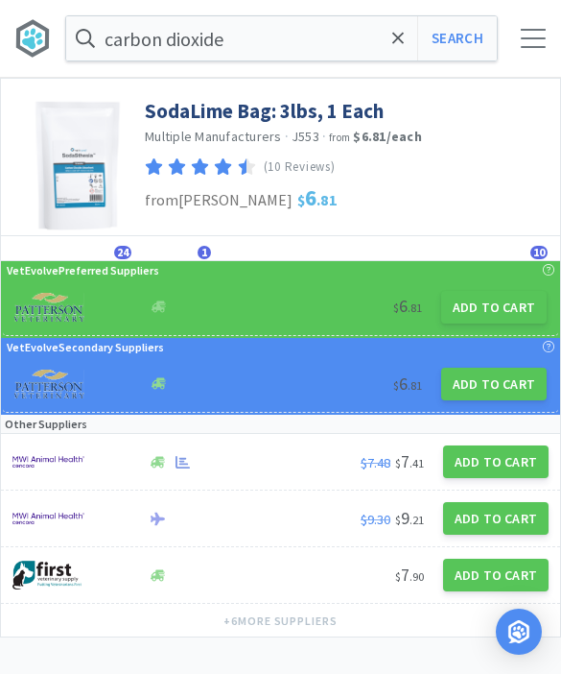
click at [511, 320] on button "Add to Cart" at bounding box center [494, 307] width 106 height 33
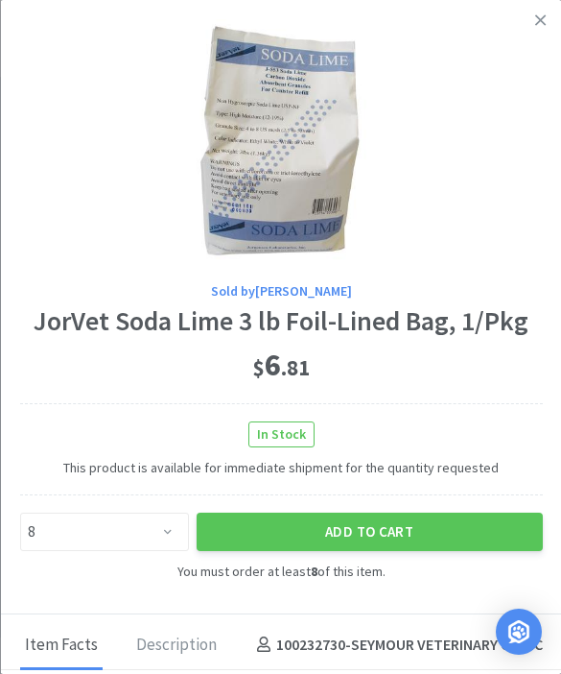
click at [535, 17] on icon at bounding box center [540, 20] width 11 height 17
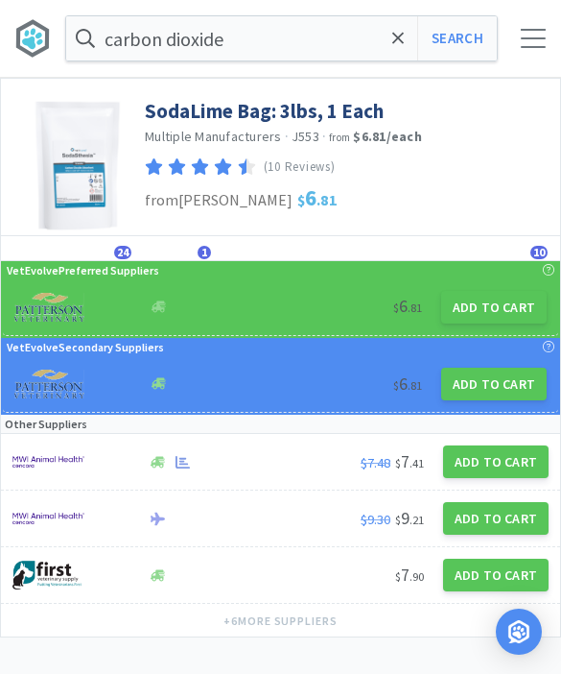
click at [508, 385] on button "Add to Cart" at bounding box center [494, 384] width 106 height 33
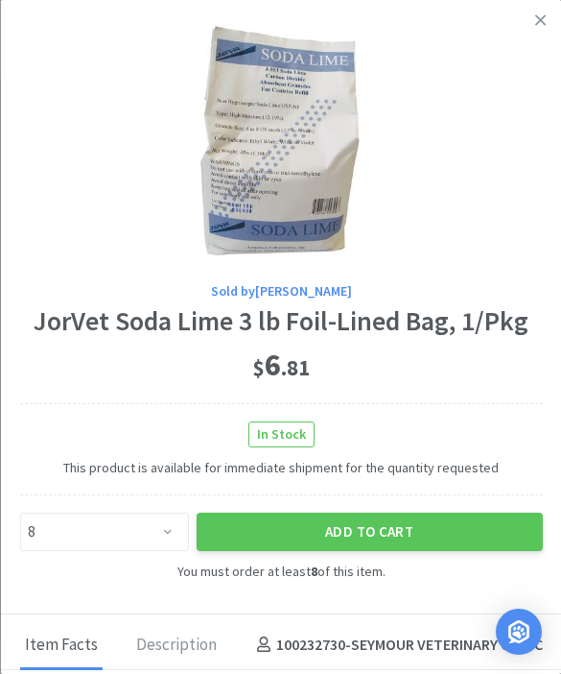
click at [550, 25] on link at bounding box center [541, 20] width 34 height 41
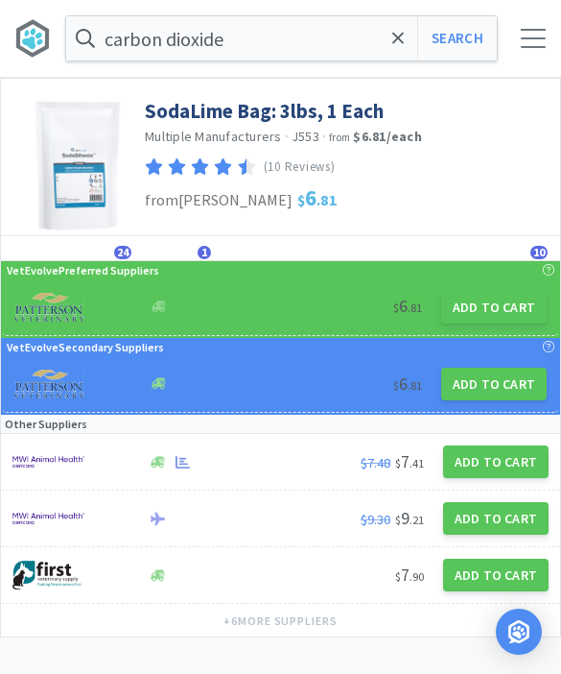
click at [509, 463] on button "Add to Cart" at bounding box center [496, 461] width 106 height 33
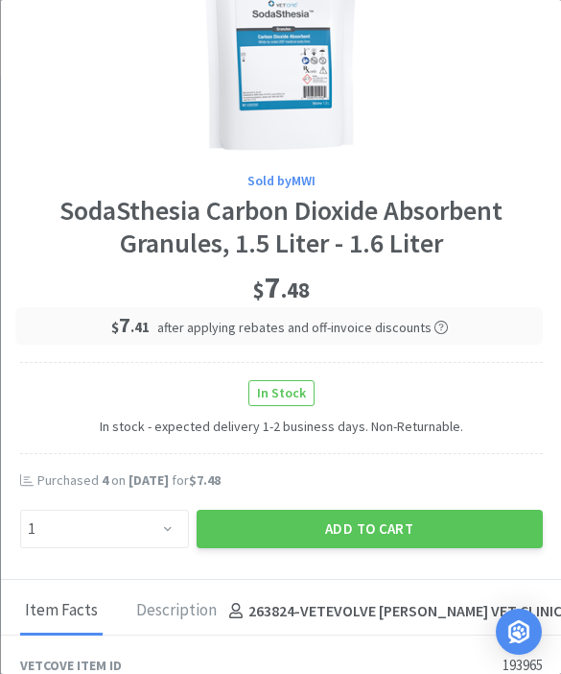
scroll to position [118, 0]
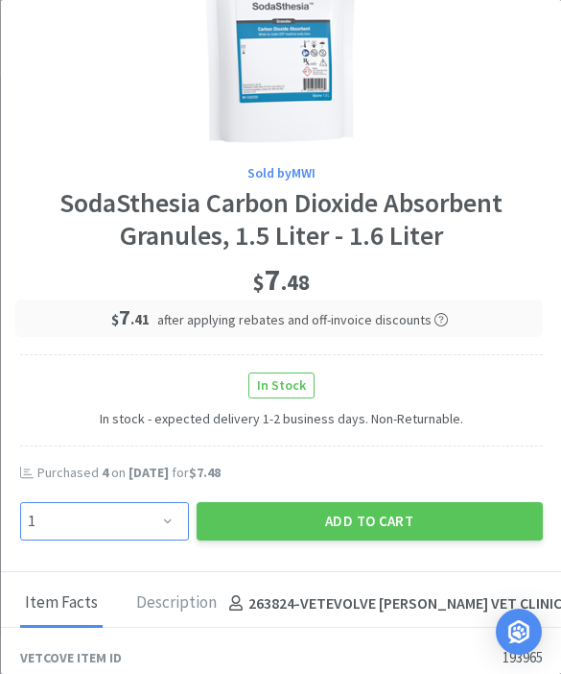
click at [165, 526] on select "Enter Quantity 1 2 3 4 5 6 7 8 9 10 11 12 13 14 15 16 17 18 19 20 Enter Quantity" at bounding box center [103, 521] width 169 height 38
click at [375, 527] on button "Add to Cart" at bounding box center [369, 521] width 346 height 38
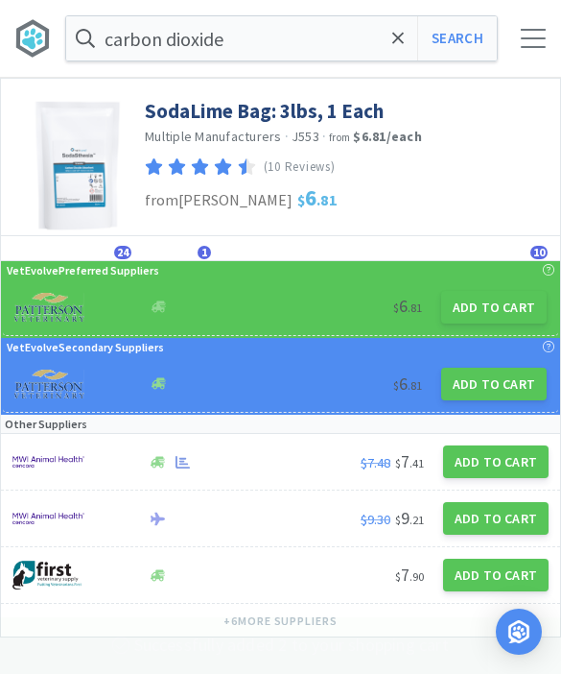
click at [397, 40] on icon at bounding box center [398, 38] width 12 height 12
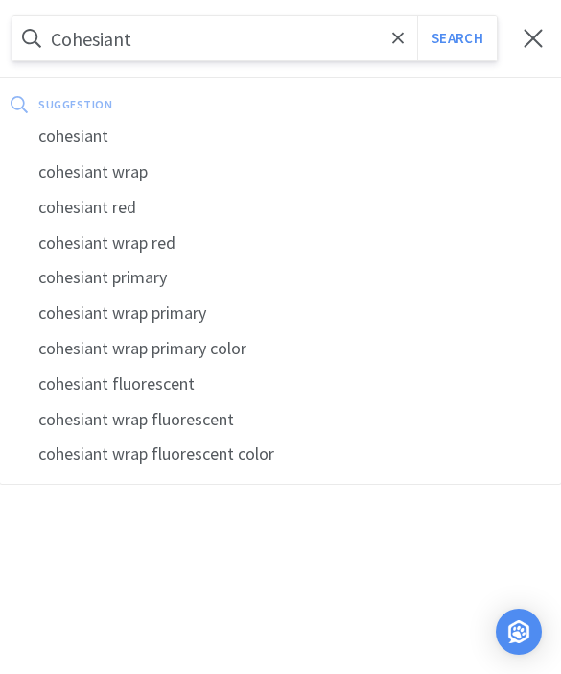
click at [457, 38] on button "Search" at bounding box center [457, 38] width 80 height 44
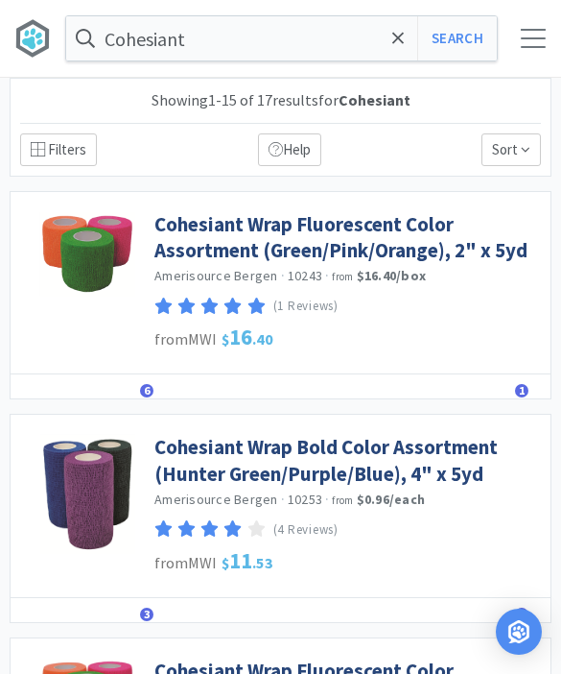
click at [387, 227] on link "Cohesiant Wrap Fluorescent Color Assortment (Green/Pink/Orange), 2" x 5yd" at bounding box center [347, 237] width 387 height 53
click at [394, 42] on icon at bounding box center [398, 38] width 12 height 12
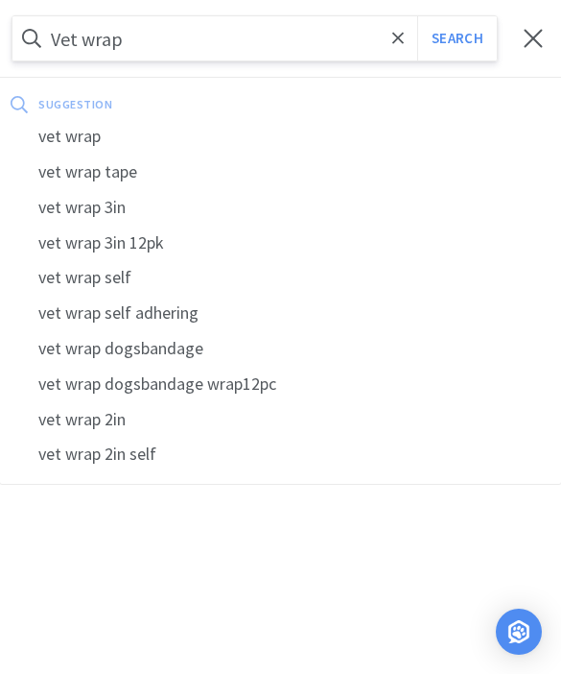
click at [457, 38] on button "Search" at bounding box center [457, 38] width 80 height 44
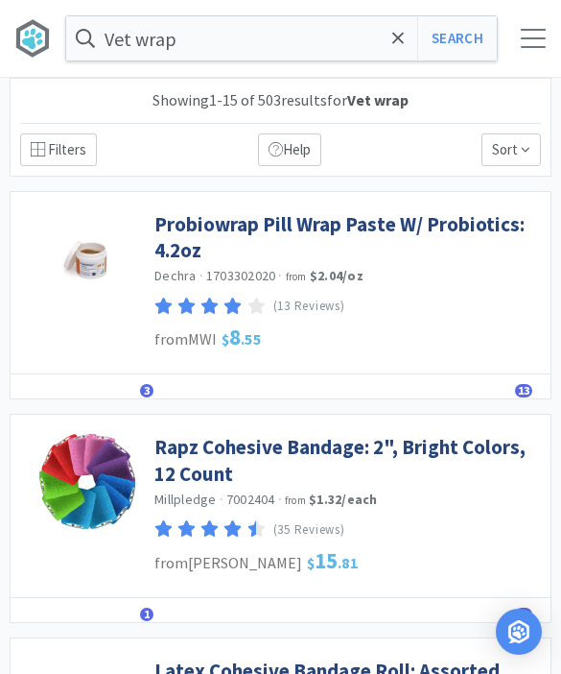
click at [145, 607] on span "1" at bounding box center [146, 613] width 13 height 13
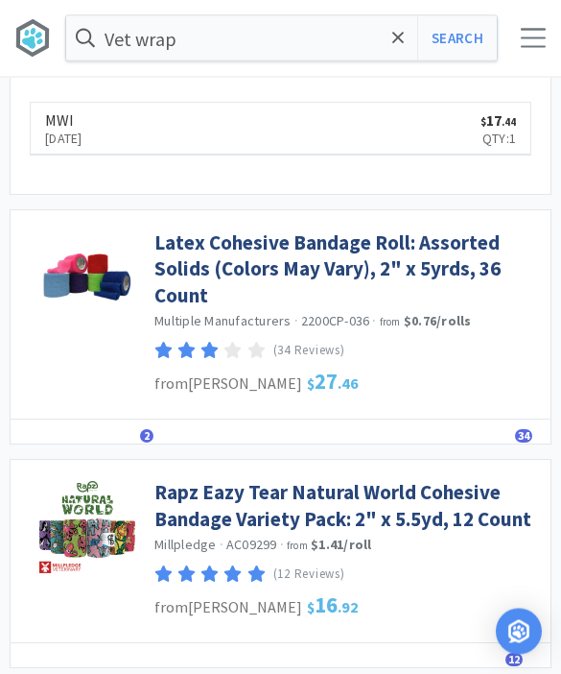
scroll to position [594, 0]
click at [132, 426] on div "Details Similar 2 Lists Track Notes Reviews 34" at bounding box center [281, 431] width 540 height 25
click at [144, 431] on span "2" at bounding box center [146, 435] width 13 height 13
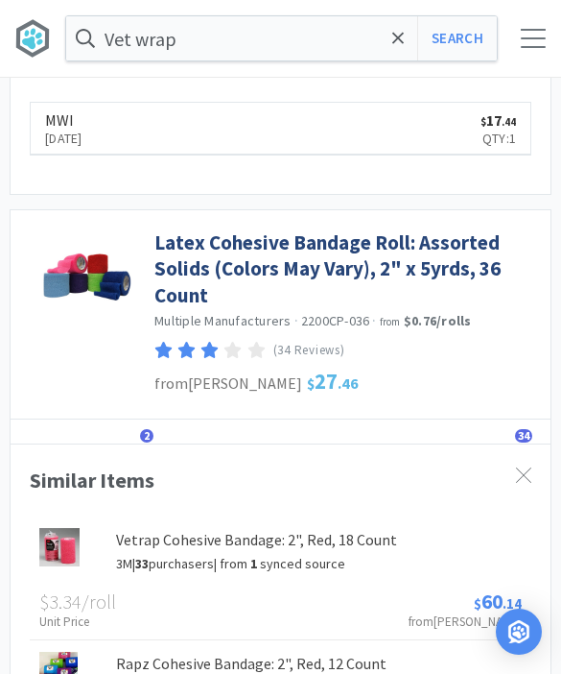
click at [149, 429] on span "2" at bounding box center [146, 435] width 13 height 13
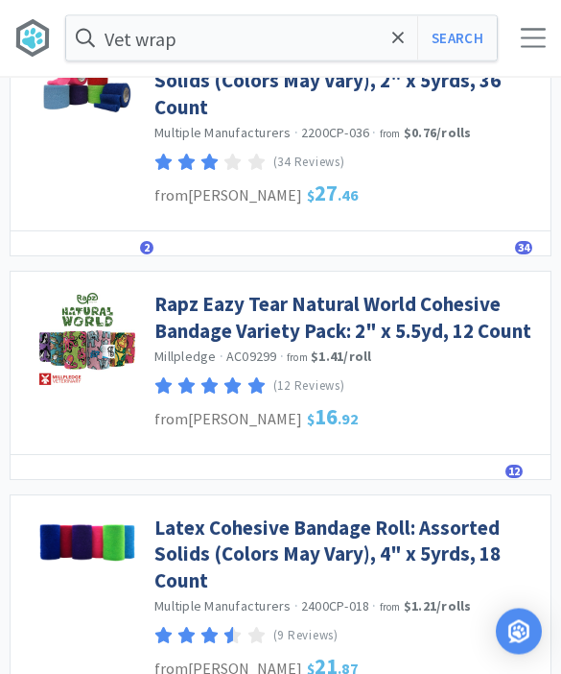
scroll to position [995, 0]
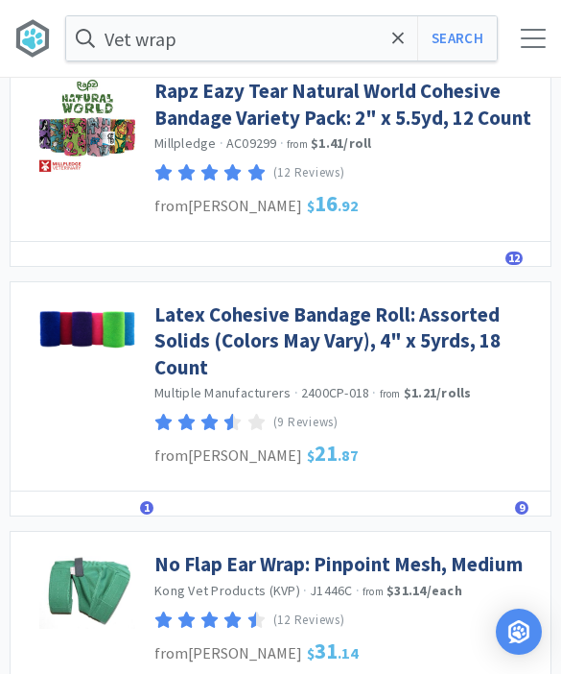
click at [151, 501] on span "1" at bounding box center [146, 507] width 13 height 13
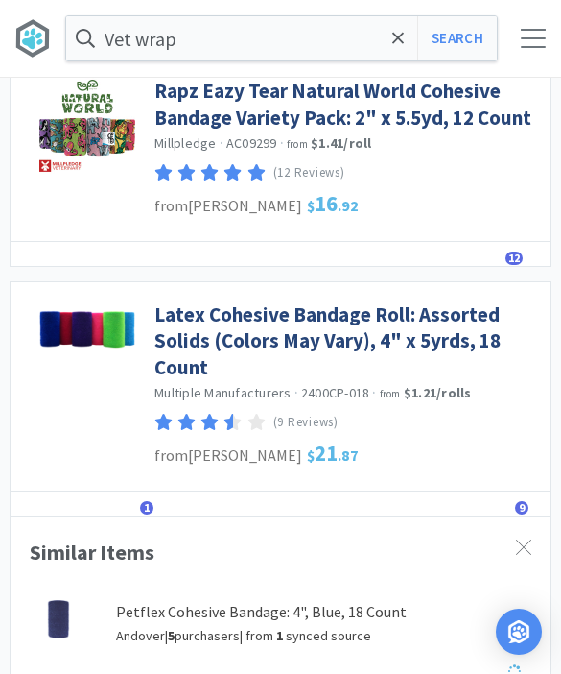
click at [149, 501] on span "1" at bounding box center [146, 507] width 13 height 13
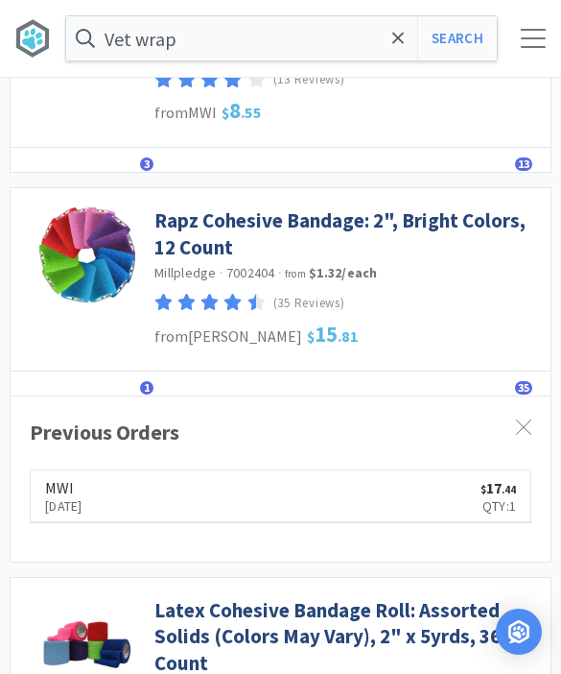
scroll to position [206, 0]
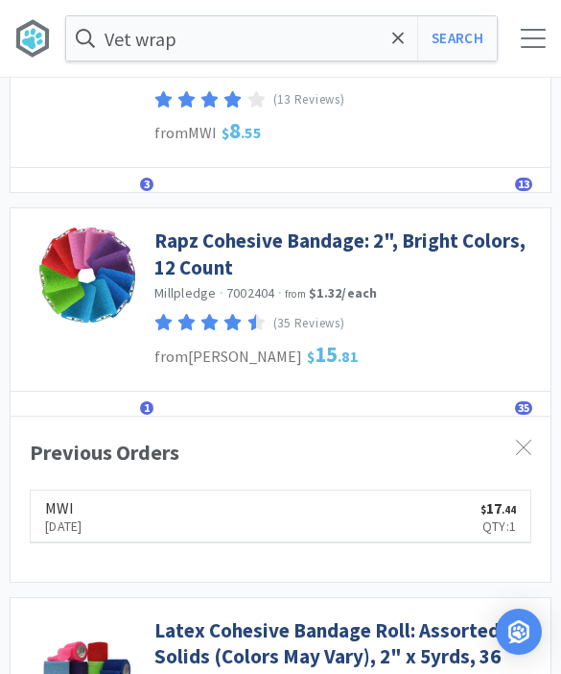
click at [375, 249] on link "Rapz Cohesive Bandage: 2", Bright Colors, 12 Count" at bounding box center [347, 253] width 387 height 53
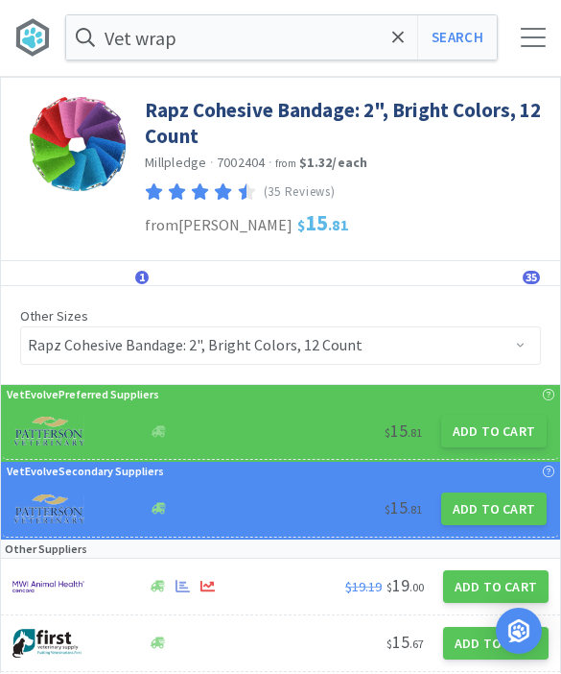
scroll to position [1, 0]
click at [509, 438] on button "Add to Cart" at bounding box center [494, 431] width 106 height 33
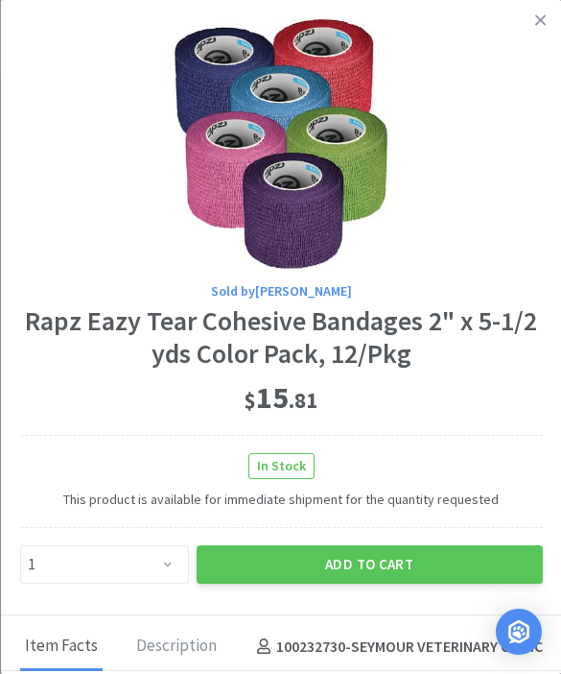
click at [394, 564] on button "Add to Cart" at bounding box center [369, 564] width 346 height 38
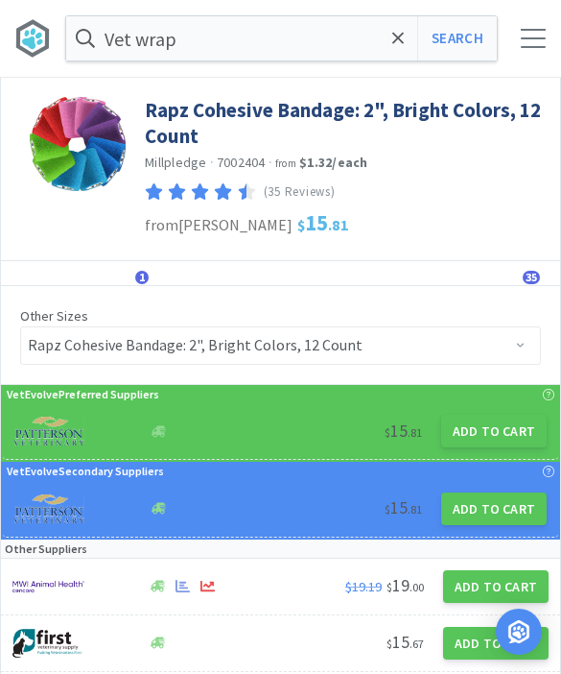
click at [391, 48] on span at bounding box center [399, 38] width 22 height 40
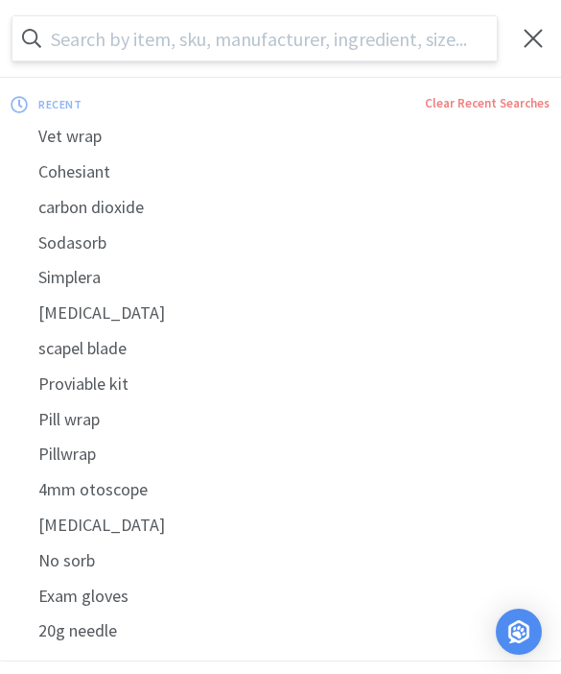
scroll to position [0, 0]
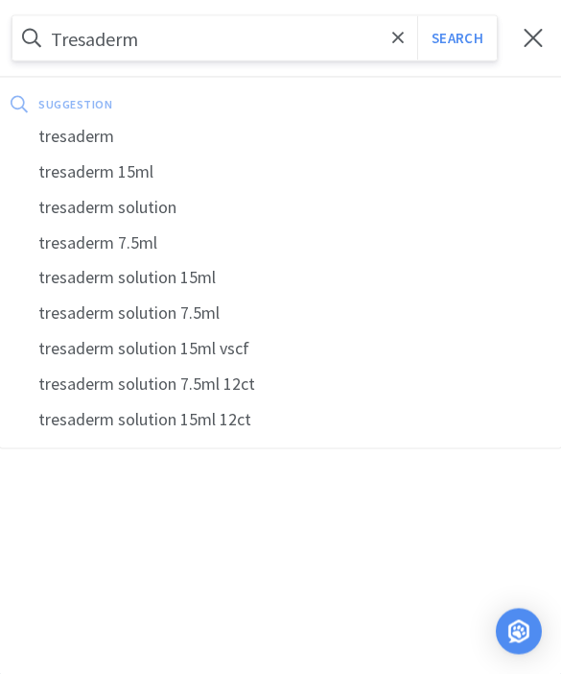
click at [457, 37] on button "Search" at bounding box center [457, 38] width 80 height 44
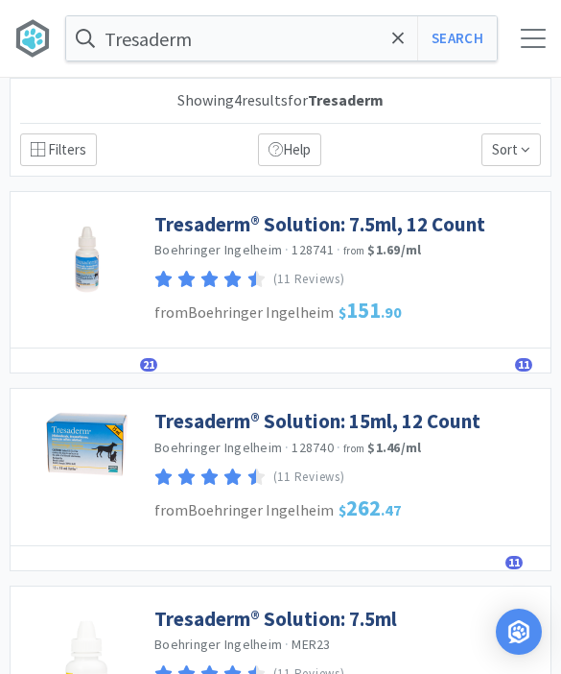
click at [399, 228] on link "Tresaderm® Solution: 7.5ml, 12 Count" at bounding box center [319, 224] width 331 height 26
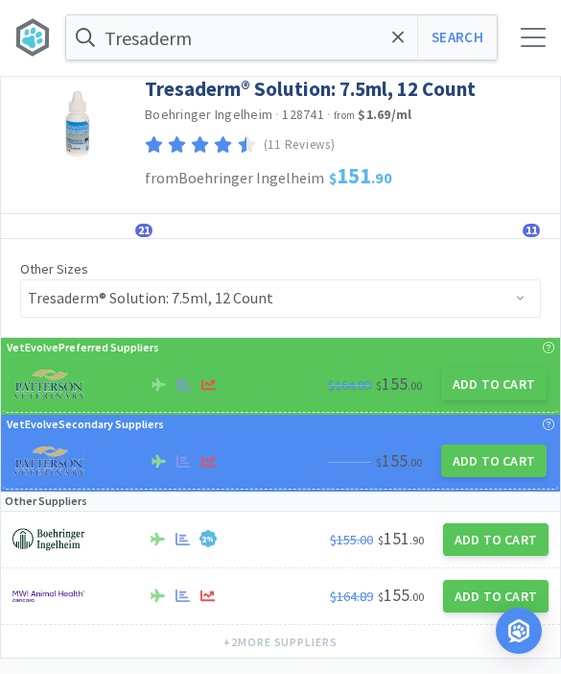
scroll to position [37, 0]
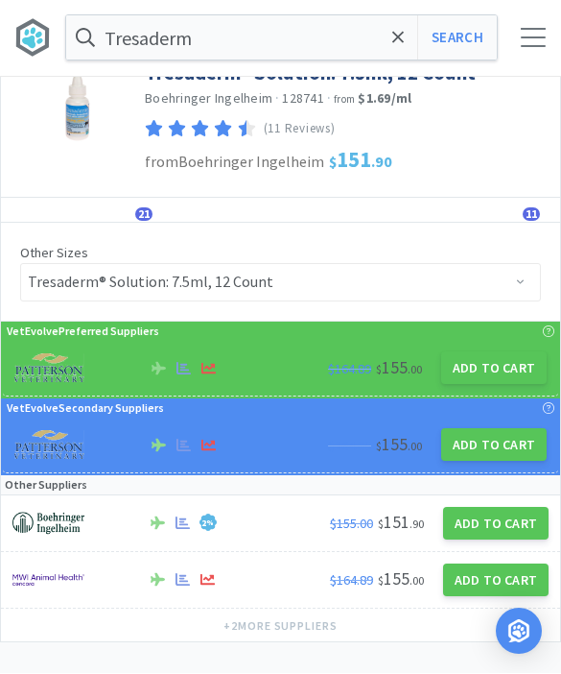
click at [503, 372] on button "Add to Cart" at bounding box center [494, 368] width 106 height 33
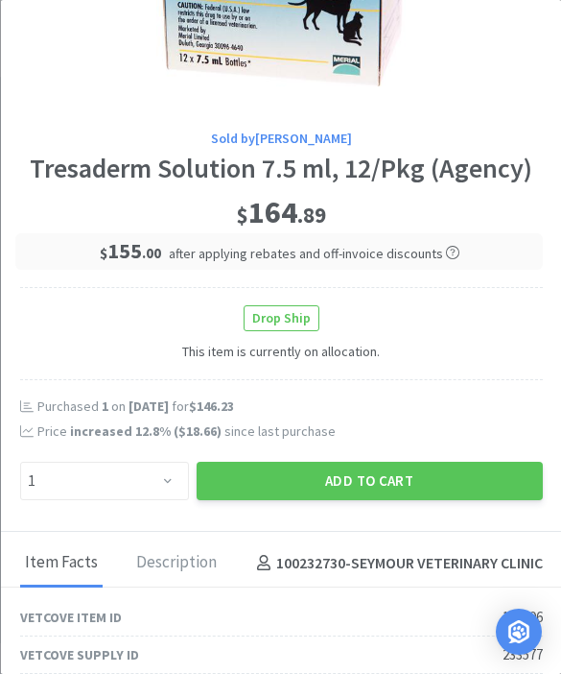
scroll to position [161, 0]
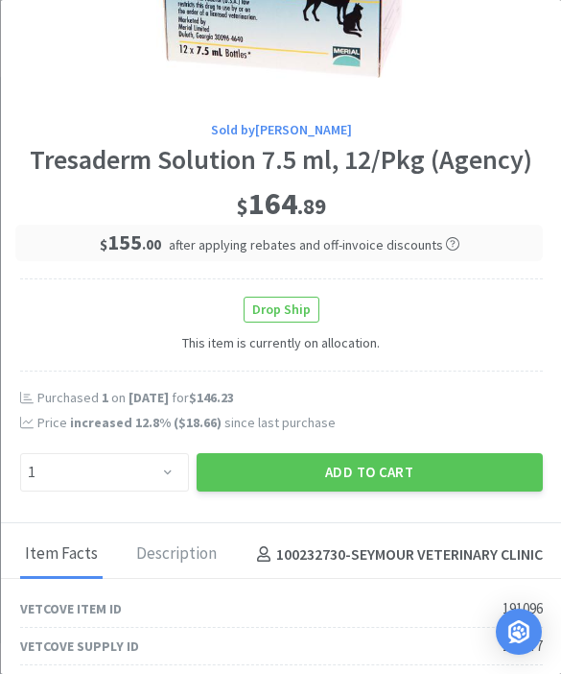
click at [358, 468] on button "Add to Cart" at bounding box center [369, 472] width 346 height 38
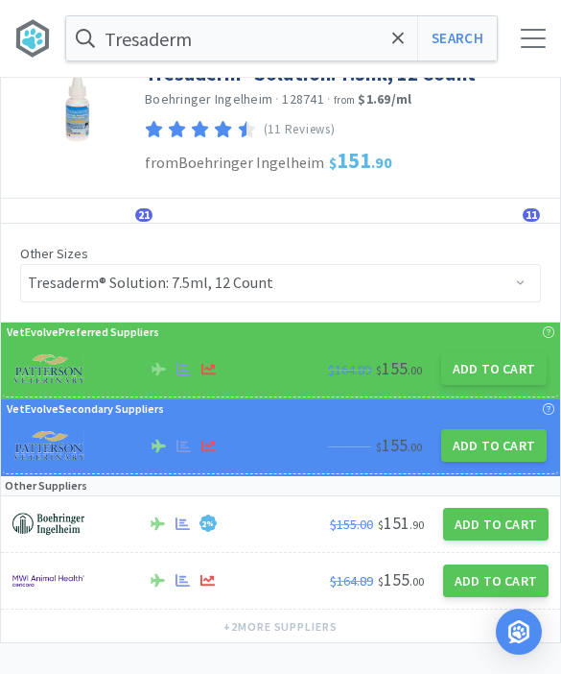
click at [392, 44] on icon at bounding box center [398, 38] width 12 height 19
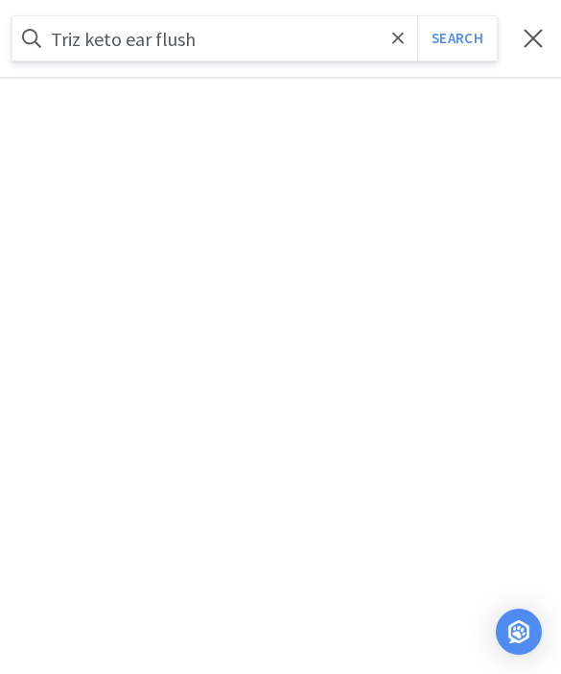
click at [457, 38] on button "Search" at bounding box center [457, 38] width 80 height 44
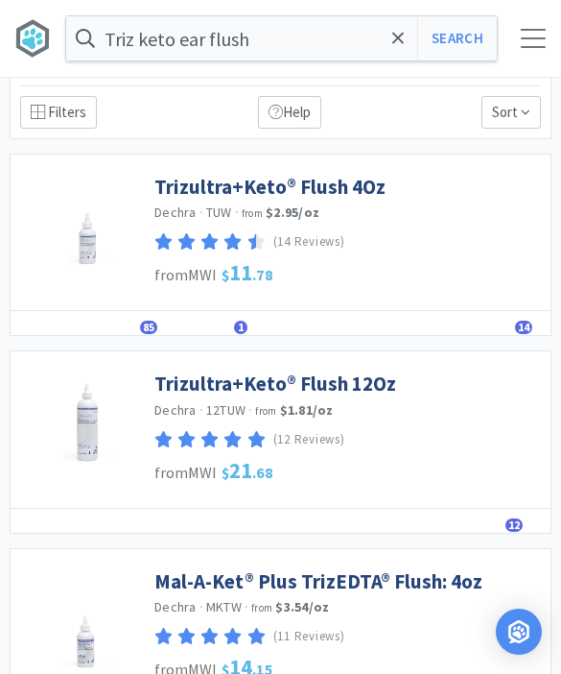
click at [351, 188] on link "Trizultra+Keto® Flush 4Oz" at bounding box center [269, 187] width 231 height 26
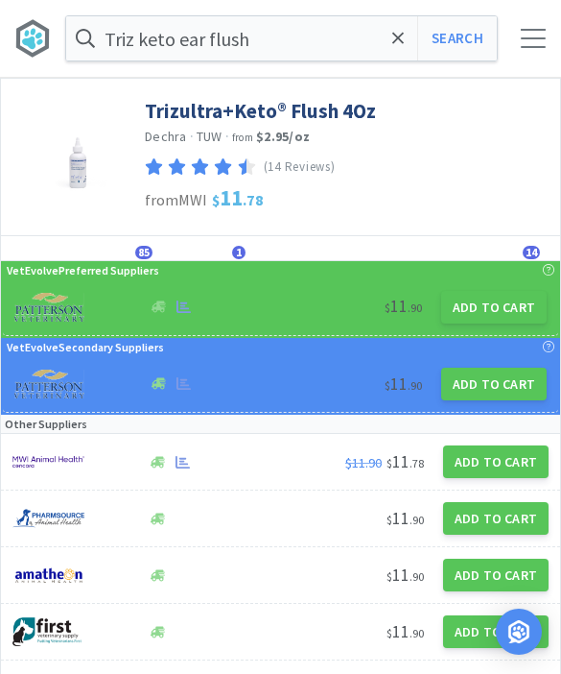
click at [511, 320] on button "Add to Cart" at bounding box center [494, 307] width 106 height 33
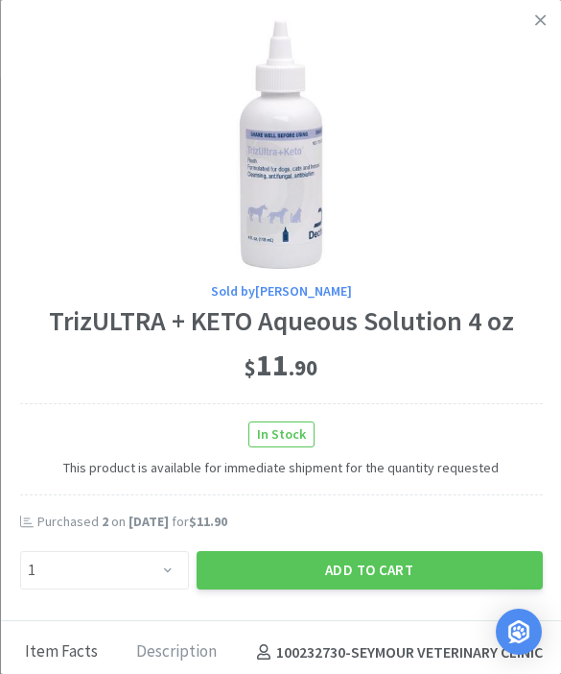
click at [167, 615] on div "Sold by [PERSON_NAME] + KETO Aqueous Solution 4 oz $ 11 . 90 In Stock This prod…" at bounding box center [280, 310] width 561 height 621
click at [165, 613] on div "Sold by [PERSON_NAME] + KETO Aqueous Solution 4 oz $ 11 . 90 In Stock This prod…" at bounding box center [280, 310] width 561 height 621
click at [151, 621] on div "Item Facts Description 100232730 - SEYMOUR VETERINARY CLINIC" at bounding box center [280, 649] width 561 height 56
click at [171, 596] on div "Sold by [PERSON_NAME] + KETO Aqueous Solution 4 oz $ 11 . 90 In Stock This prod…" at bounding box center [280, 310] width 561 height 621
click at [188, 616] on div "Sold by [PERSON_NAME] + KETO Aqueous Solution 4 oz $ 11 . 90 In Stock This prod…" at bounding box center [280, 310] width 561 height 621
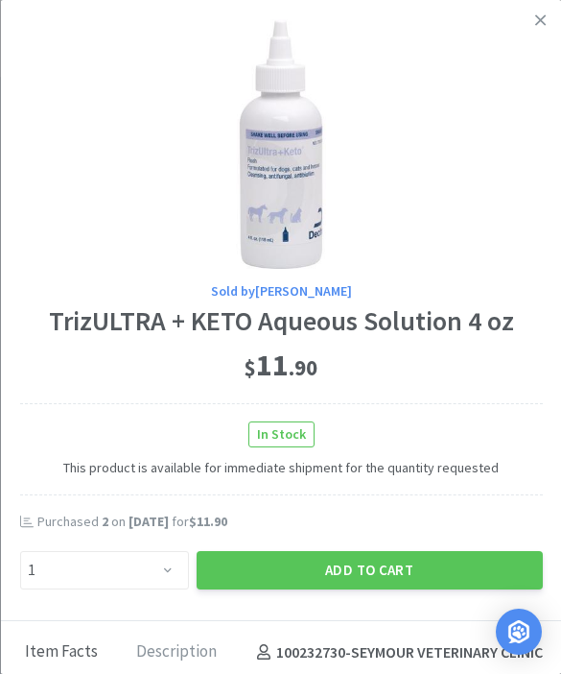
click at [149, 604] on div "Sold by [PERSON_NAME] + KETO Aqueous Solution 4 oz $ 11 . 90 In Stock This prod…" at bounding box center [280, 310] width 561 height 621
click at [88, 584] on select "Enter Quantity 1 2 3 4 5 6 7 8 9 10 11 12 13 14 15 16 17 18 19 20 Enter Quantity" at bounding box center [103, 570] width 169 height 38
click at [334, 584] on button "Add to Cart" at bounding box center [369, 570] width 346 height 38
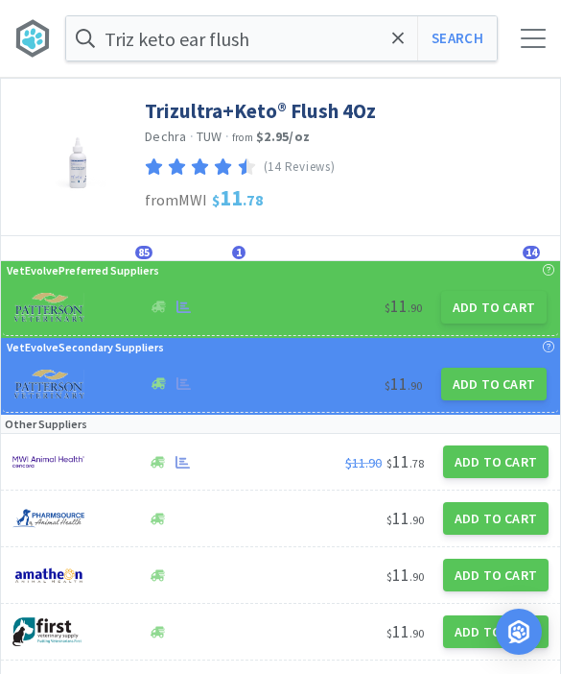
click at [392, 58] on span at bounding box center [399, 38] width 22 height 40
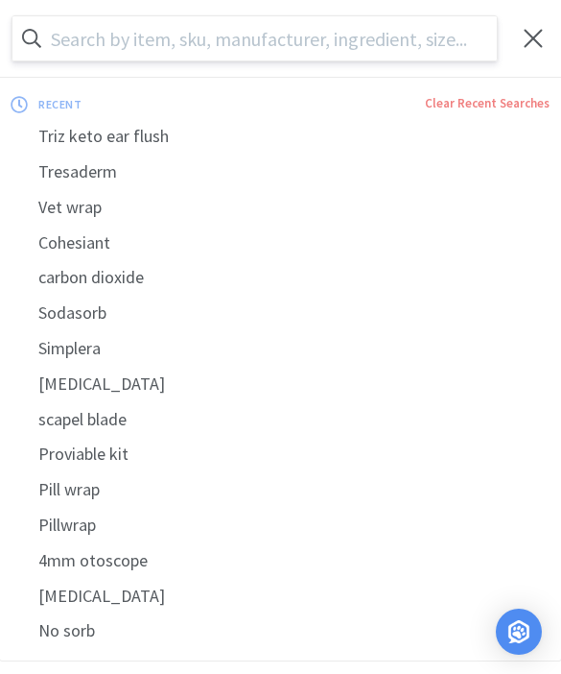
scroll to position [37, 0]
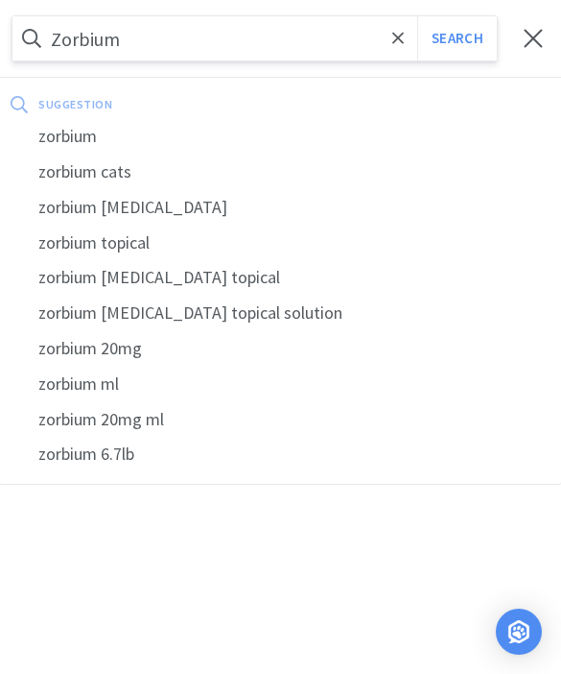
click at [457, 38] on button "Search" at bounding box center [457, 38] width 80 height 44
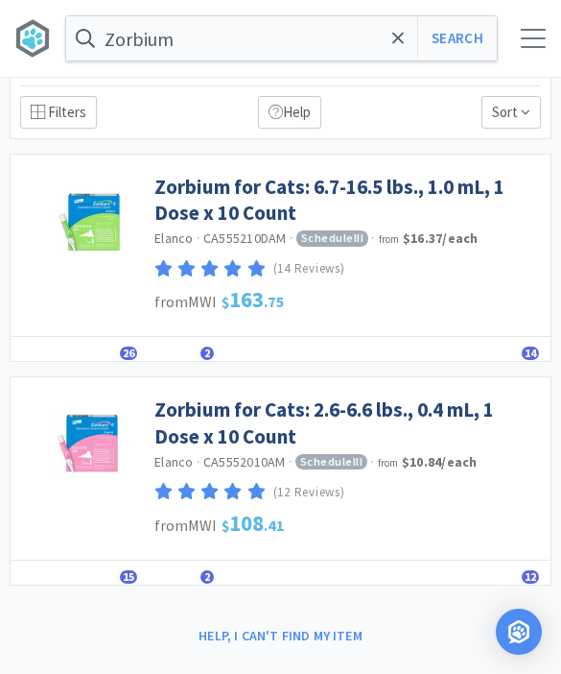
click at [431, 413] on link "Zorbium for Cats: 2.6-6.6 lbs., 0.4 mL, 1 Dose x 10 Count" at bounding box center [347, 422] width 387 height 53
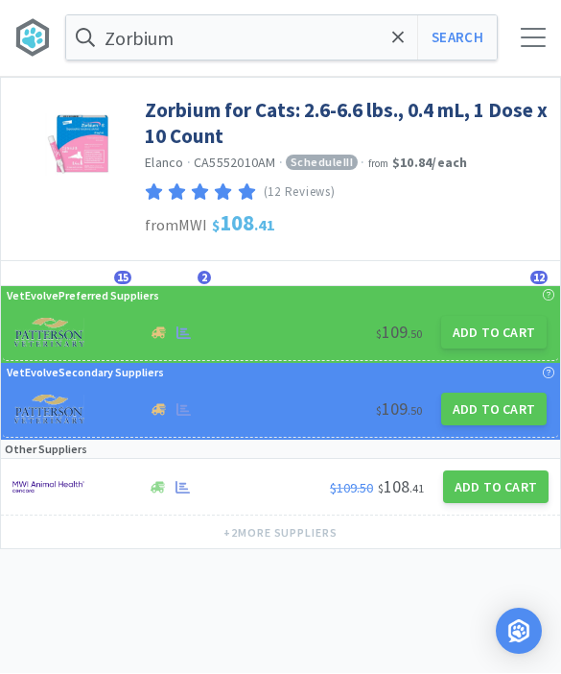
click at [504, 323] on button "Add to Cart" at bounding box center [494, 333] width 106 height 33
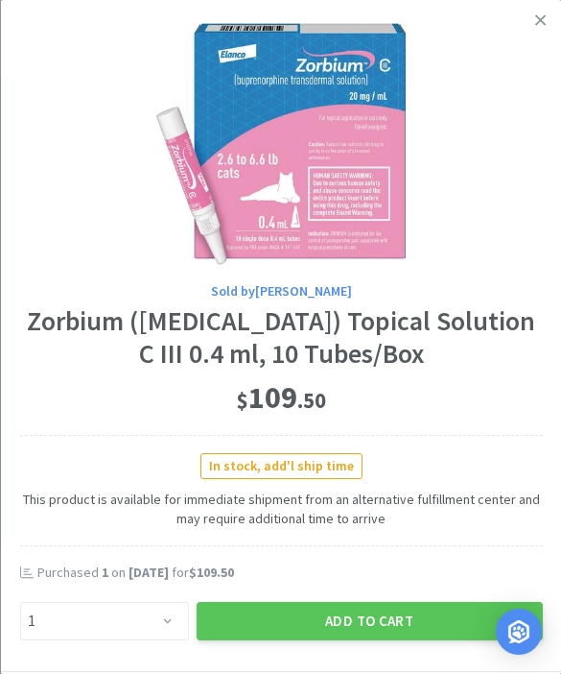
click at [393, 606] on button "Add to Cart" at bounding box center [369, 621] width 346 height 38
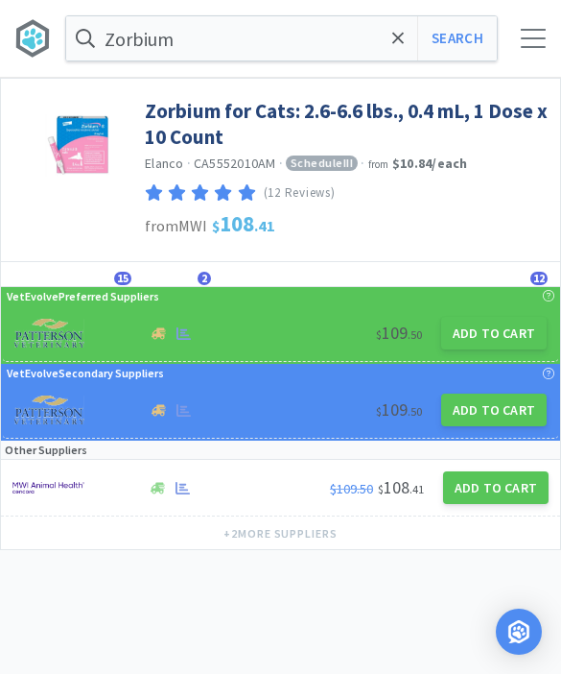
click at [400, 37] on icon at bounding box center [398, 38] width 12 height 12
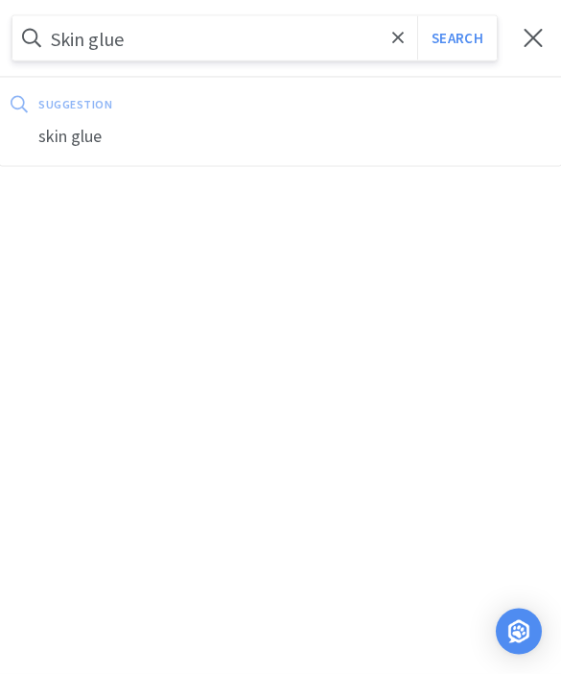
click at [457, 38] on button "Search" at bounding box center [457, 38] width 80 height 44
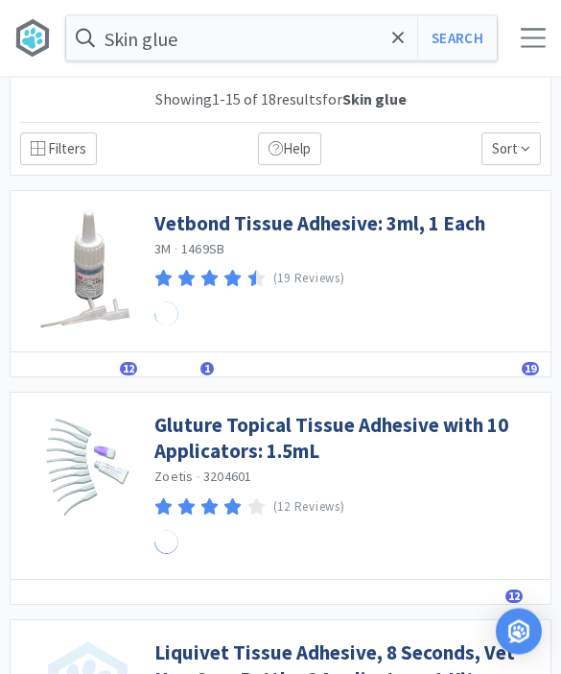
scroll to position [1, 0]
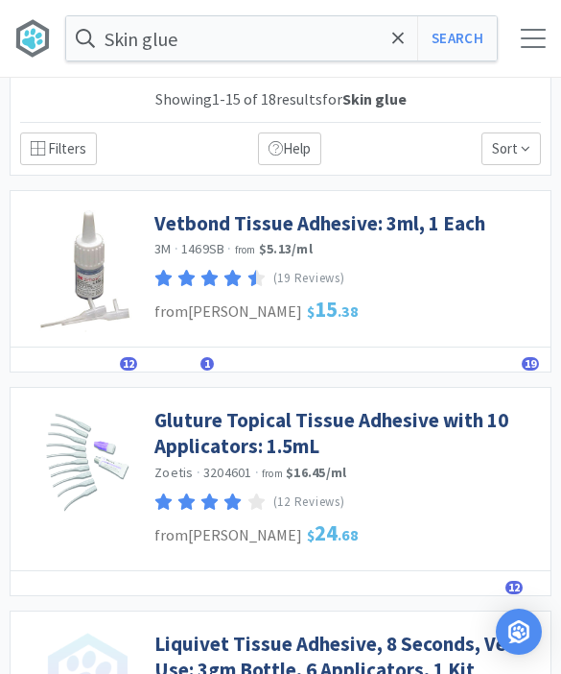
click at [333, 223] on link "Vetbond Tissue Adhesive: 3ml, 1 Each" at bounding box center [319, 223] width 331 height 26
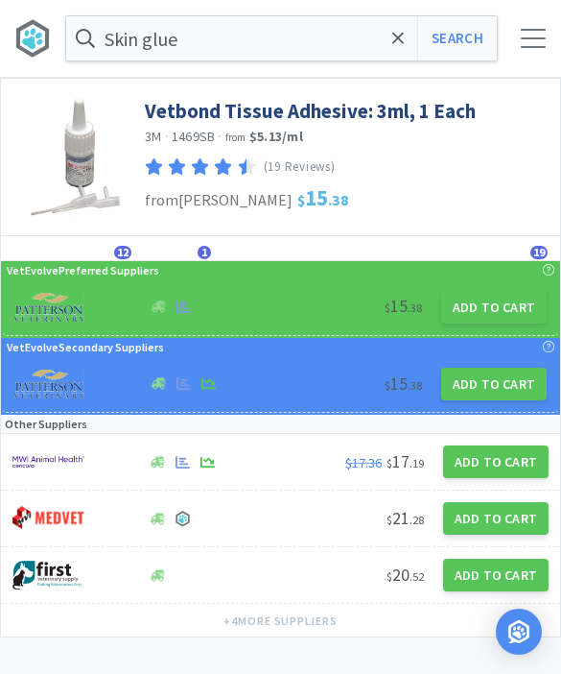
click at [496, 300] on button "Add to Cart" at bounding box center [494, 307] width 106 height 33
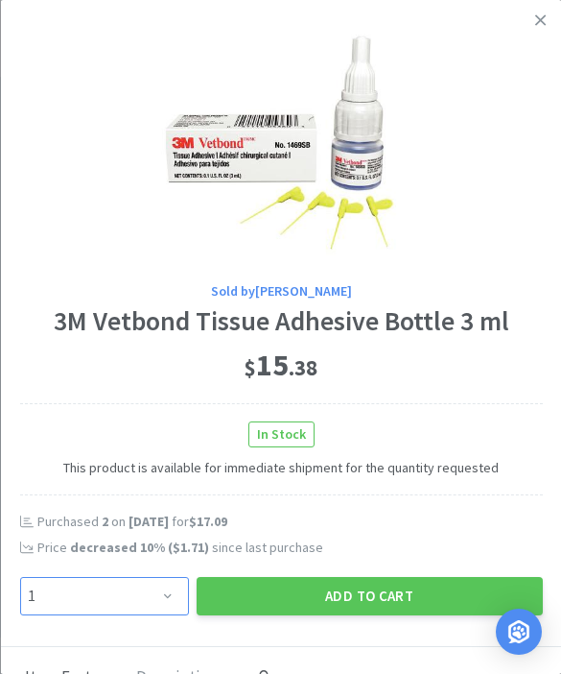
click at [169, 585] on select "Enter Quantity 1 2 3 4 5 6 7 8 9 10 11 12 13 14 15 16 17 18 19 20 Enter Quantity" at bounding box center [103, 596] width 169 height 38
click at [380, 587] on button "Add to Cart" at bounding box center [369, 596] width 346 height 38
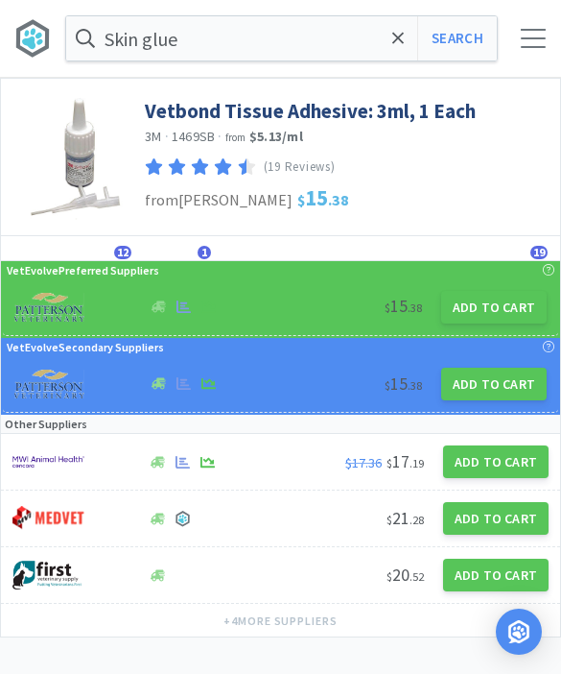
click at [400, 51] on span at bounding box center [399, 38] width 22 height 40
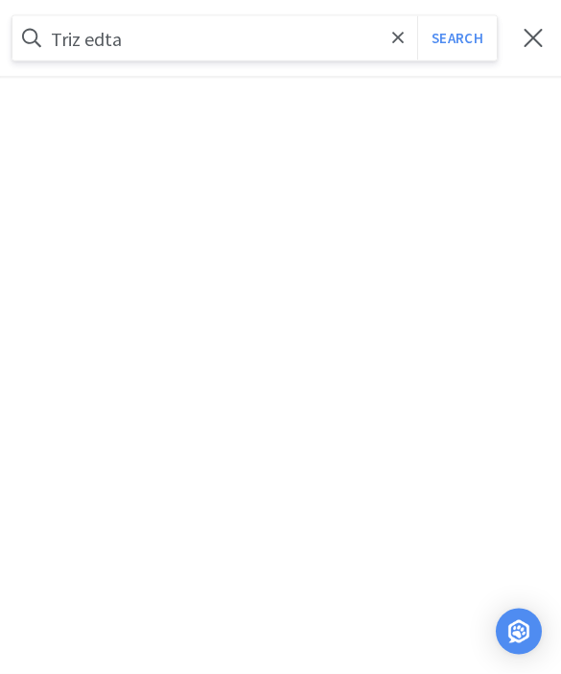
click at [457, 38] on button "Search" at bounding box center [457, 38] width 80 height 44
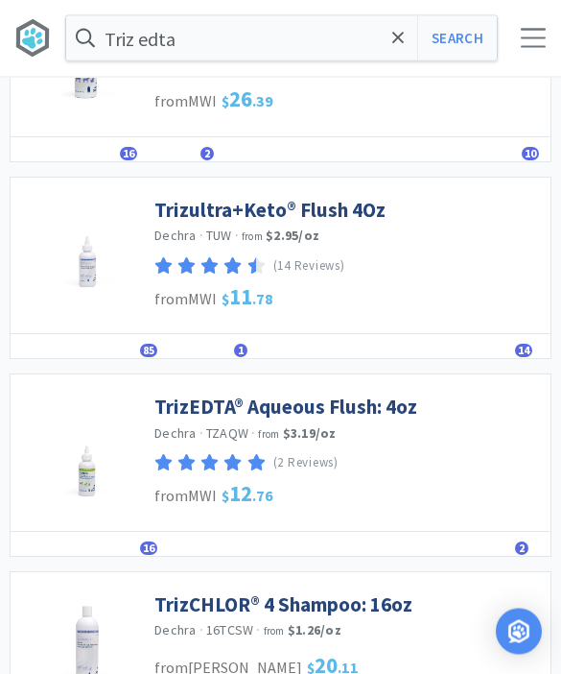
scroll to position [803, 0]
click at [369, 401] on link "TrizEDTA® Aqueous Flush: 4oz" at bounding box center [285, 406] width 263 height 26
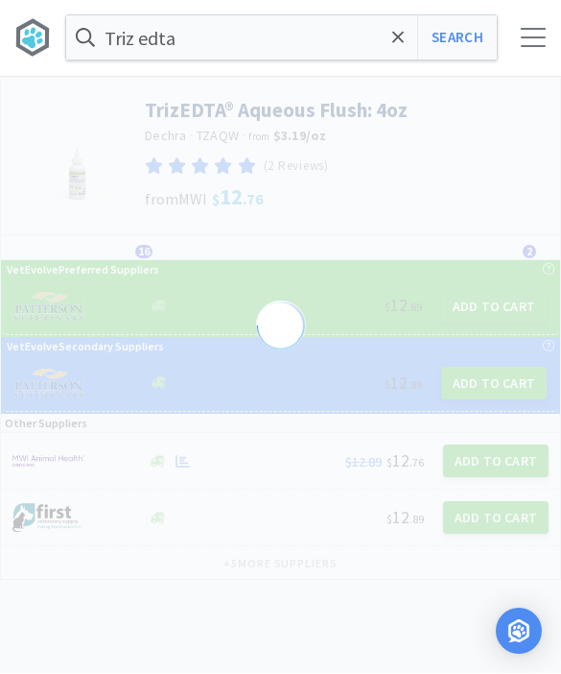
scroll to position [1, 0]
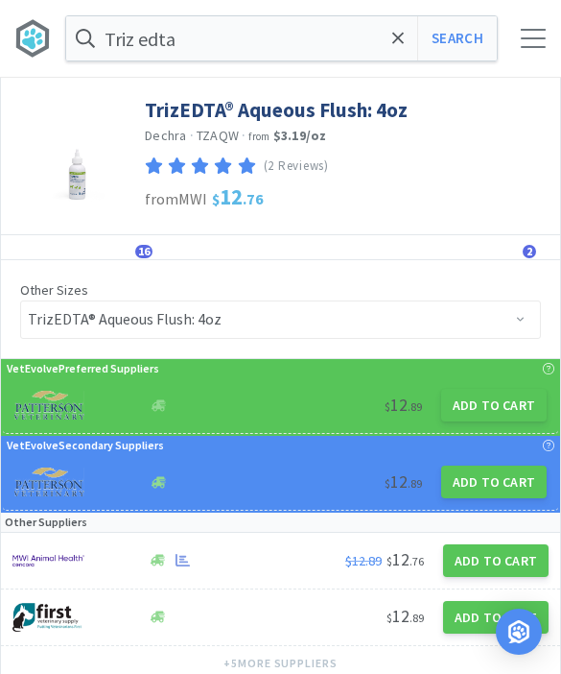
click at [497, 403] on button "Add to Cart" at bounding box center [494, 405] width 106 height 33
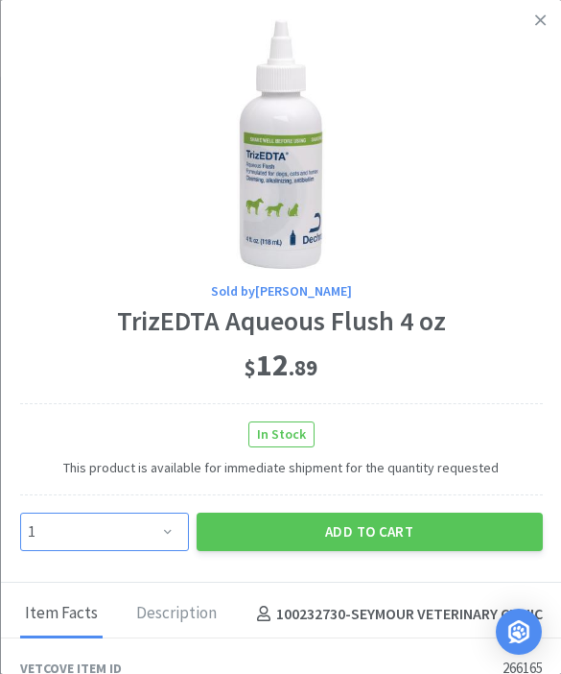
click at [168, 535] on select "Enter Quantity 1 2 3 4 5 6 7 8 9 10 11 12 13 14 15 16 17 18 19 20 Enter Quantity" at bounding box center [103, 531] width 169 height 38
click at [388, 529] on button "Add to Cart" at bounding box center [369, 531] width 346 height 38
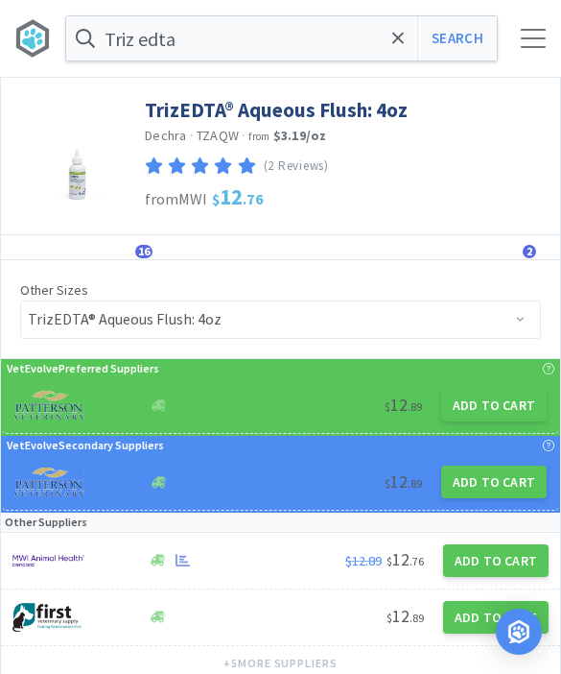
click at [391, 42] on span at bounding box center [399, 38] width 22 height 40
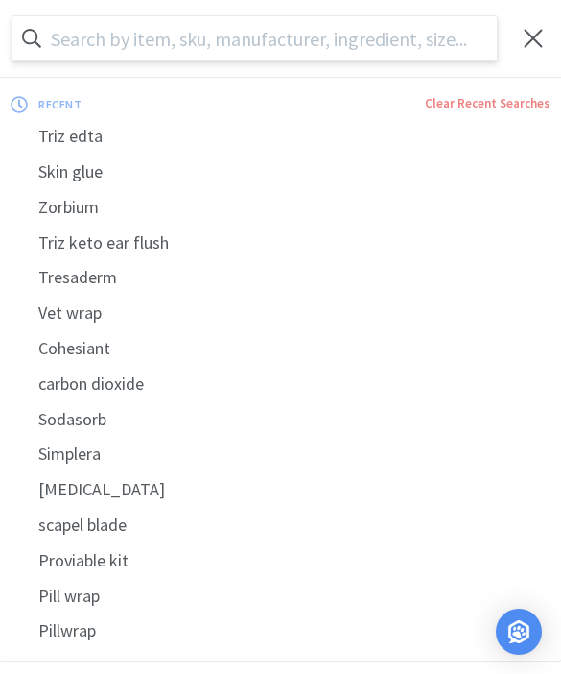
scroll to position [0, 0]
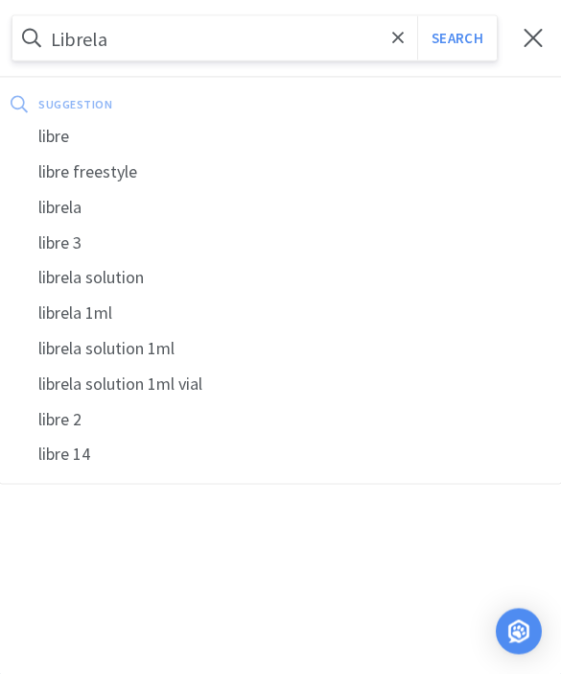
click at [457, 37] on button "Search" at bounding box center [457, 38] width 80 height 44
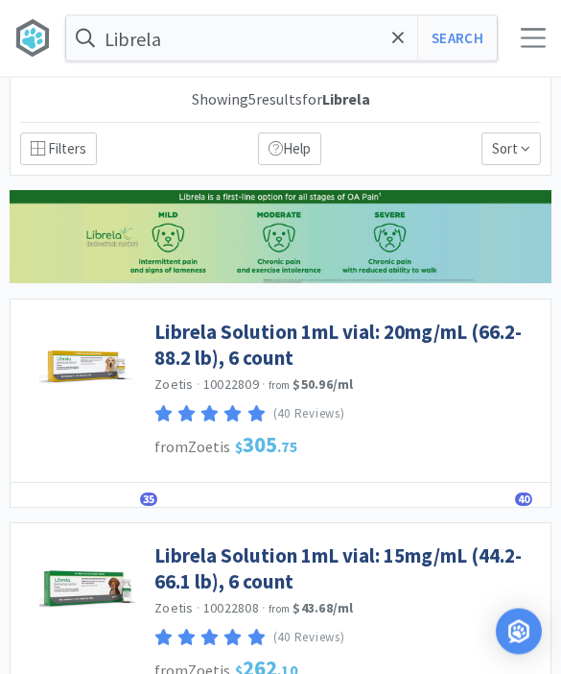
scroll to position [1, 0]
click at [457, 310] on div "Librela Solution 1mL vial: 20mg/mL (66.2-88.2 lb), 6 count Zoetis · 10022809 · …" at bounding box center [347, 368] width 387 height 118
click at [405, 335] on link "Librela Solution 1mL vial: 20mg/mL (66.2-88.2 lb), 6 count" at bounding box center [347, 345] width 387 height 53
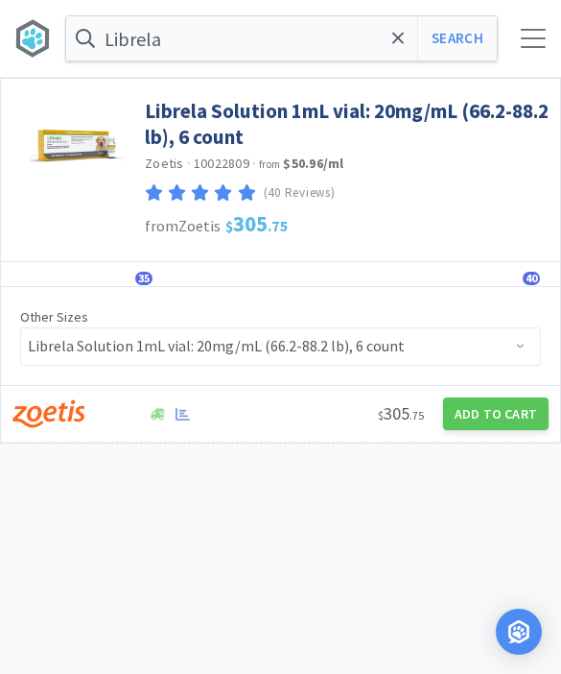
click at [486, 415] on button "Add to Cart" at bounding box center [496, 413] width 106 height 33
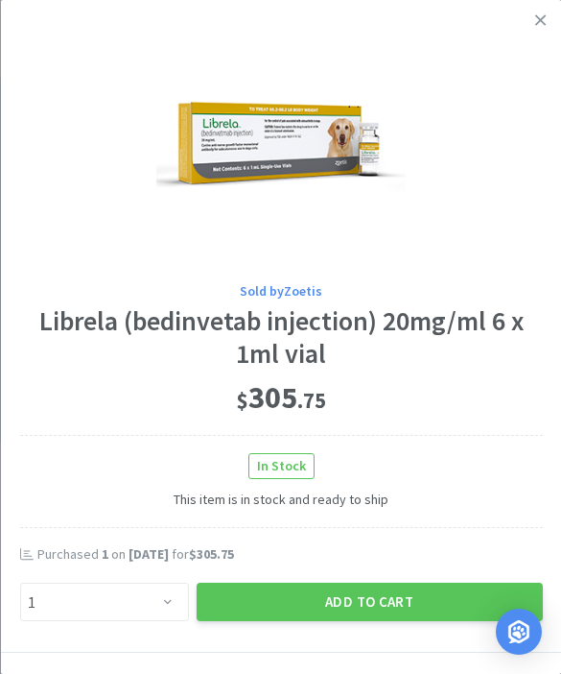
click at [393, 604] on button "Add to Cart" at bounding box center [369, 601] width 346 height 38
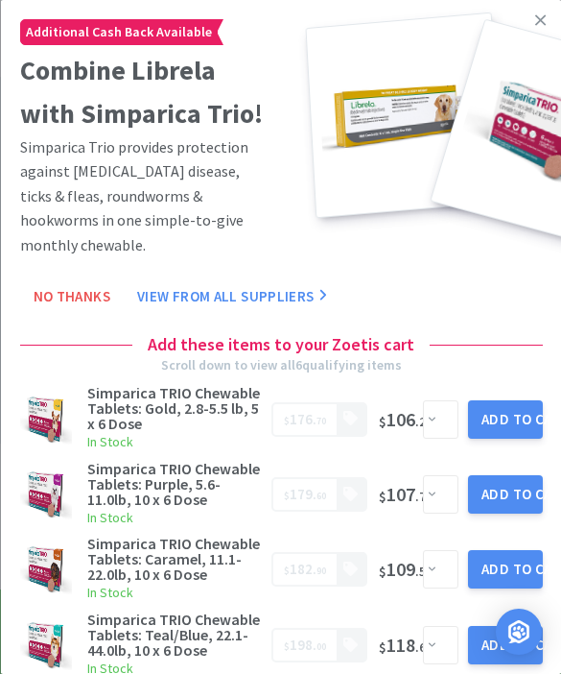
click at [551, 25] on link at bounding box center [541, 20] width 34 height 41
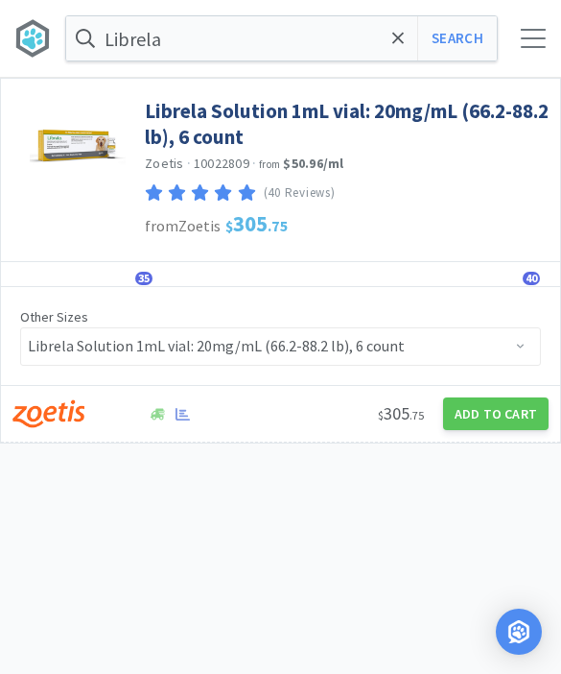
click at [472, 50] on button "Search" at bounding box center [457, 38] width 80 height 44
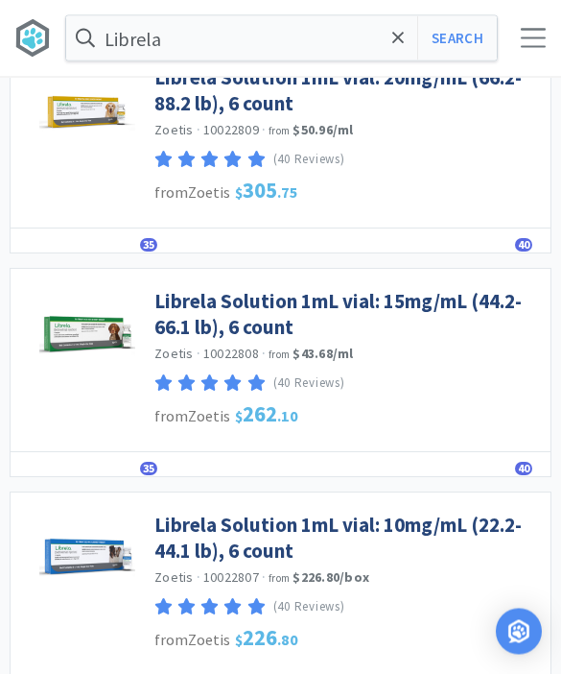
scroll to position [255, 0]
click at [452, 527] on link "Librela Solution 1mL vial: 10mg/mL (22.2-44.1 lb), 6 count" at bounding box center [347, 537] width 387 height 53
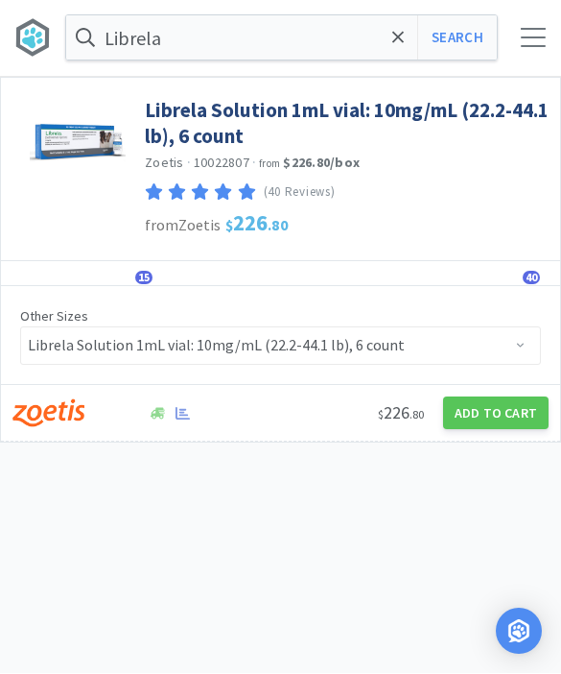
click at [508, 420] on button "Add to Cart" at bounding box center [496, 413] width 106 height 33
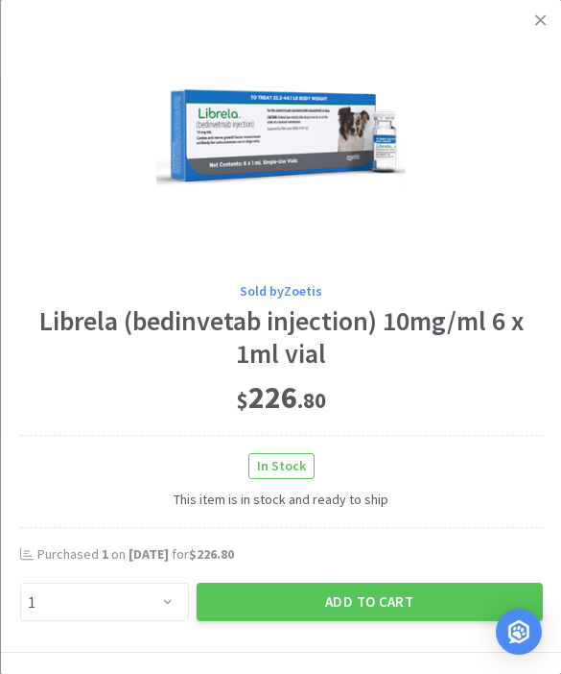
click at [431, 603] on button "Add to Cart" at bounding box center [369, 601] width 346 height 38
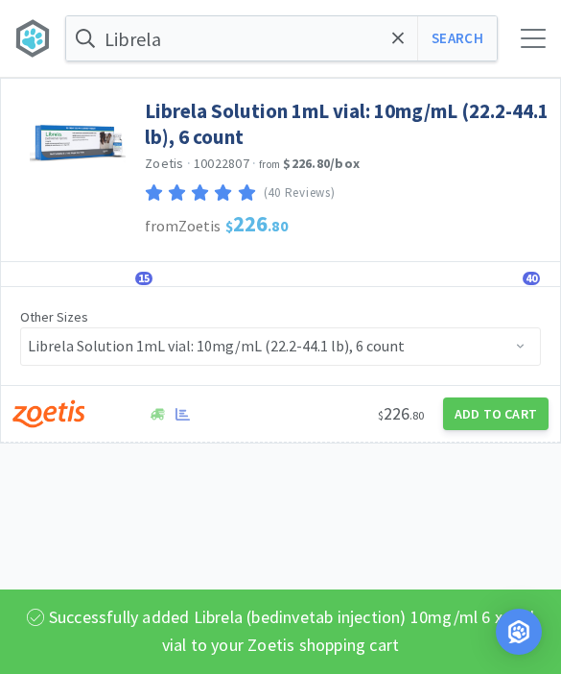
click at [471, 47] on button "Search" at bounding box center [457, 38] width 80 height 44
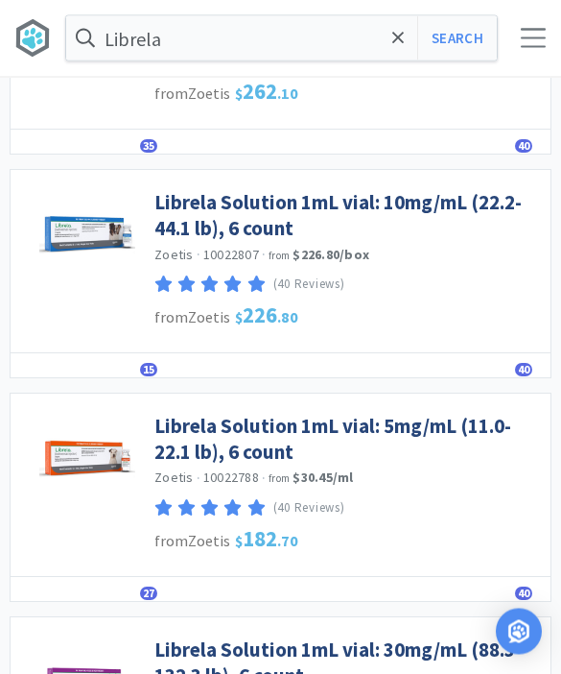
scroll to position [578, 0]
click at [433, 426] on link "Librela Solution 1mL vial: 5mg/mL (11.0-22.1 lb), 6 count" at bounding box center [347, 439] width 387 height 53
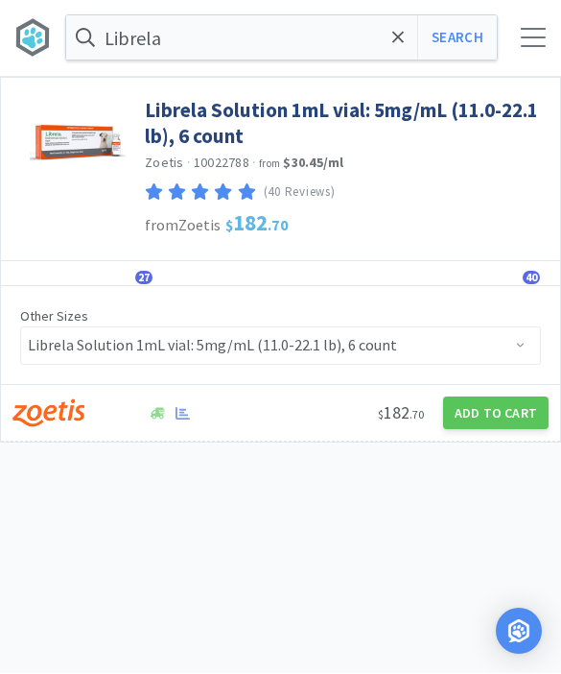
click at [511, 414] on button "Add to Cart" at bounding box center [496, 413] width 106 height 33
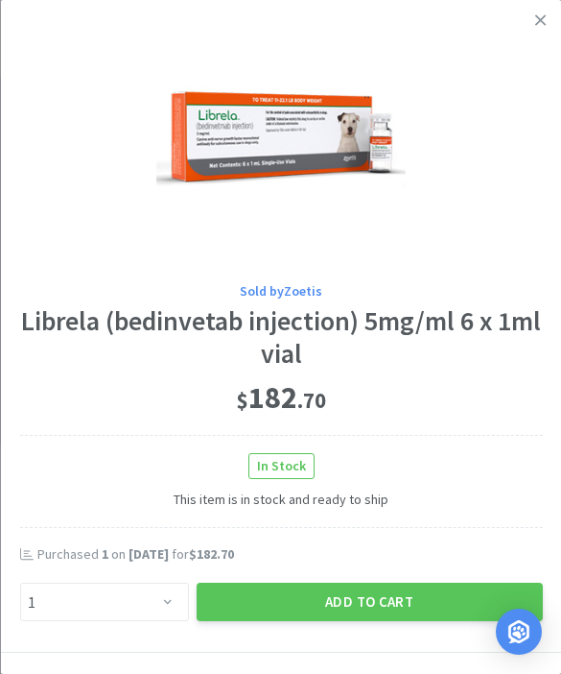
click at [409, 596] on button "Add to Cart" at bounding box center [369, 601] width 346 height 38
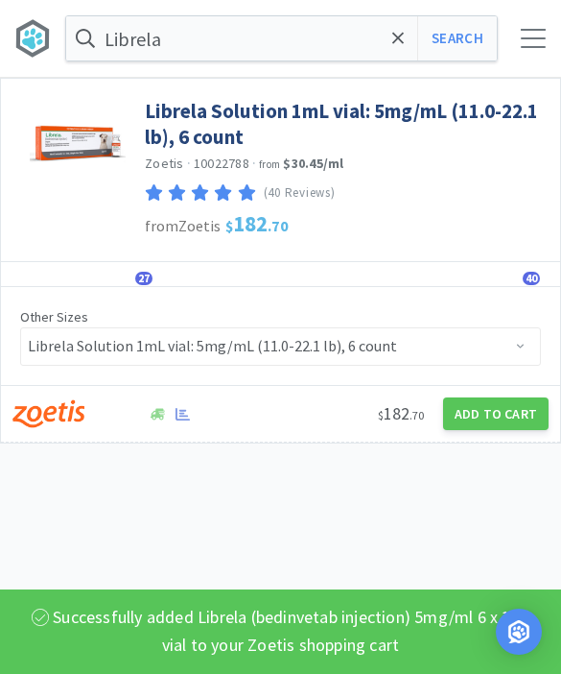
click at [401, 49] on span at bounding box center [399, 38] width 22 height 40
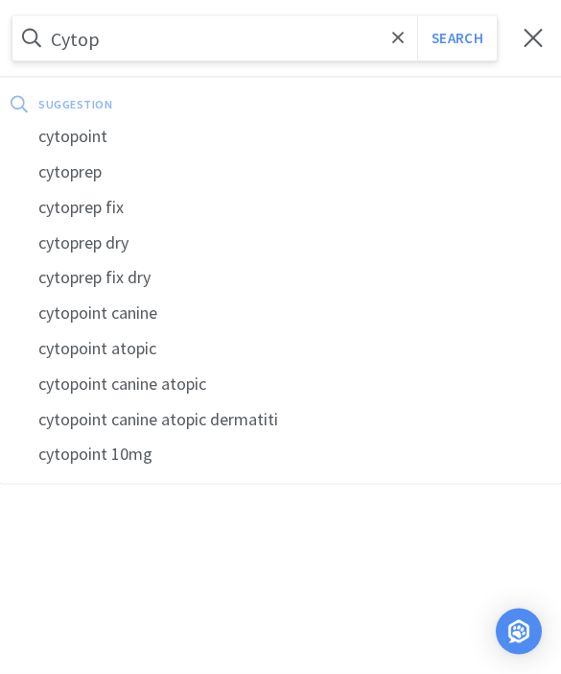
click at [85, 136] on div "cytopoint" at bounding box center [280, 137] width 561 height 36
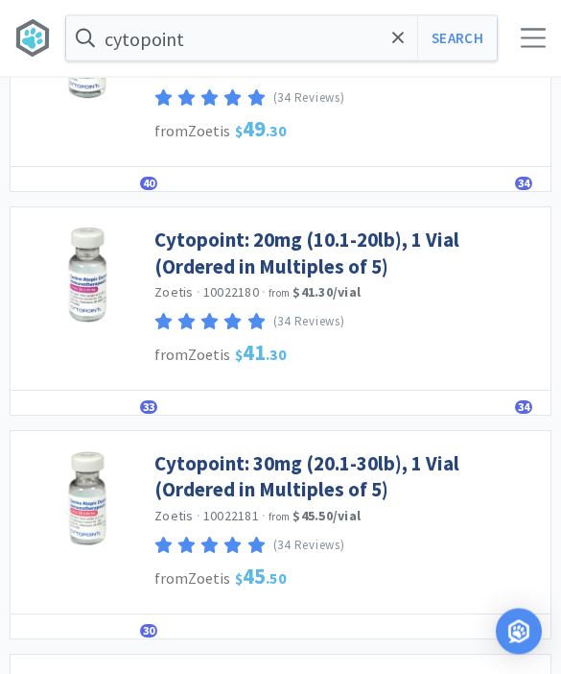
scroll to position [1211, 0]
click at [392, 474] on link "Cytopoint: 30mg (20.1-30lb), 1 Vial (Ordered in Multiples of 5)" at bounding box center [347, 476] width 387 height 53
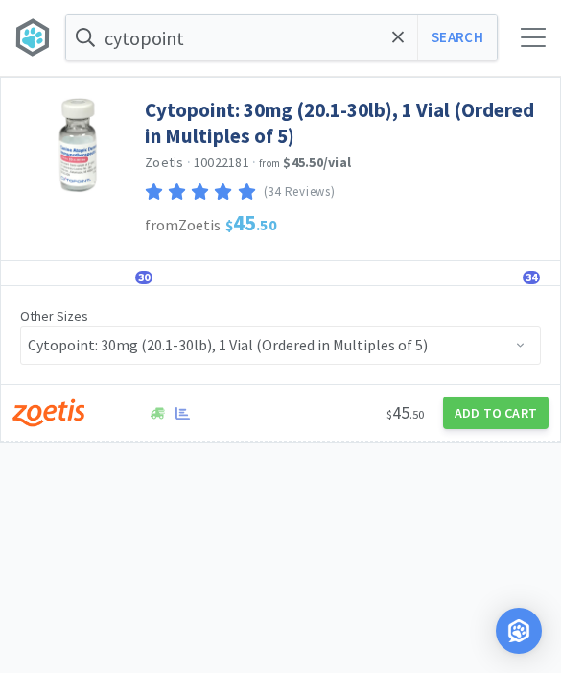
click at [487, 425] on button "Add to Cart" at bounding box center [496, 413] width 106 height 33
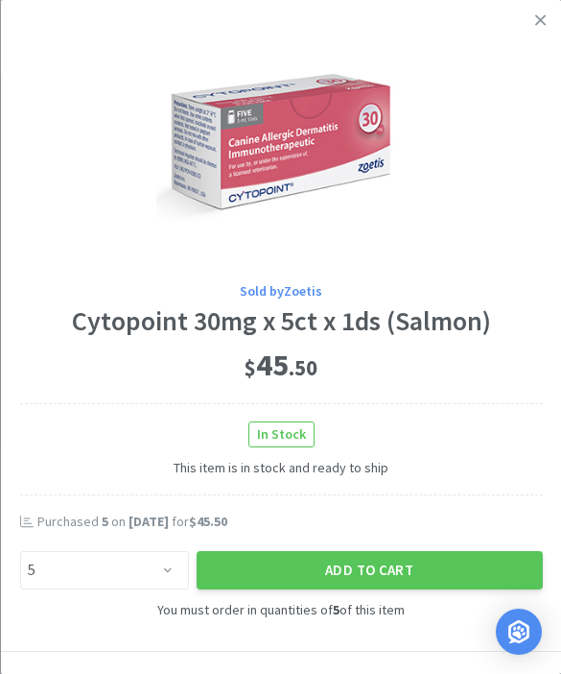
click at [403, 572] on button "Add to Cart" at bounding box center [369, 570] width 346 height 38
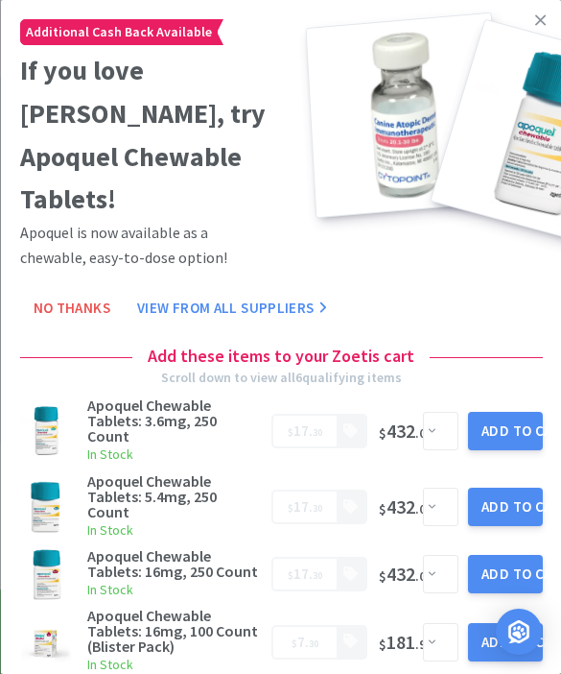
click at [537, 24] on icon at bounding box center [540, 19] width 11 height 11
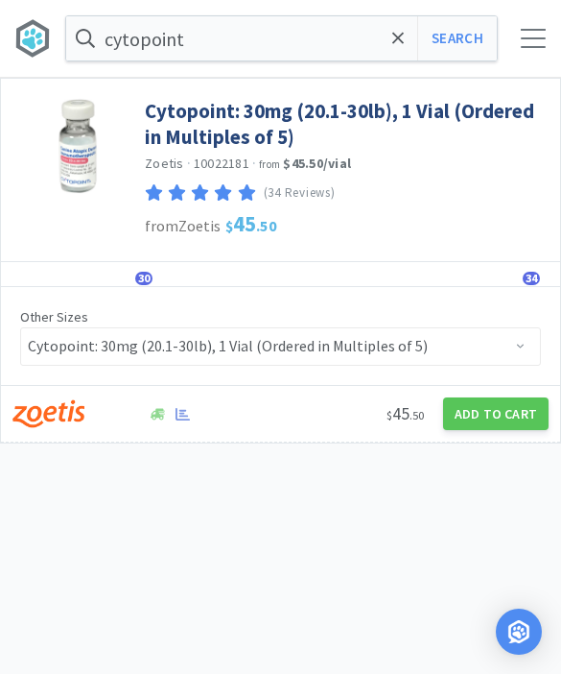
click at [402, 47] on icon at bounding box center [398, 38] width 12 height 19
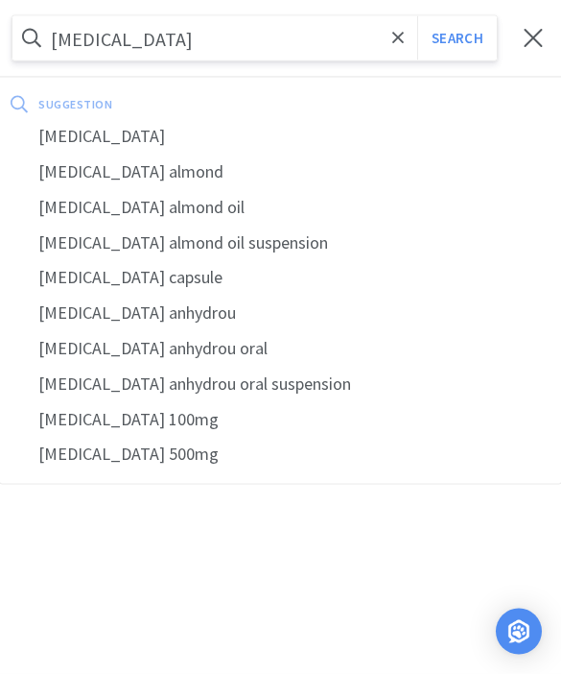
click at [68, 140] on div "[MEDICAL_DATA]" at bounding box center [280, 137] width 561 height 36
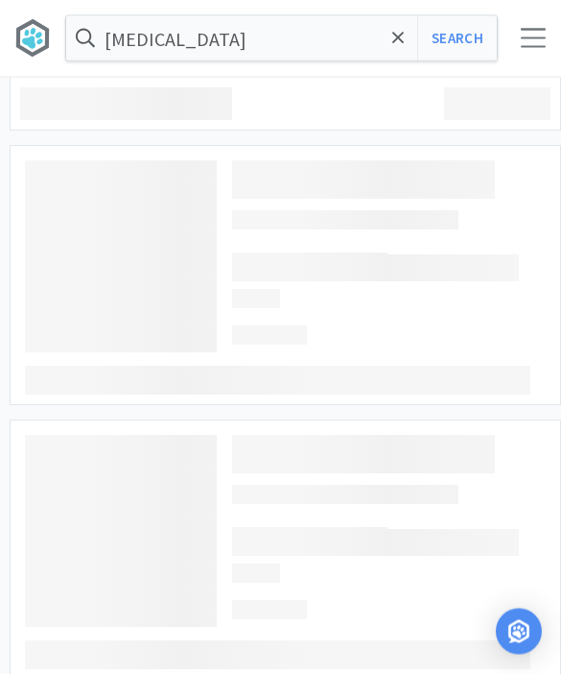
scroll to position [1, 0]
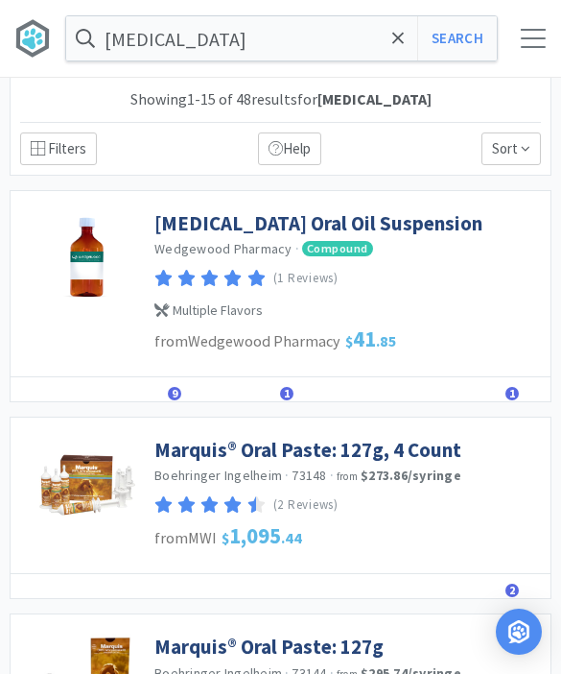
click at [345, 224] on link "[MEDICAL_DATA] Oral Oil Suspension" at bounding box center [318, 223] width 328 height 26
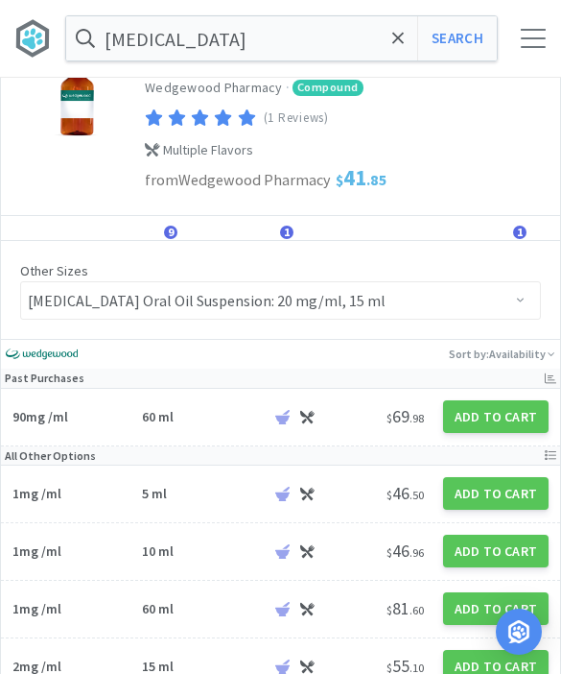
scroll to position [49, 0]
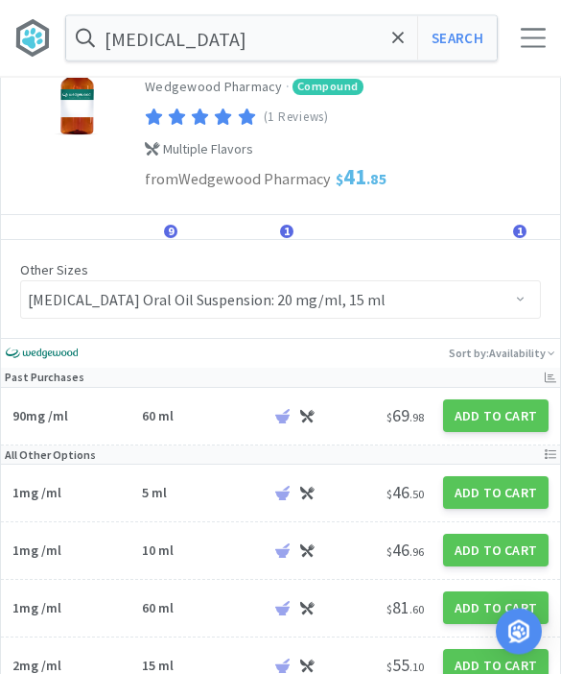
click at [495, 416] on button "Add to Cart" at bounding box center [496, 416] width 106 height 33
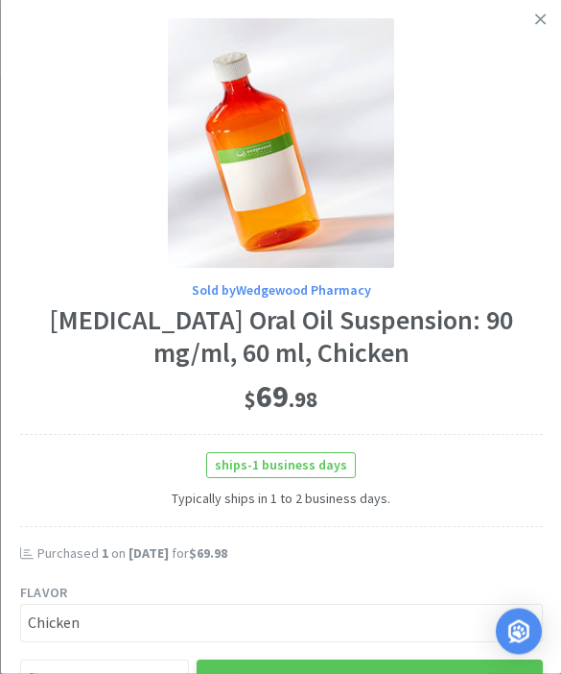
scroll to position [50, 0]
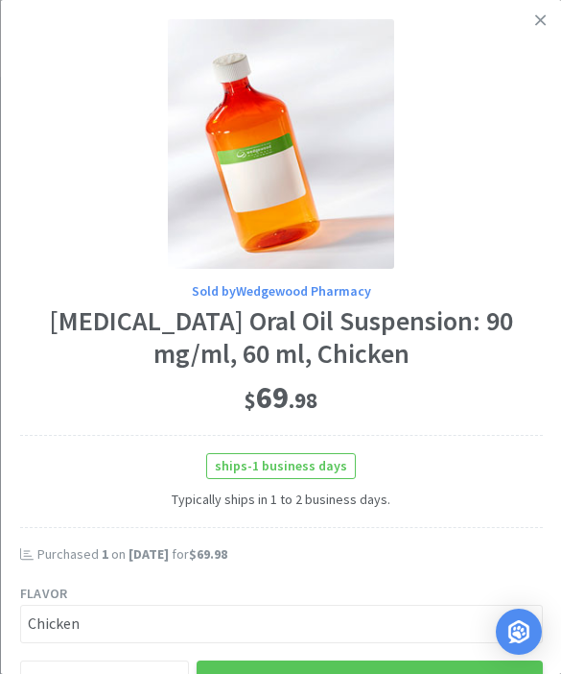
click at [413, 673] on button "Add to Cart" at bounding box center [369, 679] width 346 height 38
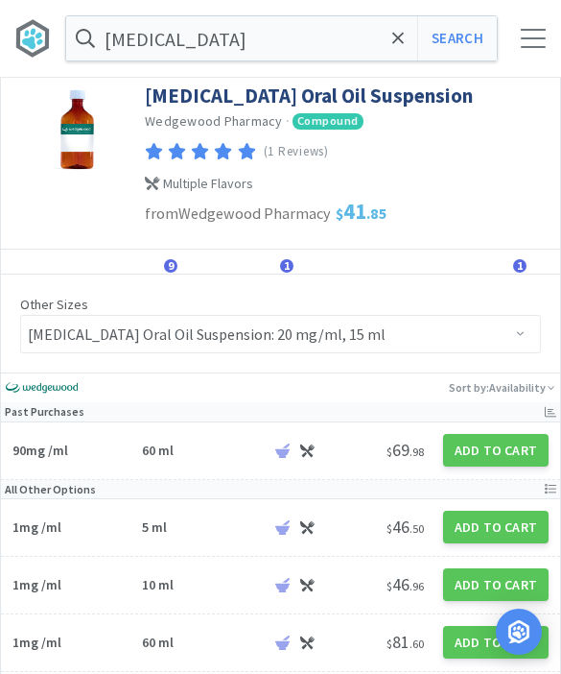
scroll to position [11, 0]
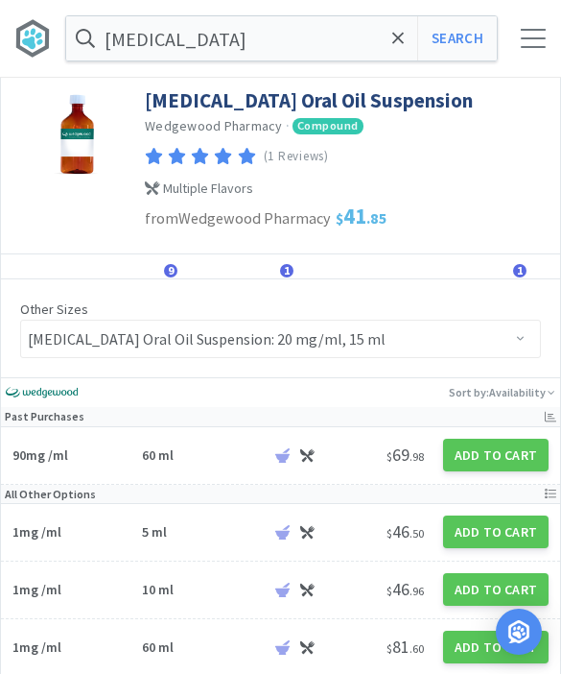
click at [529, 35] on div at bounding box center [533, 38] width 25 height 19
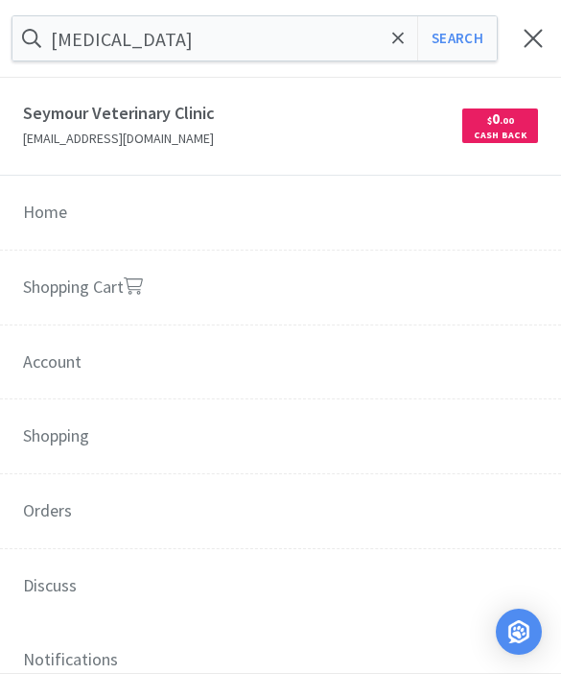
click at [371, 273] on link "Shopping Cart" at bounding box center [280, 288] width 561 height 76
